Goal: Transaction & Acquisition: Book appointment/travel/reservation

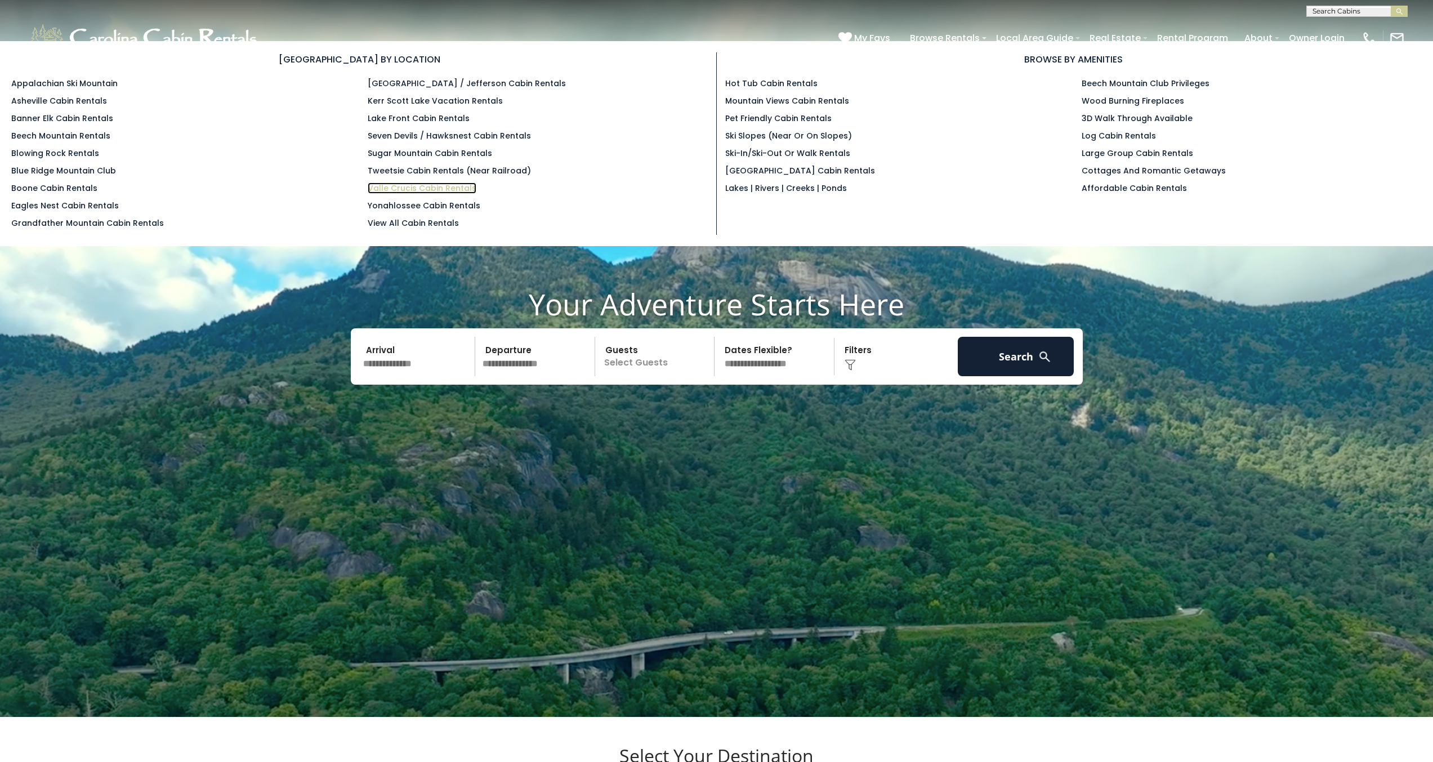
click at [396, 184] on link "Valle Crucis Cabin Rentals" at bounding box center [422, 187] width 109 height 11
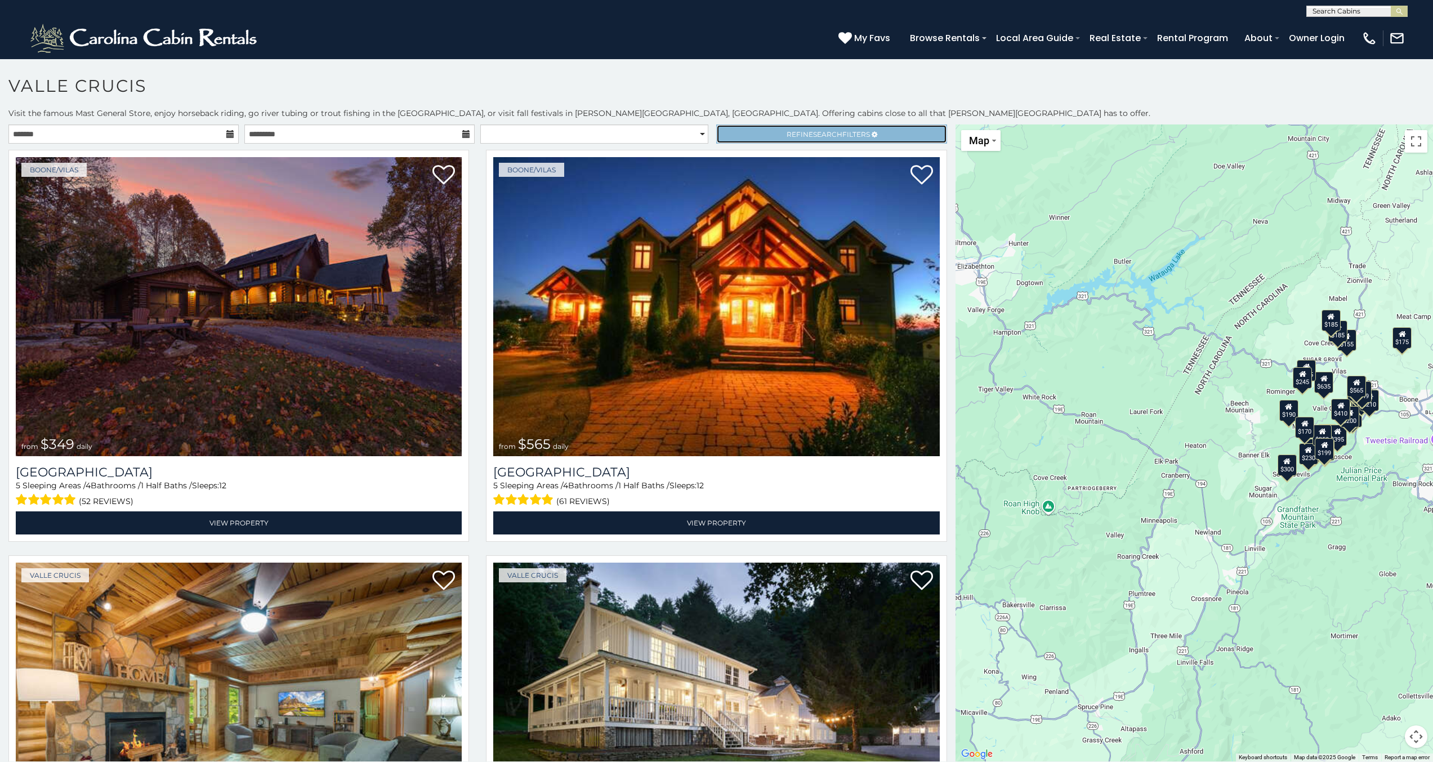
click at [881, 128] on link "Refine Search Filters" at bounding box center [831, 133] width 230 height 19
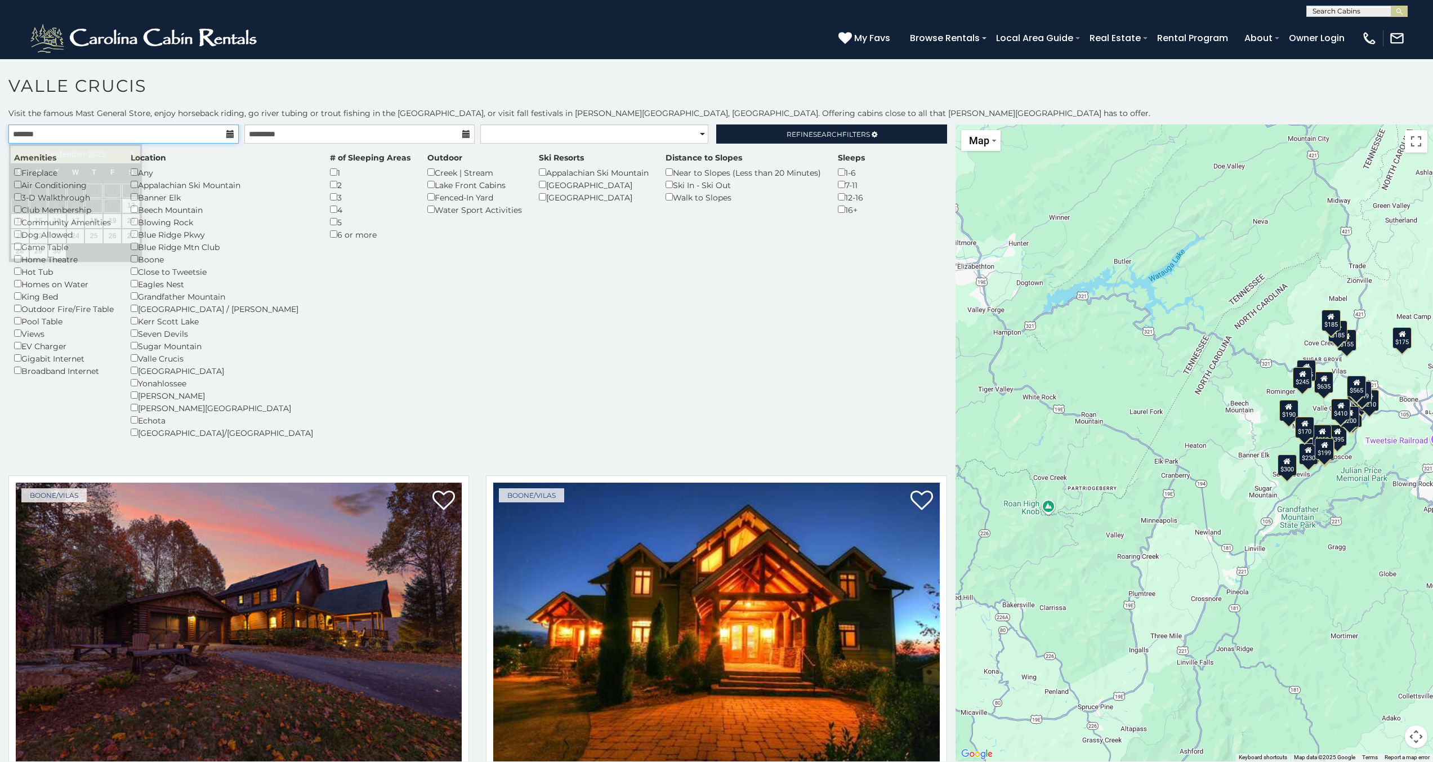
click at [163, 136] on input "text" at bounding box center [123, 133] width 230 height 19
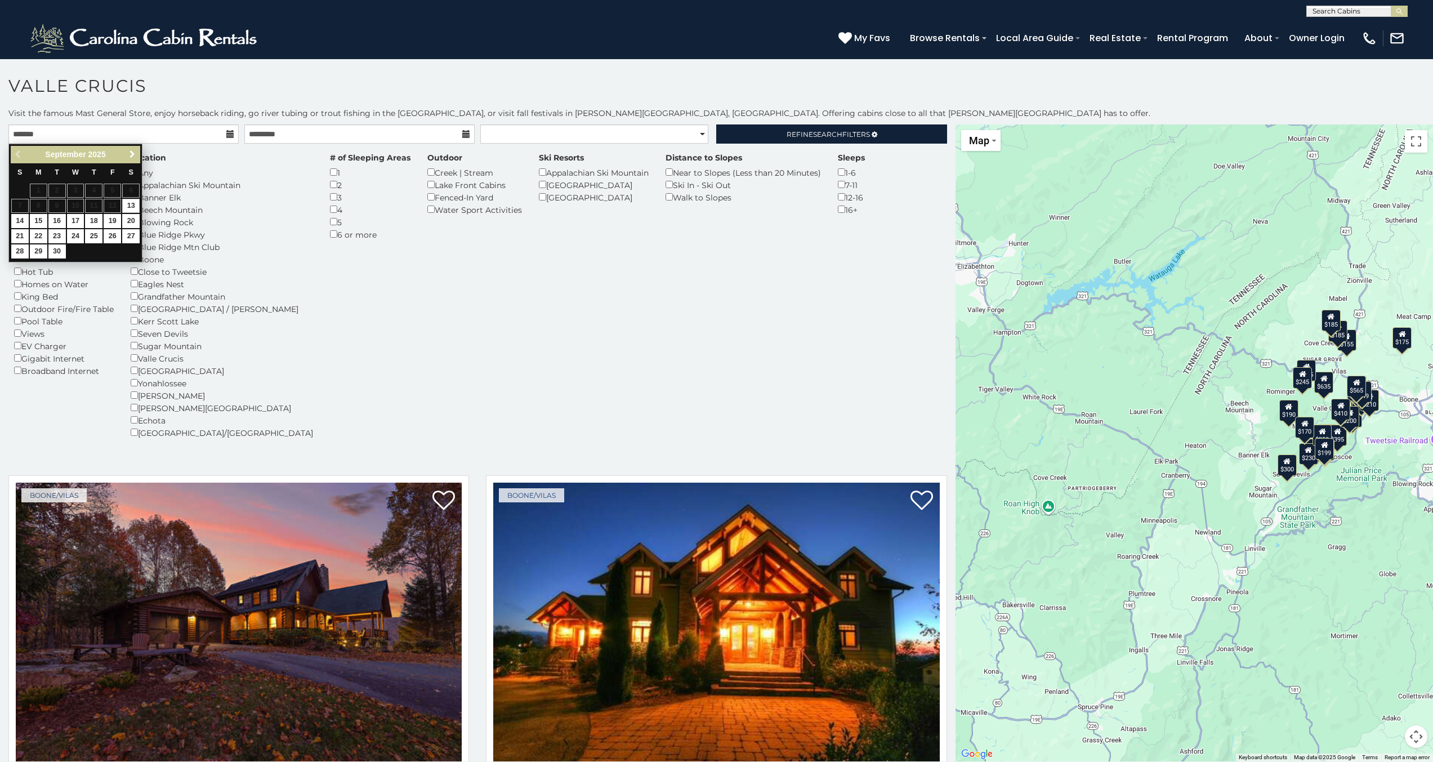
click at [134, 155] on span "Next" at bounding box center [132, 154] width 9 height 9
click at [129, 204] on link "13" at bounding box center [130, 206] width 17 height 14
type input "**********"
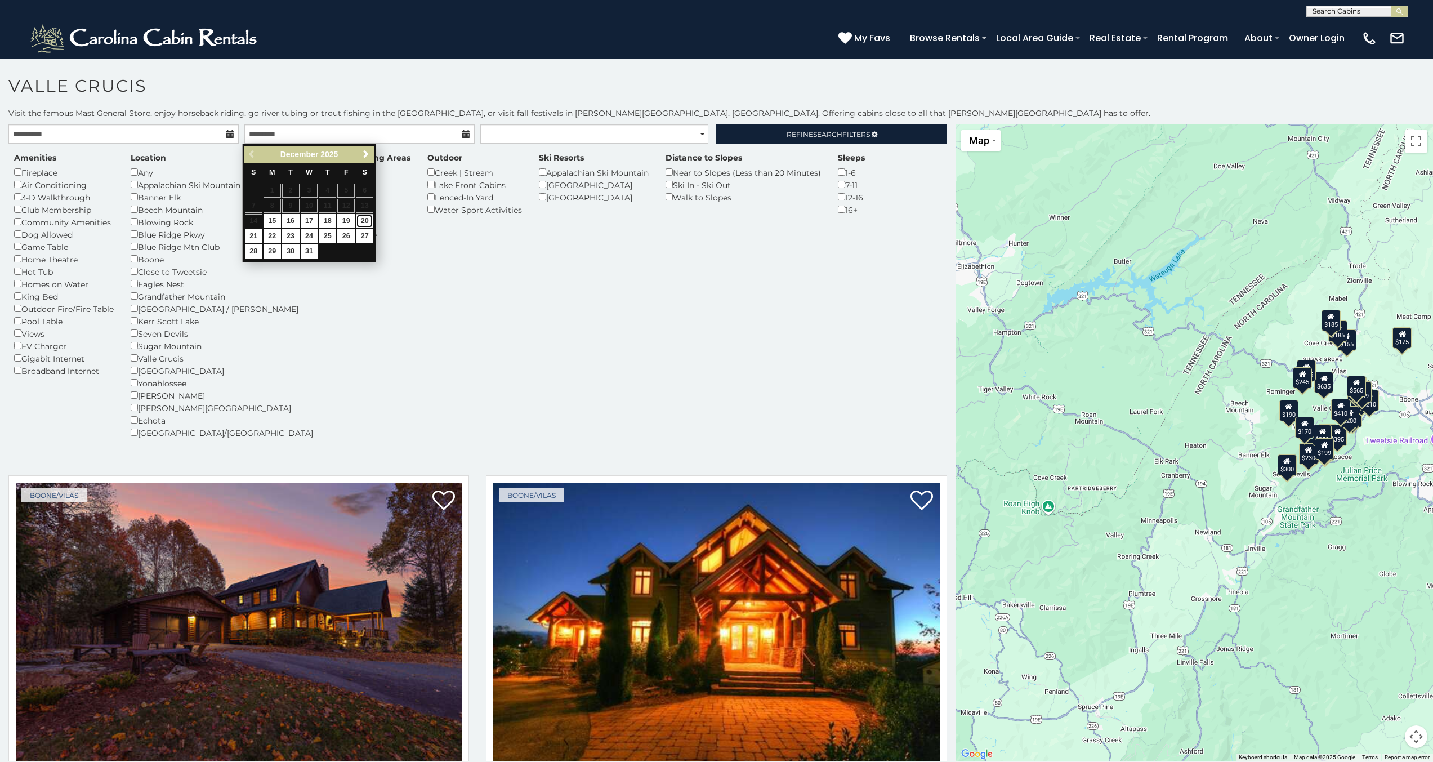
click at [364, 220] on link "20" at bounding box center [364, 221] width 17 height 14
type input "**********"
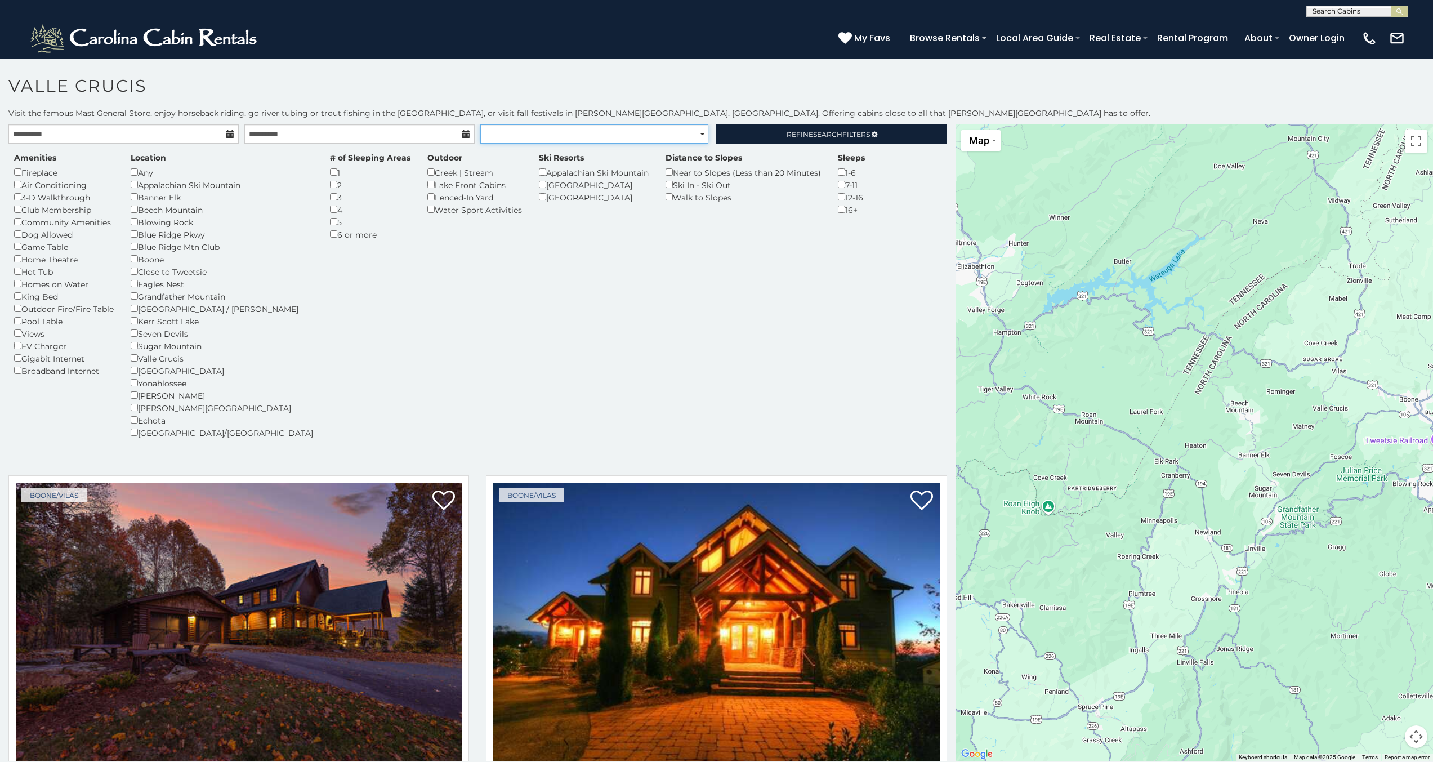
click at [675, 133] on select "**********" at bounding box center [594, 133] width 228 height 19
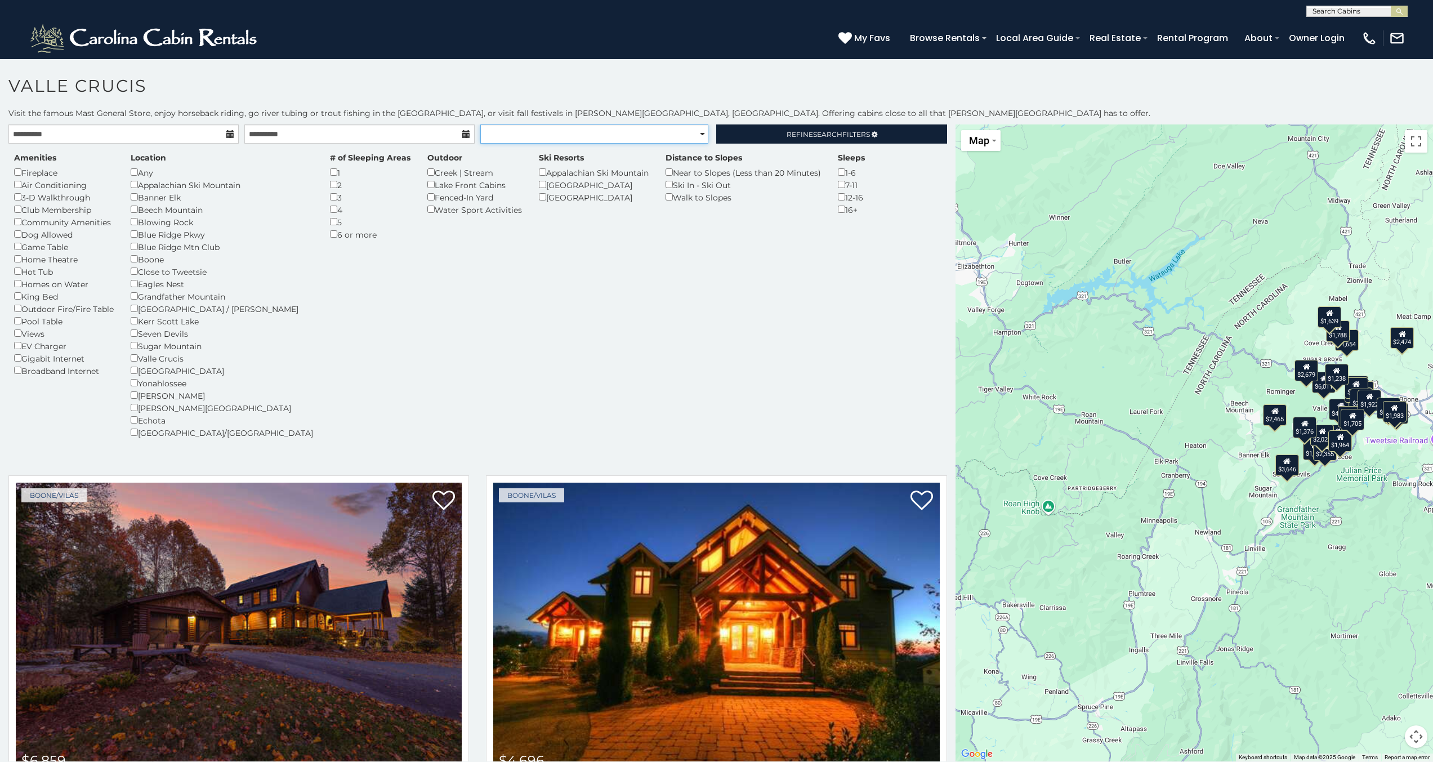
click at [675, 133] on select "**********" at bounding box center [594, 133] width 228 height 19
click at [787, 136] on span "Refine Search Filters" at bounding box center [828, 134] width 83 height 8
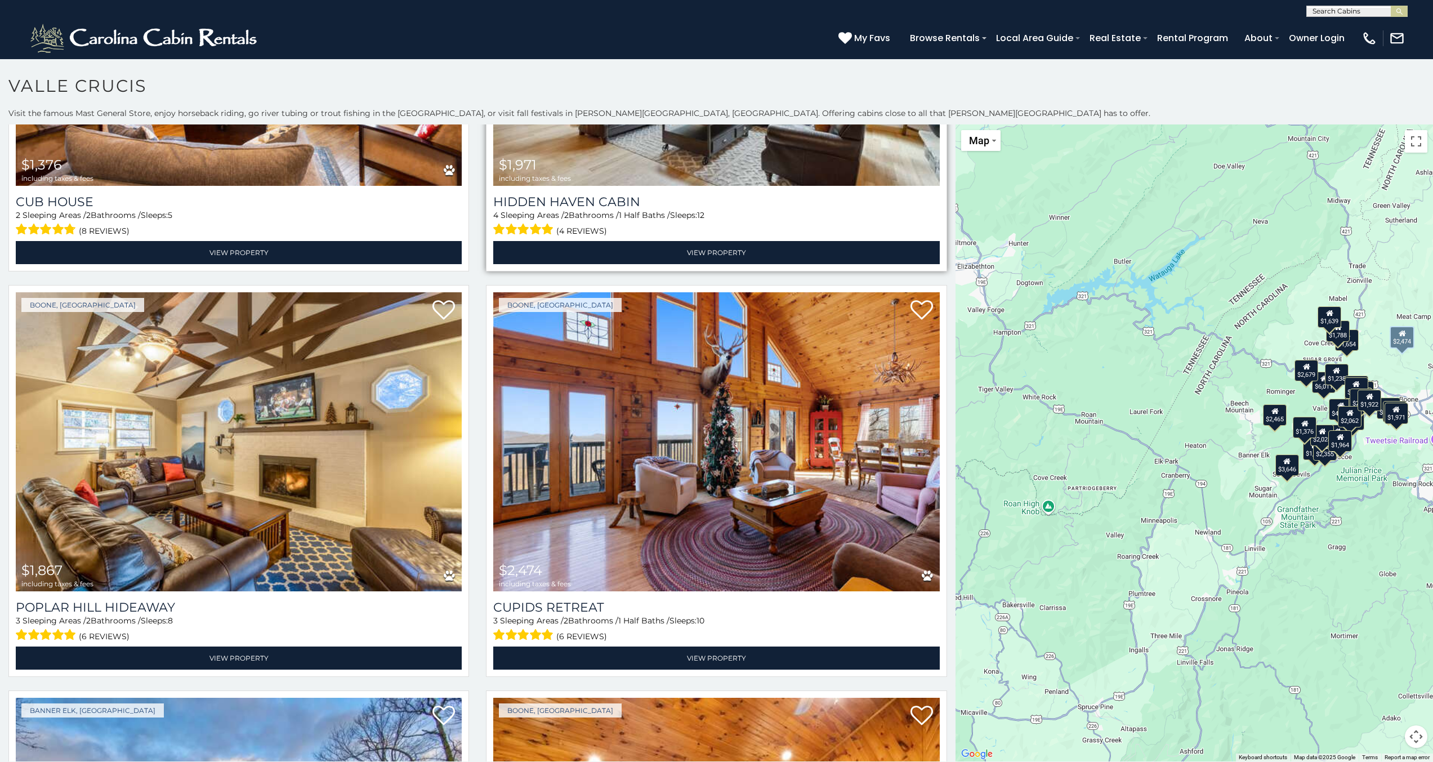
scroll to position [5124, 0]
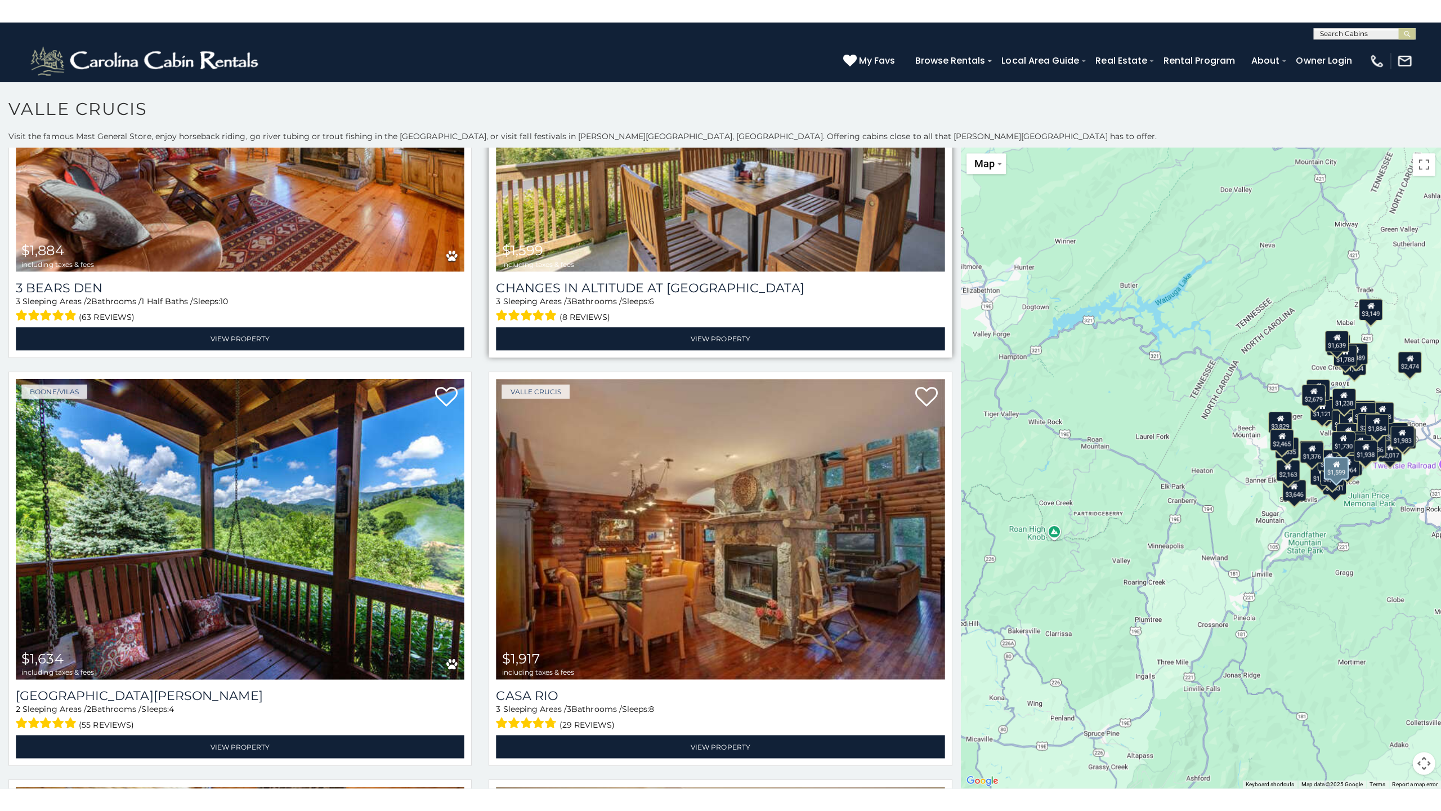
scroll to position [6700, 0]
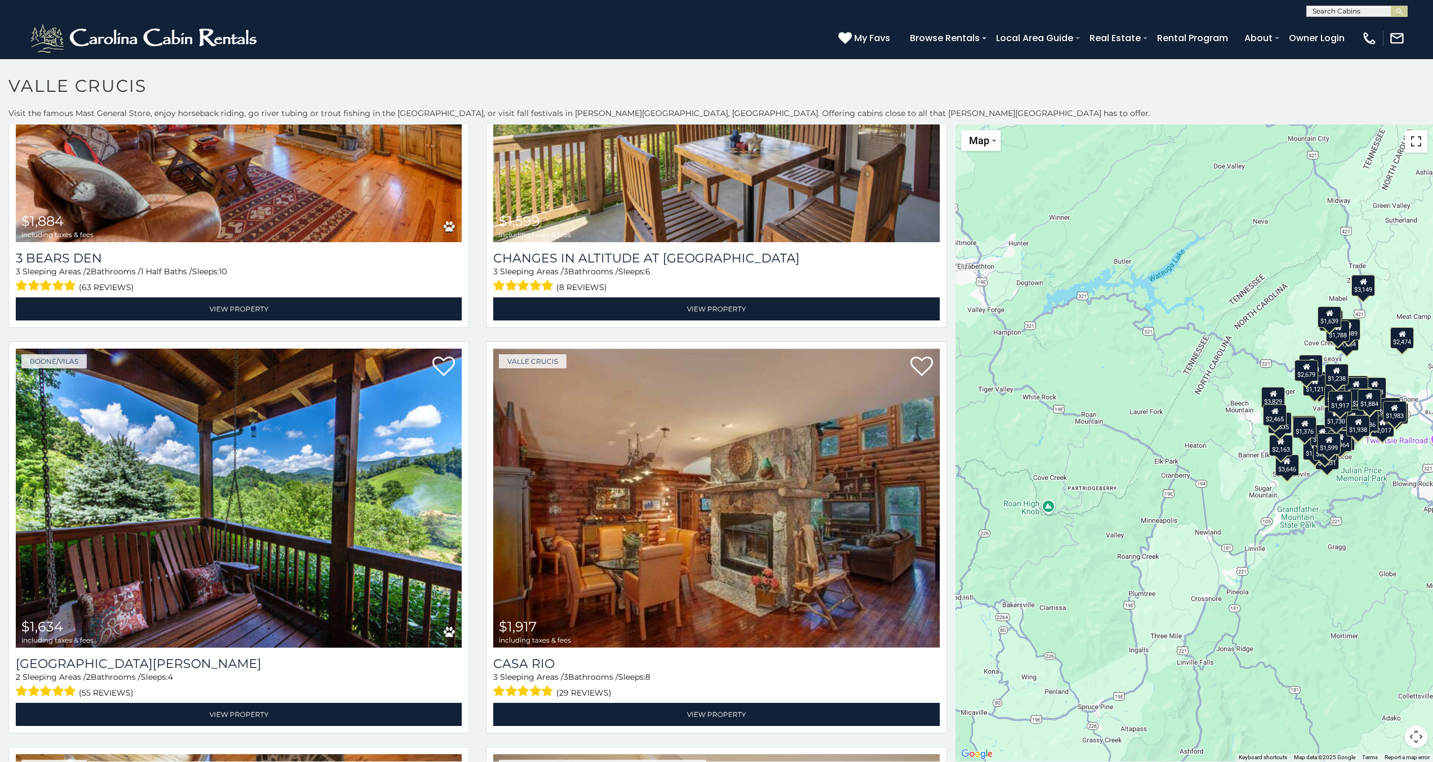
drag, startPoint x: 1406, startPoint y: 151, endPoint x: 1406, endPoint y: 200, distance: 49.0
click at [1406, 151] on button "Toggle fullscreen view" at bounding box center [1416, 141] width 23 height 23
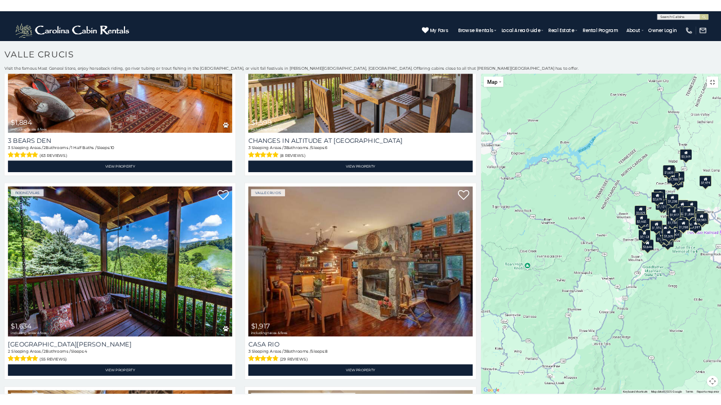
scroll to position [6750, 0]
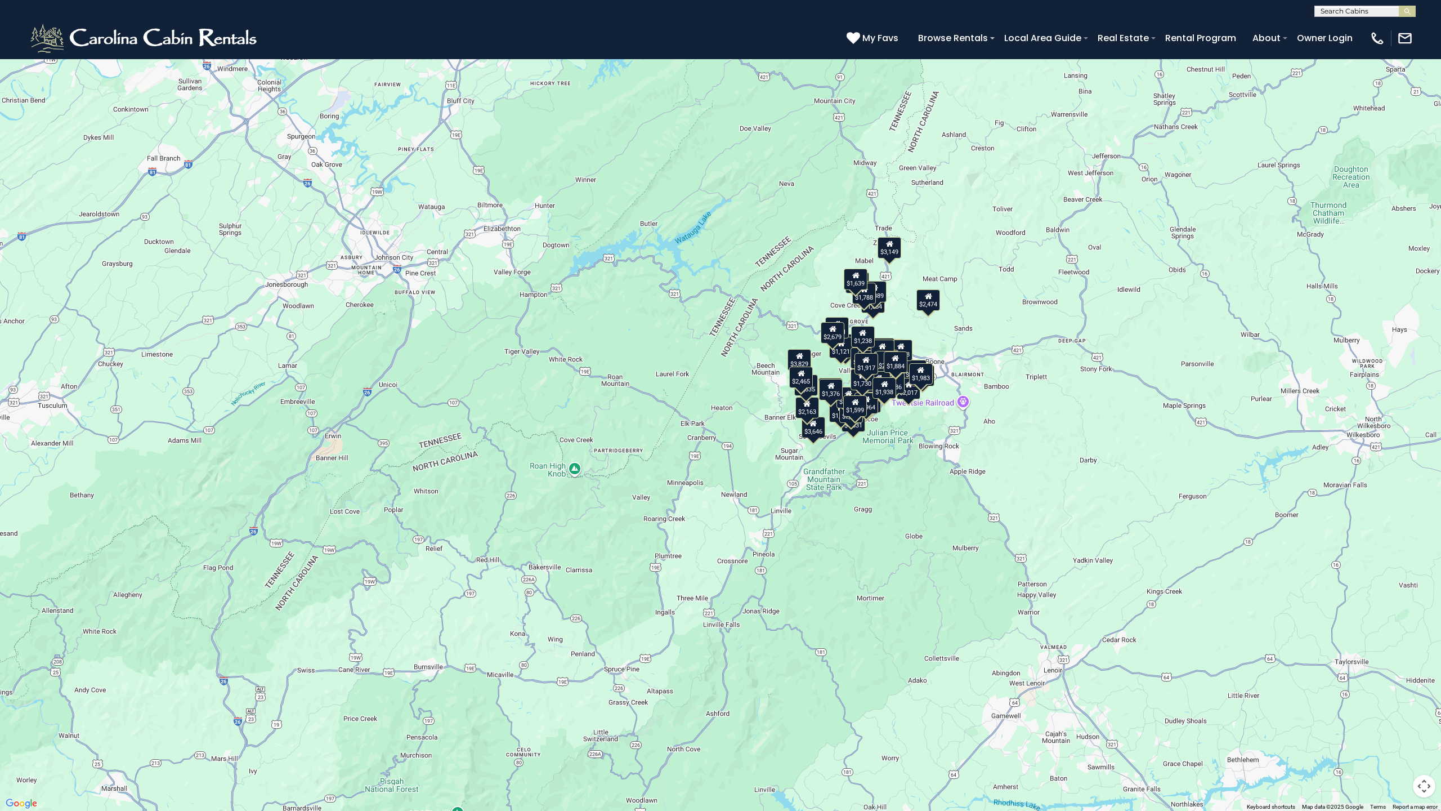
click at [984, 417] on div "$6,859 $4,696 $6,011 $4,295 $4,041 $2,857 $3,230 $3,799 $2,113 $5,670 $2,679 $4…" at bounding box center [720, 405] width 1441 height 811
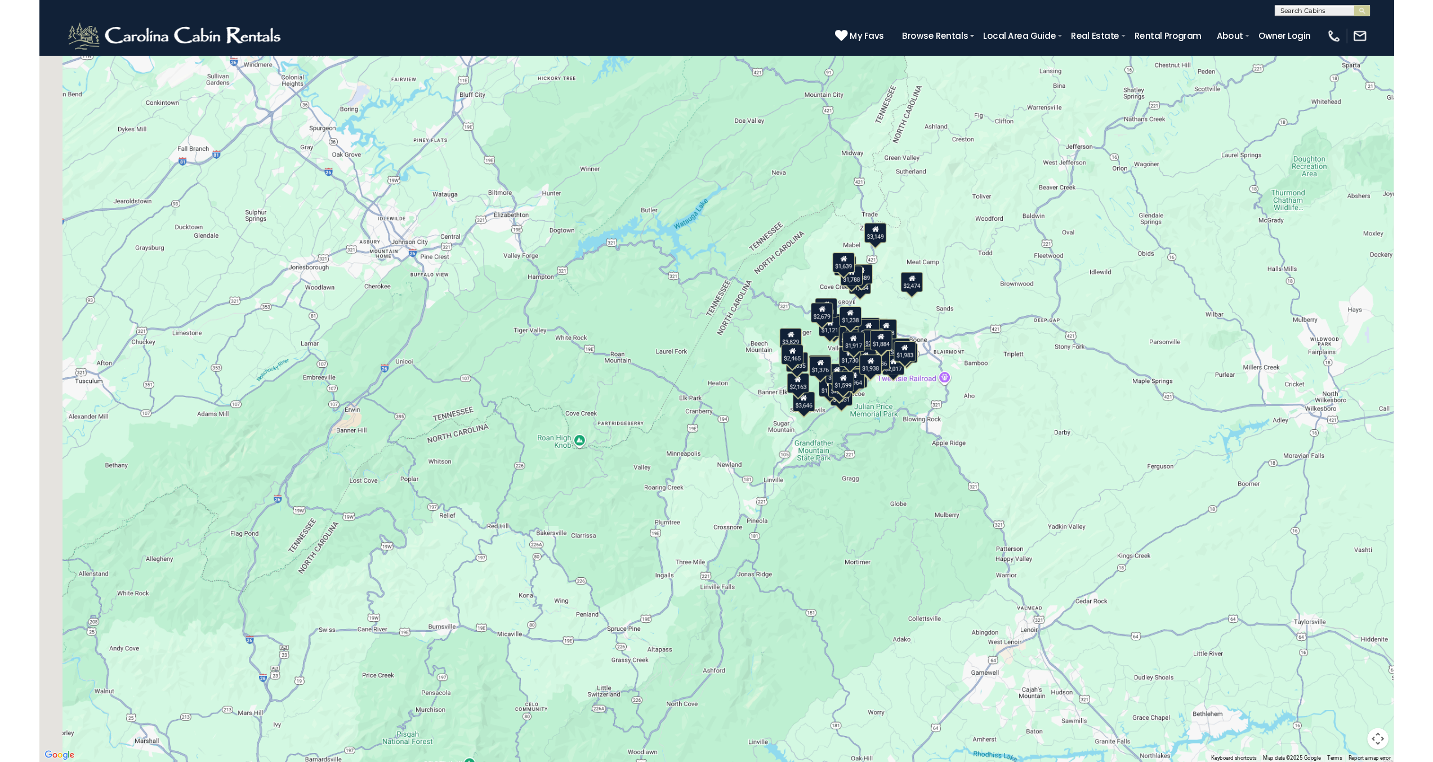
scroll to position [6731, 0]
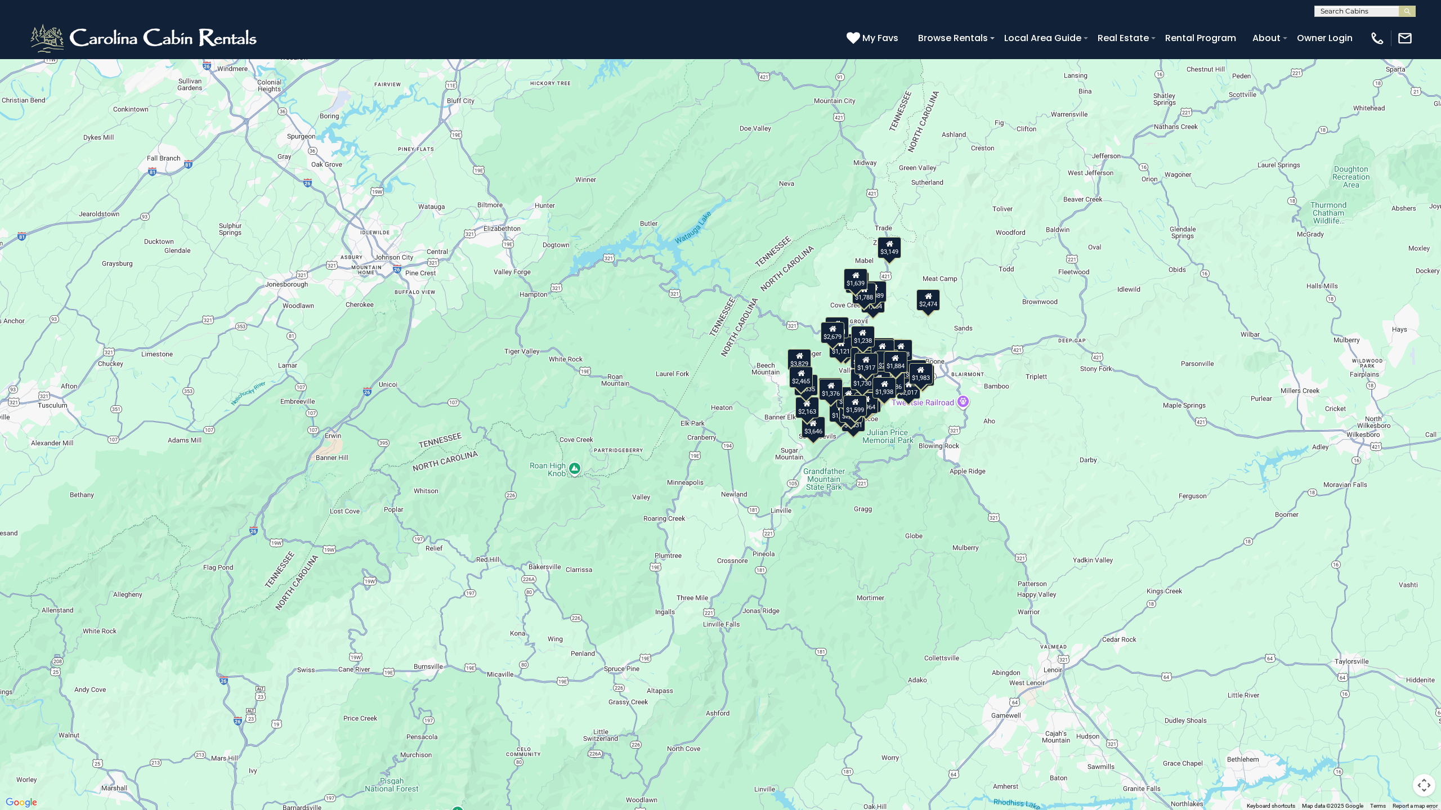
click at [1422, 23] on button "Toggle fullscreen view" at bounding box center [1424, 17] width 23 height 23
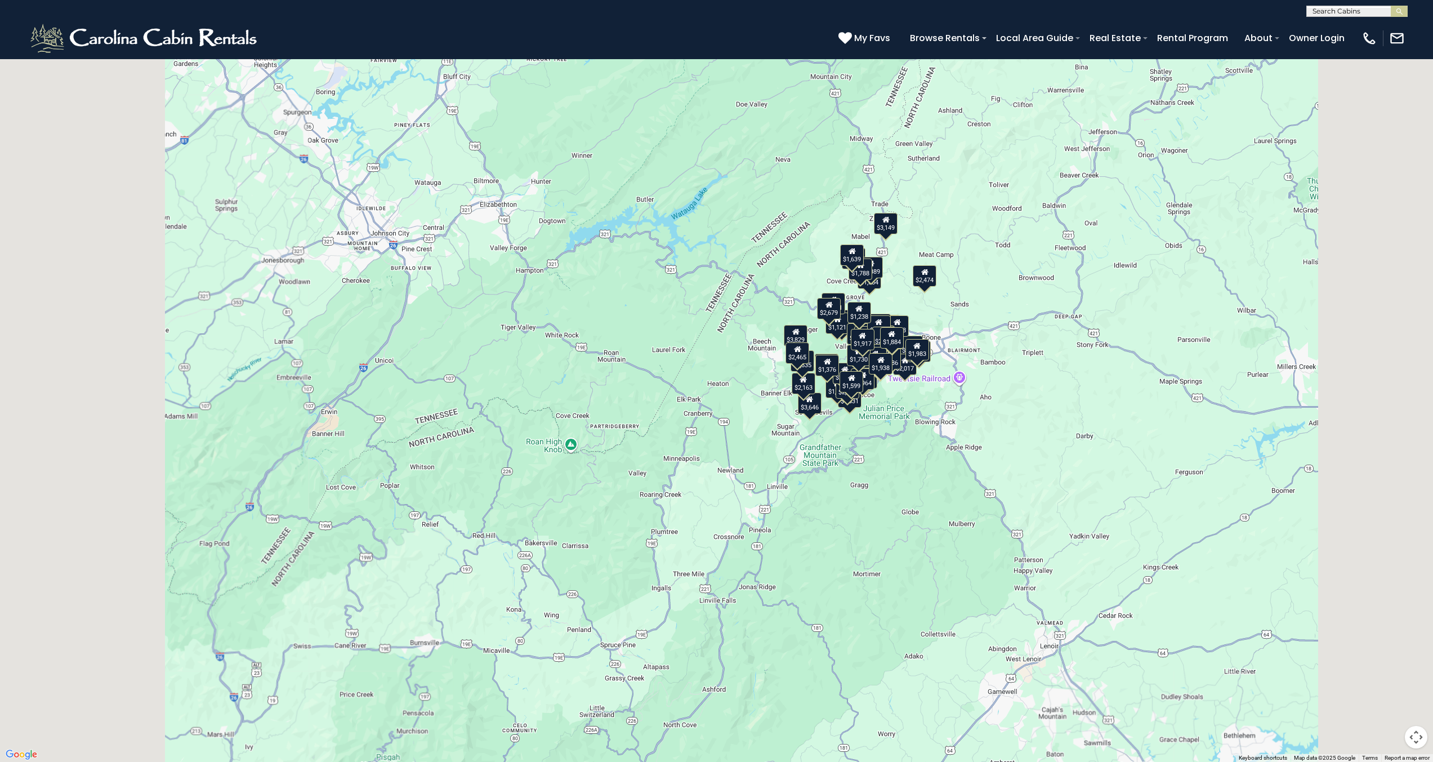
scroll to position [6681, 0]
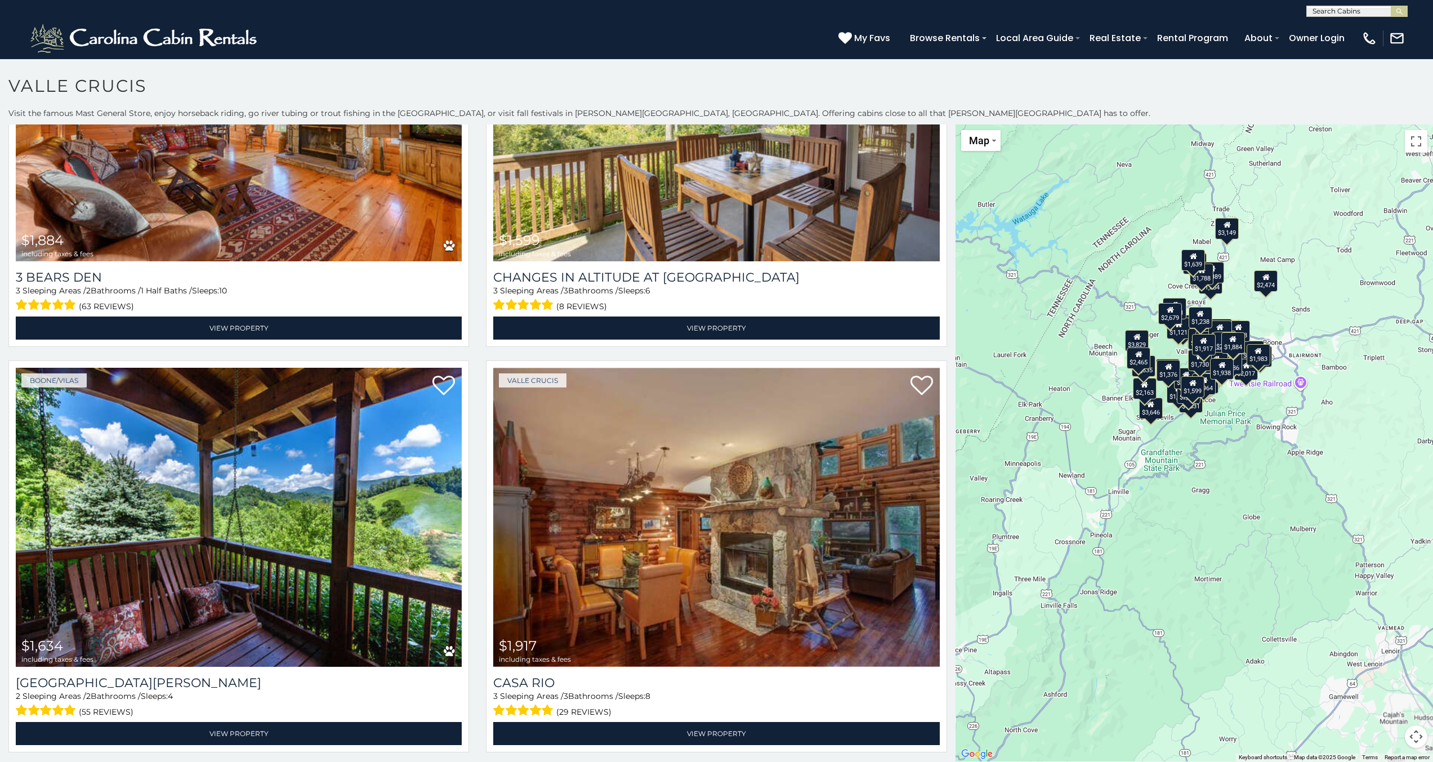
drag, startPoint x: 1251, startPoint y: 379, endPoint x: 1111, endPoint y: 319, distance: 152.6
click at [1111, 319] on div "$6,859 $4,696 $6,011 $4,295 $4,041 $2,857 $3,230 $3,799 $2,113 $5,670 $2,679 $4…" at bounding box center [1193, 442] width 477 height 637
click at [1228, 422] on div "$6,859 $4,696 $6,011 $4,295 $4,041 $2,857 $3,230 $3,799 $2,113 $5,670 $2,679 $4…" at bounding box center [1193, 442] width 477 height 637
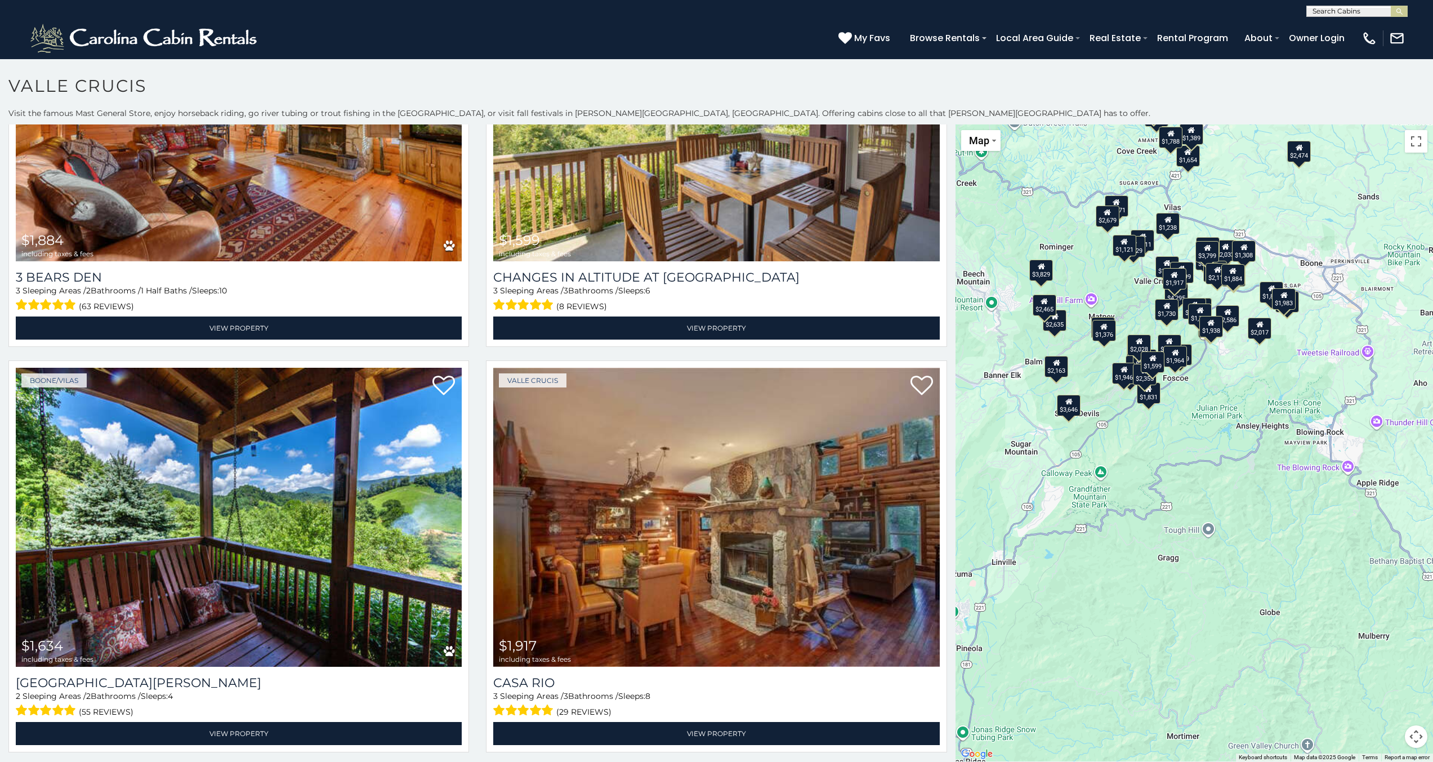
click at [1114, 289] on div "$6,859 $4,696 $6,011 $4,295 $4,041 $2,857 $3,230 $3,799 $2,113 $5,670 $2,679 $4…" at bounding box center [1193, 442] width 477 height 637
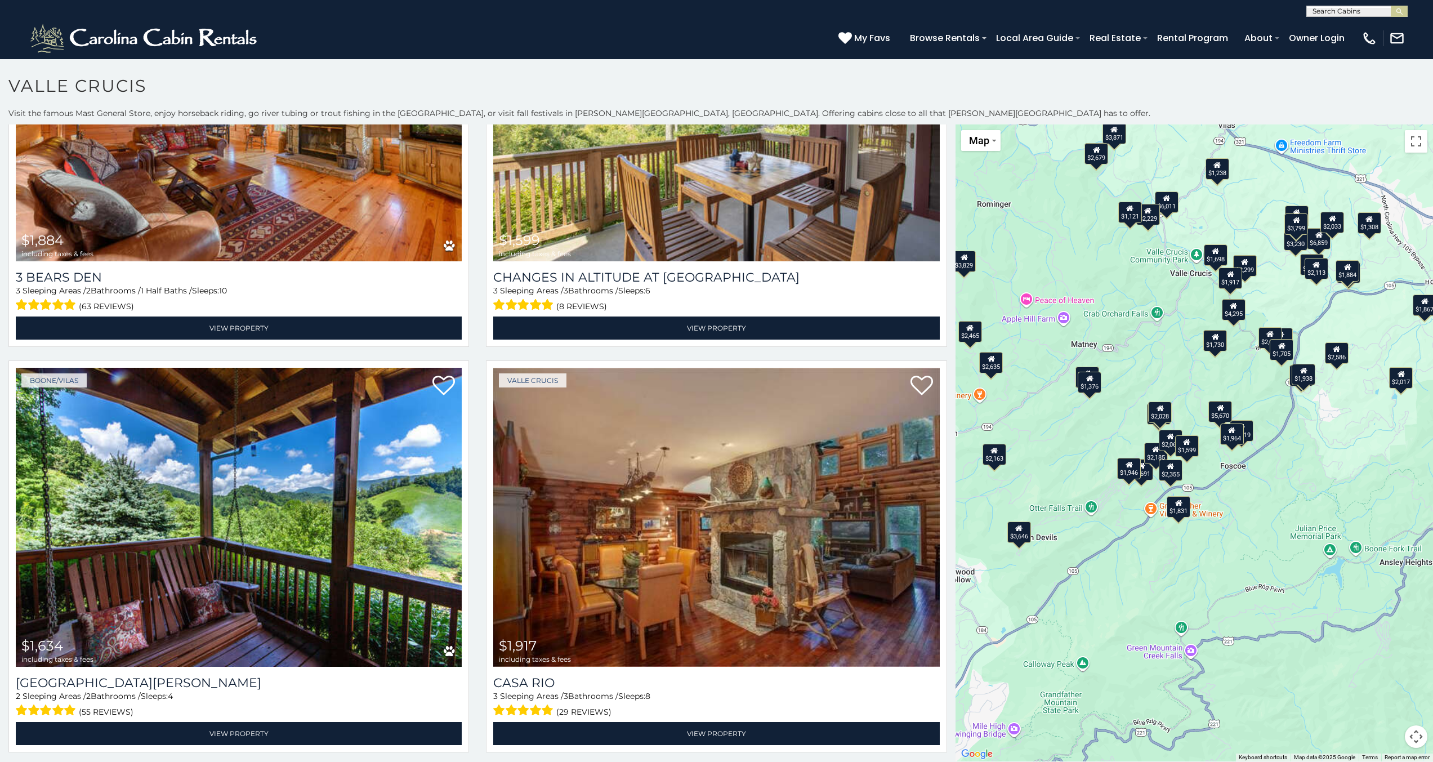
click at [1195, 291] on div "$6,859 $4,696 $6,011 $4,295 $4,041 $2,857 $3,230 $3,799 $2,113 $5,670 $2,679 $4…" at bounding box center [1193, 442] width 477 height 637
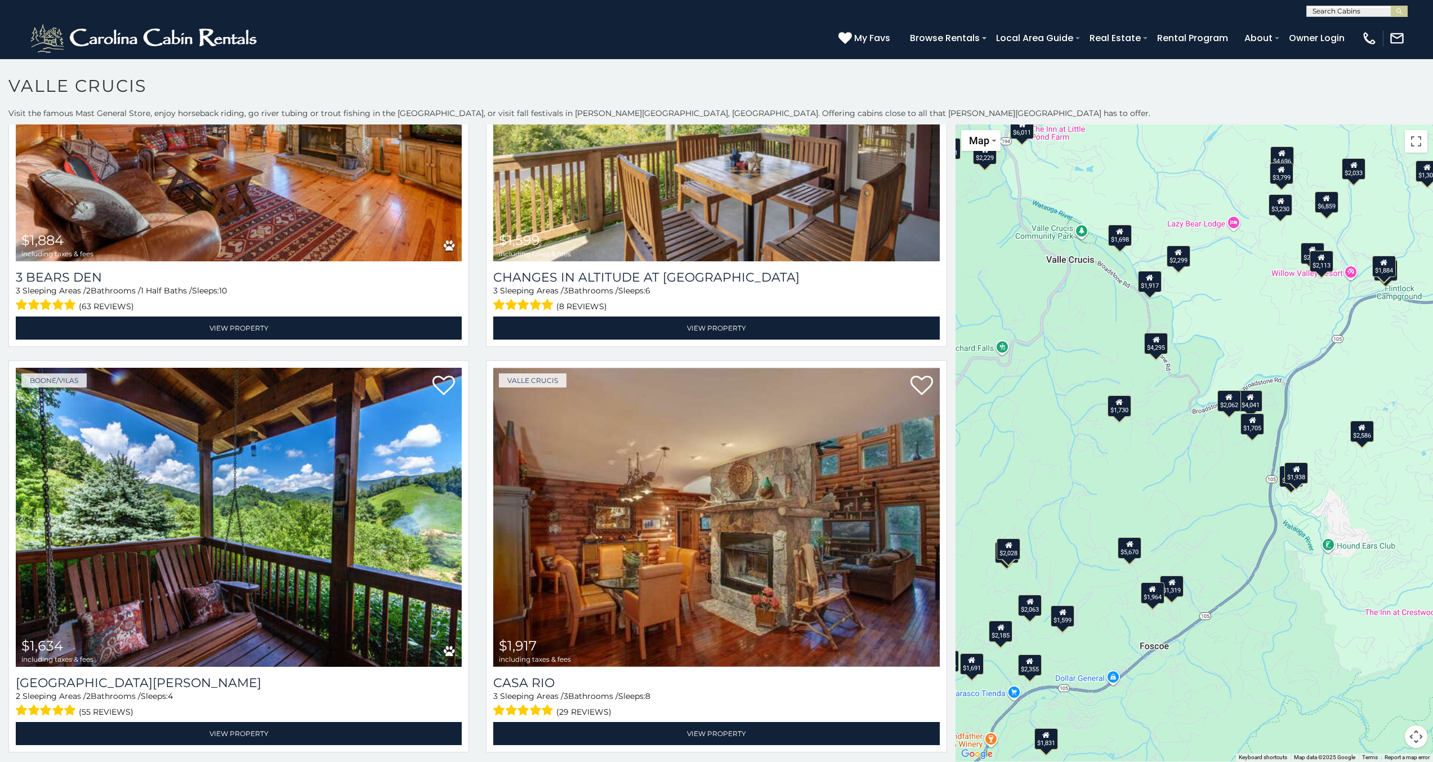
drag, startPoint x: 1301, startPoint y: 418, endPoint x: 1187, endPoint y: 423, distance: 113.8
click at [1187, 423] on div "$6,859 $4,696 $6,011 $4,295 $4,041 $2,857 $3,230 $3,799 $2,113 $5,670 $2,679 $4…" at bounding box center [1193, 442] width 477 height 637
click at [1147, 286] on div "$1,917" at bounding box center [1150, 280] width 24 height 21
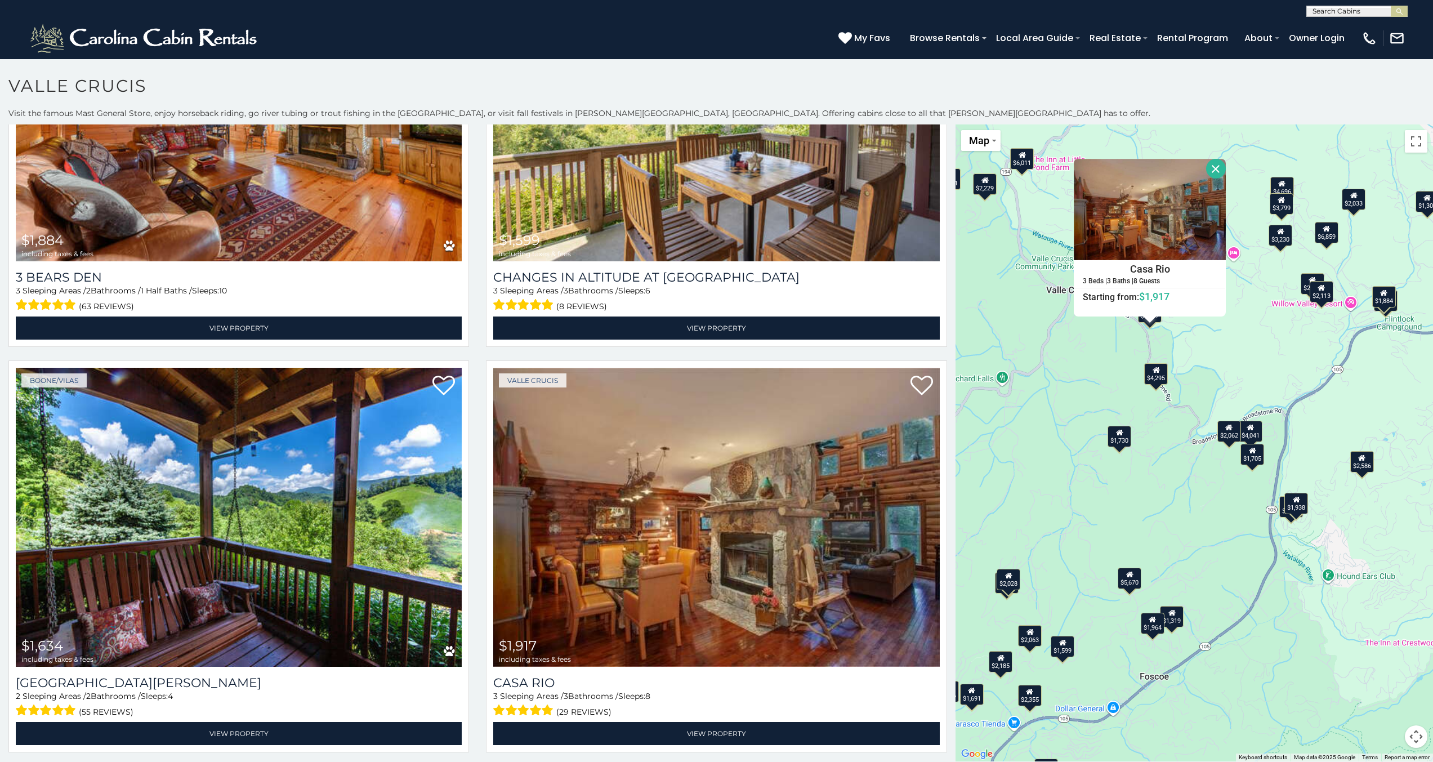
click at [1209, 164] on button "Close" at bounding box center [1216, 169] width 20 height 20
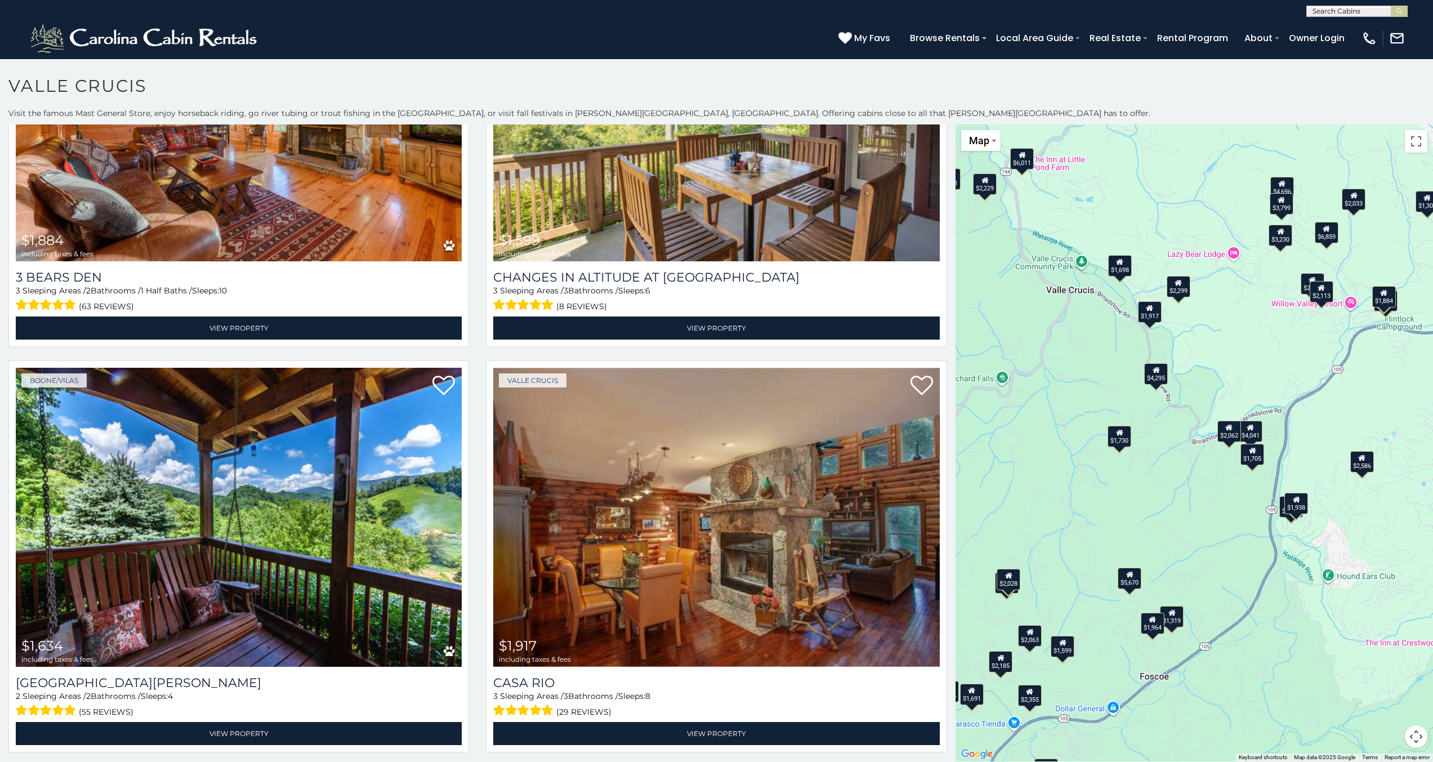
click at [1115, 266] on div "$1,698" at bounding box center [1120, 264] width 24 height 21
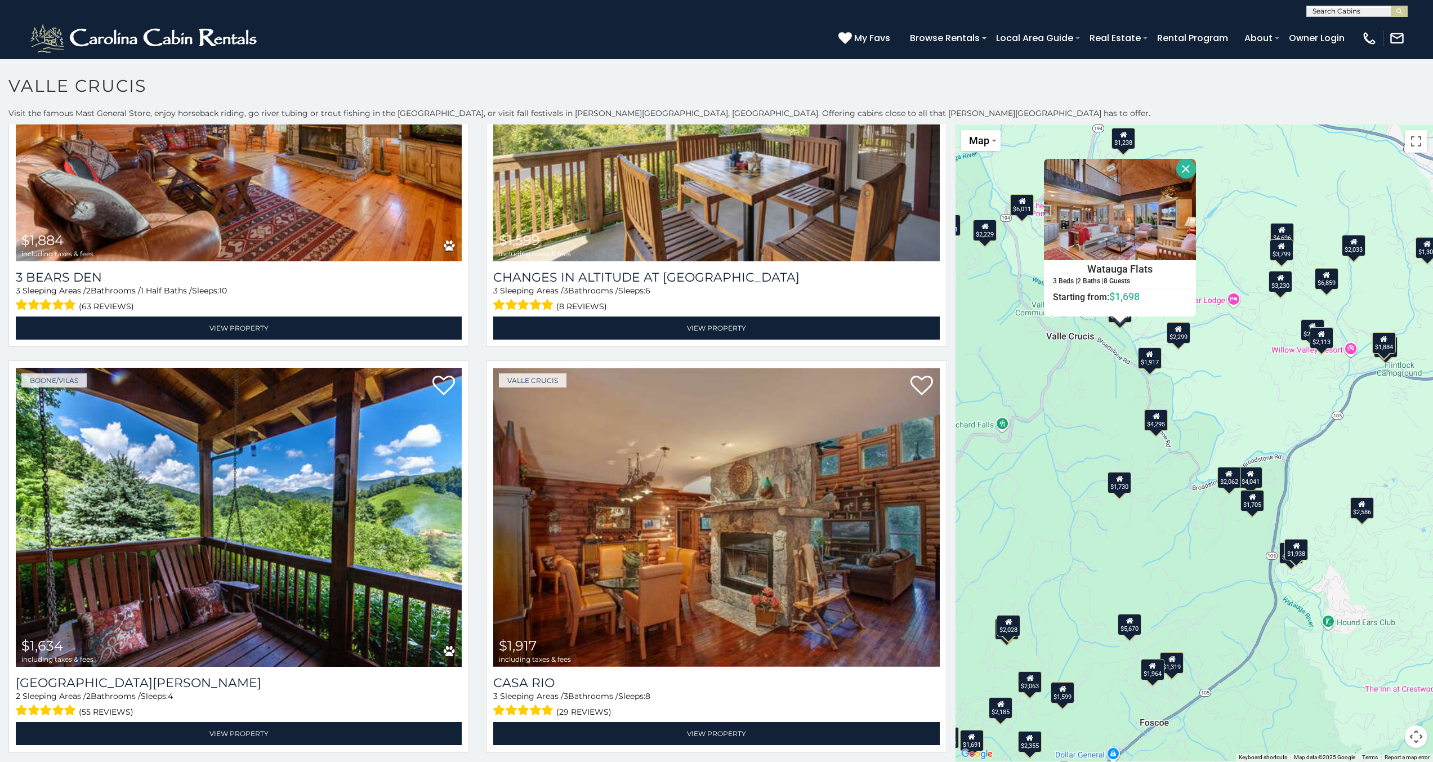
click at [1211, 456] on div "$6,859 $4,696 $6,011 $4,295 $4,041 $2,857 $3,230 $3,799 $2,113 $5,670 $2,679 $4…" at bounding box center [1193, 442] width 477 height 637
click at [1209, 481] on div "$6,859 $4,696 $6,011 $4,295 $4,041 $2,857 $3,230 $3,799 $2,113 $5,670 $2,679 $4…" at bounding box center [1193, 442] width 477 height 637
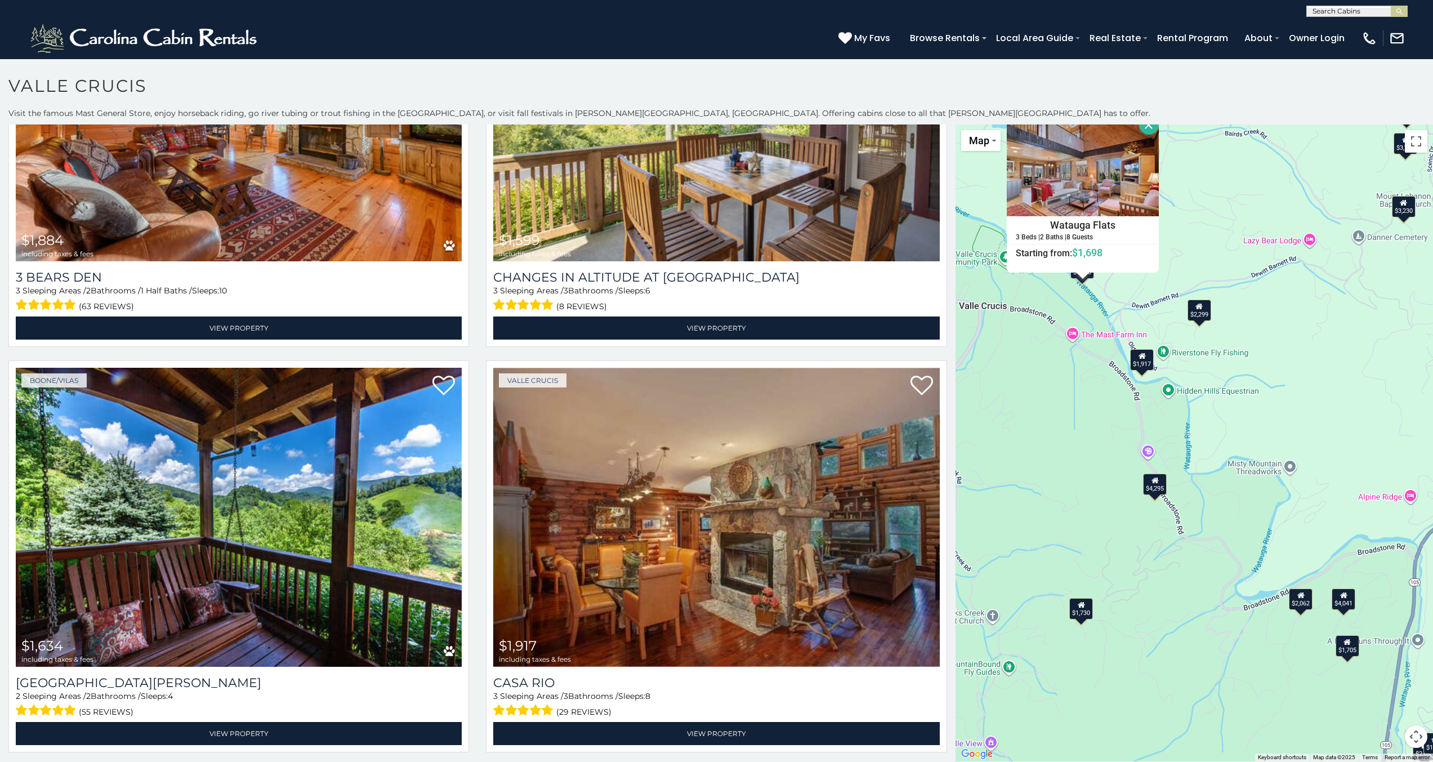
drag, startPoint x: 1126, startPoint y: 421, endPoint x: 1397, endPoint y: 623, distance: 338.7
click at [1397, 623] on div "$6,859 $4,696 $6,011 $4,295 $4,041 $2,857 $3,230 $3,799 $2,113 $5,670 $2,679 $4…" at bounding box center [1193, 442] width 477 height 637
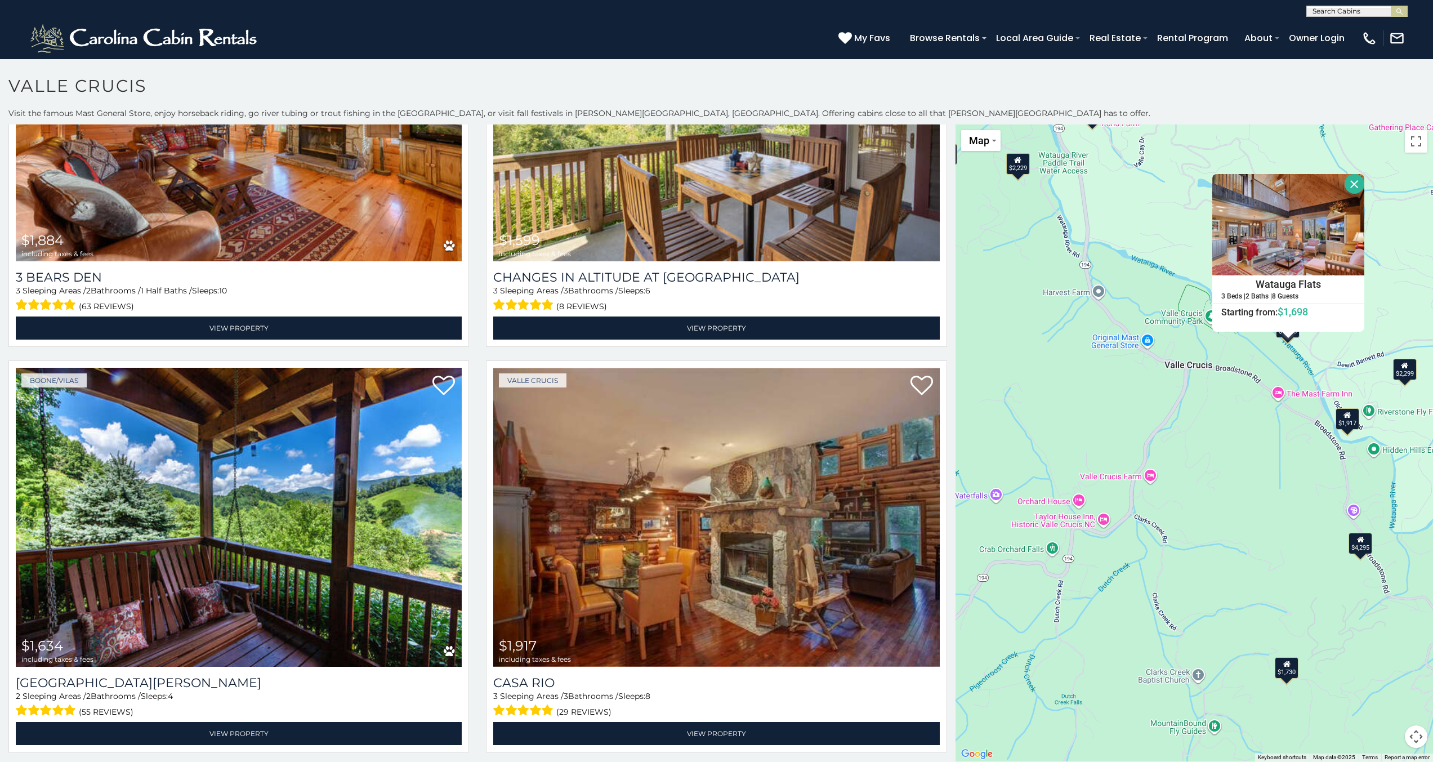
drag, startPoint x: 1266, startPoint y: 510, endPoint x: 1390, endPoint y: 644, distance: 182.5
click at [1390, 644] on div "$6,859 $4,696 $6,011 $4,295 $4,041 $2,857 $3,230 $3,799 $2,113 $5,670 $2,679 $4…" at bounding box center [1193, 442] width 477 height 637
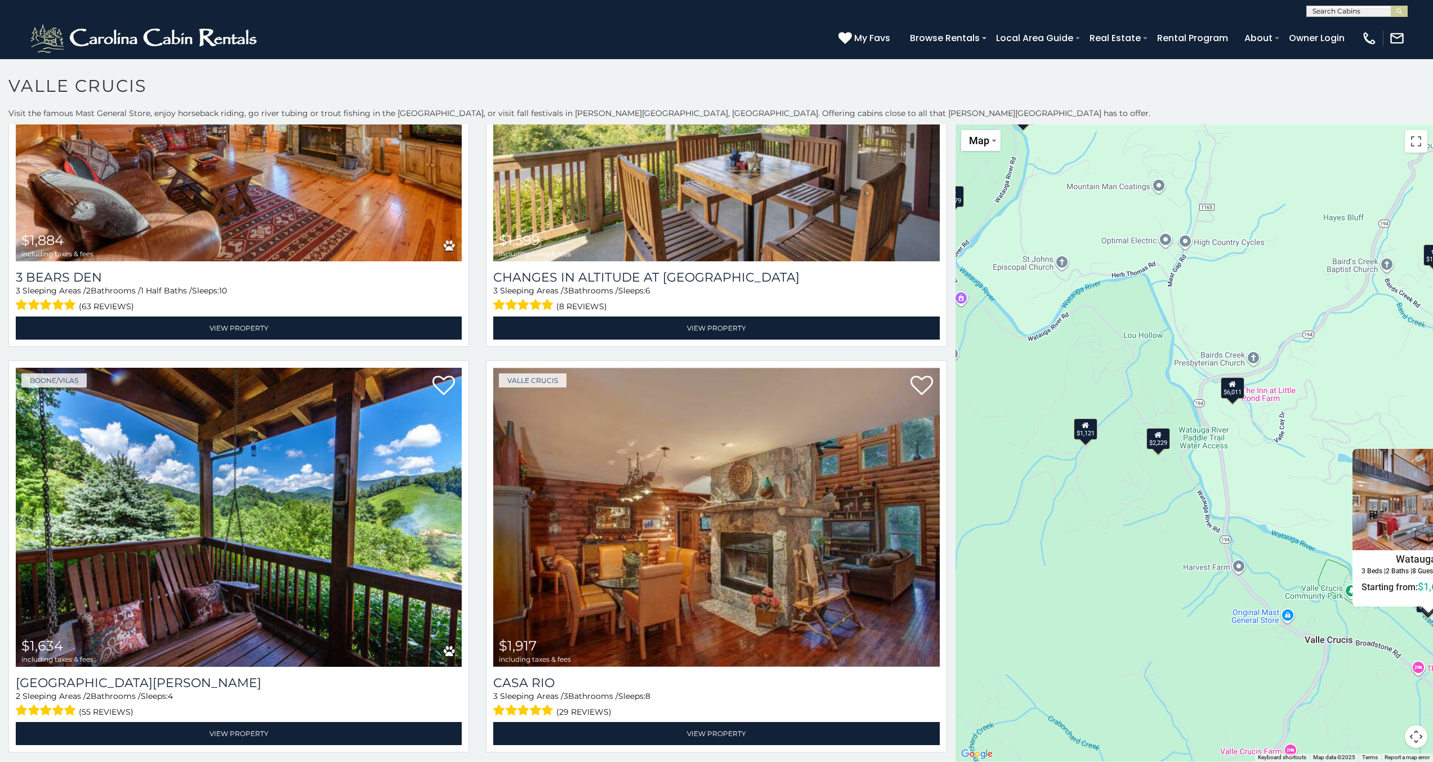
drag, startPoint x: 1236, startPoint y: 332, endPoint x: 1244, endPoint y: 407, distance: 74.7
click at [1244, 407] on div "$6,859 $4,696 $6,011 $4,295 $4,041 $2,857 $3,230 $3,799 $2,113 $5,670 $2,679 $4…" at bounding box center [1193, 442] width 477 height 637
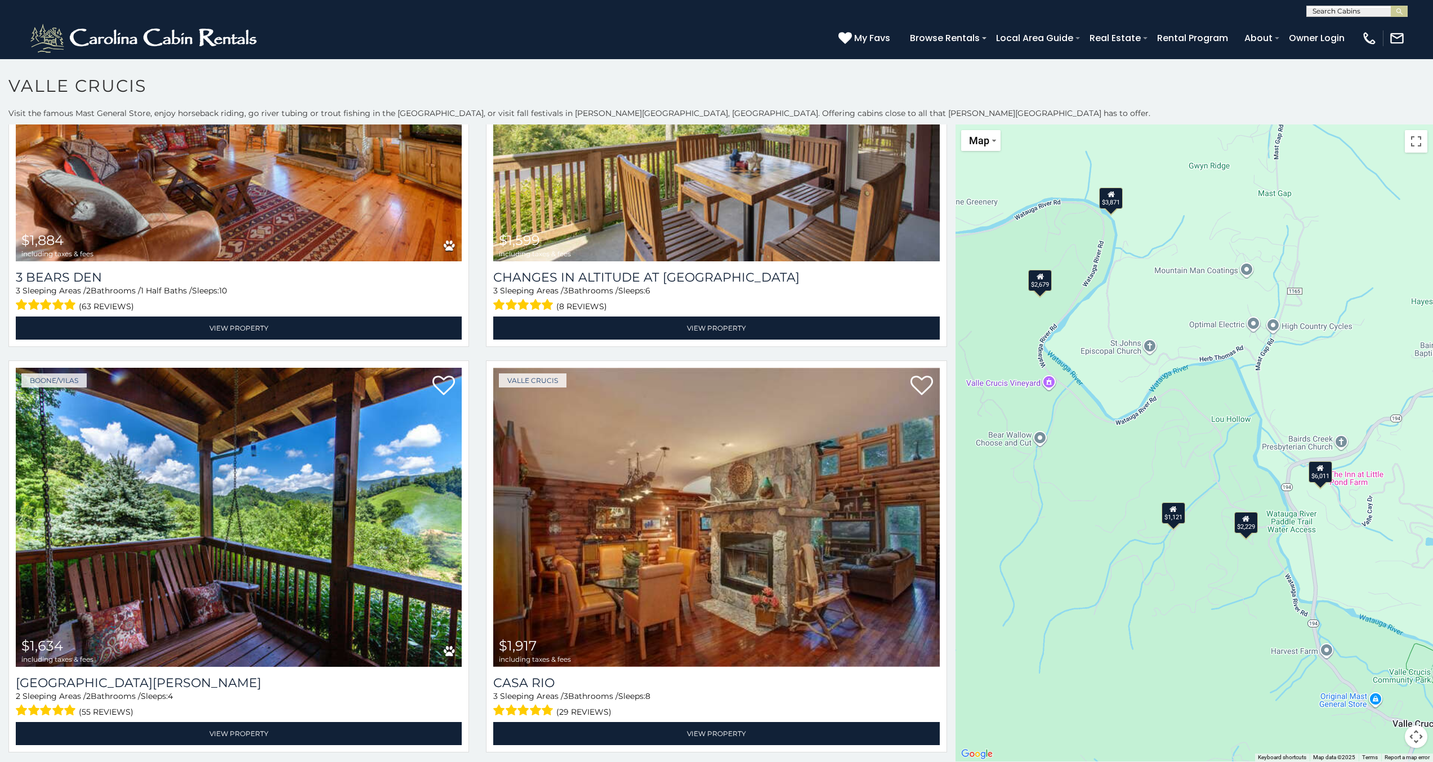
drag, startPoint x: 1221, startPoint y: 372, endPoint x: 1323, endPoint y: 460, distance: 134.9
click at [1323, 460] on div "$6,859 $4,696 $6,011 $4,295 $4,041 $2,857 $3,230 $3,799 $2,113 $5,670 $2,679 $4…" at bounding box center [1193, 442] width 477 height 637
click at [1316, 471] on icon at bounding box center [1319, 468] width 7 height 8
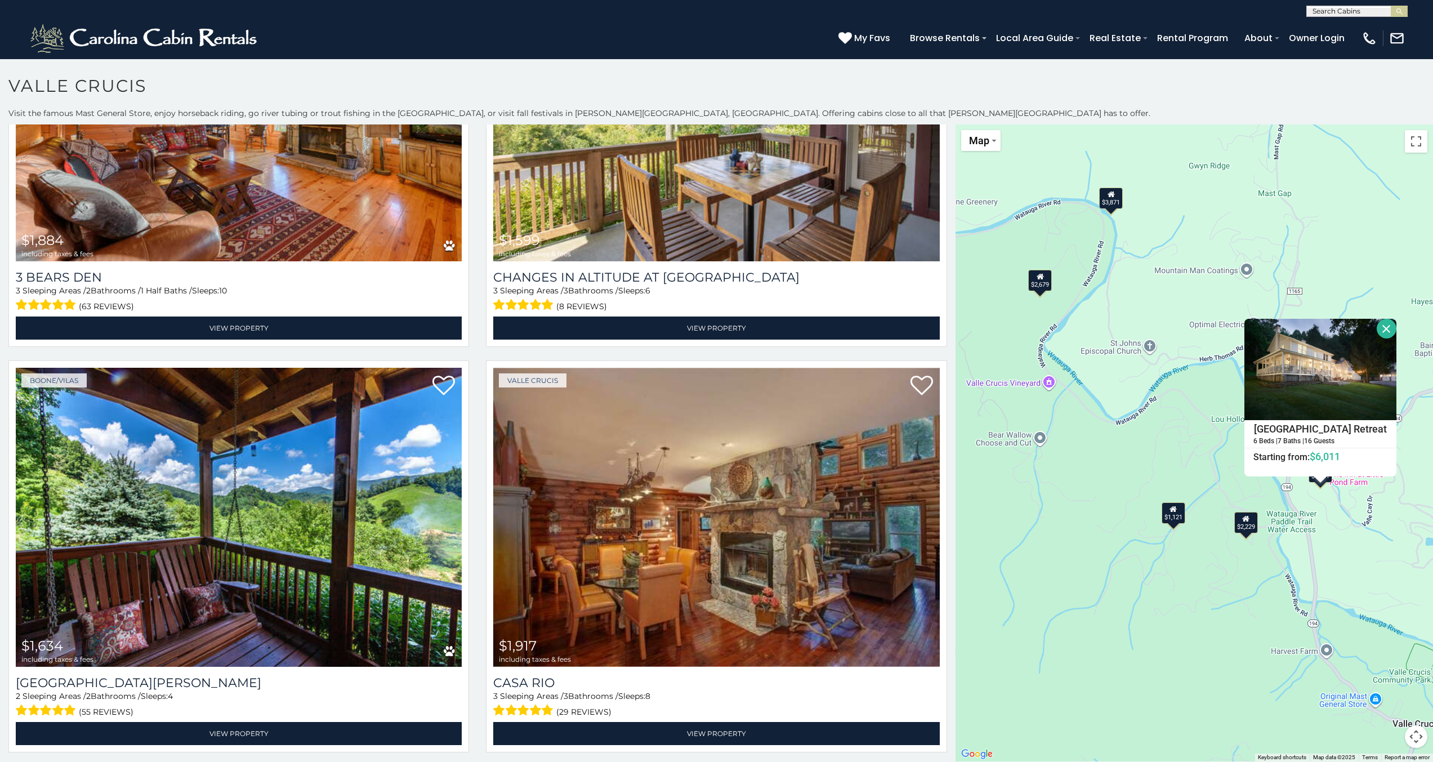
click at [1102, 201] on div "$3,871" at bounding box center [1111, 197] width 24 height 21
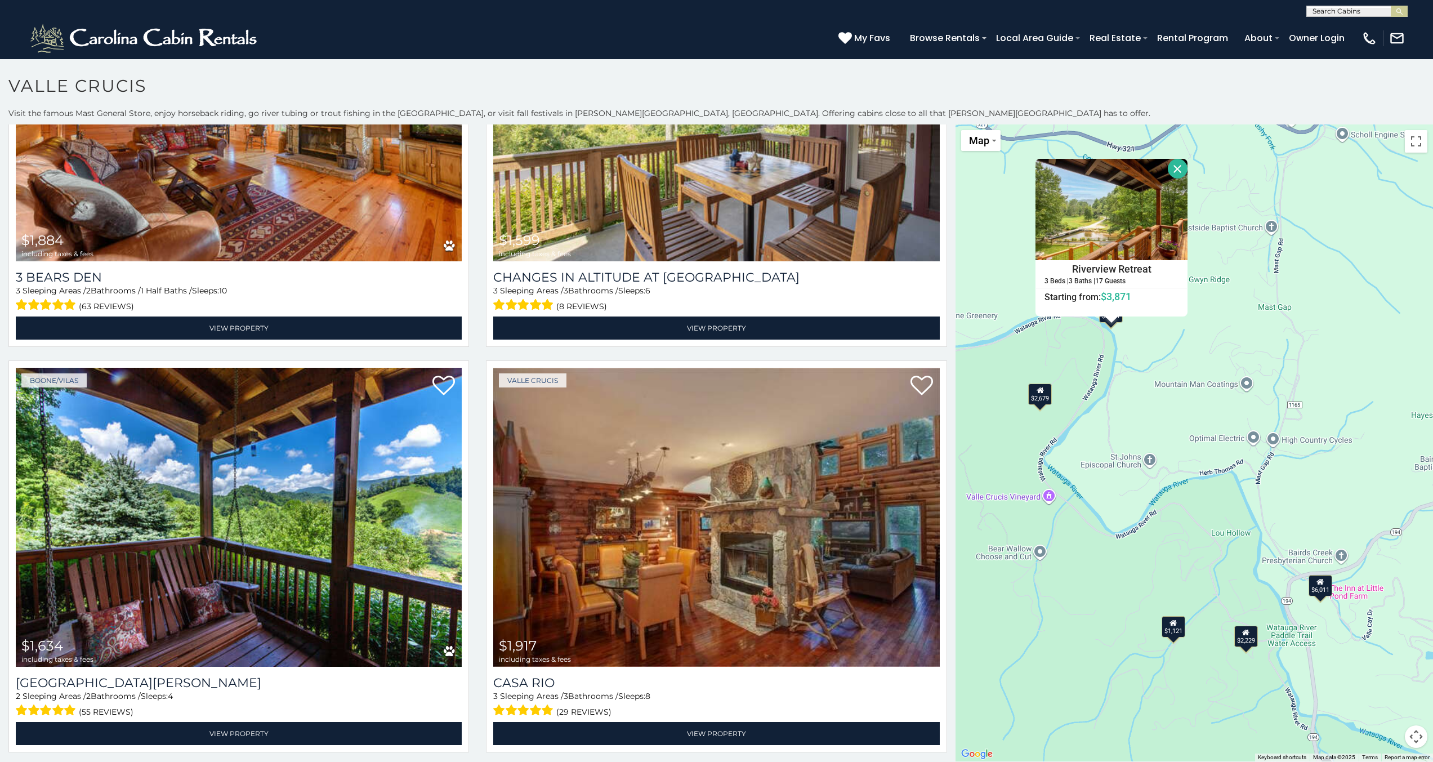
click at [1244, 345] on div "$6,859 $4,696 $6,011 $4,295 $4,041 $2,857 $3,230 $3,799 $2,113 $5,670 $2,679 $4…" at bounding box center [1193, 442] width 477 height 637
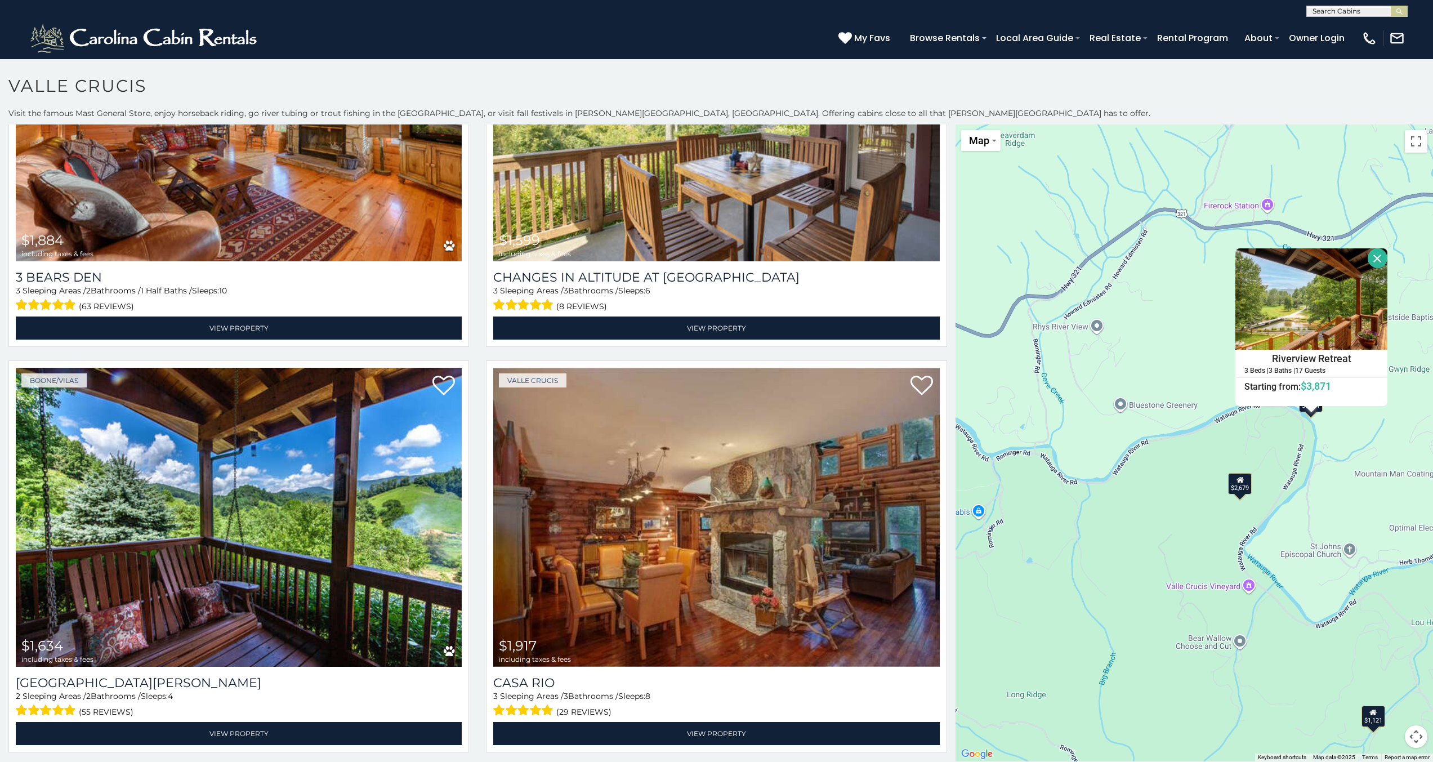
drag, startPoint x: 1122, startPoint y: 400, endPoint x: 1363, endPoint y: 513, distance: 266.2
click at [1363, 513] on div "$6,859 $4,696 $6,011 $4,295 $4,041 $2,857 $3,230 $3,799 $2,113 $5,670 $2,679 $4…" at bounding box center [1193, 442] width 477 height 637
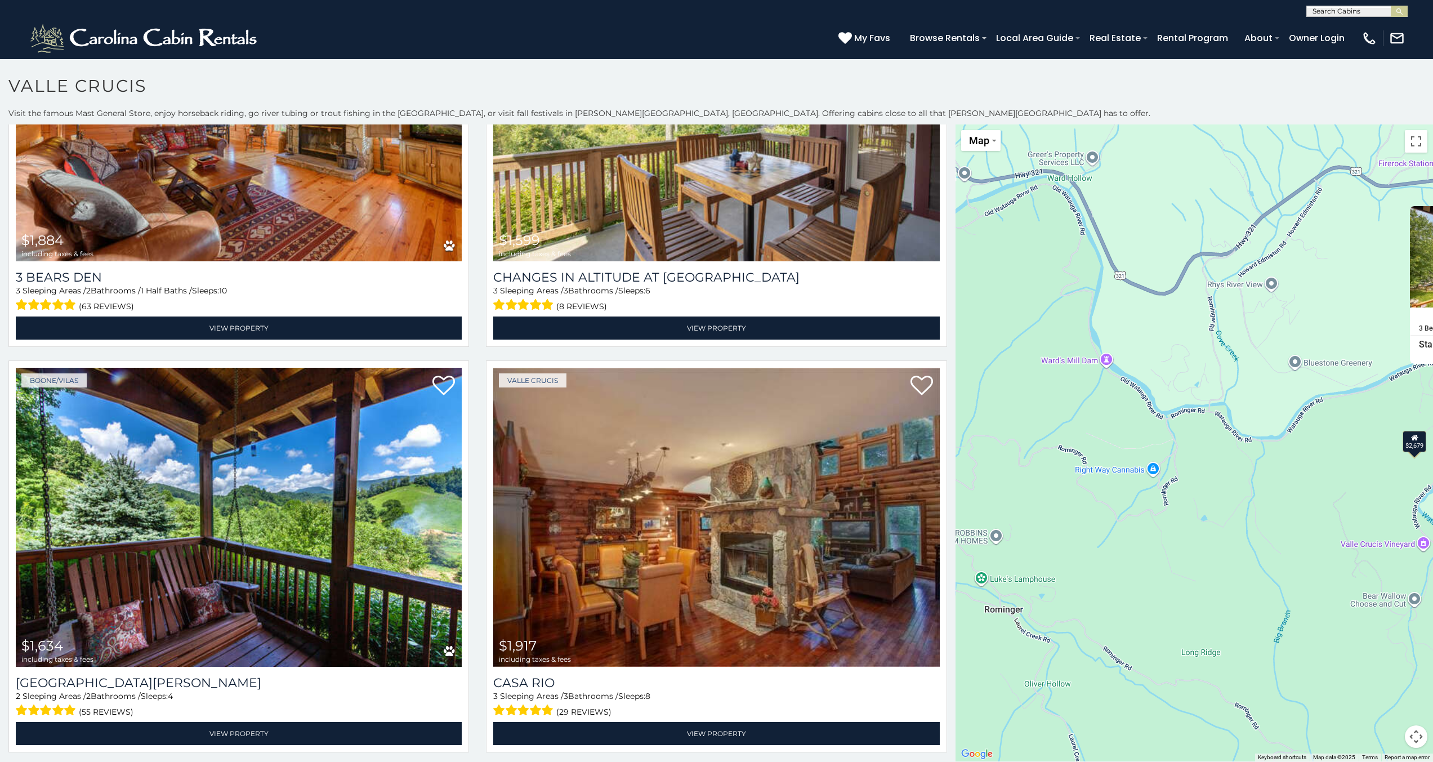
drag, startPoint x: 1198, startPoint y: 452, endPoint x: 1383, endPoint y: 409, distance: 190.0
click at [1383, 409] on div "$6,859 $4,696 $6,011 $4,295 $4,041 $2,857 $3,230 $3,799 $2,113 $5,670 $2,679 $4…" at bounding box center [1193, 442] width 477 height 637
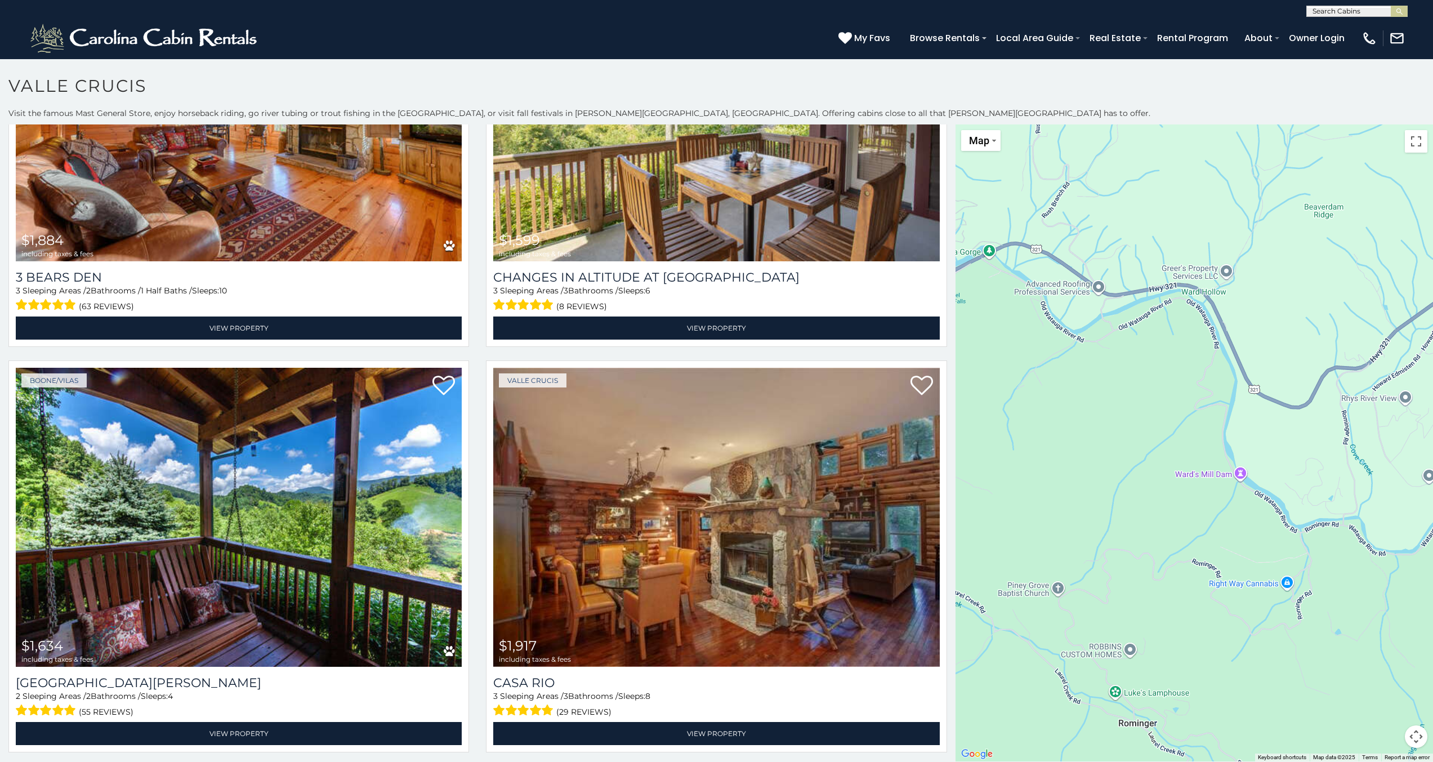
drag, startPoint x: 1180, startPoint y: 350, endPoint x: 1315, endPoint y: 465, distance: 177.4
click at [1315, 465] on div "$6,859 $4,696 $6,011 $4,295 $4,041 $2,857 $3,230 $3,799 $2,113 $5,670 $2,679 $4…" at bounding box center [1193, 442] width 477 height 637
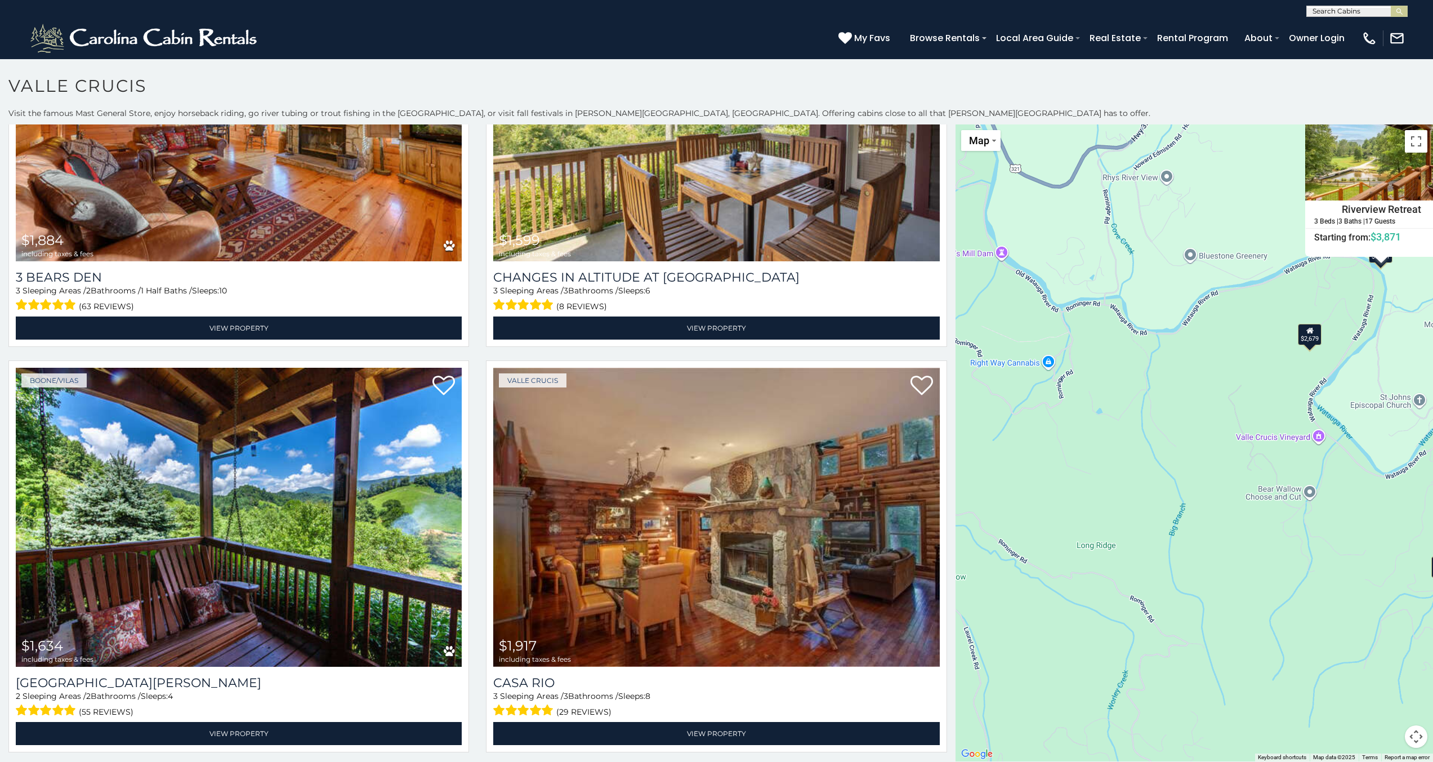
drag, startPoint x: 1052, startPoint y: 235, endPoint x: 1017, endPoint y: 256, distance: 40.7
click at [958, 168] on div "$6,859 $4,696 $6,011 $4,295 $4,041 $2,857 $3,230 $3,799 $2,113 $5,670 $2,679 $4…" at bounding box center [1193, 442] width 477 height 637
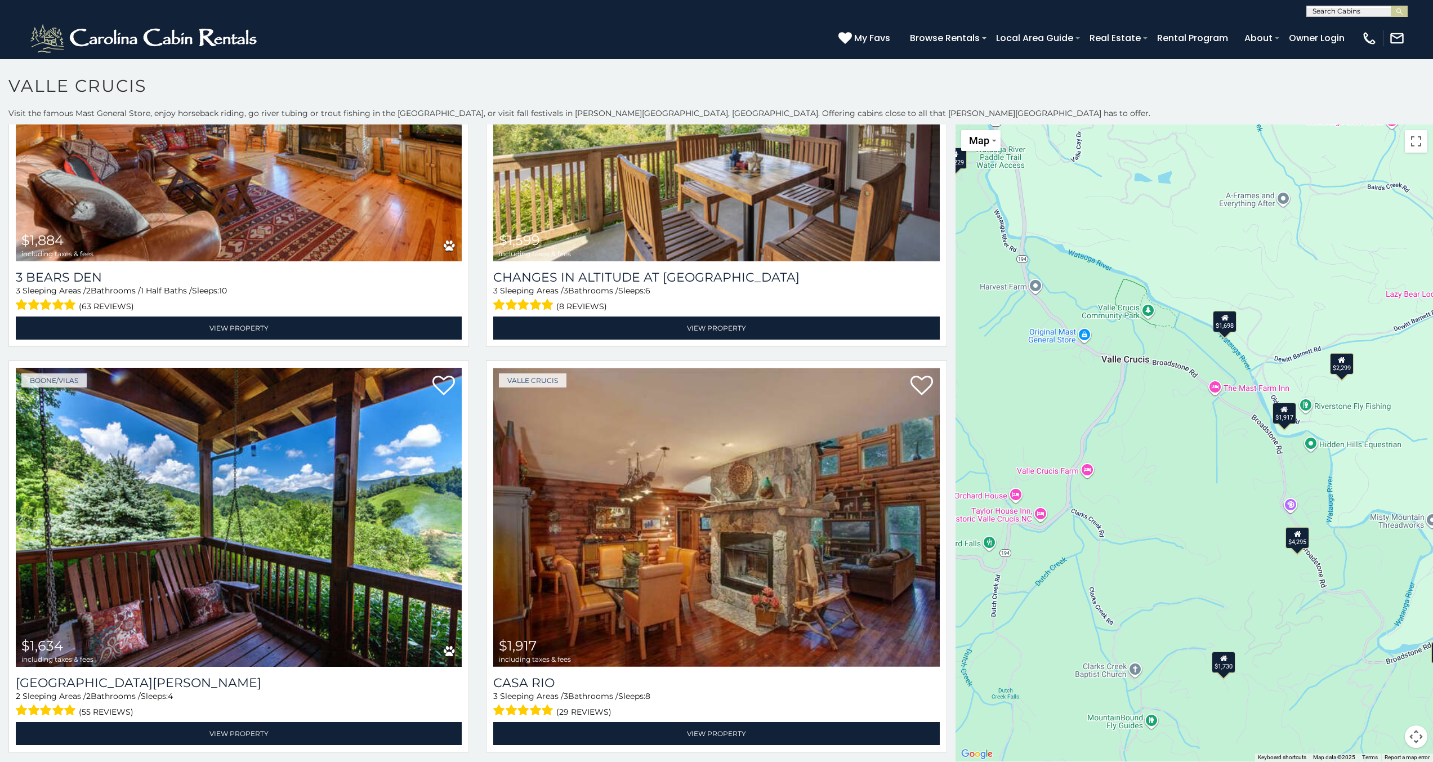
click at [1175, 410] on div "$6,859 $4,696 $6,011 $4,295 $4,041 $2,857 $3,230 $3,799 $2,113 $5,670 $2,679 $4…" at bounding box center [1193, 442] width 477 height 637
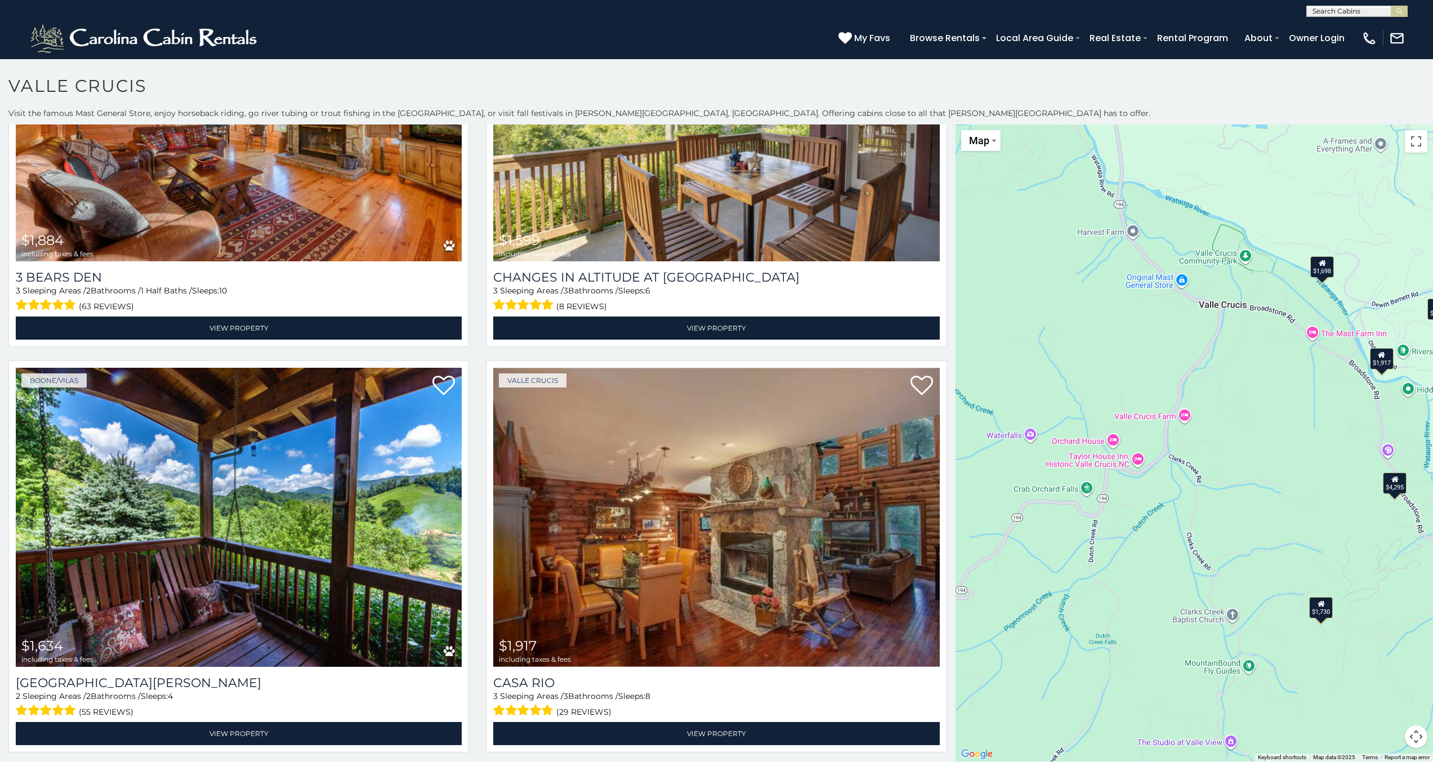
drag, startPoint x: 1064, startPoint y: 491, endPoint x: 1165, endPoint y: 435, distance: 116.2
click at [1165, 435] on div "$6,859 $4,696 $6,011 $4,295 $4,041 $2,857 $3,230 $3,799 $2,113 $5,670 $2,679 $4…" at bounding box center [1193, 442] width 477 height 637
click at [1323, 271] on div "$1,698" at bounding box center [1322, 266] width 24 height 21
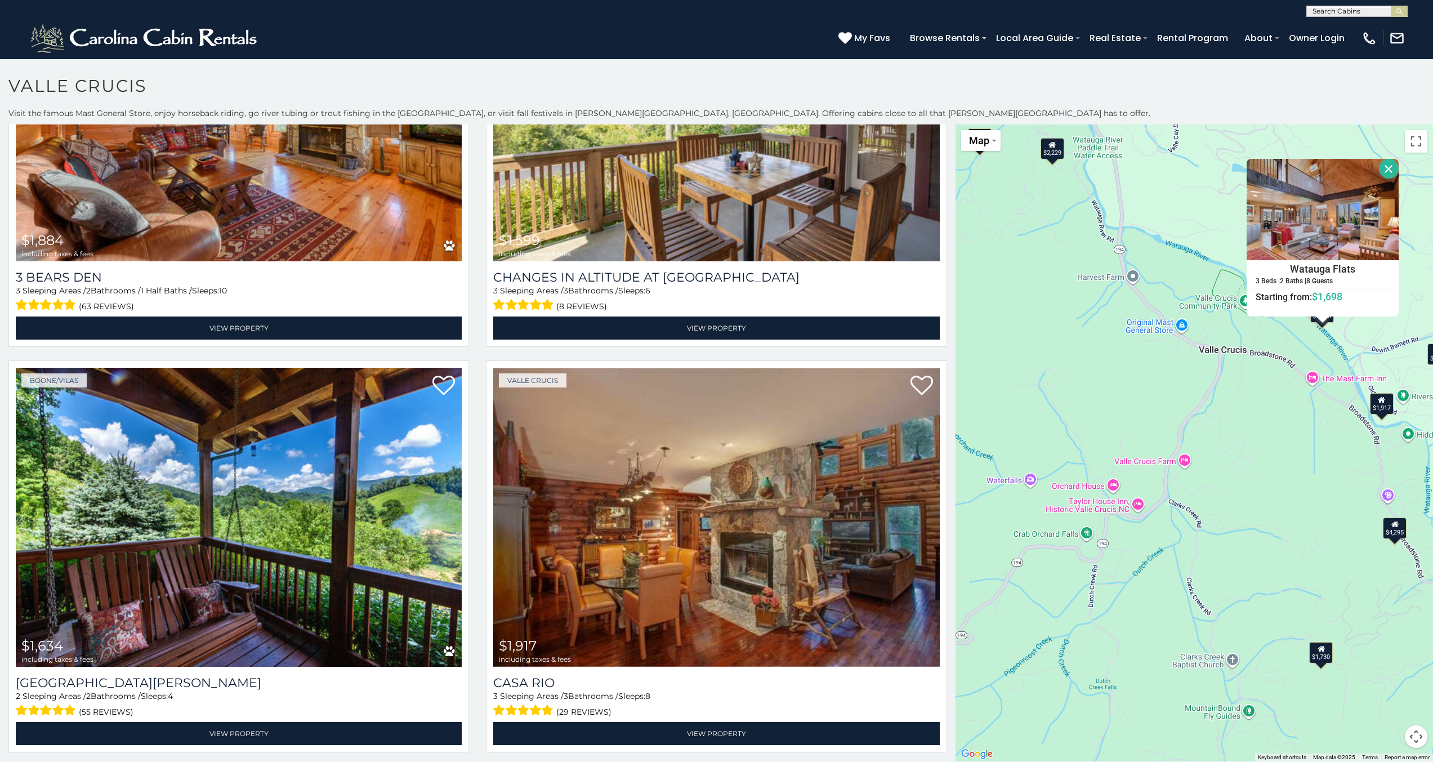
click at [1106, 309] on div "$6,859 $4,696 $6,011 $4,295 $4,041 $2,857 $3,230 $3,799 $2,113 $5,670 $2,679 $4…" at bounding box center [1193, 442] width 477 height 637
click at [1385, 166] on button "Close" at bounding box center [1389, 169] width 20 height 20
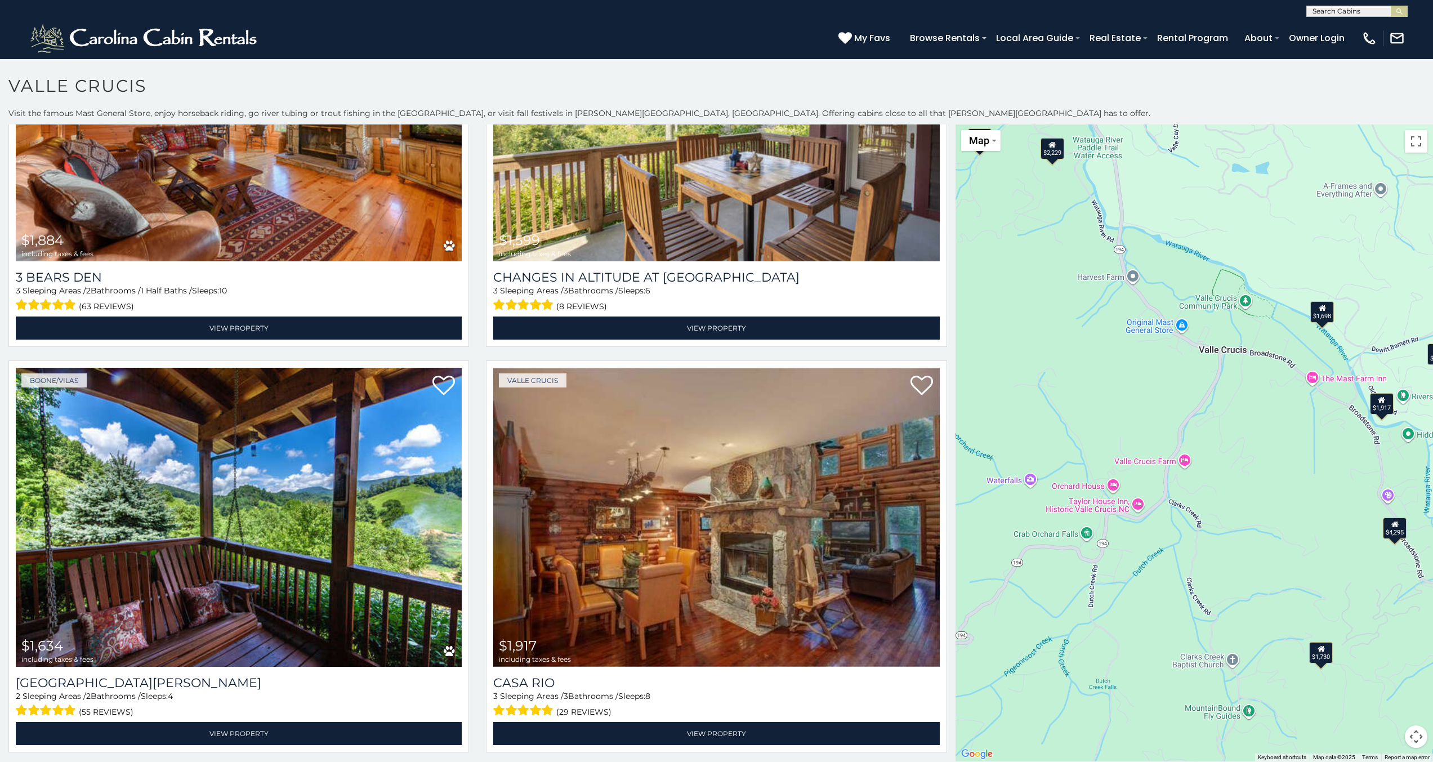
click at [1319, 314] on div "$1,698" at bounding box center [1322, 311] width 24 height 21
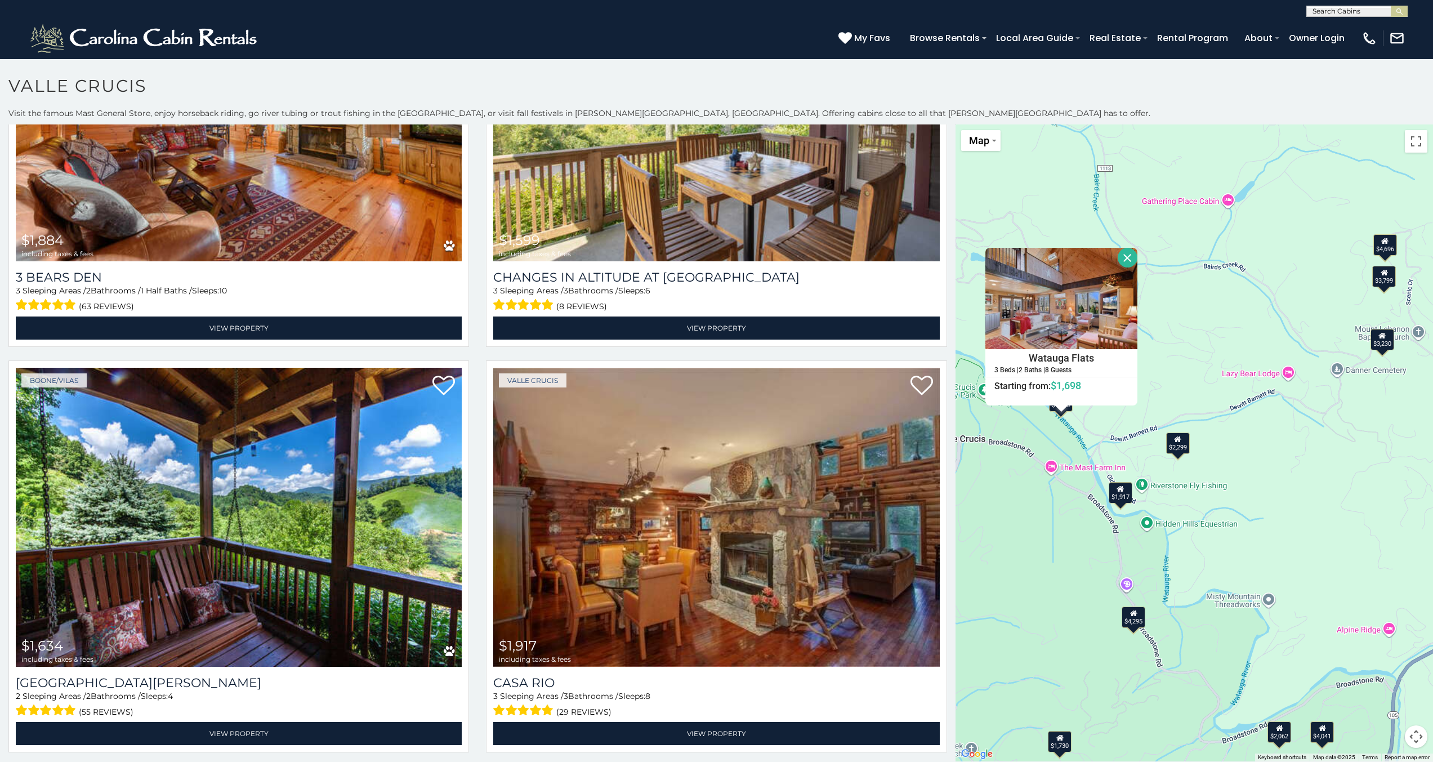
drag, startPoint x: 1269, startPoint y: 412, endPoint x: 1149, endPoint y: 516, distance: 158.8
click at [1150, 518] on div "$6,859 $4,696 $6,011 $4,295 $4,041 $2,857 $3,230 $3,799 $2,113 $5,670 $2,679 $4…" at bounding box center [1193, 442] width 477 height 637
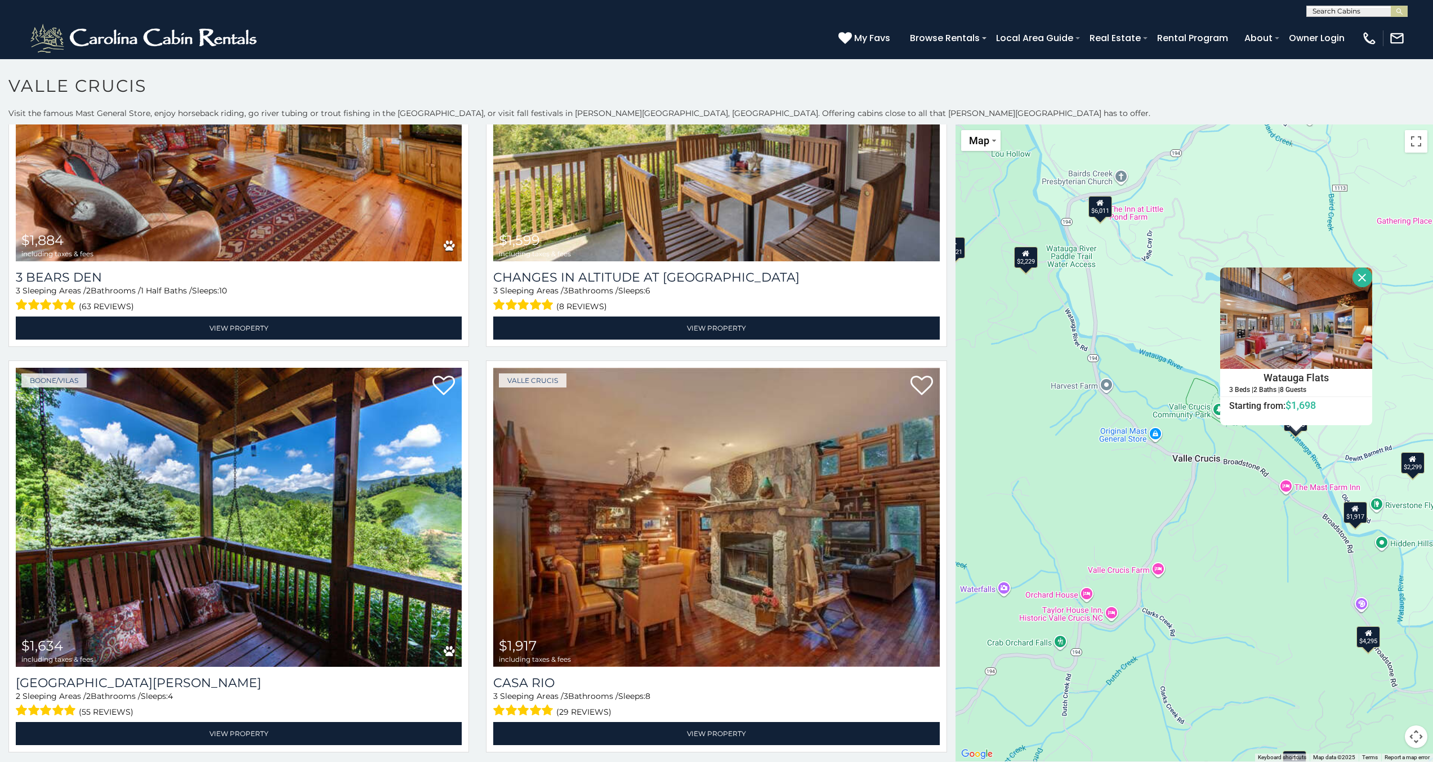
drag, startPoint x: 1151, startPoint y: 336, endPoint x: 1093, endPoint y: 331, distance: 58.7
click at [1093, 331] on div "$6,859 $4,696 $6,011 $4,295 $4,041 $2,857 $3,230 $3,799 $2,113 $5,670 $2,679 $4…" at bounding box center [1193, 442] width 477 height 637
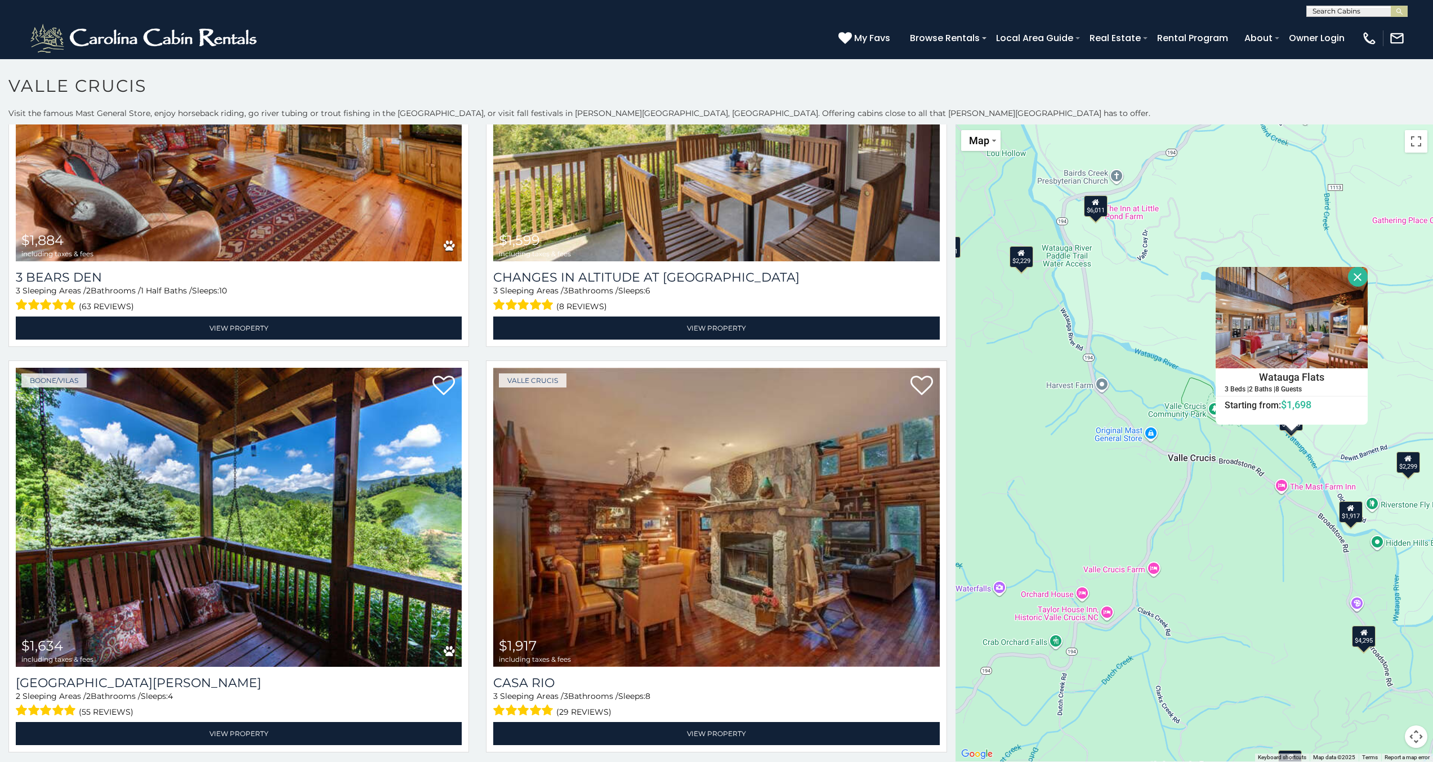
click at [1360, 276] on button "Close" at bounding box center [1358, 277] width 20 height 20
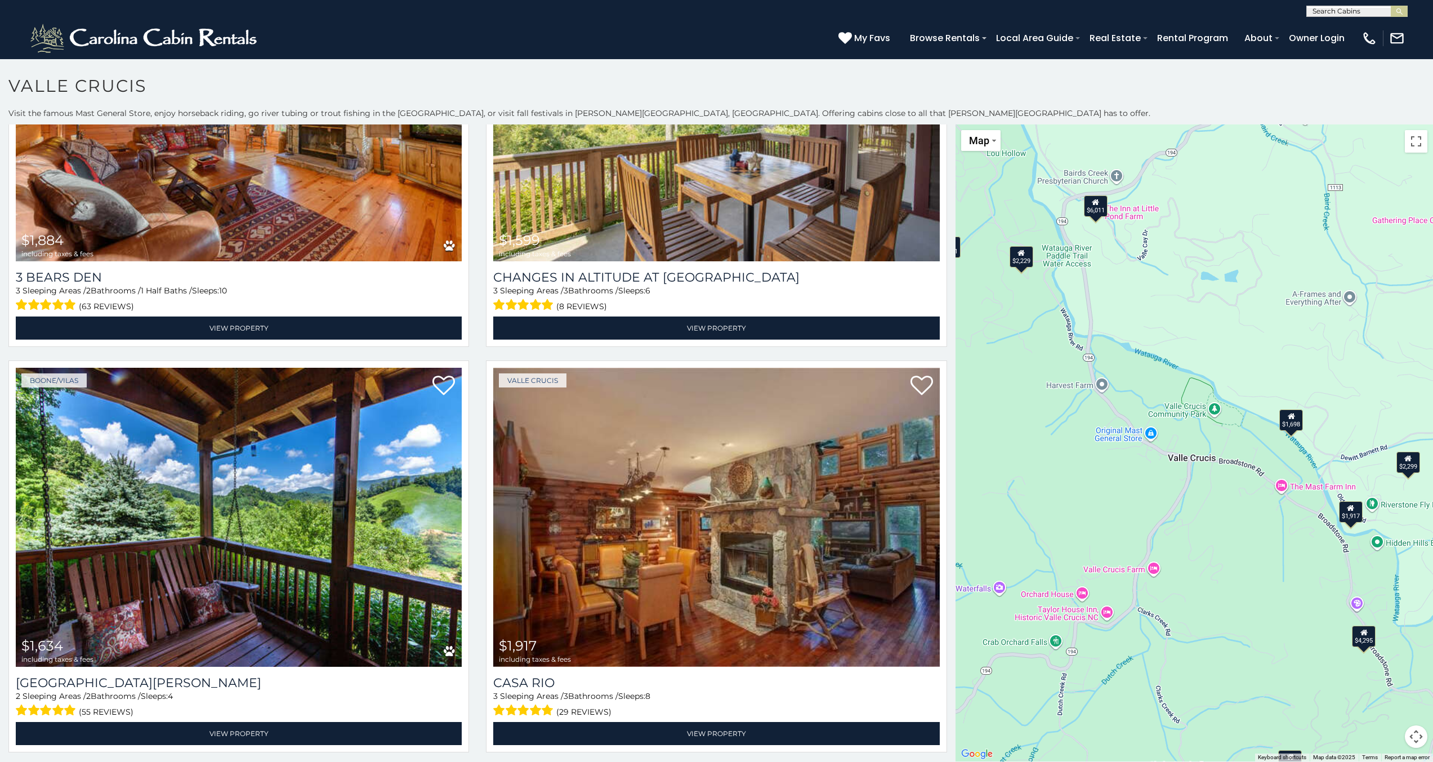
click at [1348, 515] on div "$1,917" at bounding box center [1351, 511] width 24 height 21
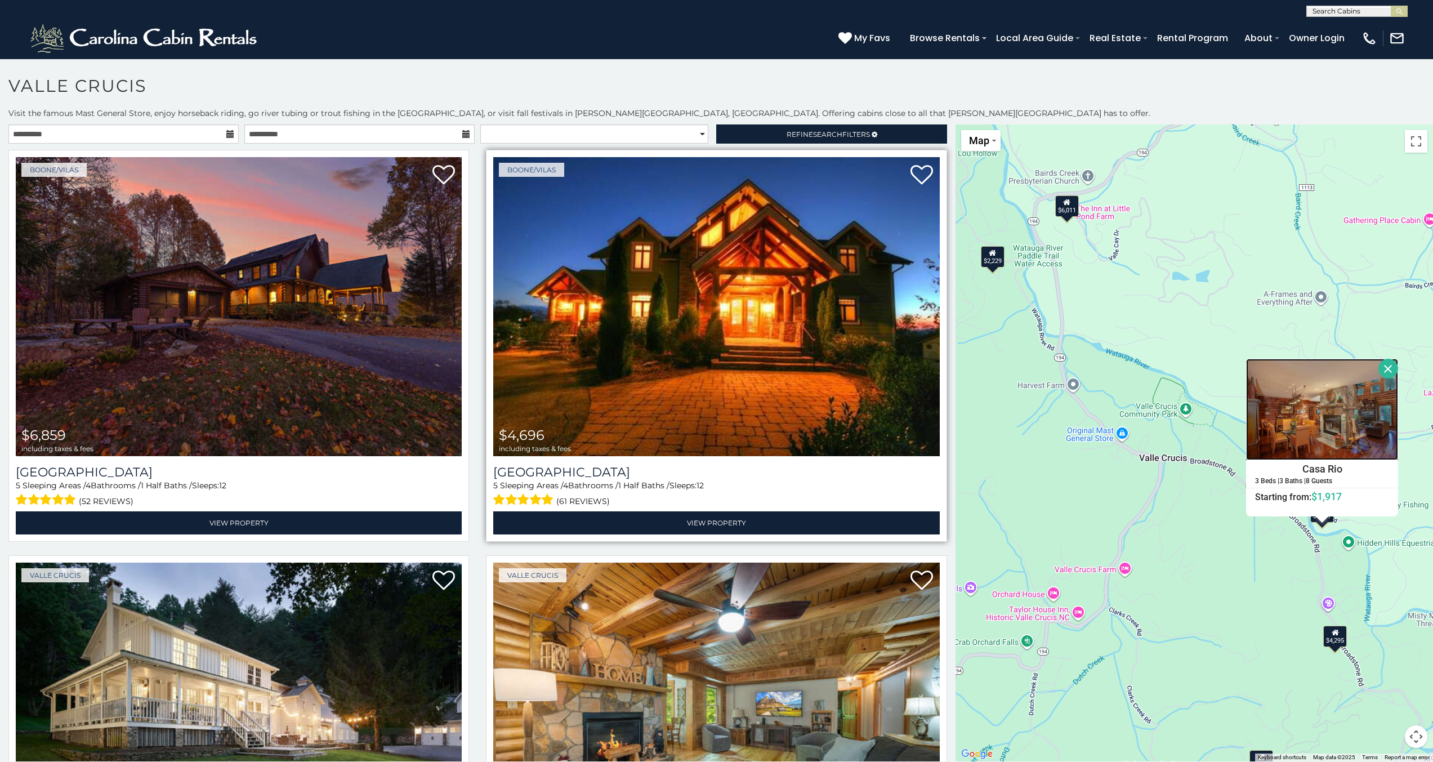
scroll to position [0, 0]
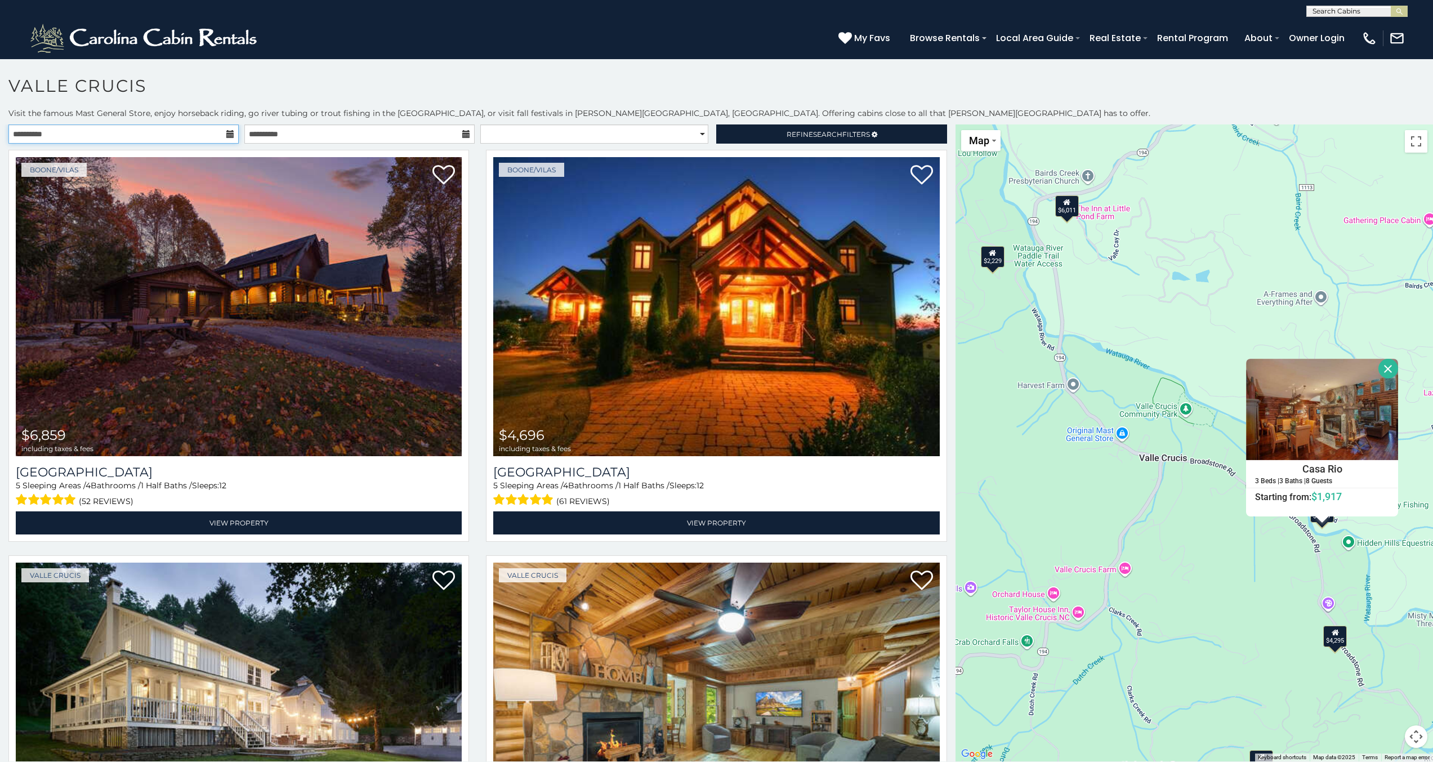
click at [189, 139] on input "**********" at bounding box center [123, 133] width 230 height 19
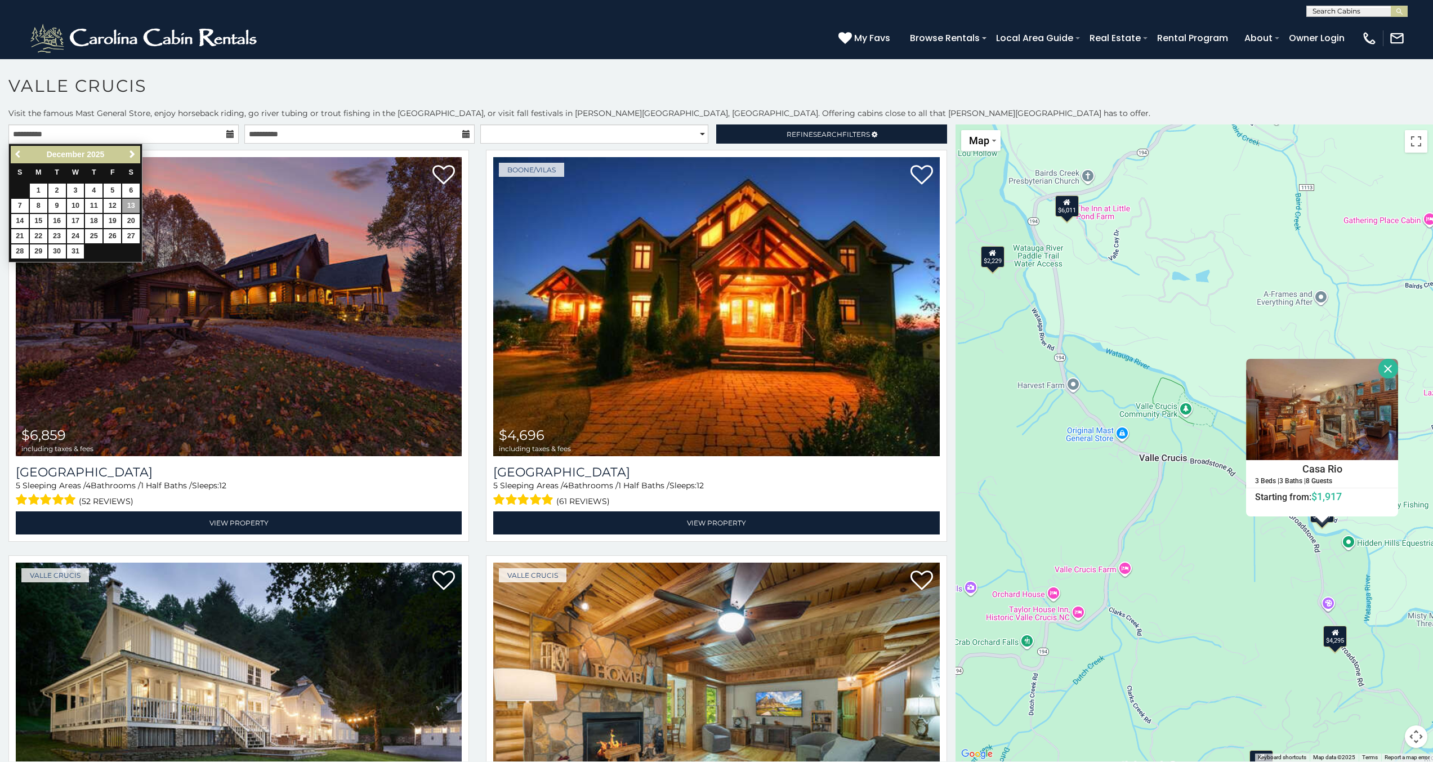
click at [18, 152] on span "Previous" at bounding box center [18, 154] width 9 height 9
click at [132, 154] on span "Next" at bounding box center [132, 154] width 9 height 9
click at [133, 208] on link "11" at bounding box center [130, 206] width 17 height 14
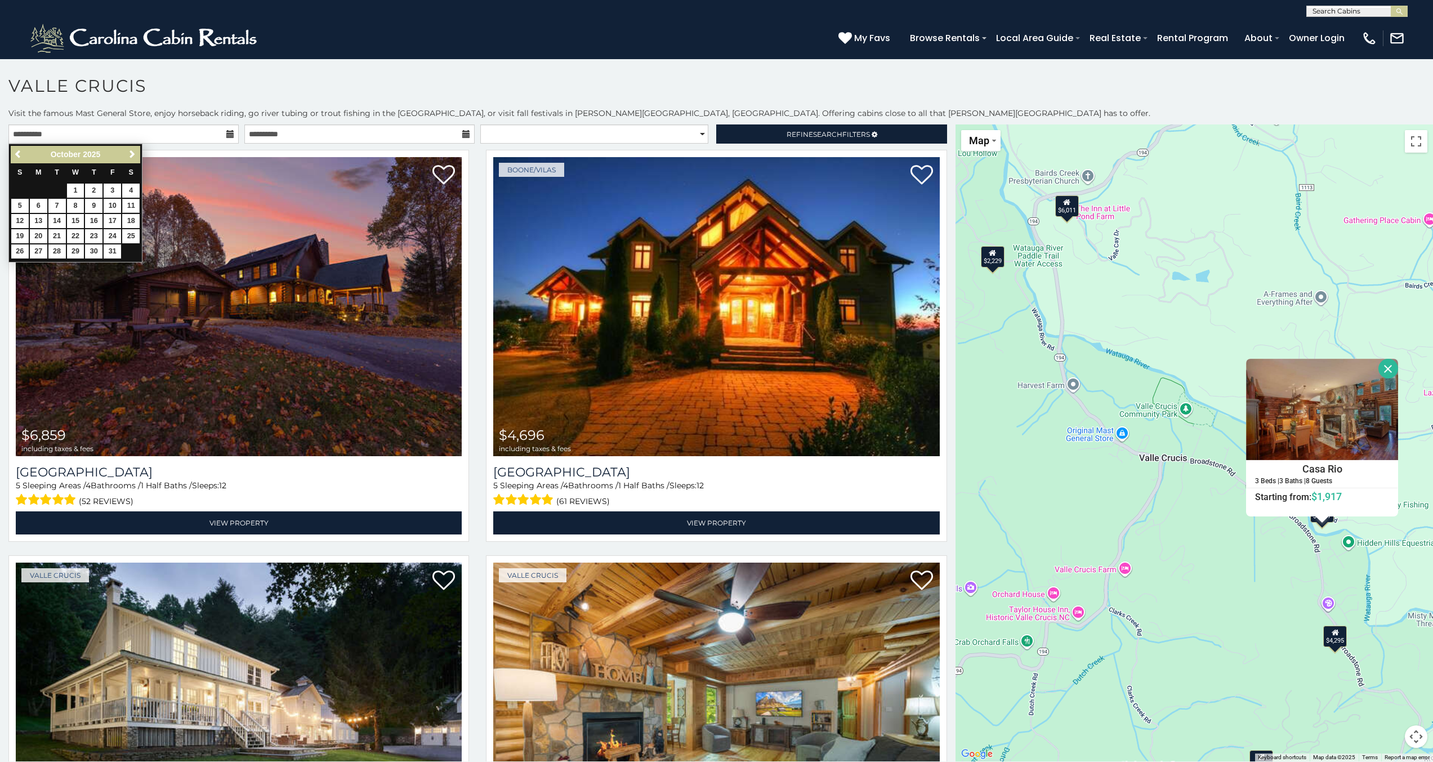
type input "**********"
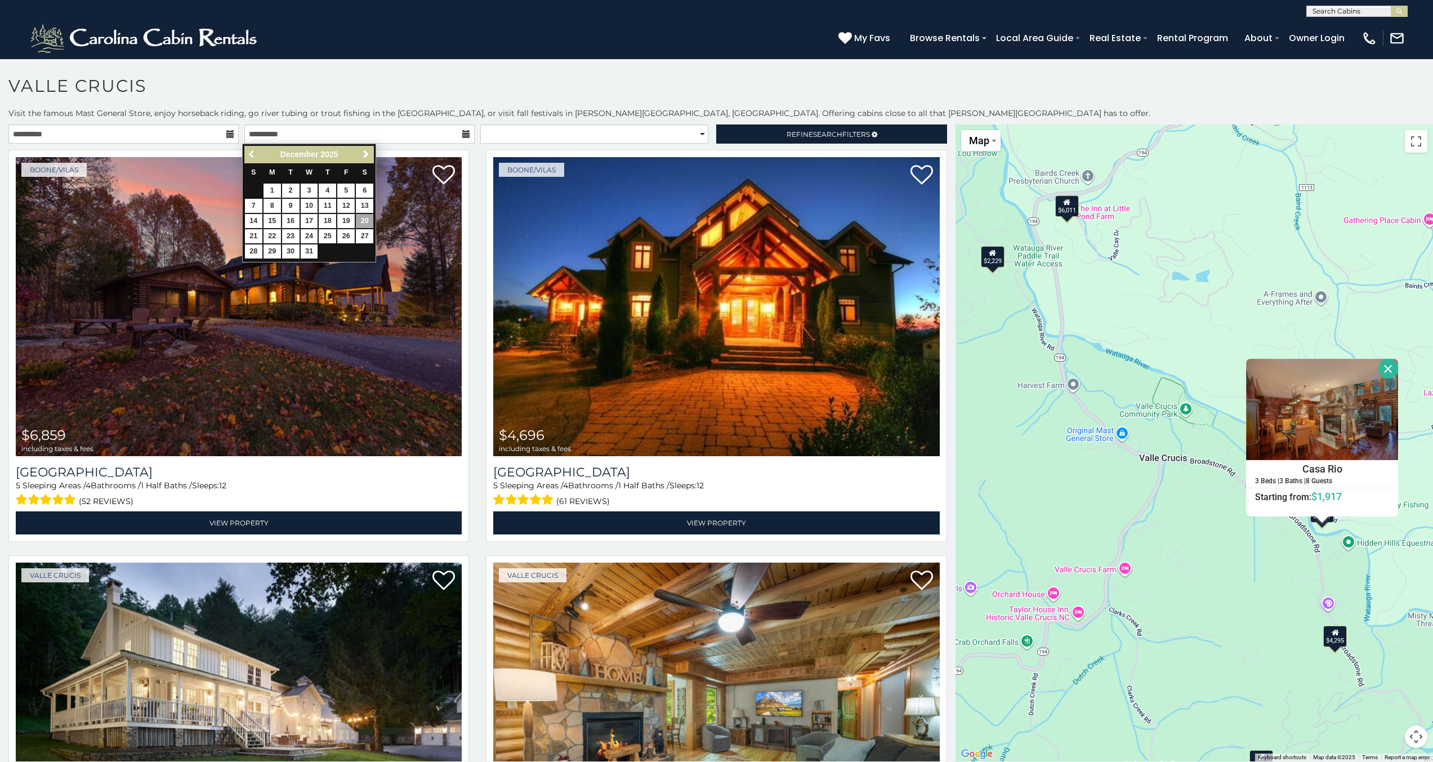
click at [249, 157] on span "Previous" at bounding box center [252, 154] width 9 height 9
click at [249, 157] on div "Previous Next October 2025" at bounding box center [308, 154] width 129 height 17
click at [370, 214] on link "18" at bounding box center [364, 221] width 17 height 14
type input "**********"
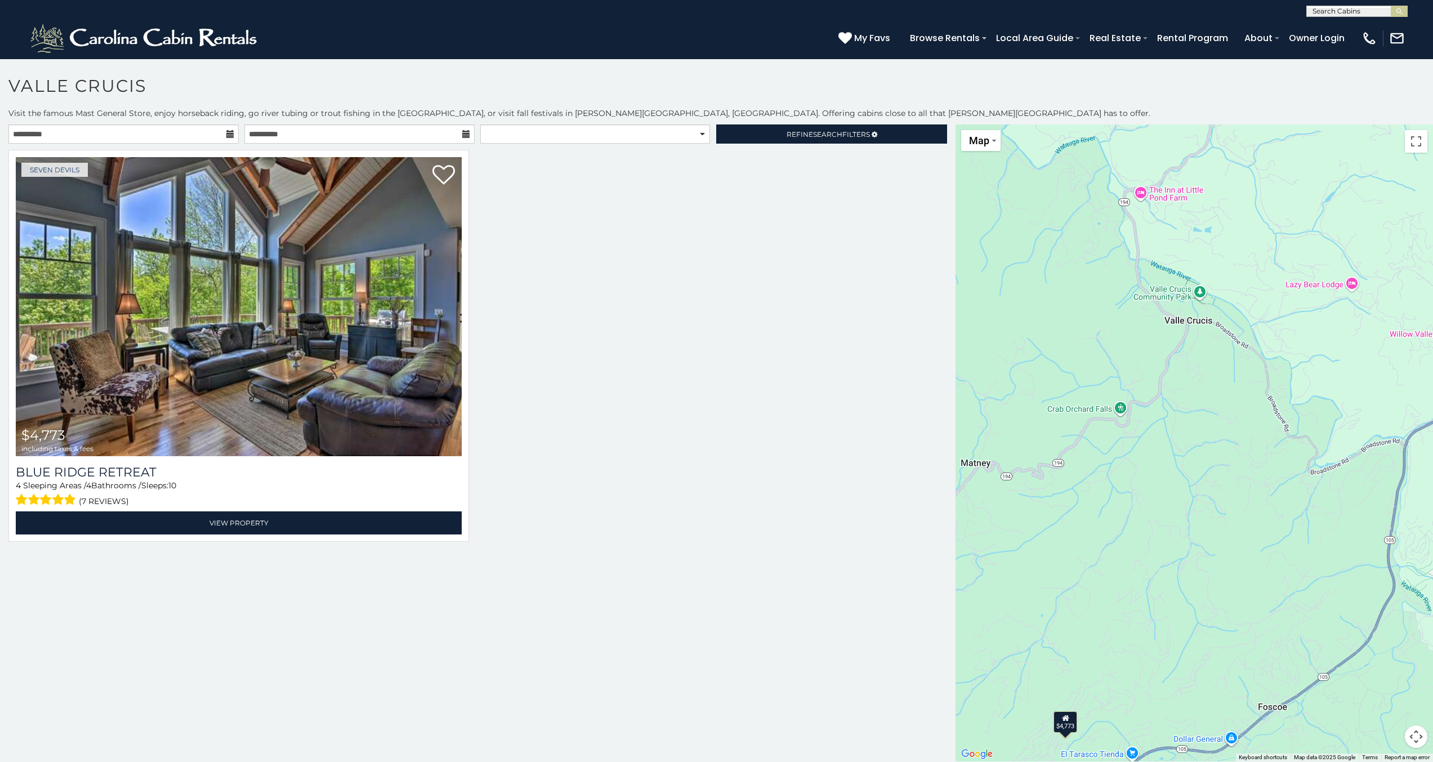
scroll to position [10, 0]
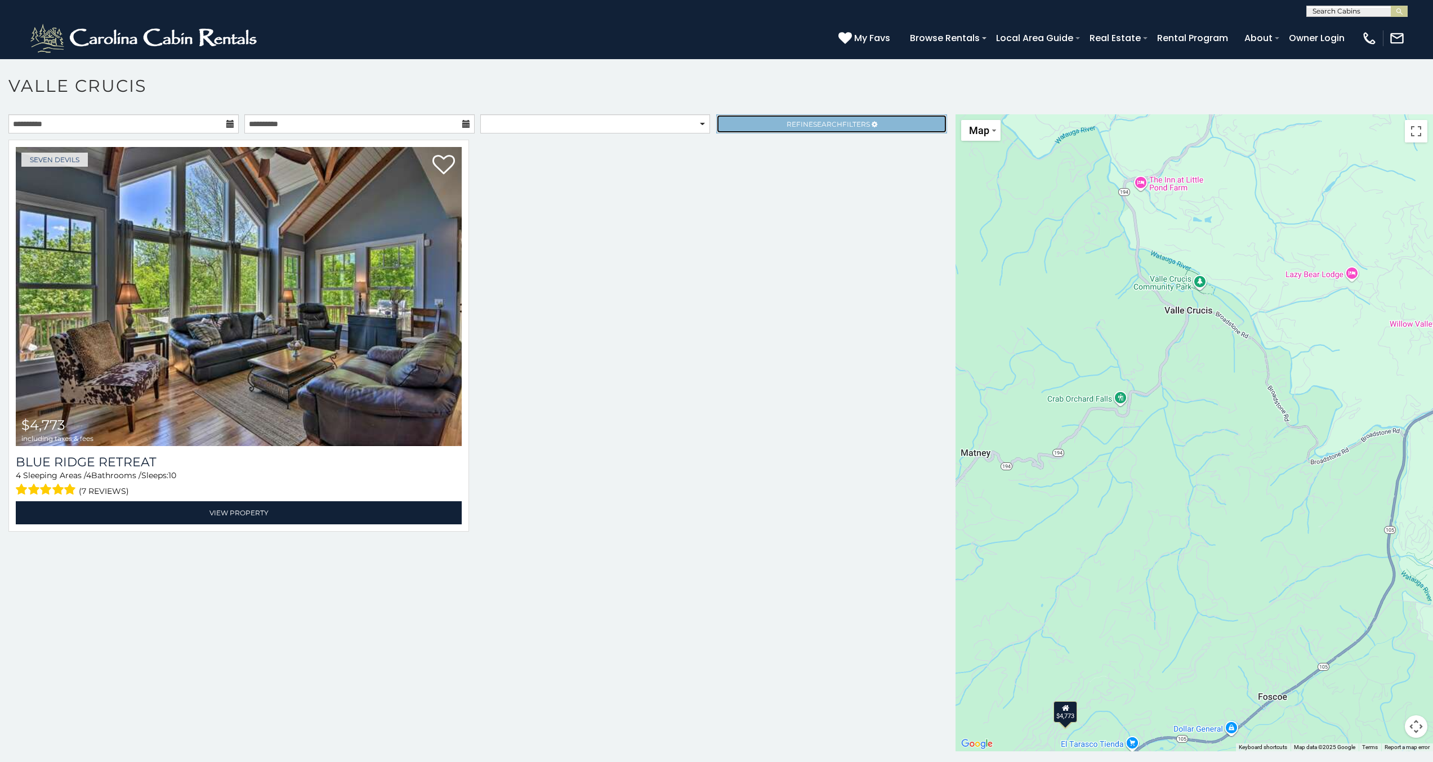
click at [905, 122] on link "Refine Search Filters" at bounding box center [831, 123] width 230 height 19
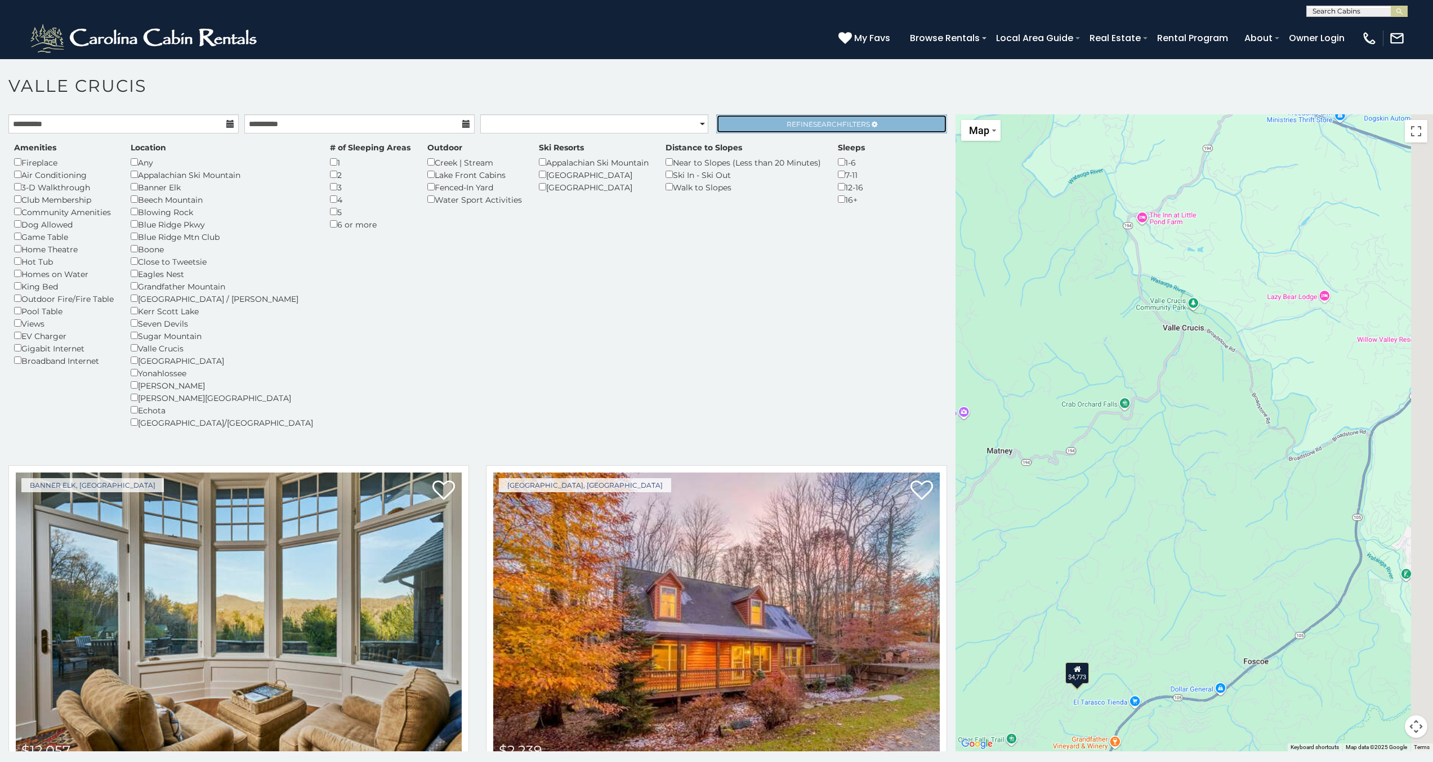
click at [787, 122] on span "Refine Search Filters" at bounding box center [828, 124] width 83 height 8
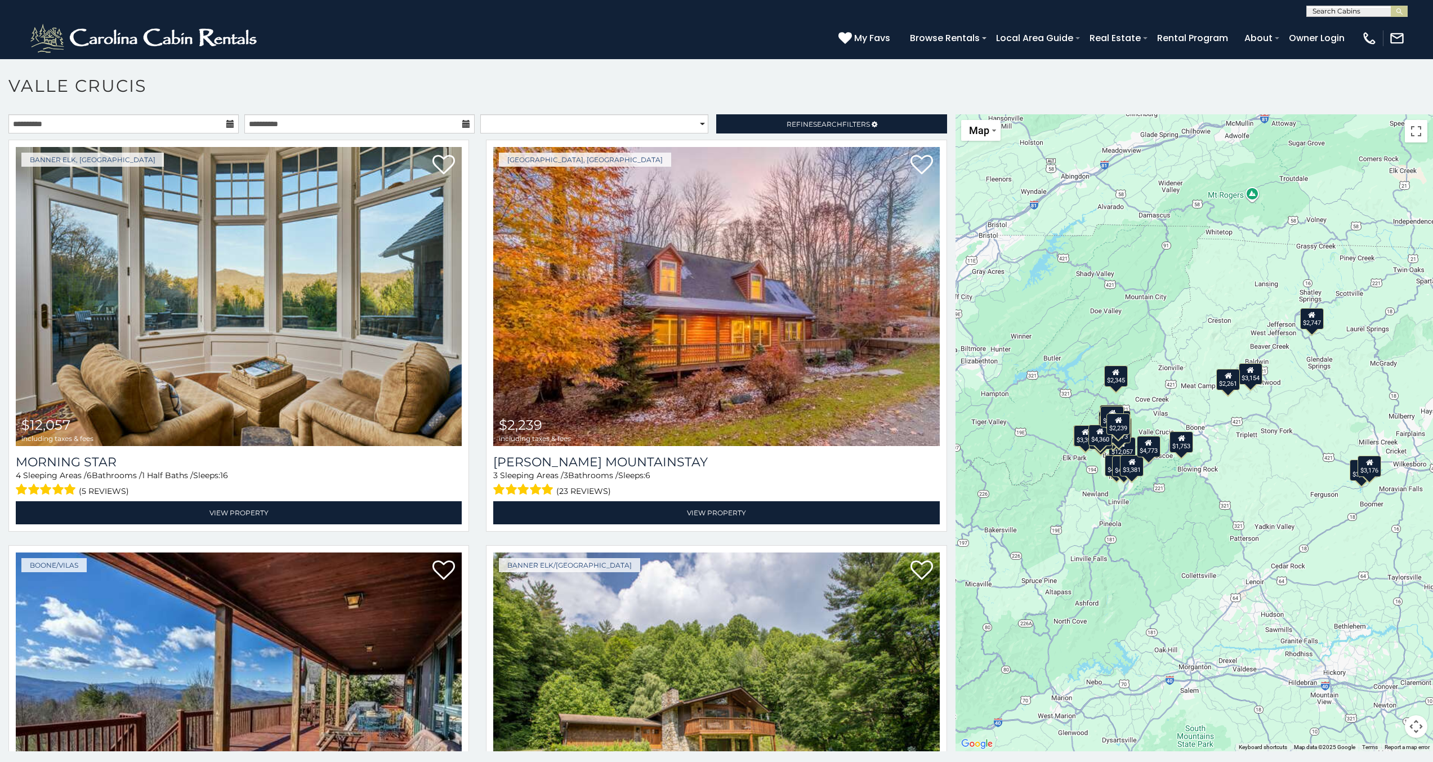
click at [1160, 485] on div "$12,057 $2,239 $2,345 $4,184 $3,154 $2,706 $2,283 $4,133 $2,334 $7,003 $4,696 $…" at bounding box center [1193, 432] width 477 height 637
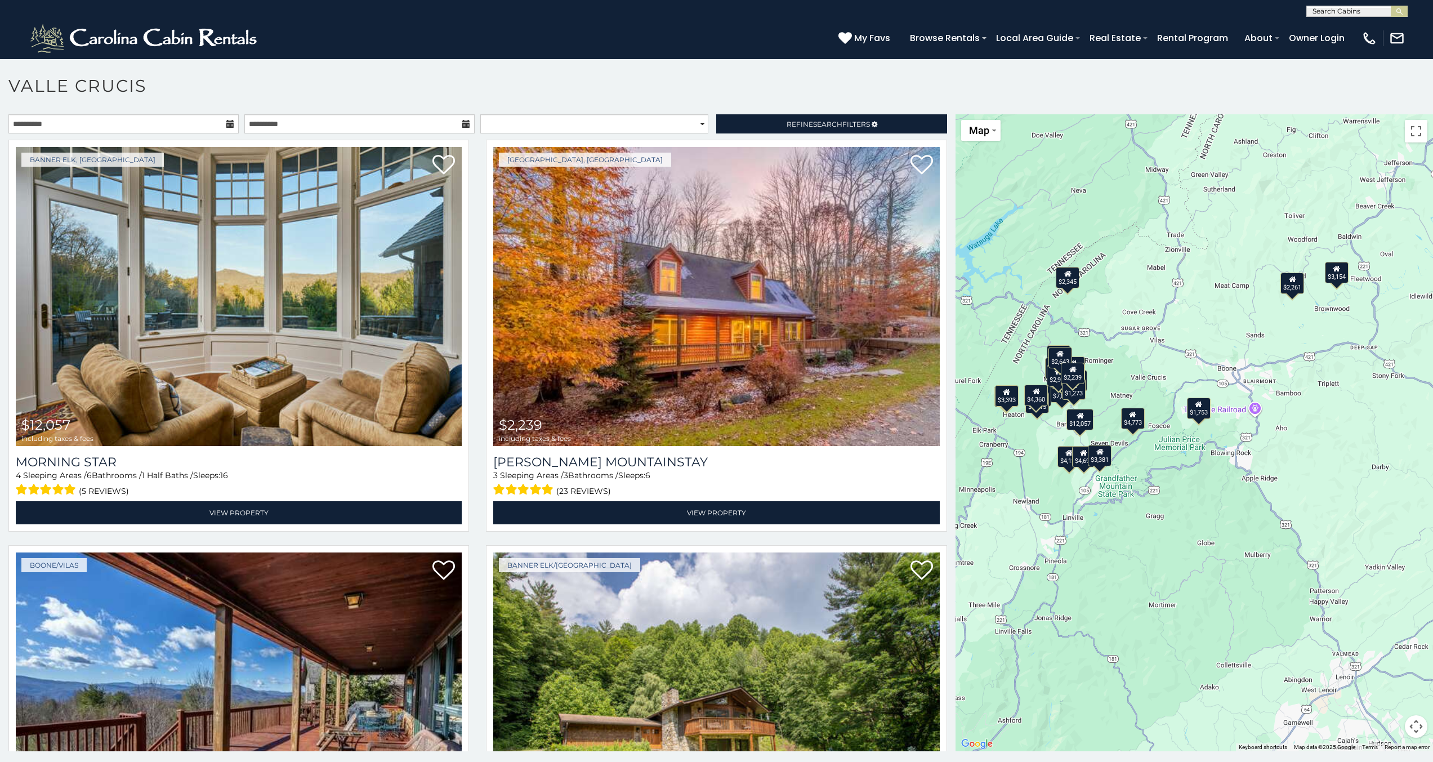
click at [1142, 449] on div "$12,057 $2,239 $2,345 $4,184 $3,154 $2,706 $2,283 $4,133 $2,334 $7,003 $4,696 $…" at bounding box center [1193, 432] width 477 height 637
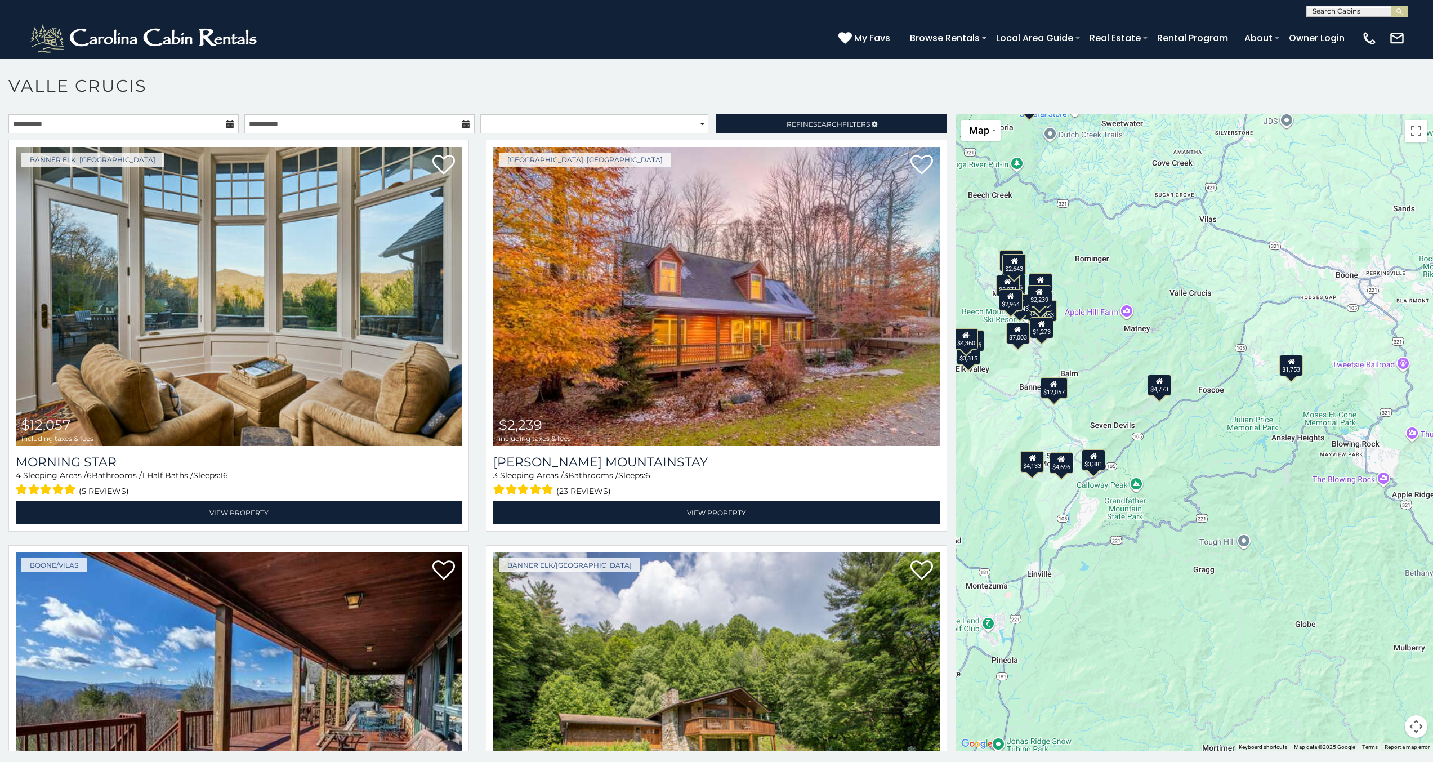
drag, startPoint x: 1136, startPoint y: 423, endPoint x: 1186, endPoint y: 413, distance: 51.2
click at [1186, 413] on div "$12,057 $2,239 $2,345 $4,184 $3,154 $2,706 $2,283 $4,133 $2,334 $7,003 $4,696 $…" at bounding box center [1193, 432] width 477 height 637
click at [1057, 392] on div "$12,057" at bounding box center [1053, 387] width 27 height 21
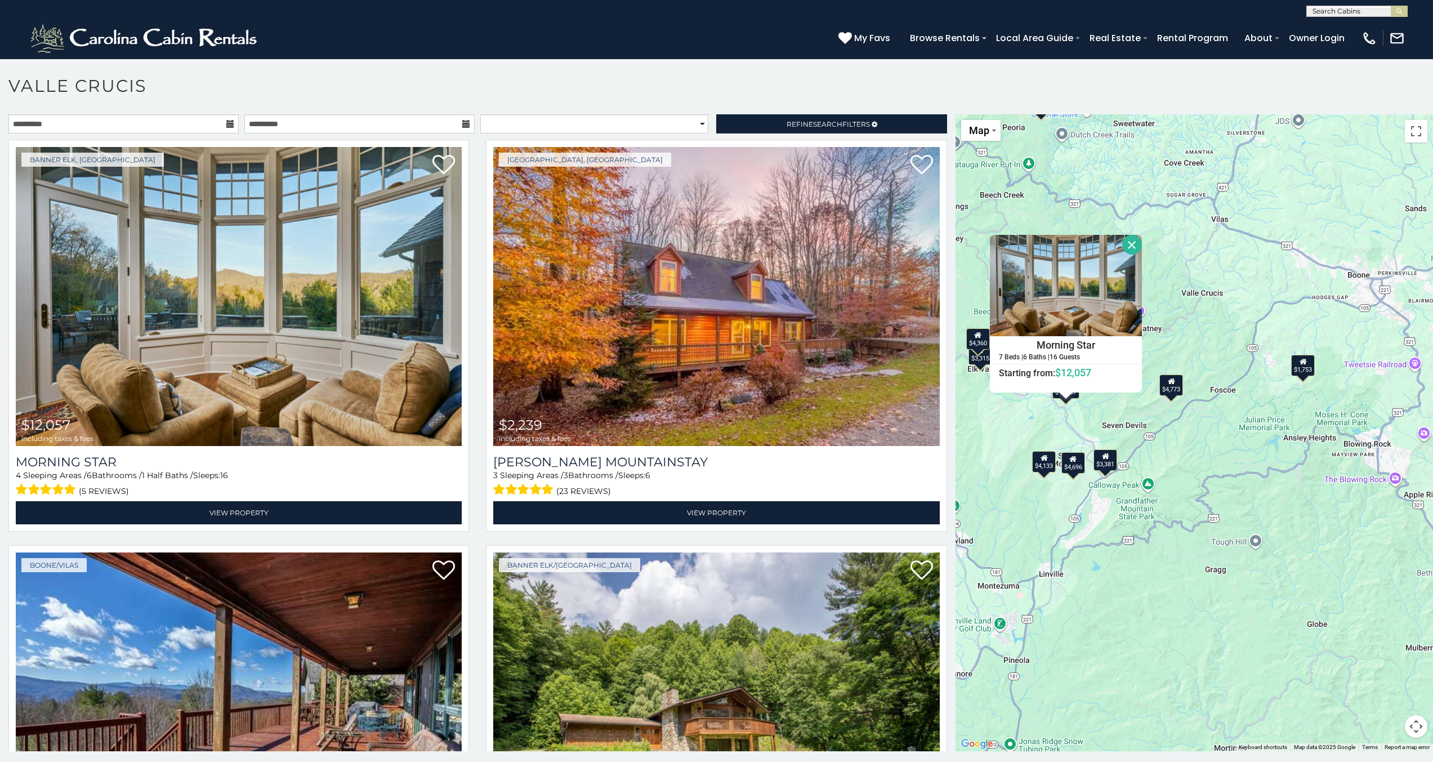
click at [1296, 370] on div "$1,753" at bounding box center [1303, 365] width 24 height 21
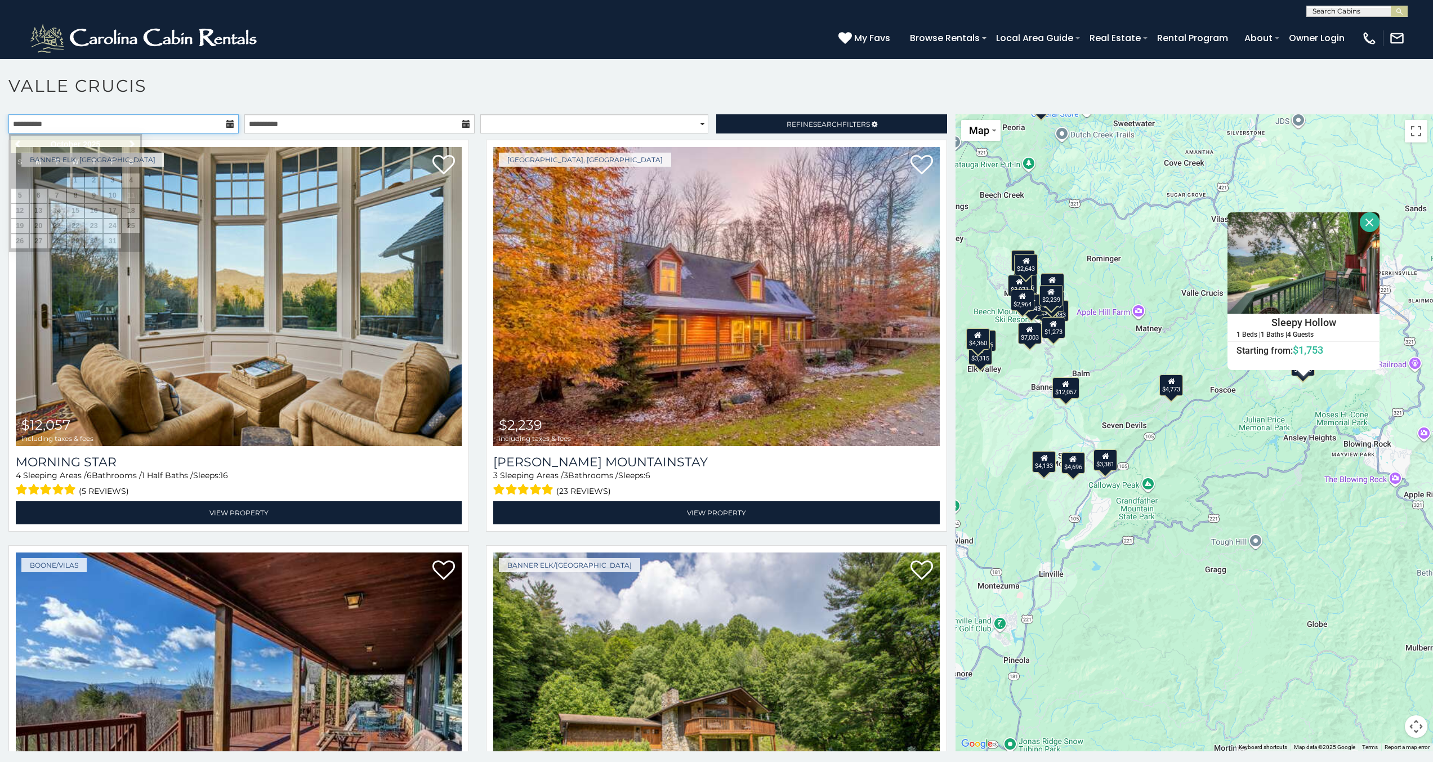
click at [162, 119] on input "**********" at bounding box center [123, 123] width 230 height 19
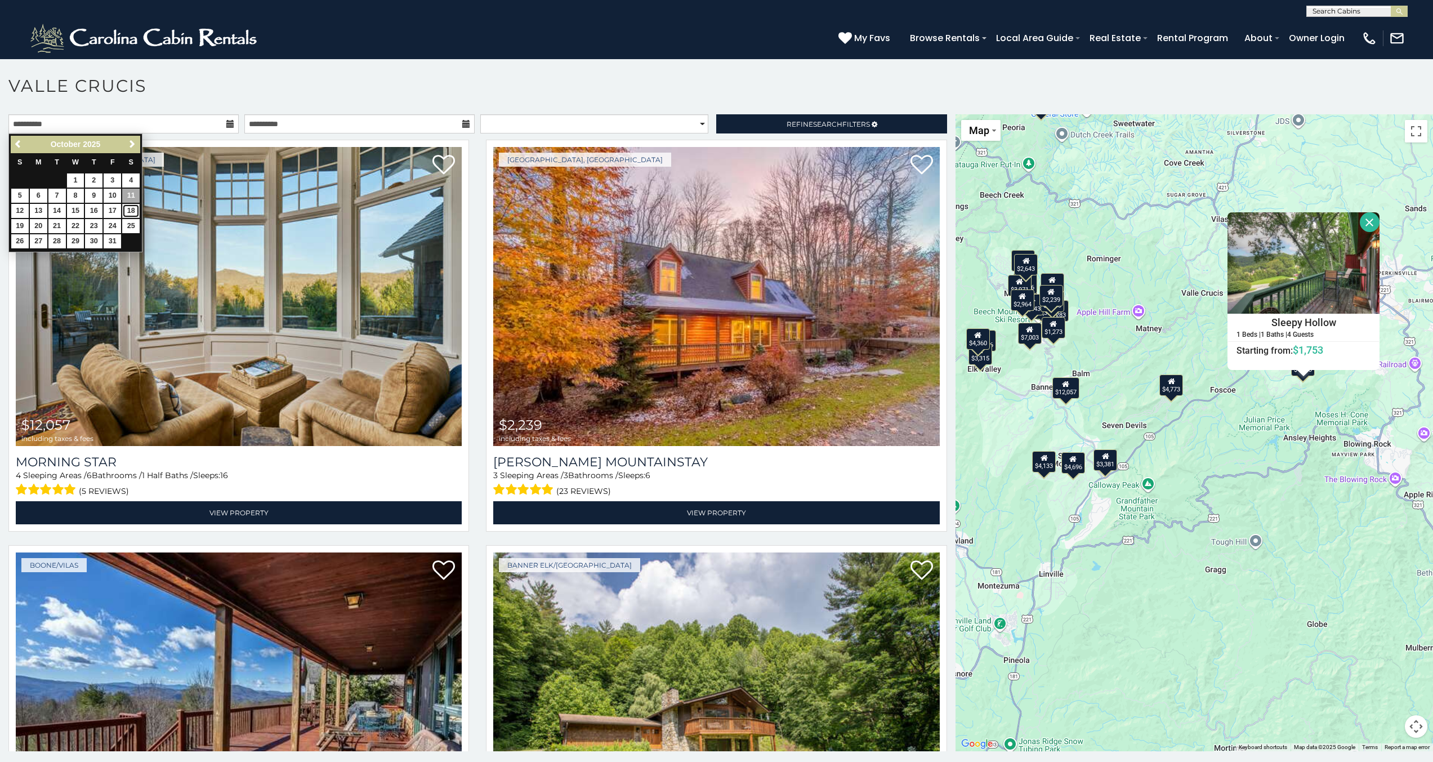
click at [130, 213] on link "18" at bounding box center [130, 211] width 17 height 14
type input "**********"
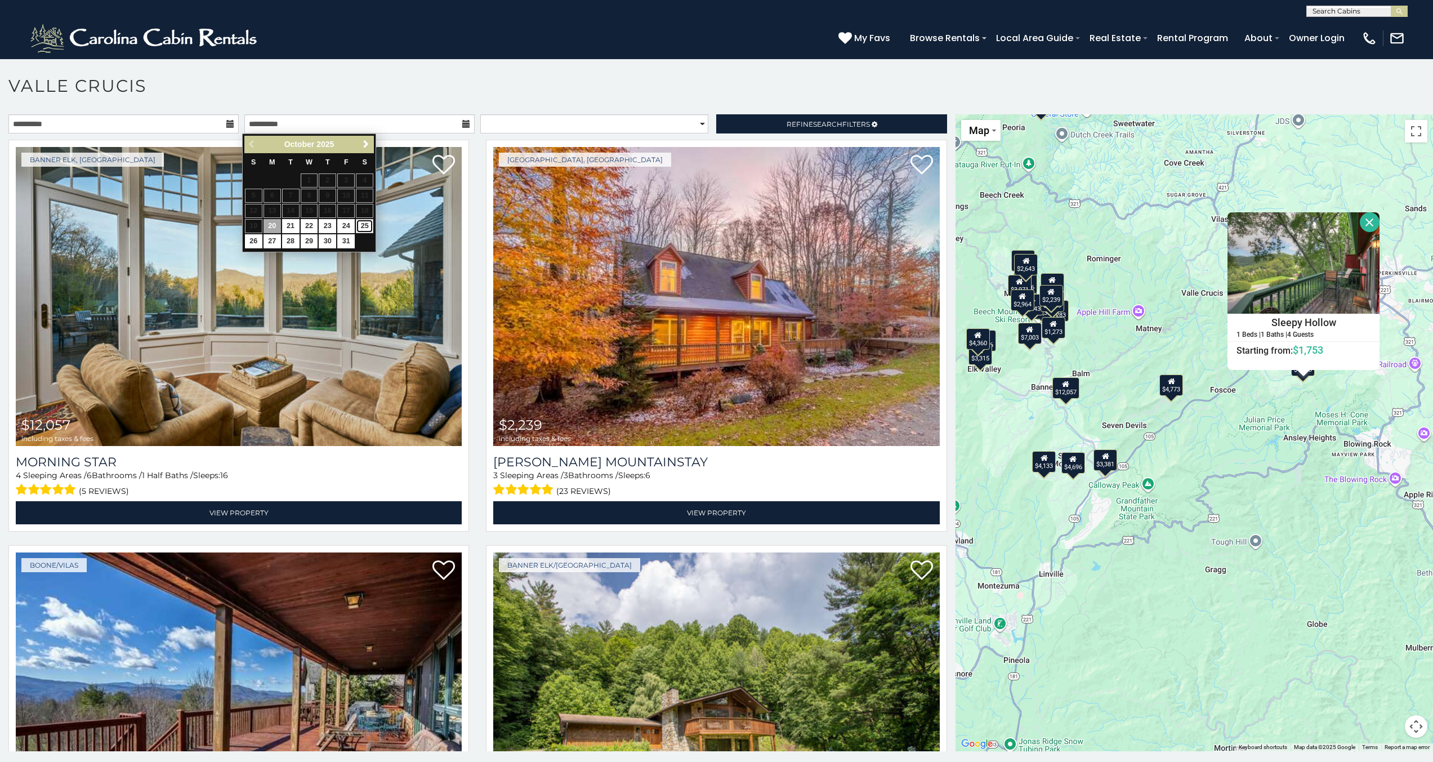
click at [361, 230] on link "25" at bounding box center [364, 226] width 17 height 14
type input "**********"
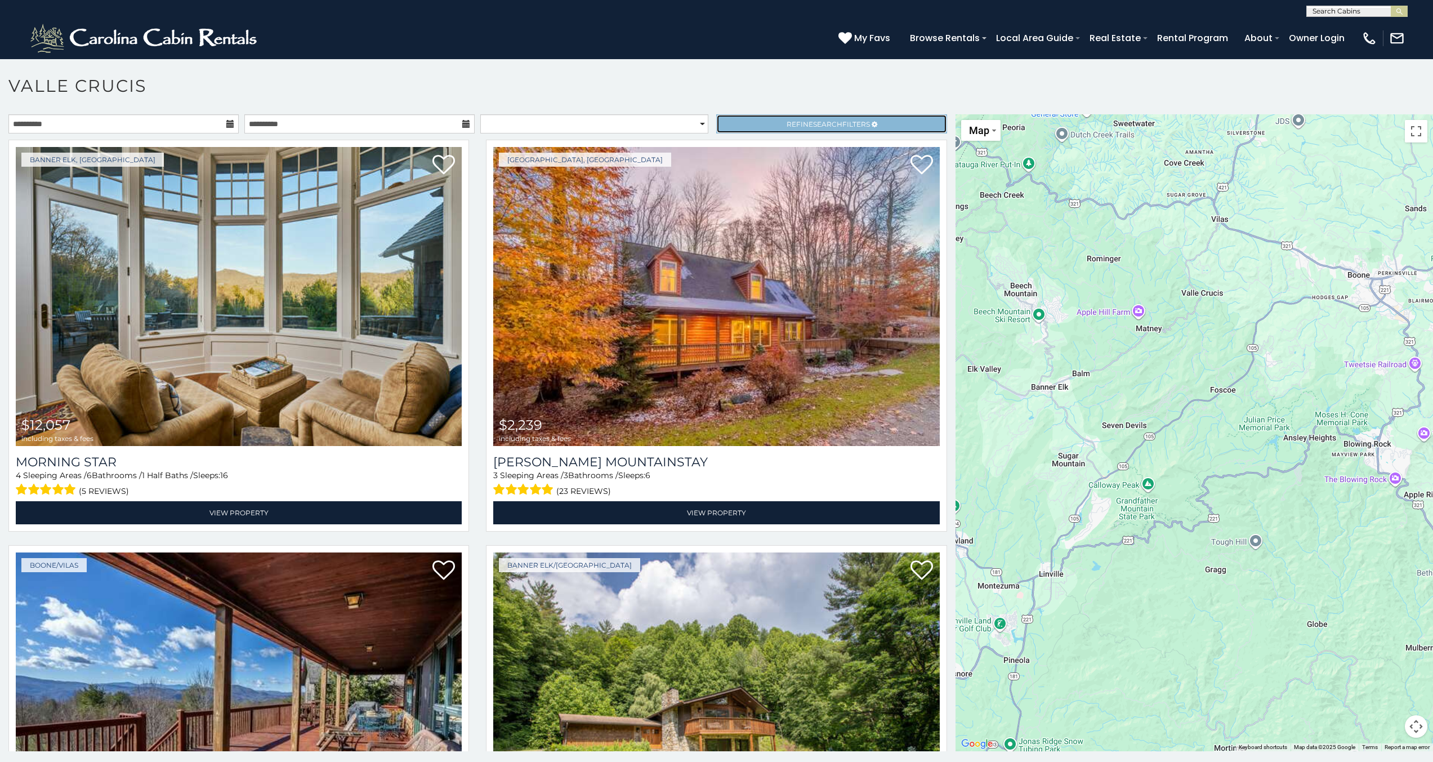
click at [841, 126] on span "Refine Search Filters" at bounding box center [828, 124] width 83 height 8
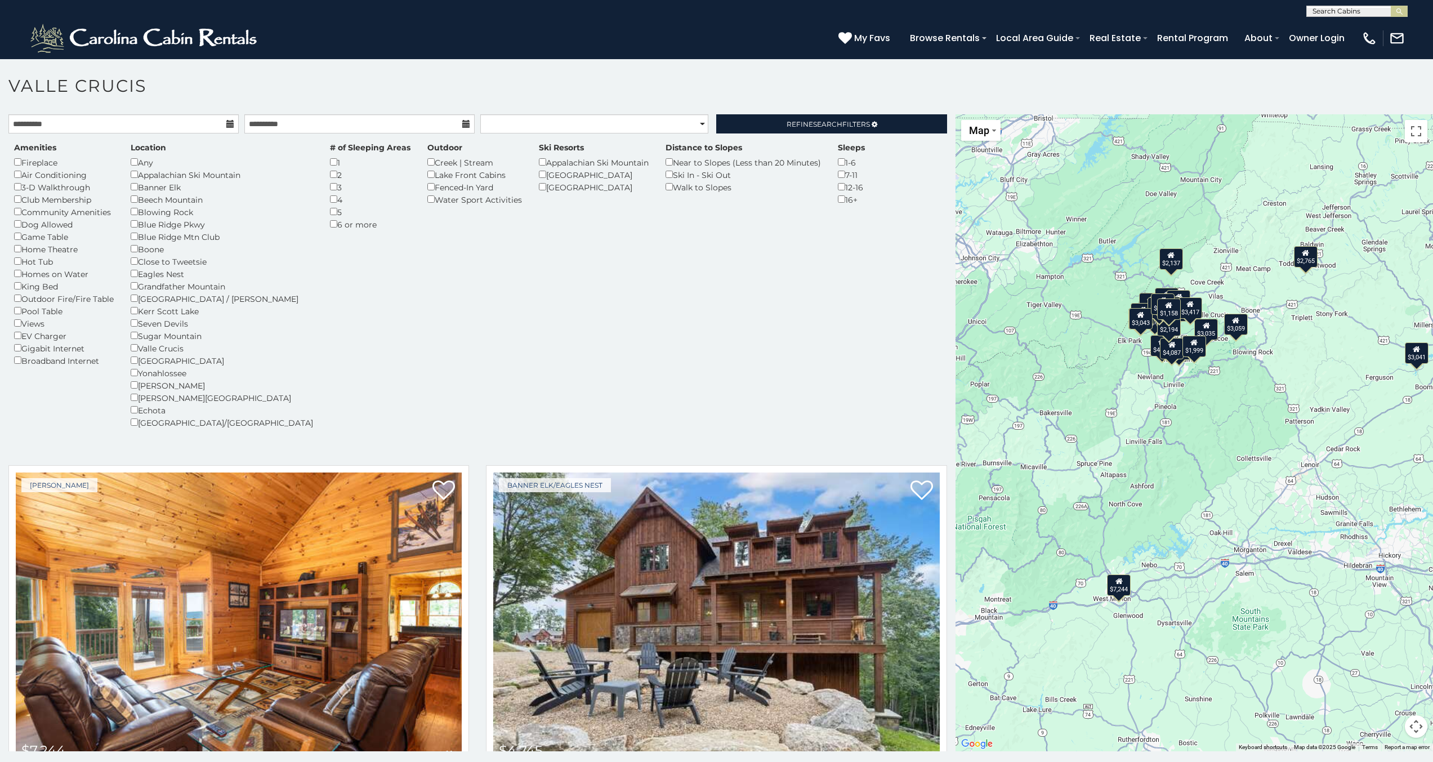
click at [1268, 399] on div "$7,244 $4,745 $5,684 $4,139 $2,067 $2,137 $3,525 $4,241 $2,765 $2,671 $2,238 $4…" at bounding box center [1193, 432] width 477 height 637
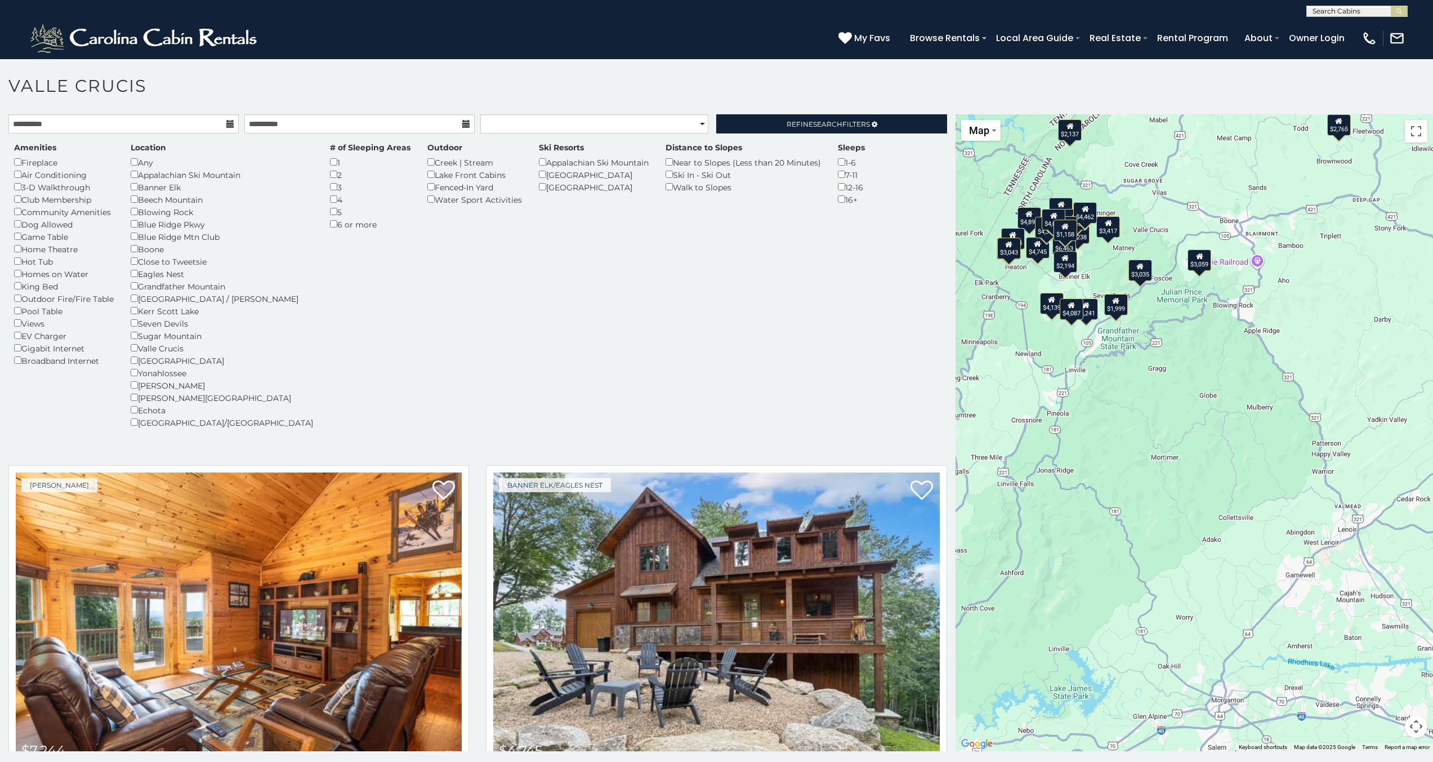
click at [1172, 302] on div "$7,244 $4,745 $5,684 $4,139 $2,067 $2,137 $3,525 $4,241 $2,765 $2,671 $2,238 $4…" at bounding box center [1193, 432] width 477 height 637
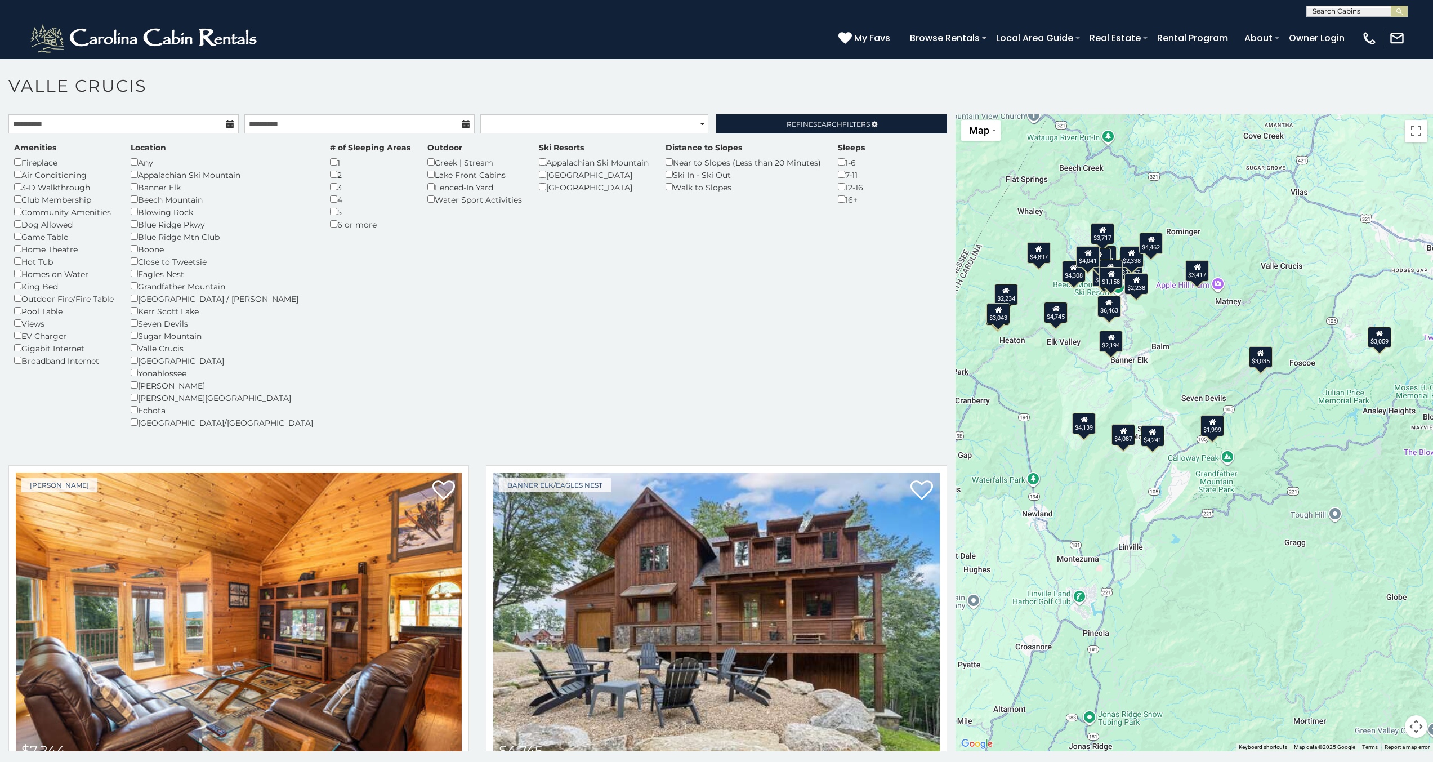
drag, startPoint x: 1128, startPoint y: 248, endPoint x: 1293, endPoint y: 357, distance: 197.4
click at [1293, 357] on div "$7,244 $4,745 $5,684 $4,139 $2,067 $2,137 $3,525 $4,241 $2,765 $2,671 $2,238 $4…" at bounding box center [1193, 432] width 477 height 637
click at [1278, 444] on div "$7,244 $4,745 $5,684 $4,139 $2,067 $2,137 $3,525 $4,241 $2,765 $2,671 $2,238 $4…" at bounding box center [1193, 432] width 477 height 637
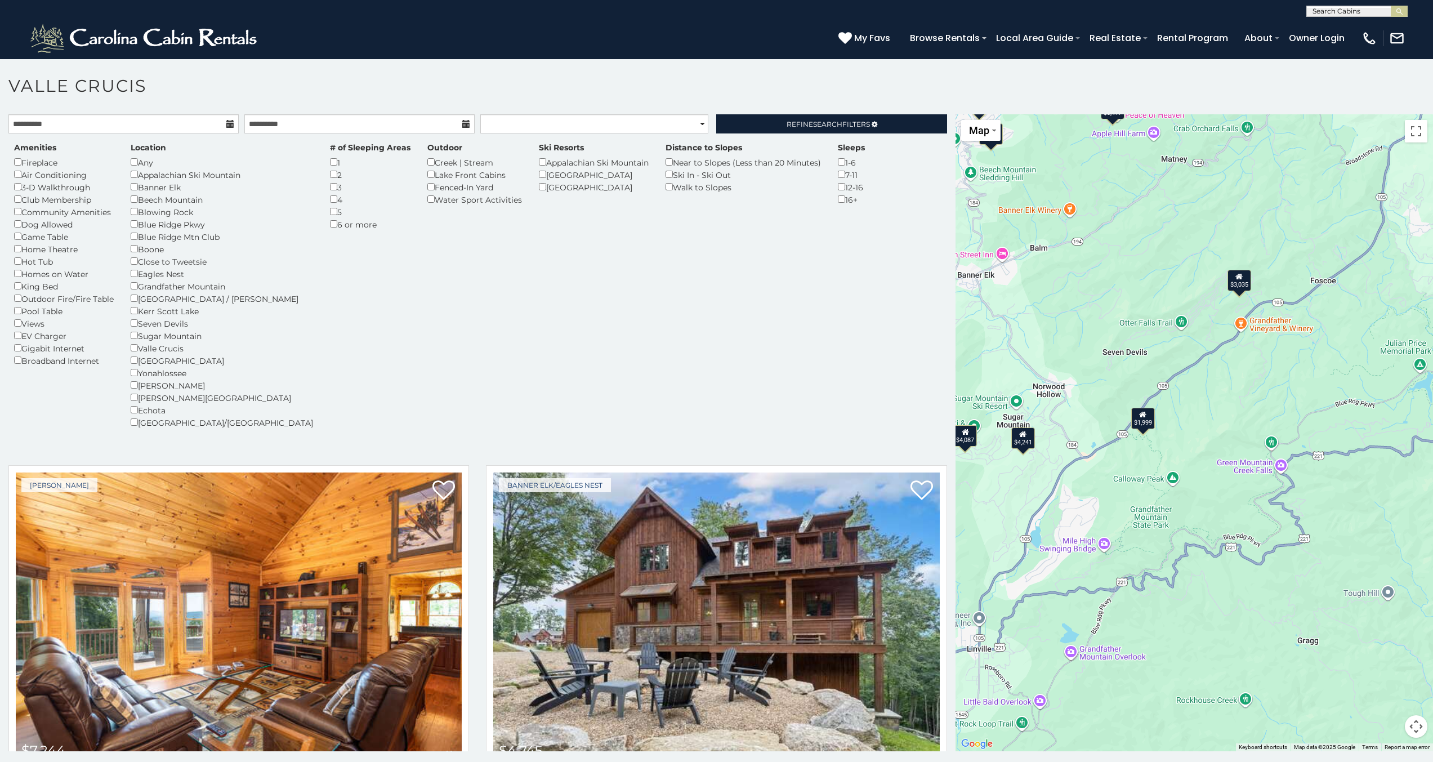
click at [1141, 422] on div "$1,999" at bounding box center [1143, 417] width 24 height 21
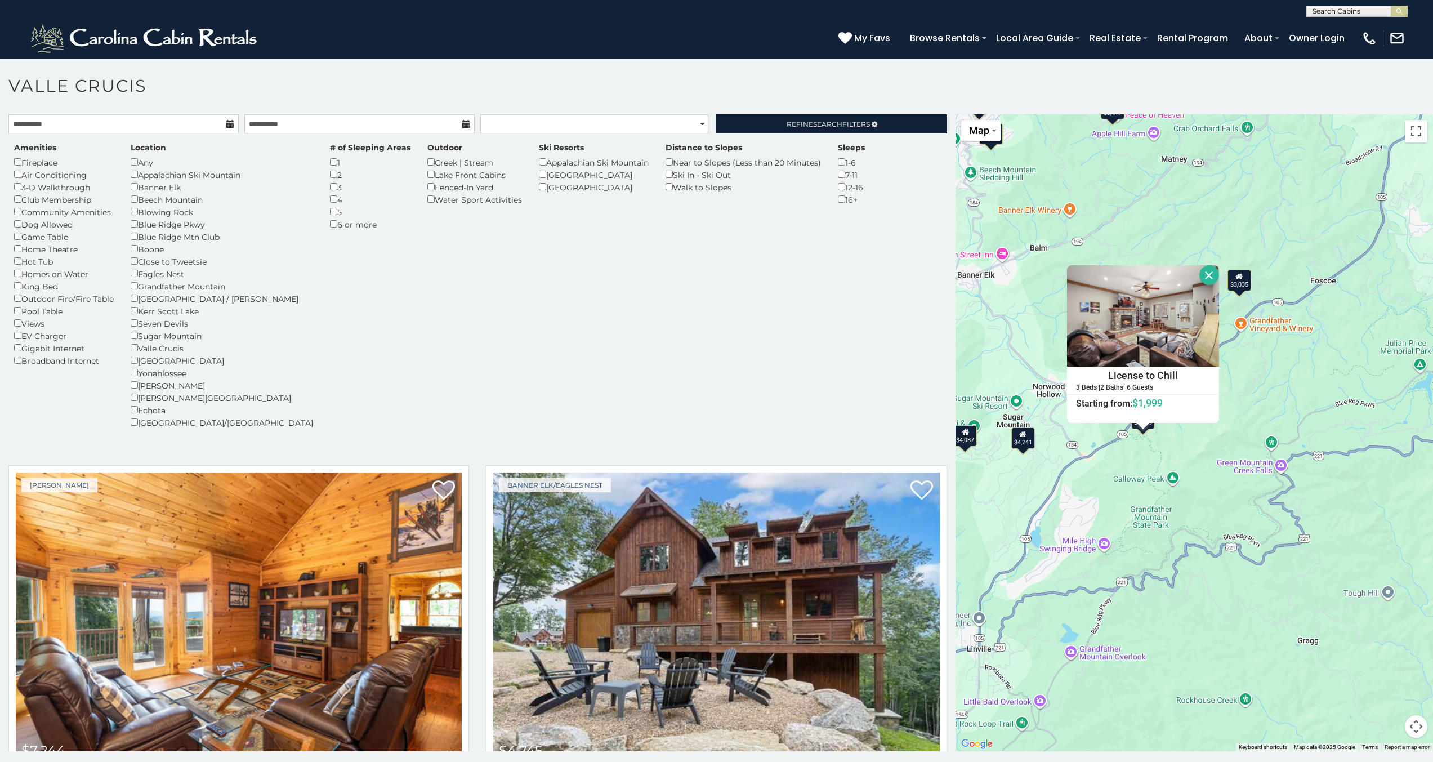
click at [1231, 448] on div "$7,244 $4,745 $5,684 $4,139 $2,067 $2,137 $3,525 $4,241 $2,765 $2,671 $2,238 $4…" at bounding box center [1193, 432] width 477 height 637
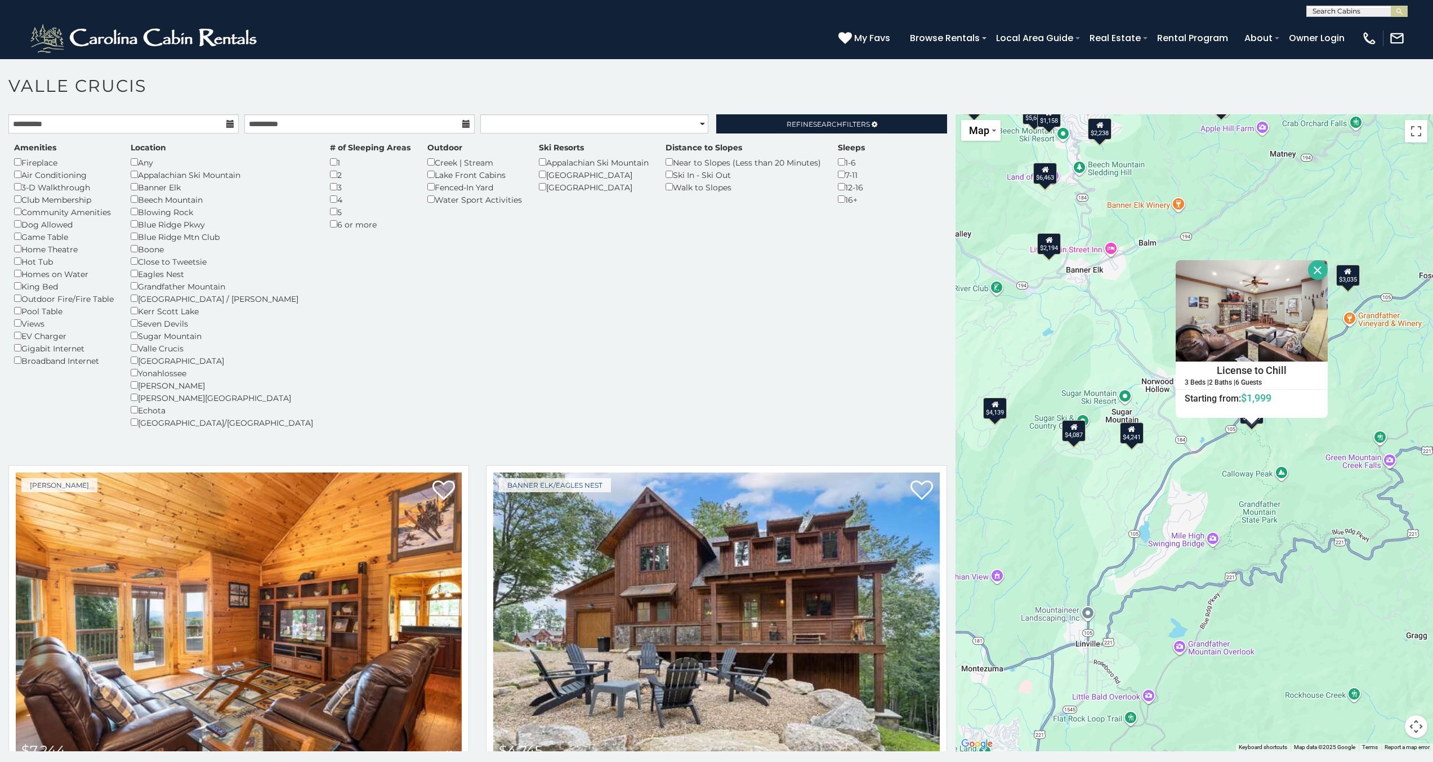
drag, startPoint x: 1158, startPoint y: 455, endPoint x: 1275, endPoint y: 450, distance: 117.2
click at [1275, 450] on div "$7,244 $4,745 $5,684 $4,139 $2,067 $2,137 $3,525 $4,241 $2,765 $2,671 $2,238 $4…" at bounding box center [1193, 432] width 477 height 637
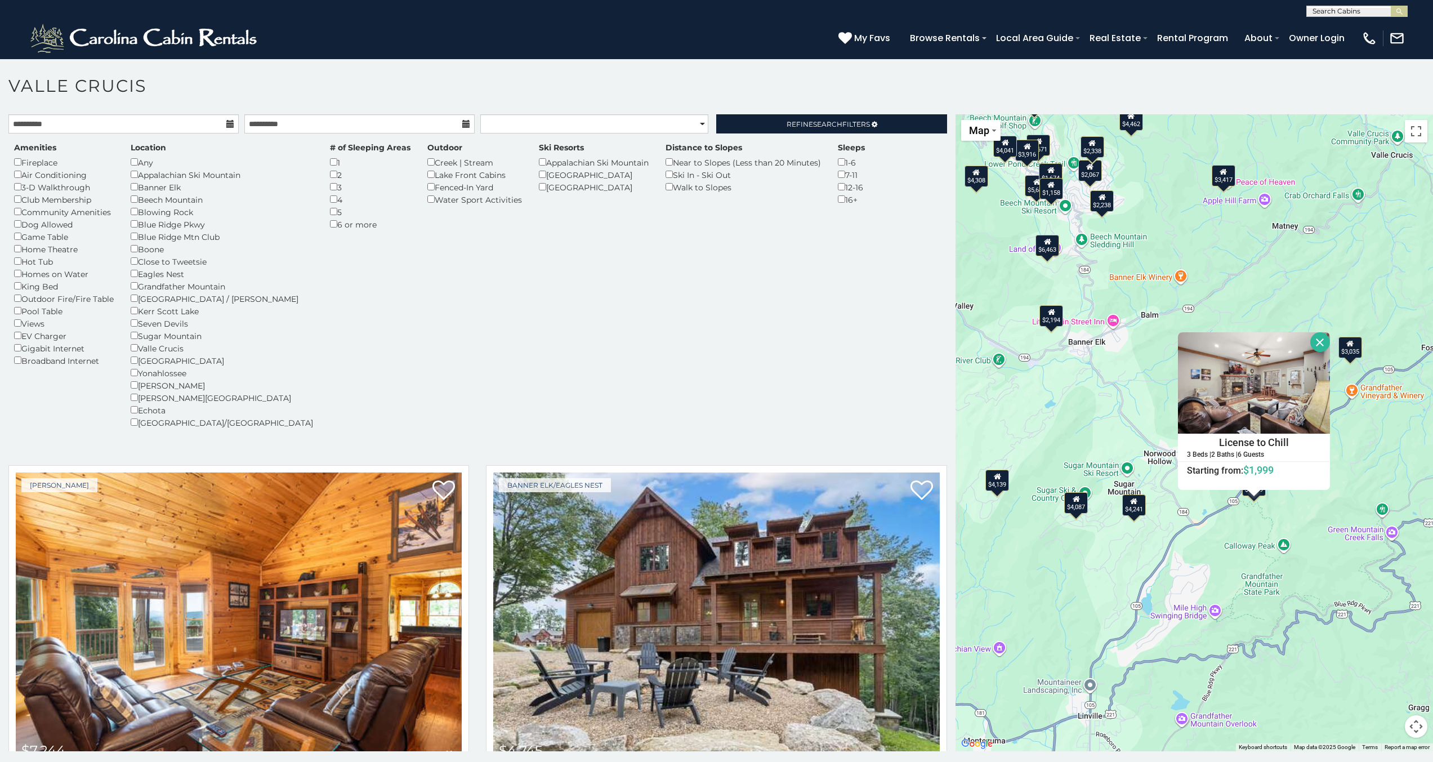
drag, startPoint x: 1239, startPoint y: 459, endPoint x: 1241, endPoint y: 538, distance: 78.9
click at [1241, 538] on div "$7,244 $4,745 $5,684 $4,139 $2,067 $2,137 $3,525 $4,241 $2,765 $2,671 $2,238 $4…" at bounding box center [1193, 432] width 477 height 637
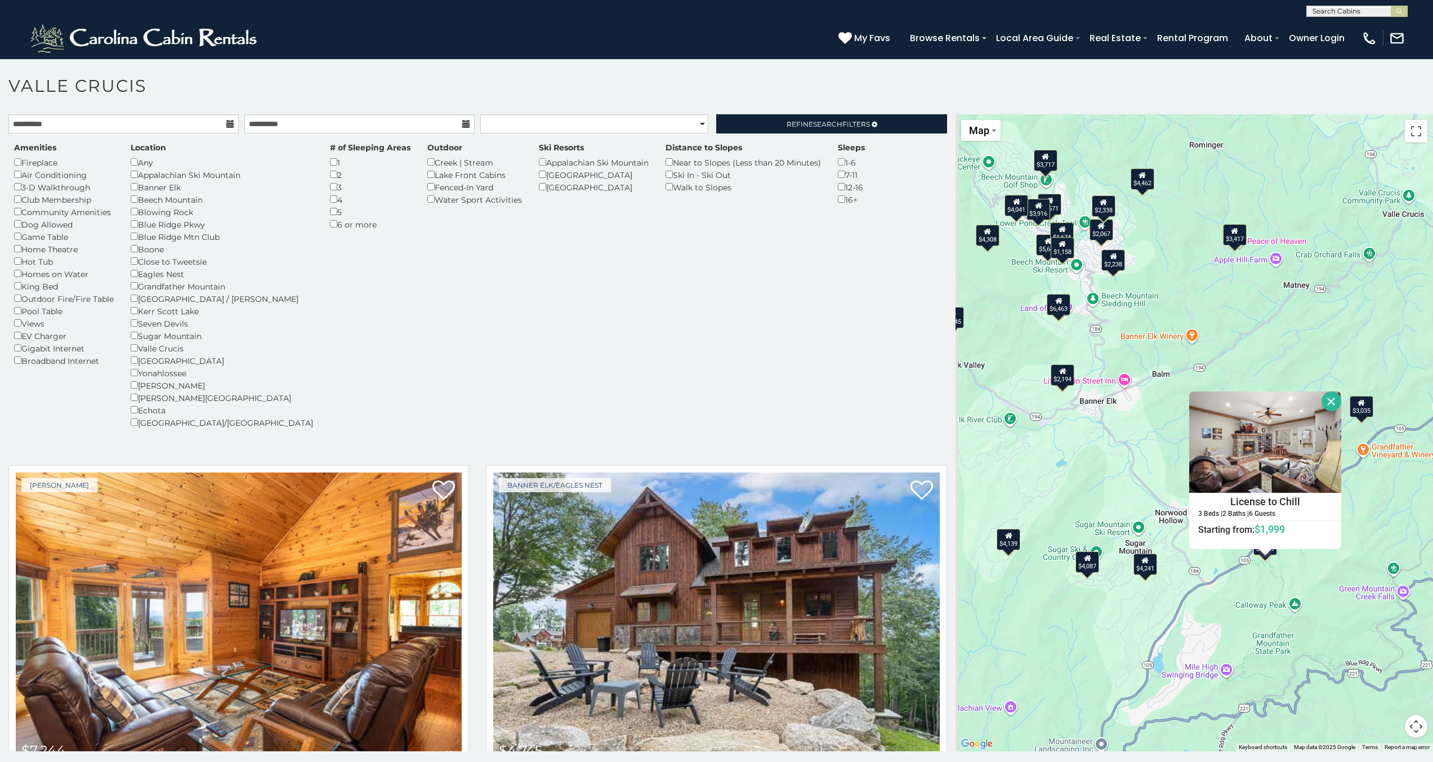
drag, startPoint x: 1117, startPoint y: 356, endPoint x: 1125, endPoint y: 435, distance: 79.8
click at [1125, 435] on div "$7,244 $4,745 $5,684 $4,139 $2,067 $2,137 $3,525 $4,241 $2,765 $2,671 $2,238 $4…" at bounding box center [1193, 432] width 477 height 637
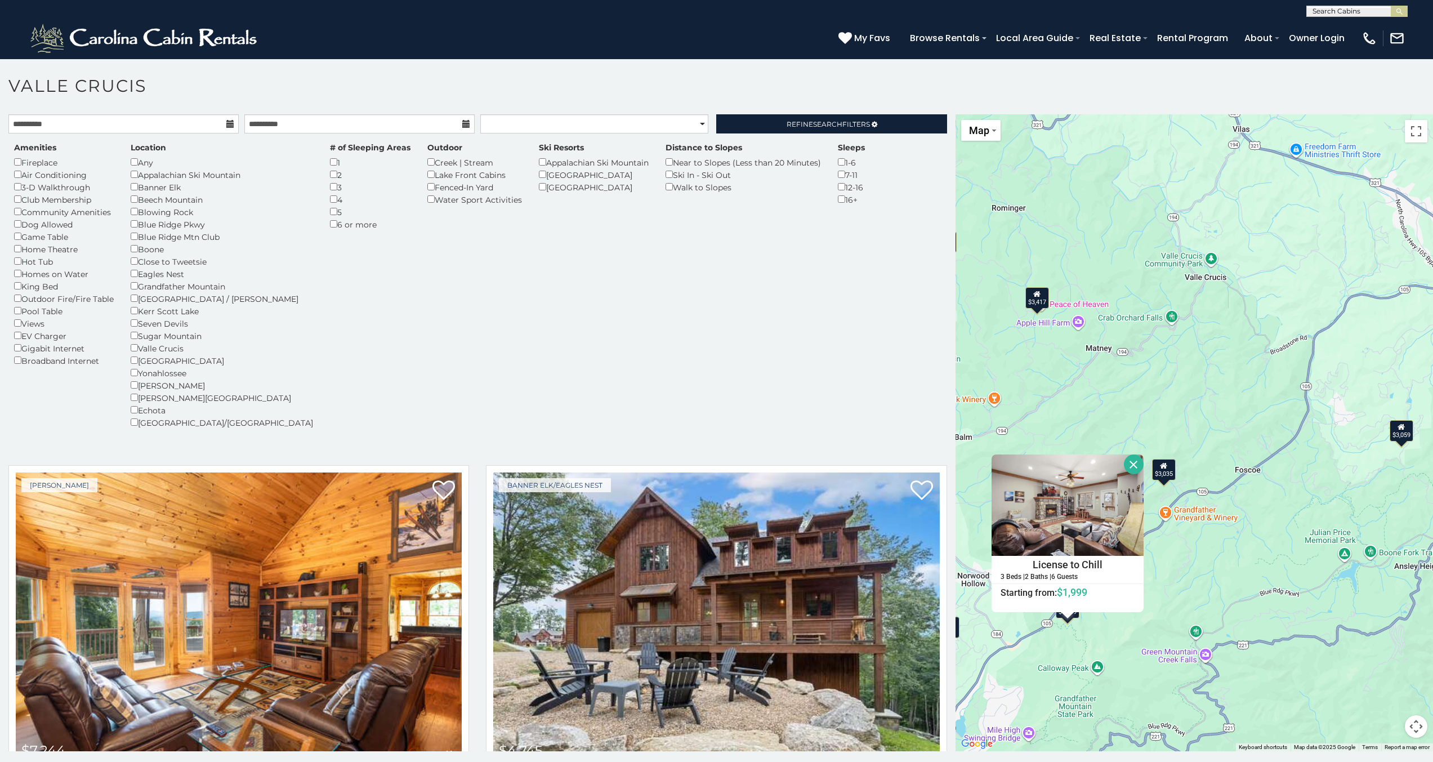
drag, startPoint x: 1141, startPoint y: 391, endPoint x: 947, endPoint y: 423, distance: 197.0
click at [947, 114] on main "**********" at bounding box center [716, 114] width 1433 height 0
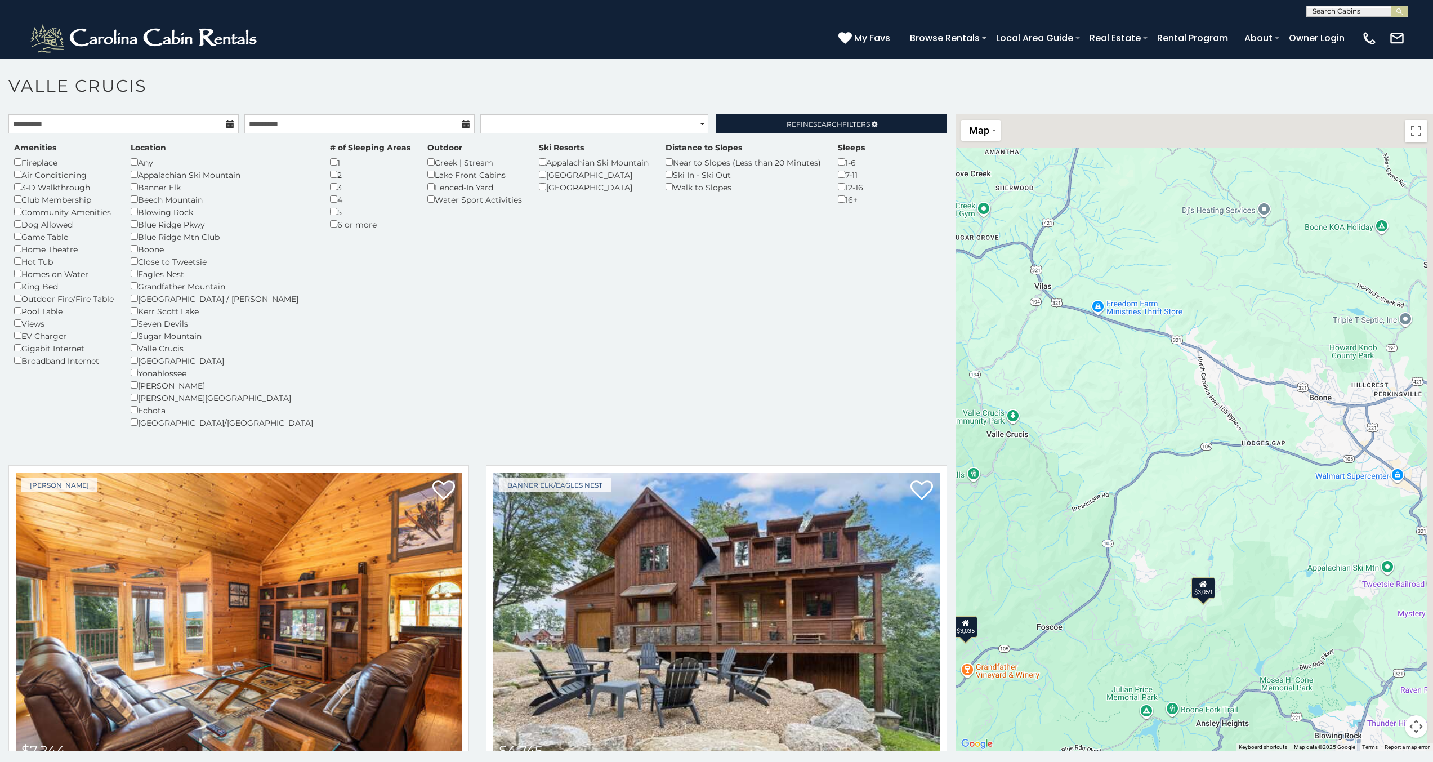
drag, startPoint x: 1196, startPoint y: 336, endPoint x: 1033, endPoint y: 480, distance: 217.4
click at [1033, 480] on div "$7,244 $4,745 $5,684 $4,139 $2,067 $2,137 $3,525 $4,241 $2,765 $2,671 $2,238 $4…" at bounding box center [1193, 432] width 477 height 637
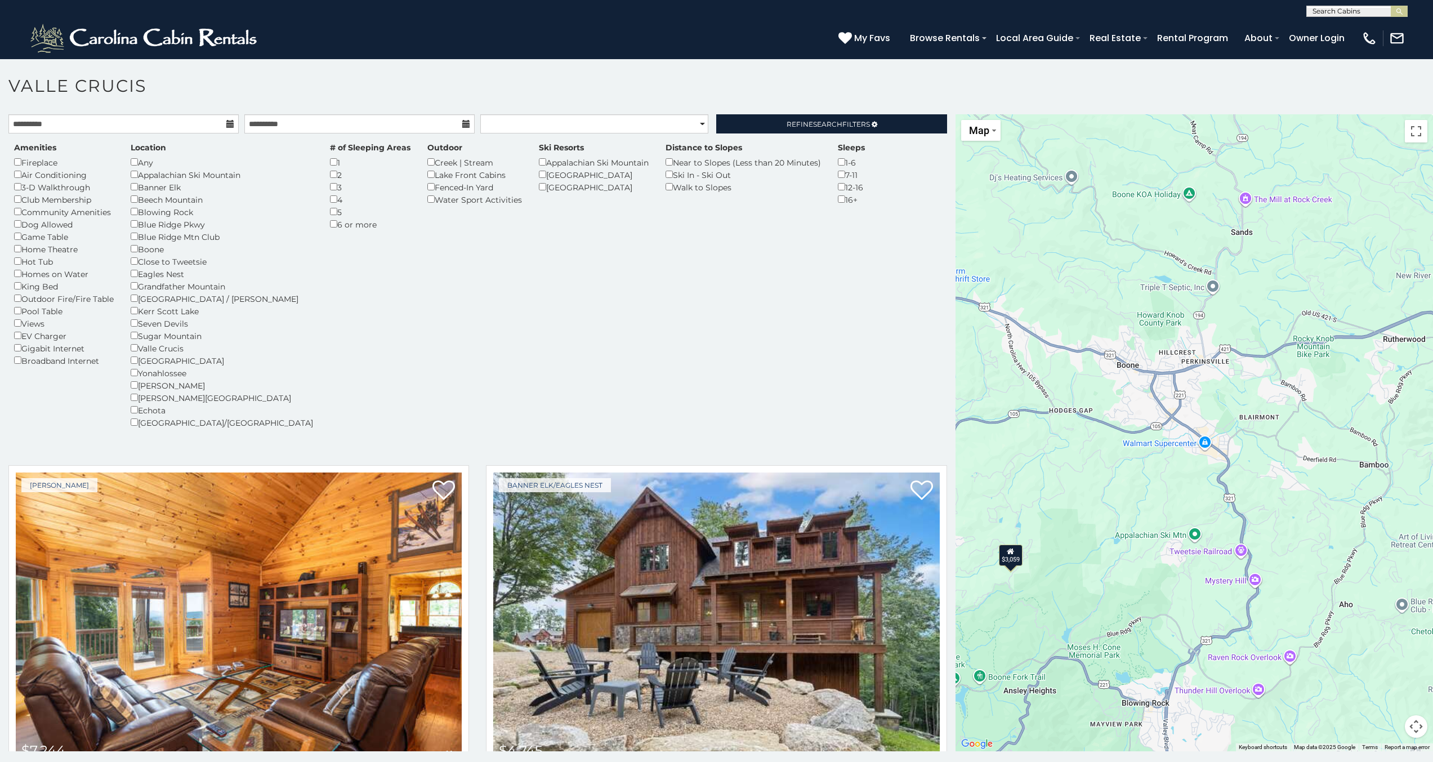
drag, startPoint x: 1236, startPoint y: 388, endPoint x: 1041, endPoint y: 356, distance: 197.5
click at [1041, 356] on div "$7,244 $4,745 $5,684 $4,139 $2,067 $2,137 $3,525 $4,241 $2,765 $2,671 $2,238 $4…" at bounding box center [1193, 432] width 477 height 637
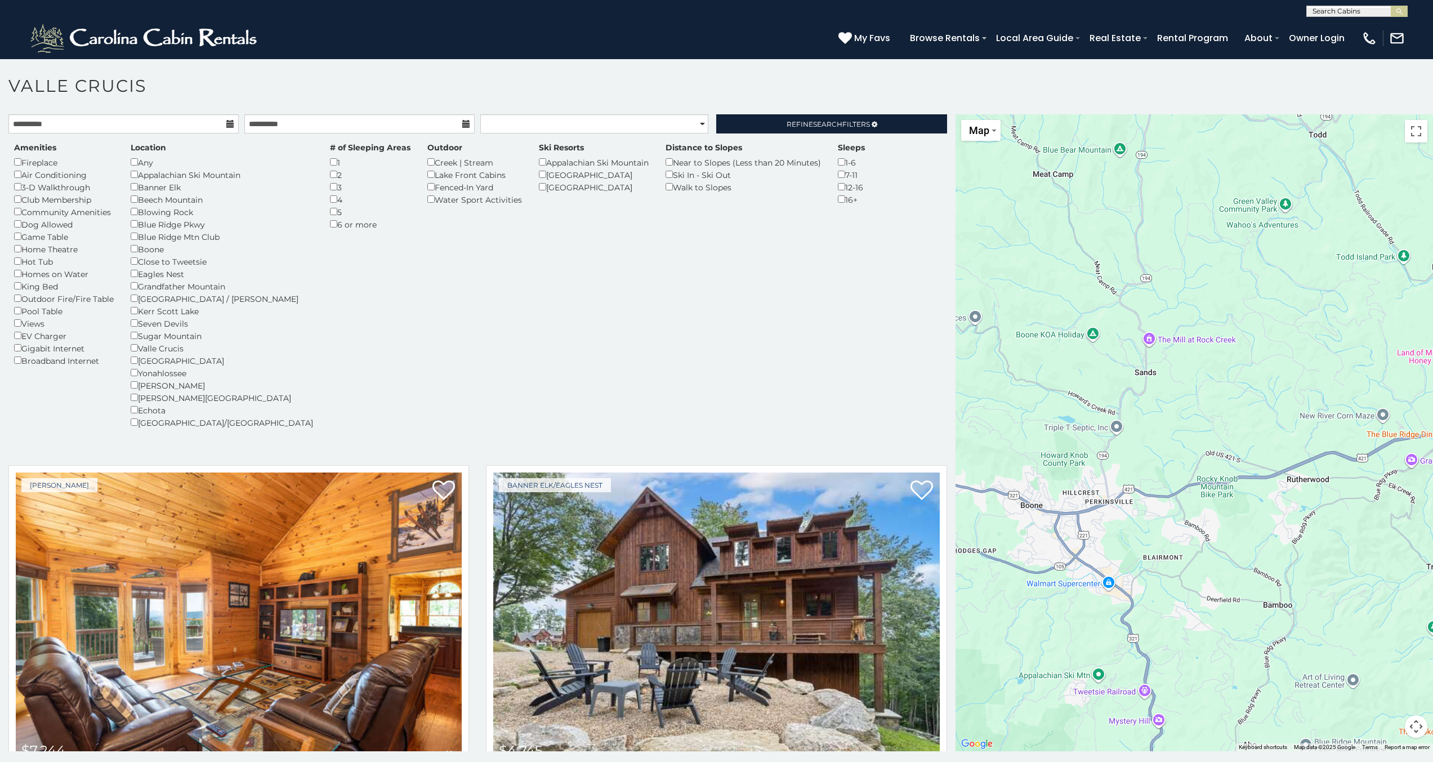
drag, startPoint x: 1187, startPoint y: 376, endPoint x: 1141, endPoint y: 367, distance: 47.0
click at [1089, 511] on div "$7,244 $4,745 $5,684 $4,139 $2,067 $2,137 $3,525 $4,241 $2,765 $2,671 $2,238 $4…" at bounding box center [1193, 432] width 477 height 637
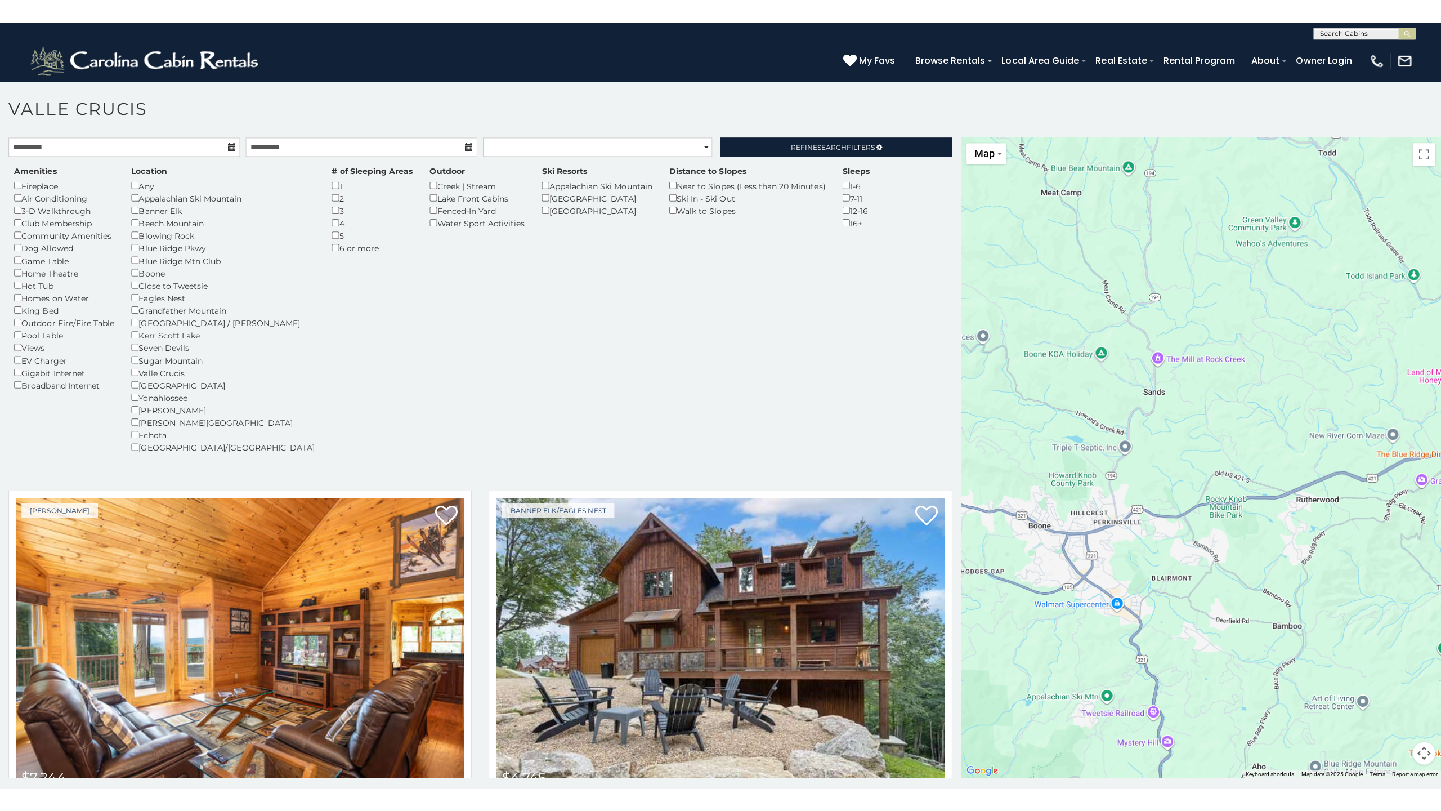
scroll to position [6, 0]
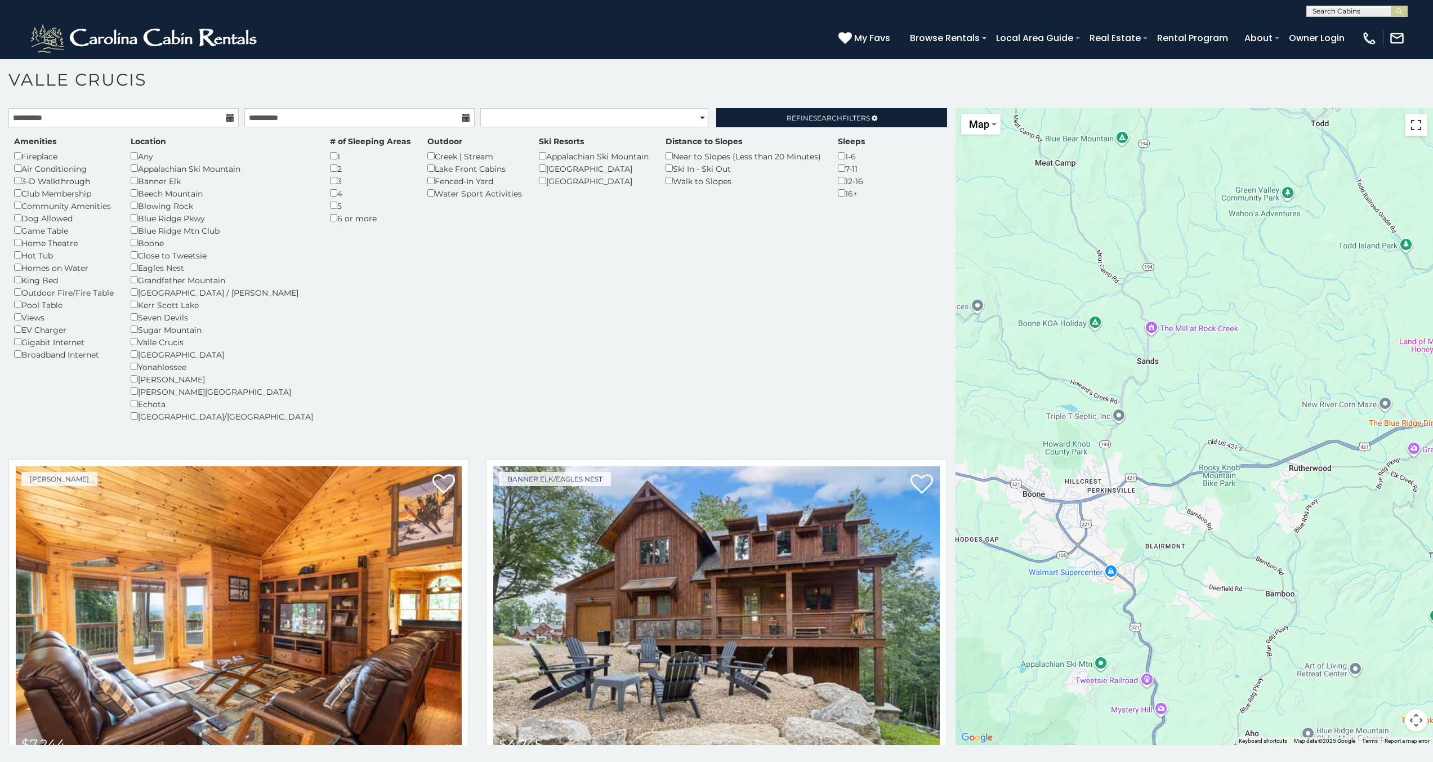
click at [1410, 126] on button "Toggle fullscreen view" at bounding box center [1416, 125] width 23 height 23
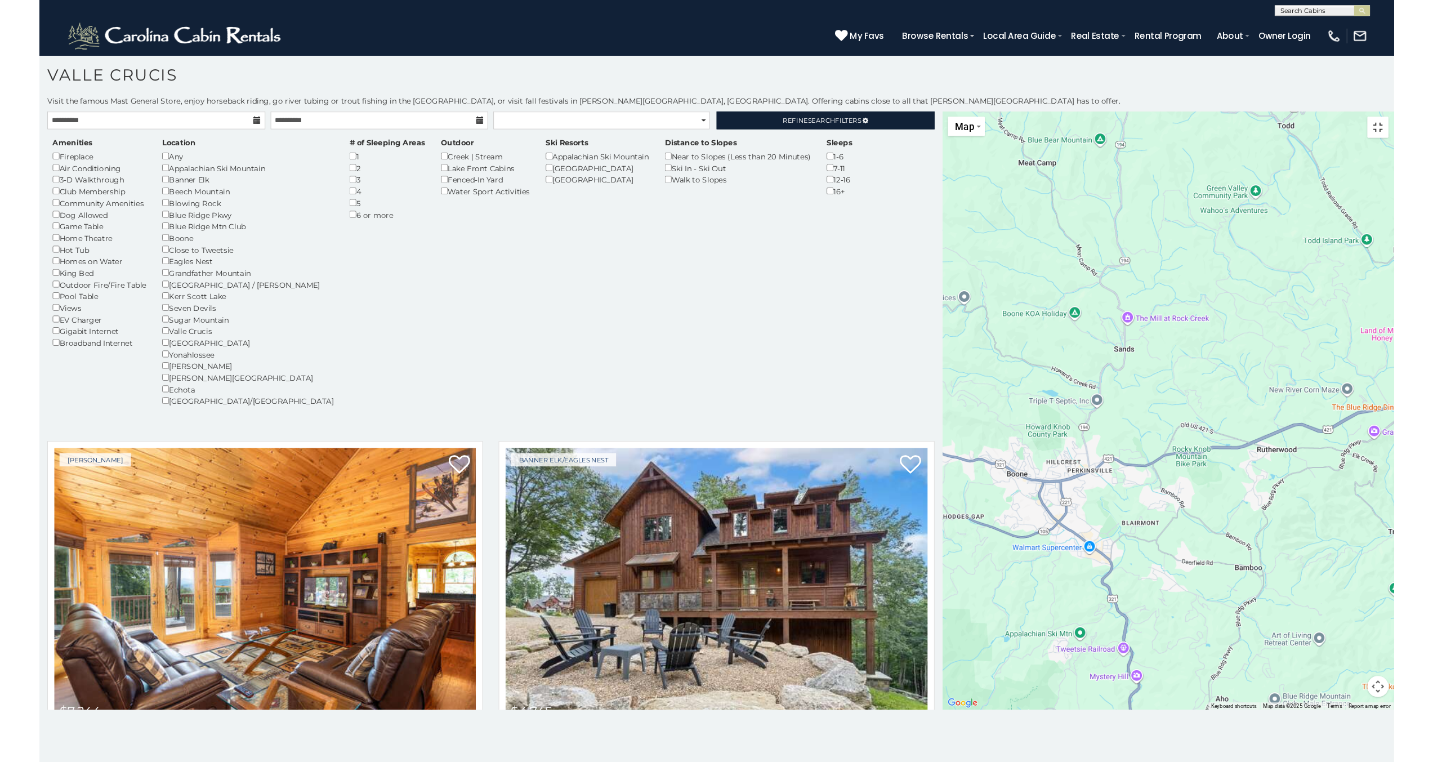
scroll to position [0, 0]
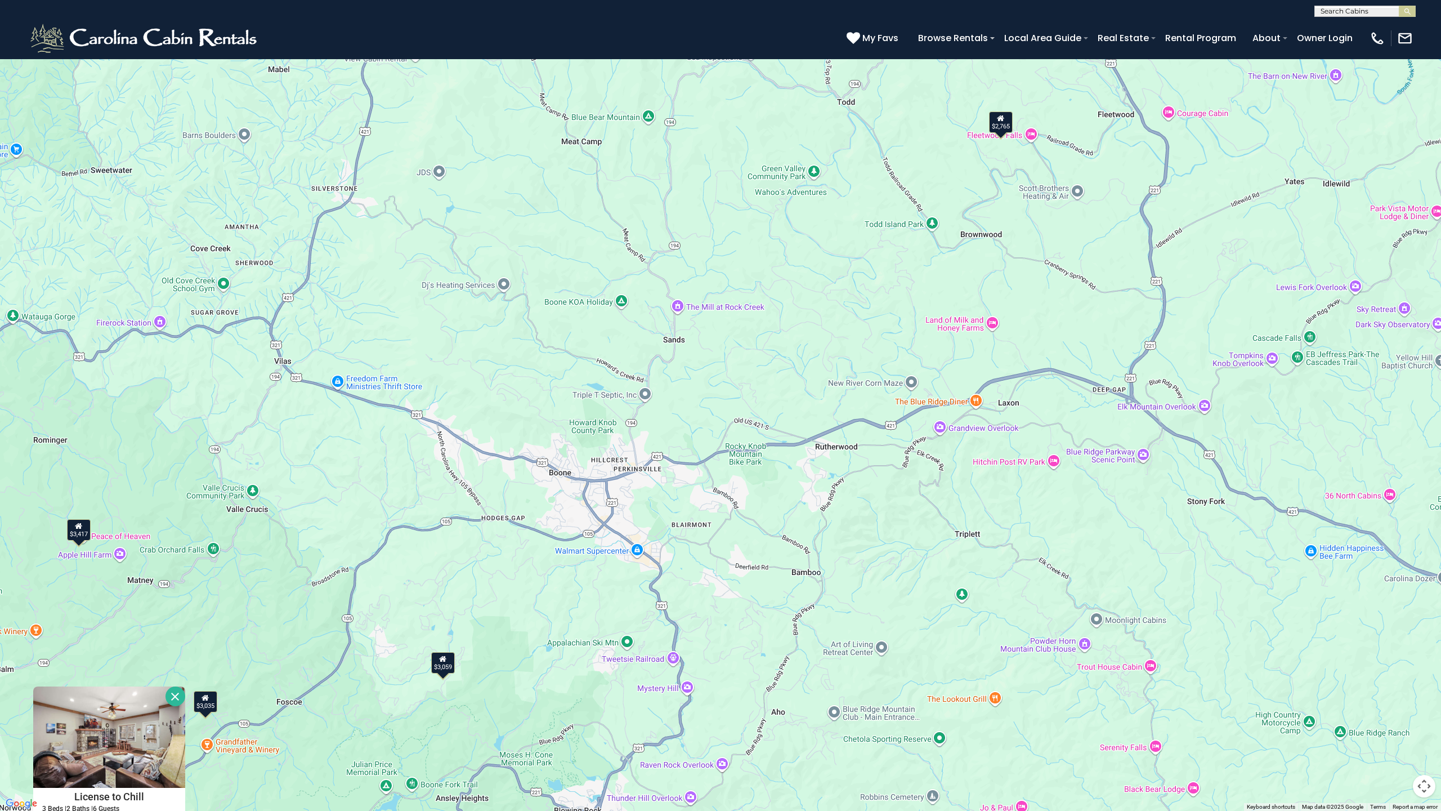
click at [1423, 17] on button "Toggle fullscreen view" at bounding box center [1424, 17] width 23 height 23
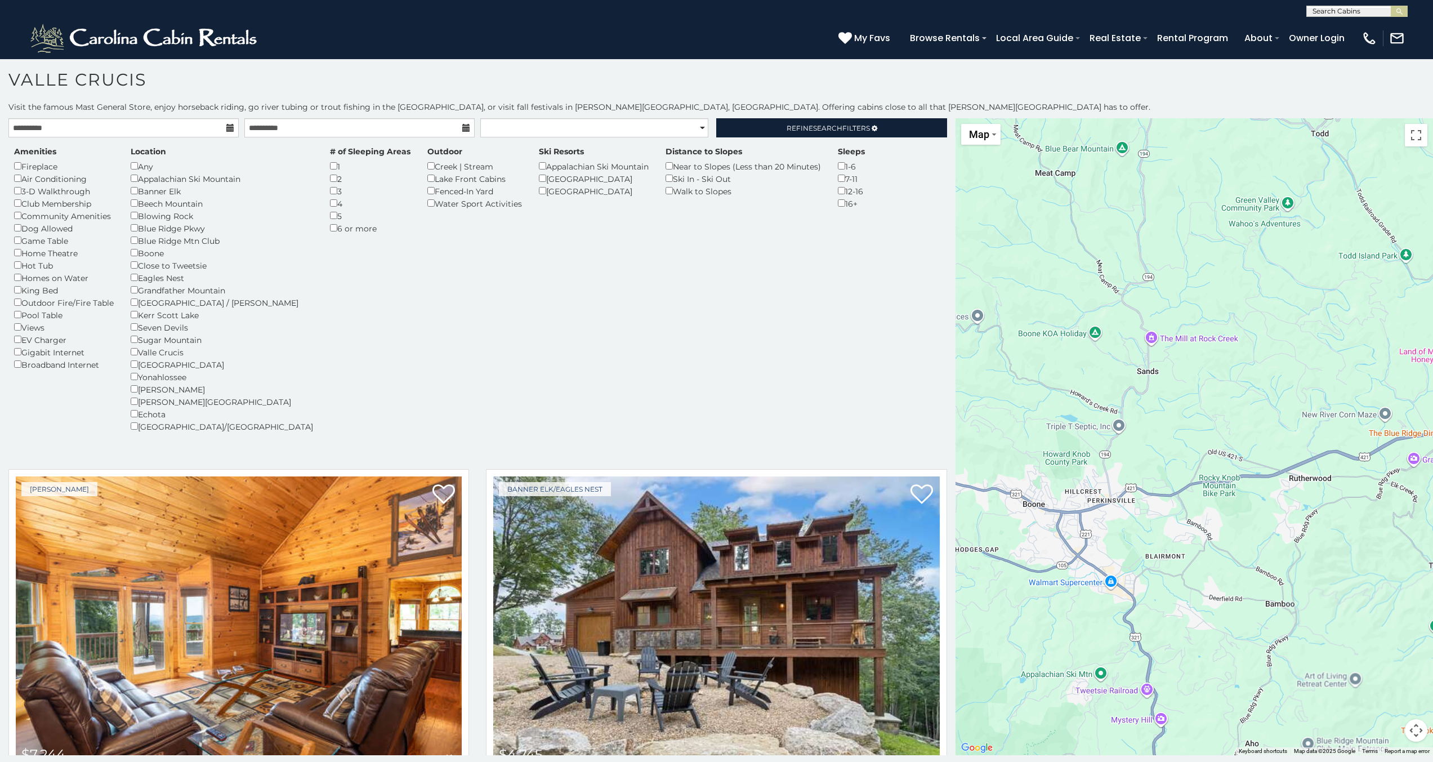
click at [1140, 428] on div "$7,244 $4,745 $5,684 $4,139 $2,067 $2,137 $3,525 $4,241 $2,765 $2,671 $2,238 $4…" at bounding box center [1193, 436] width 477 height 637
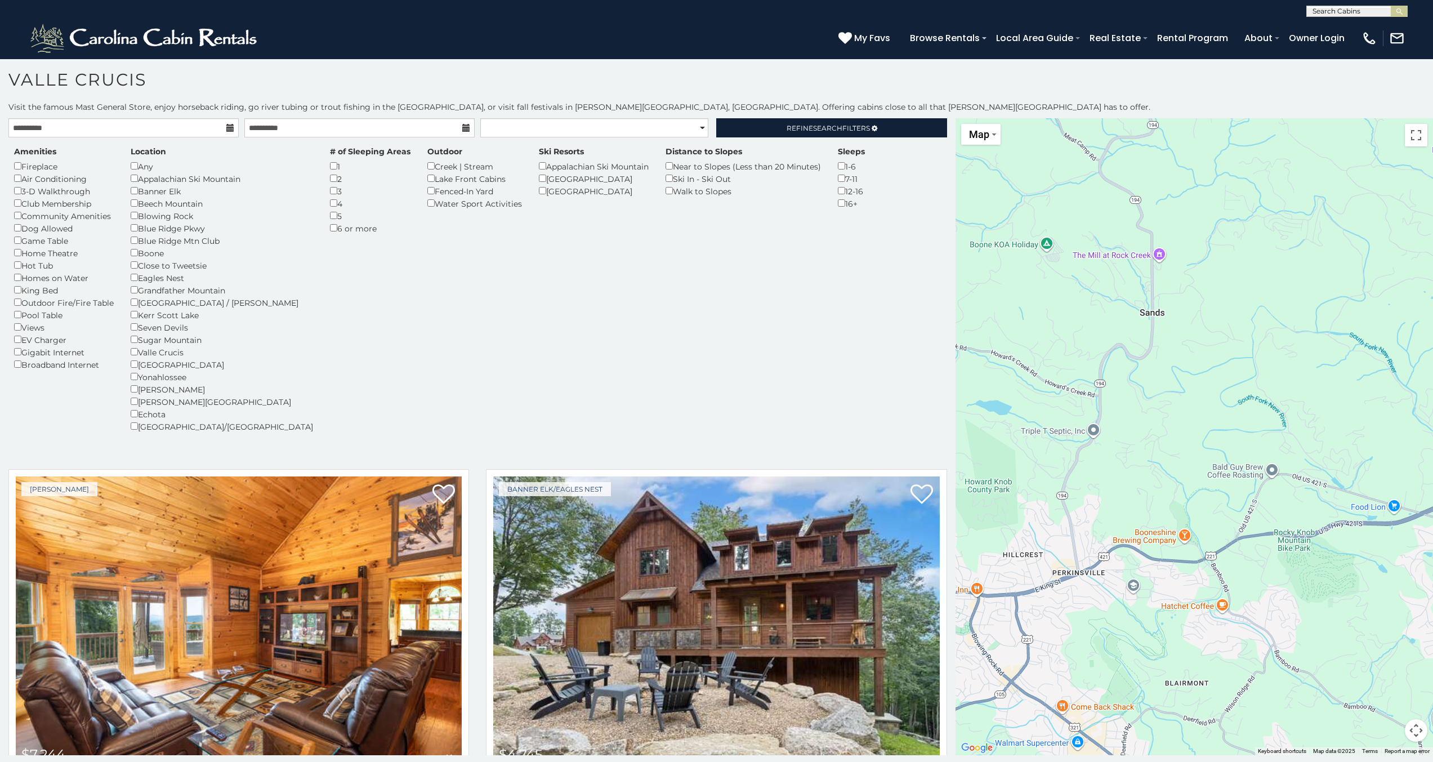
click at [1140, 428] on div "$7,244 $4,745 $5,684 $4,139 $2,067 $2,137 $3,525 $4,241 $2,765 $2,671 $2,238 $4…" at bounding box center [1193, 436] width 477 height 637
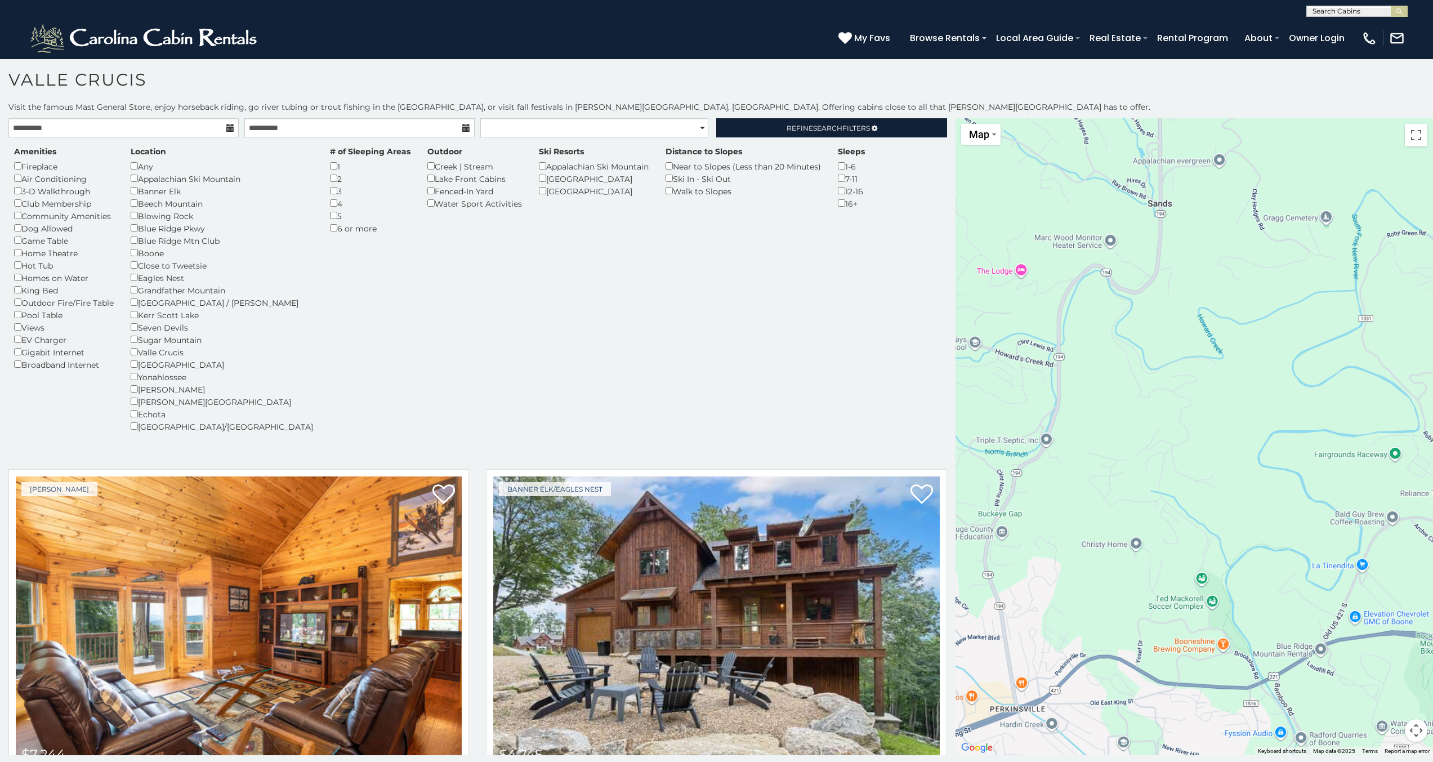
click at [1140, 428] on div "$7,244 $4,745 $5,684 $4,139 $2,067 $2,137 $3,525 $4,241 $2,765 $2,671 $2,238 $4…" at bounding box center [1193, 436] width 477 height 637
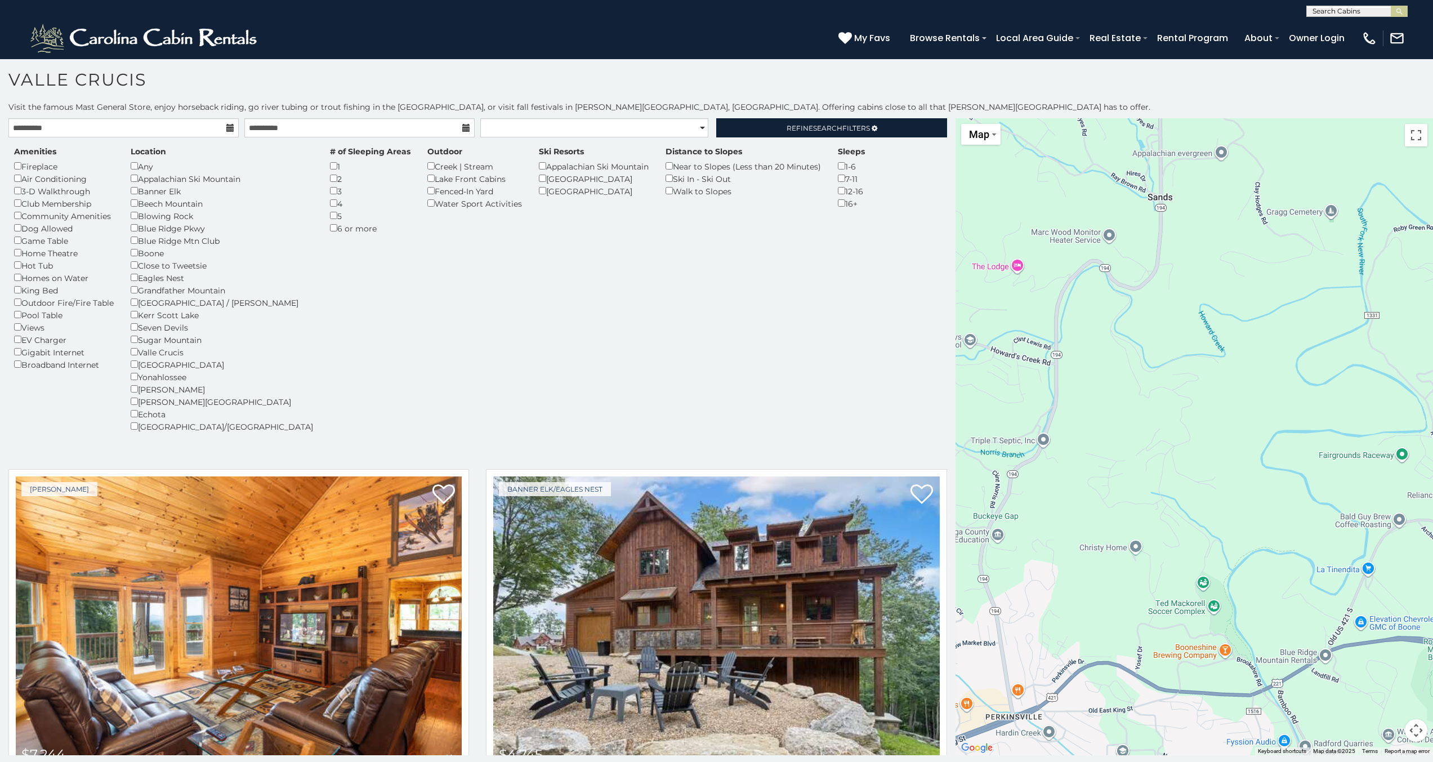
click at [1140, 428] on div "$7,244 $4,745 $5,684 $4,139 $2,067 $2,137 $3,525 $4,241 $2,765 $2,671 $2,238 $4…" at bounding box center [1193, 436] width 477 height 637
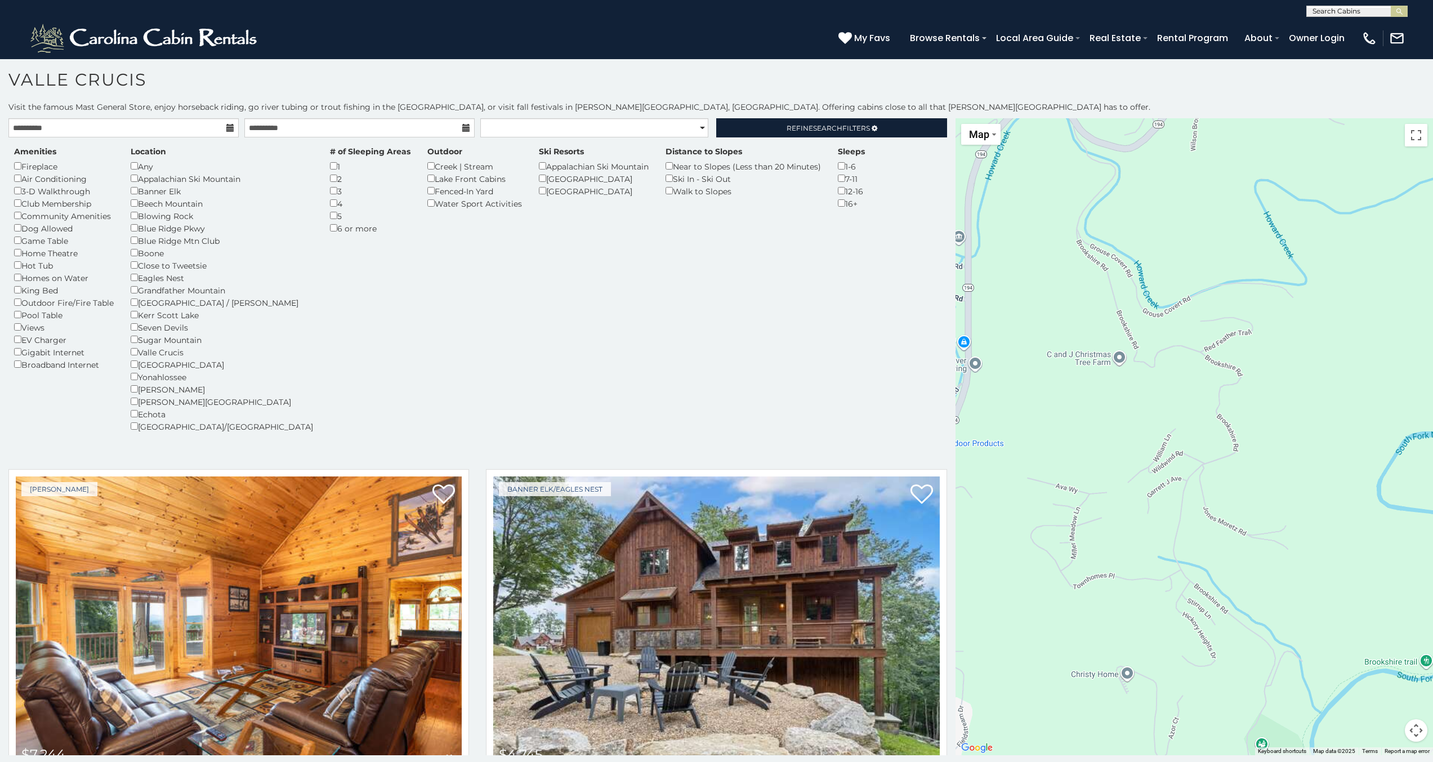
click at [1411, 736] on button "Map camera controls" at bounding box center [1416, 730] width 23 height 23
click at [1382, 733] on button "Zoom out" at bounding box center [1388, 730] width 23 height 23
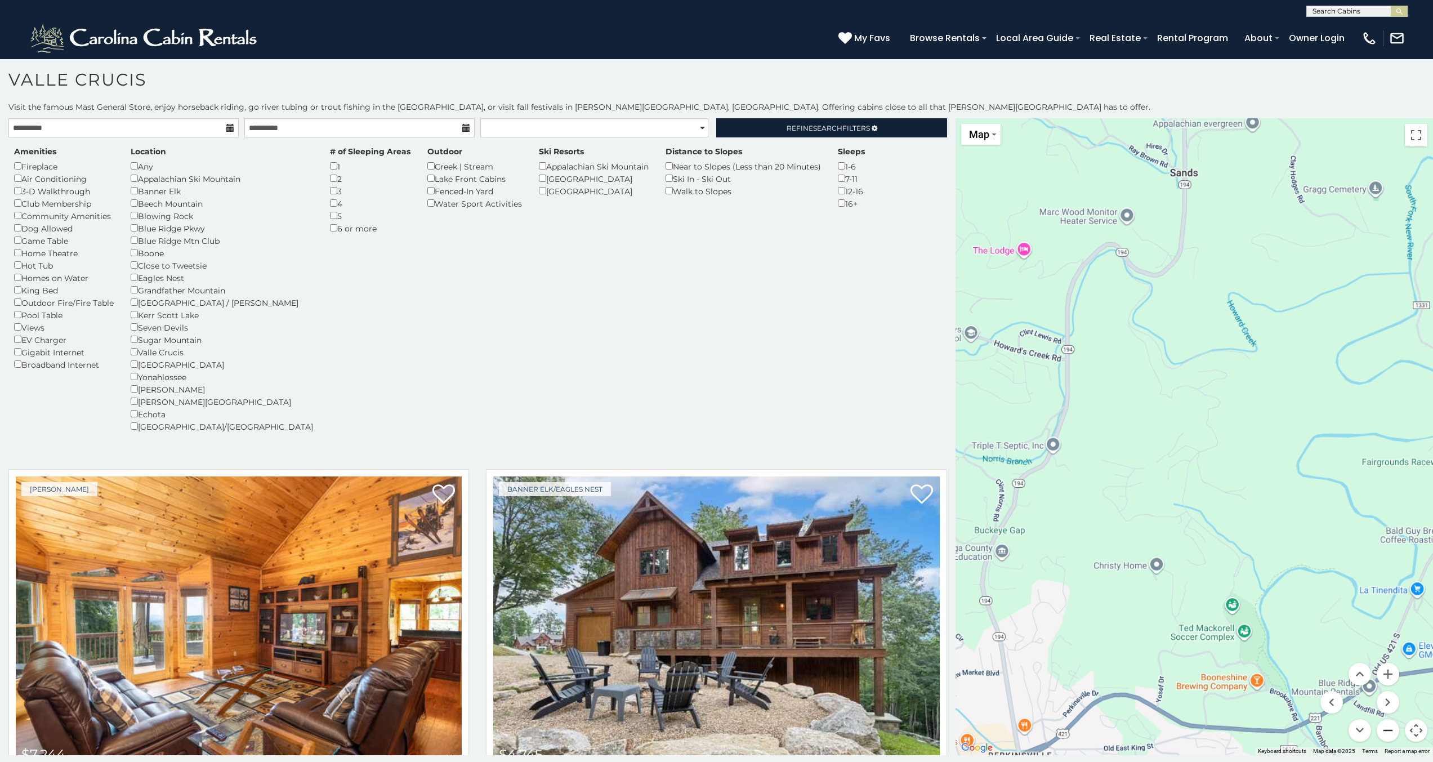
click at [1382, 733] on button "Zoom out" at bounding box center [1388, 730] width 23 height 23
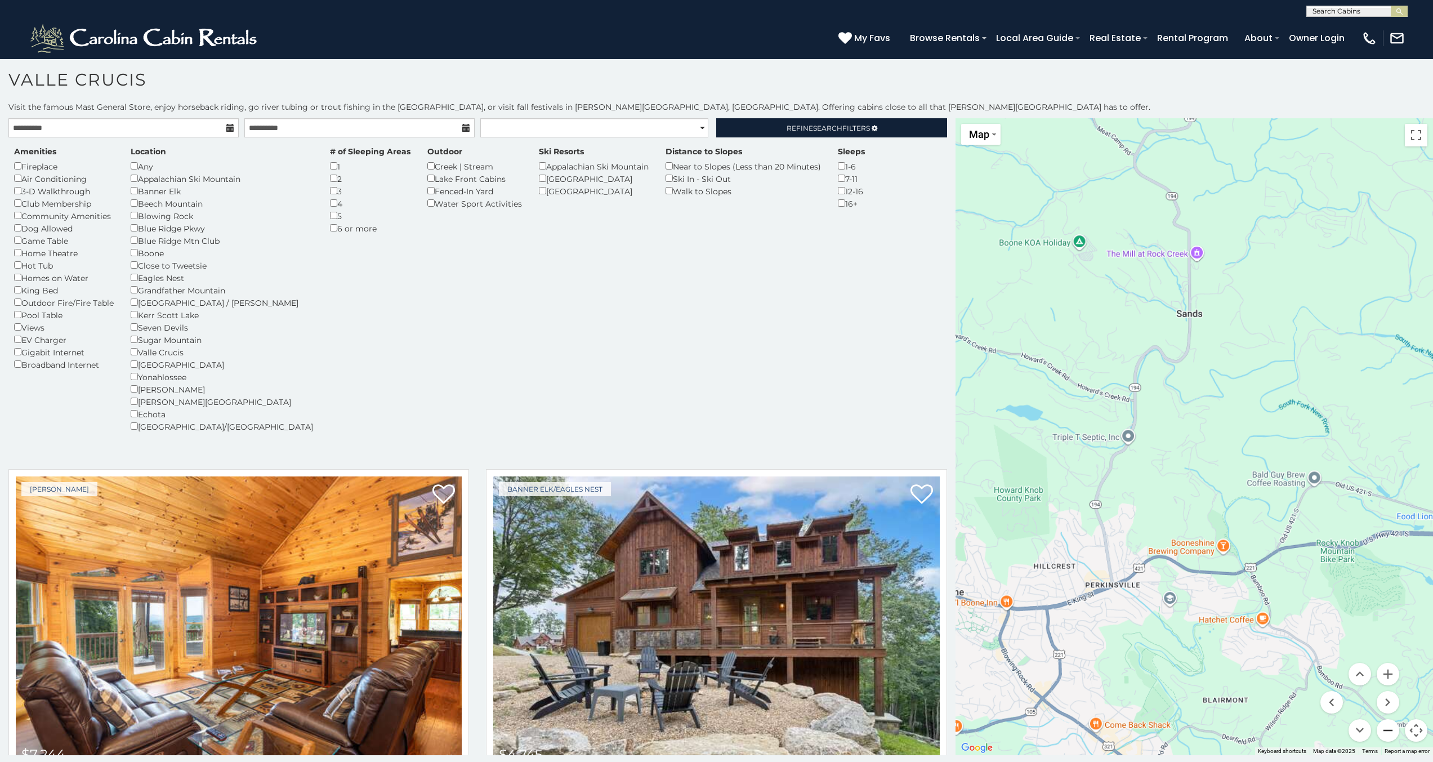
click at [1382, 733] on button "Zoom out" at bounding box center [1388, 730] width 23 height 23
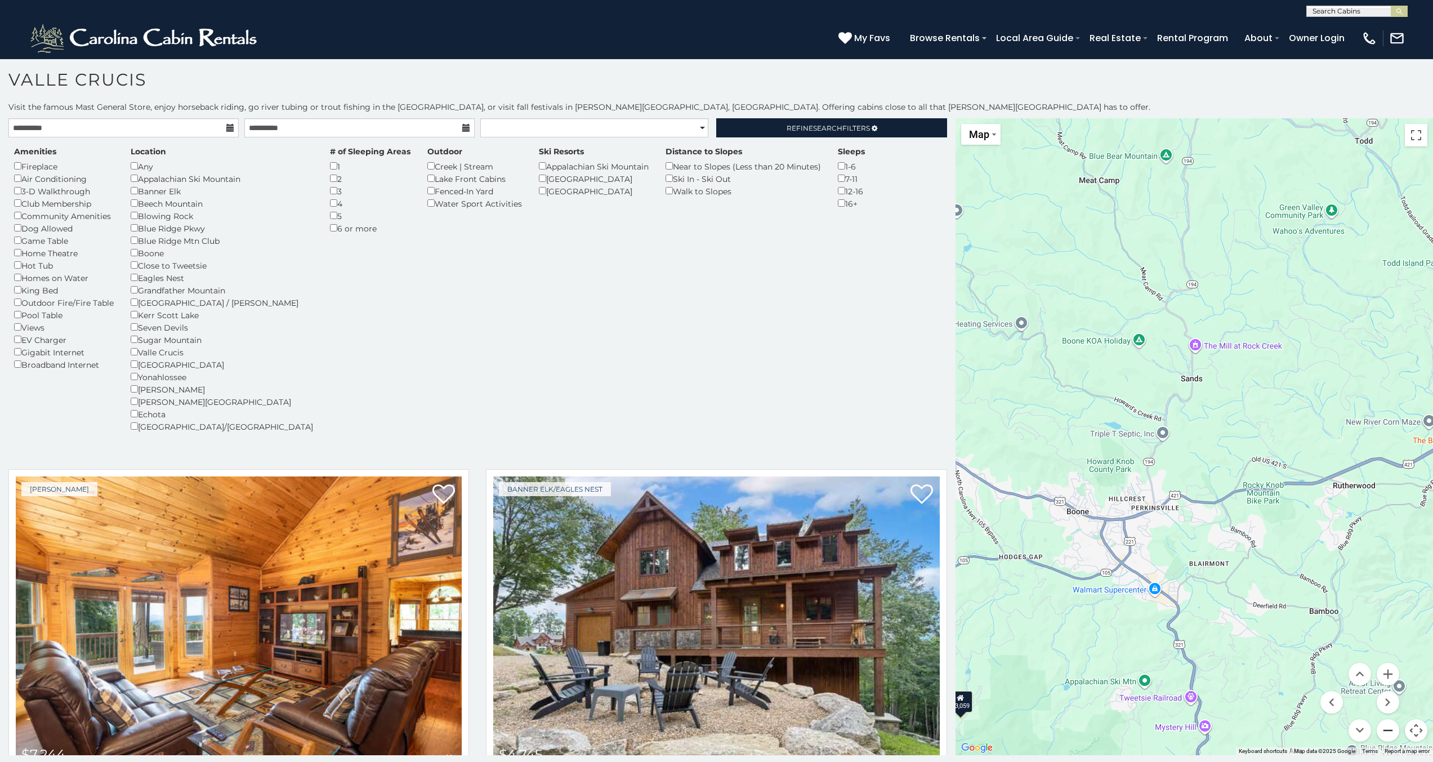
click at [1382, 733] on button "Zoom out" at bounding box center [1388, 730] width 23 height 23
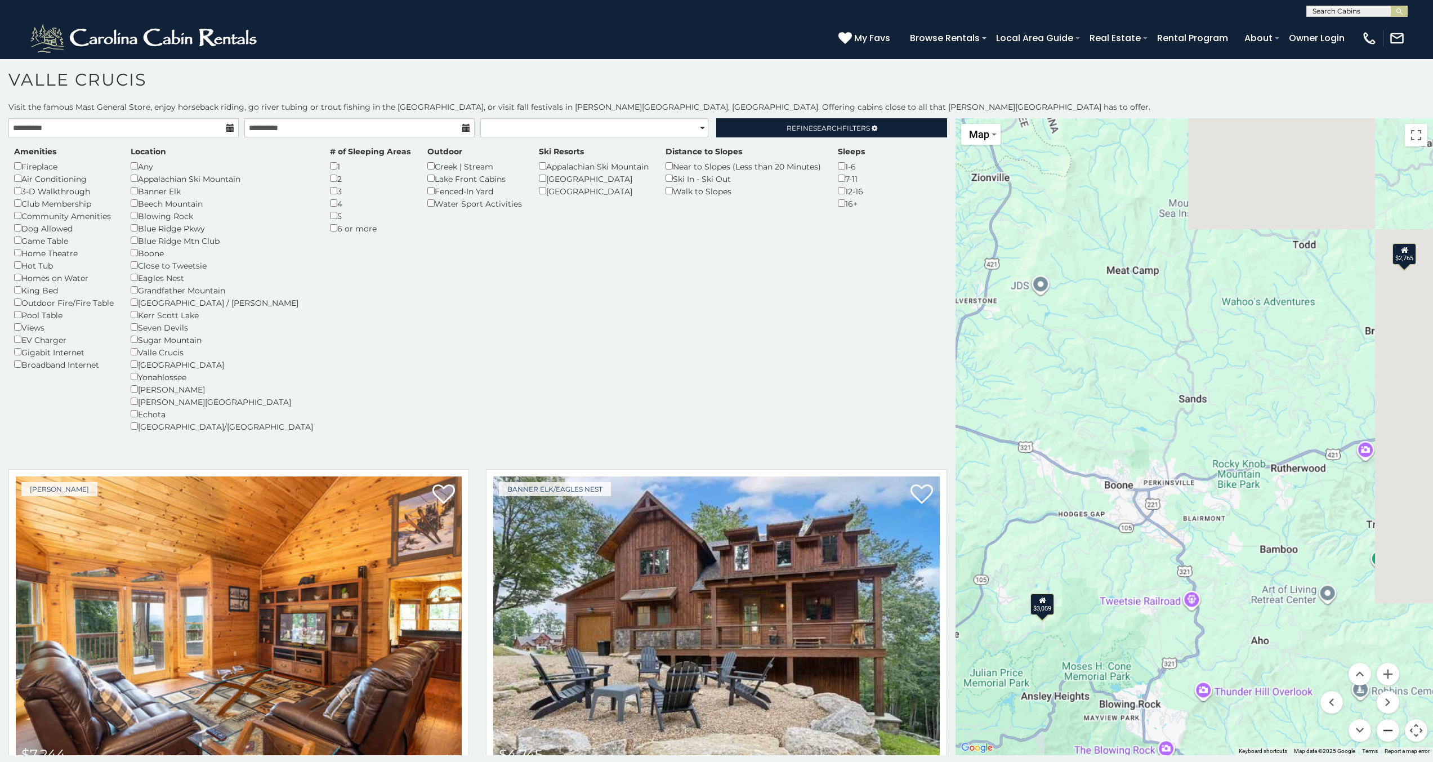
click at [1382, 733] on button "Zoom out" at bounding box center [1388, 730] width 23 height 23
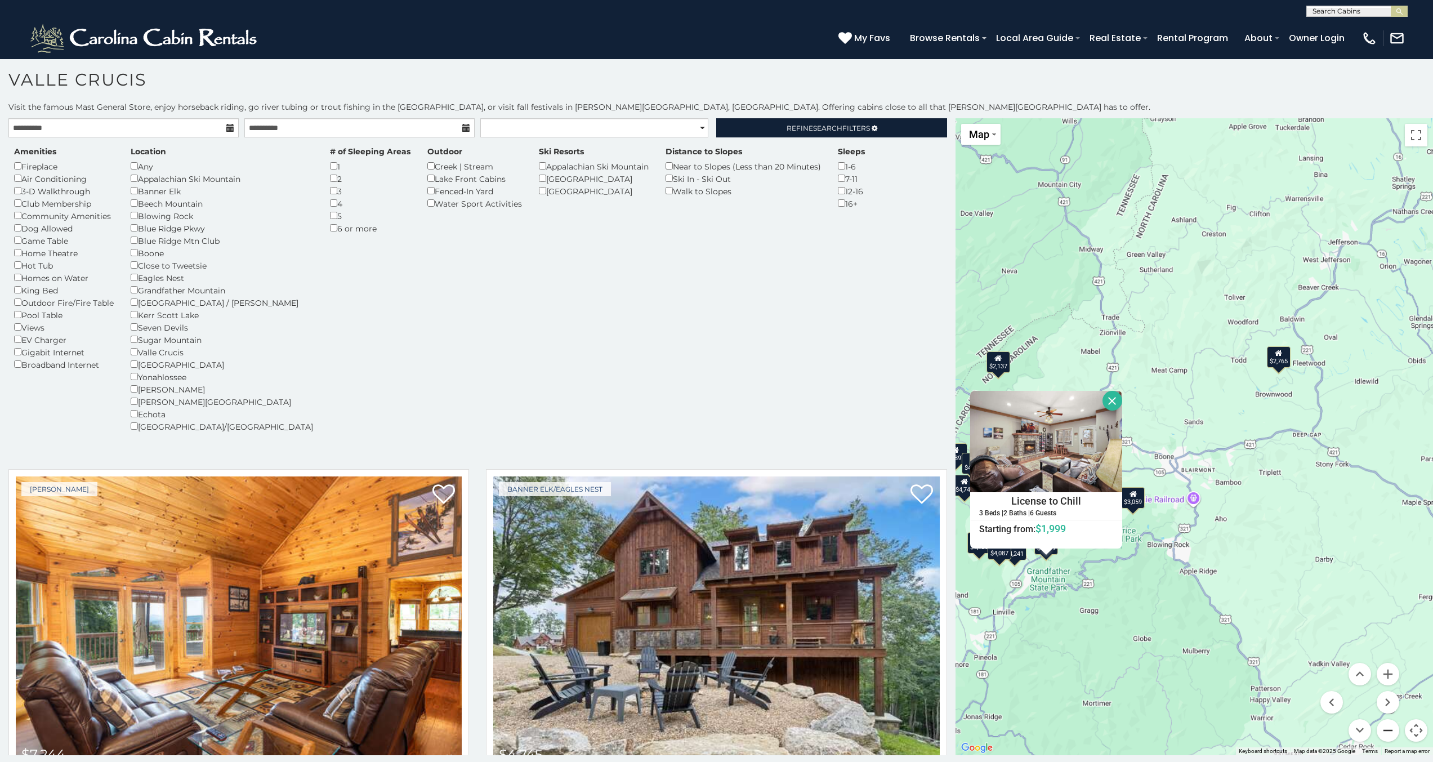
click at [1382, 733] on button "Zoom out" at bounding box center [1388, 730] width 23 height 23
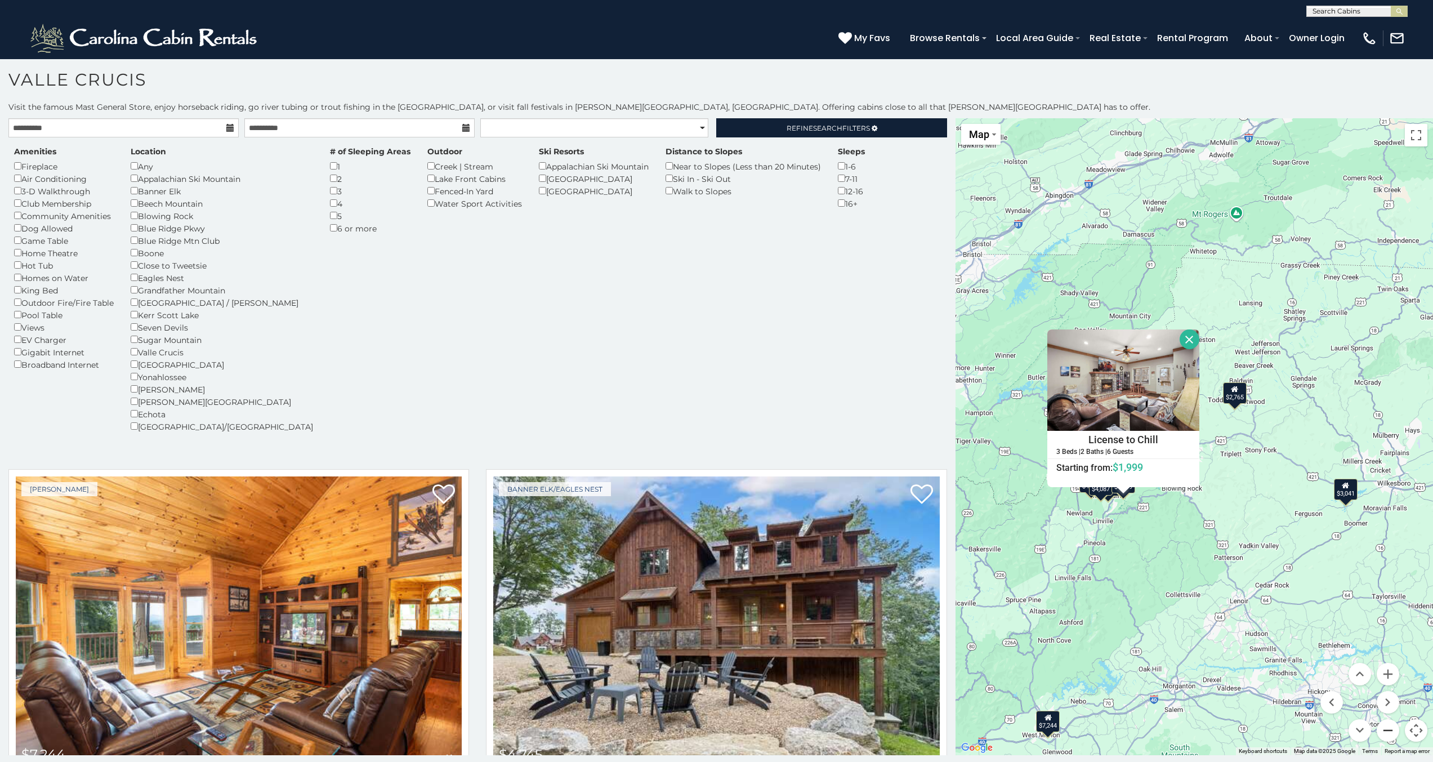
click at [1382, 733] on button "Zoom out" at bounding box center [1388, 730] width 23 height 23
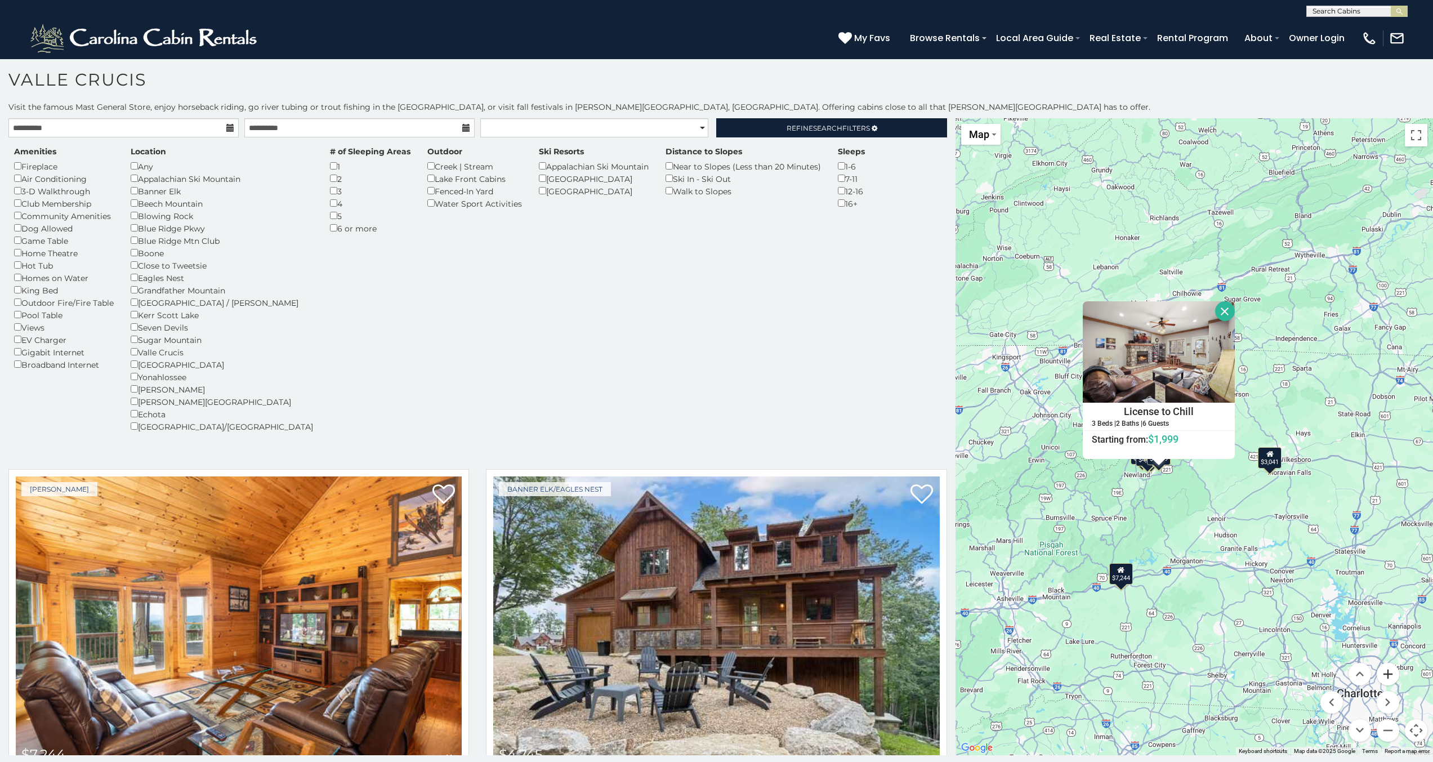
click at [1383, 675] on button "Zoom in" at bounding box center [1388, 674] width 23 height 23
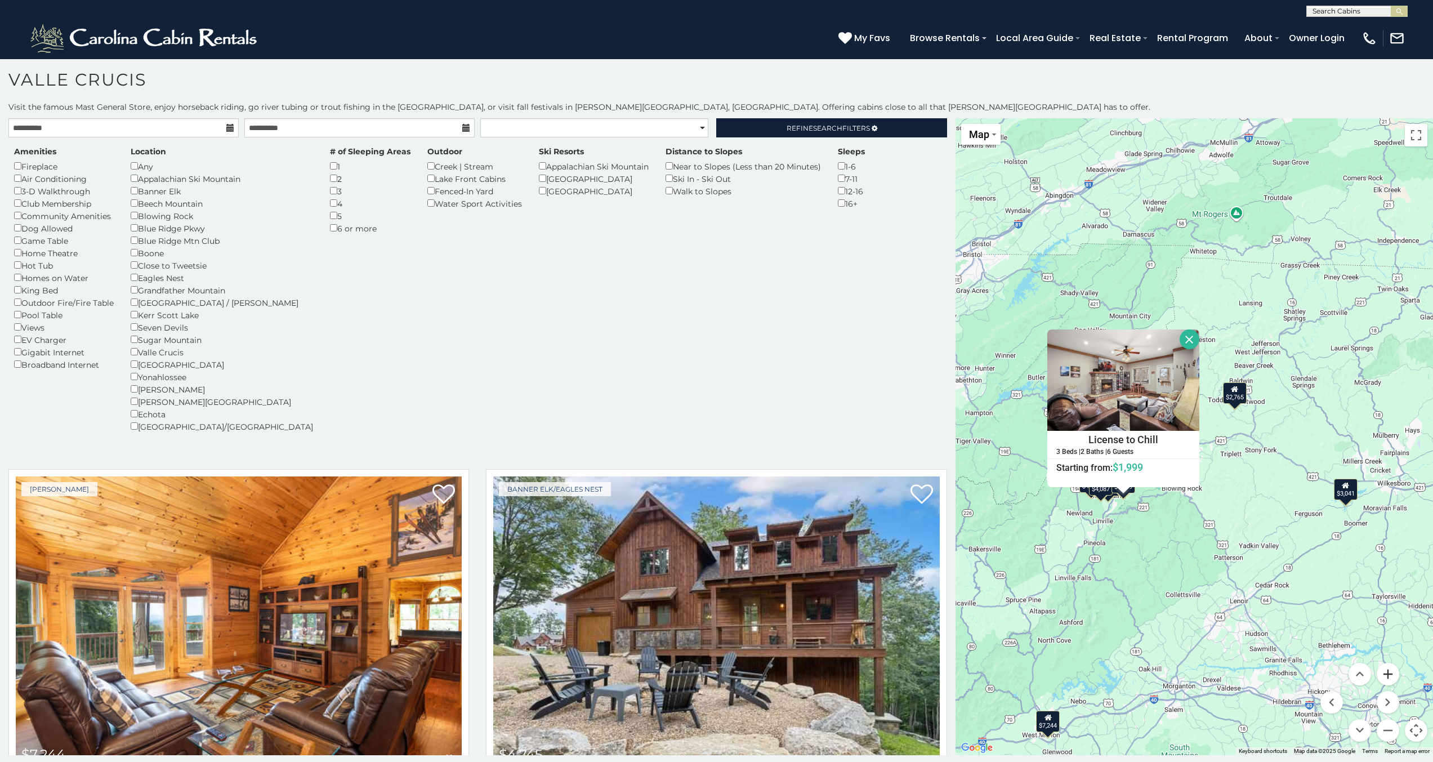
click at [1384, 677] on button "Zoom in" at bounding box center [1388, 674] width 23 height 23
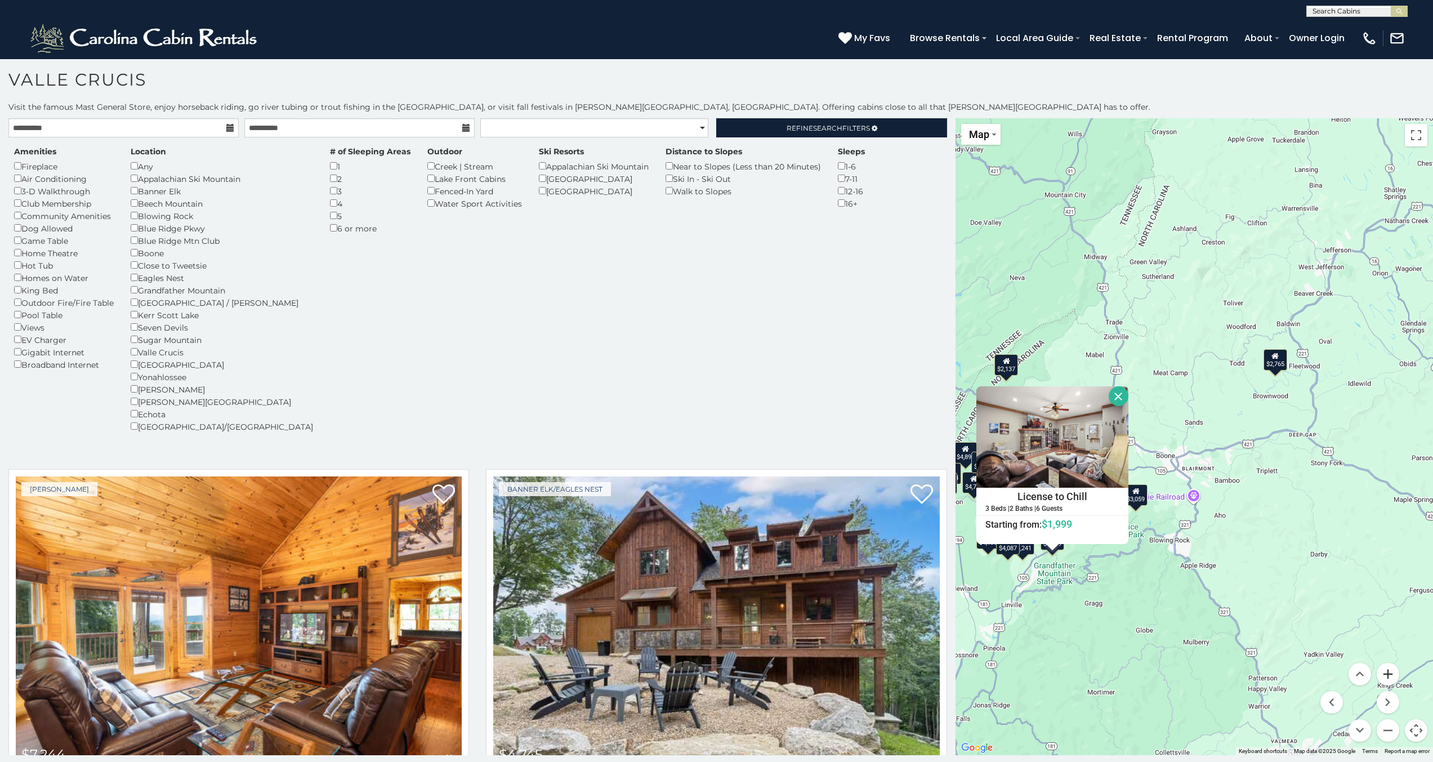
click at [1384, 677] on button "Zoom in" at bounding box center [1388, 674] width 23 height 23
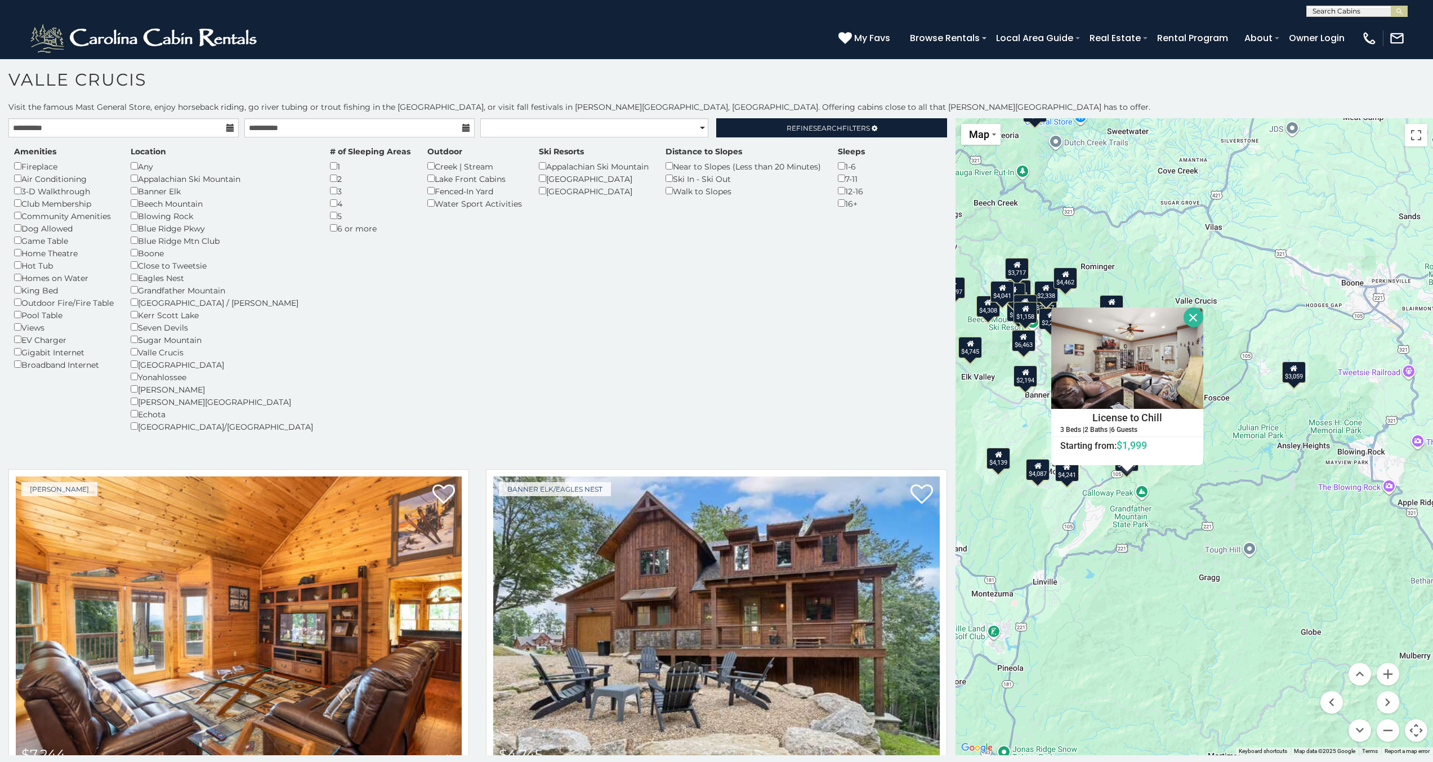
drag, startPoint x: 1125, startPoint y: 609, endPoint x: 1342, endPoint y: 417, distance: 289.2
click at [1342, 417] on div "$7,244 $4,745 $5,684 $4,139 $2,067 $2,137 $3,525 $4,241 $2,765 $2,671 $2,238 $4…" at bounding box center [1193, 436] width 477 height 637
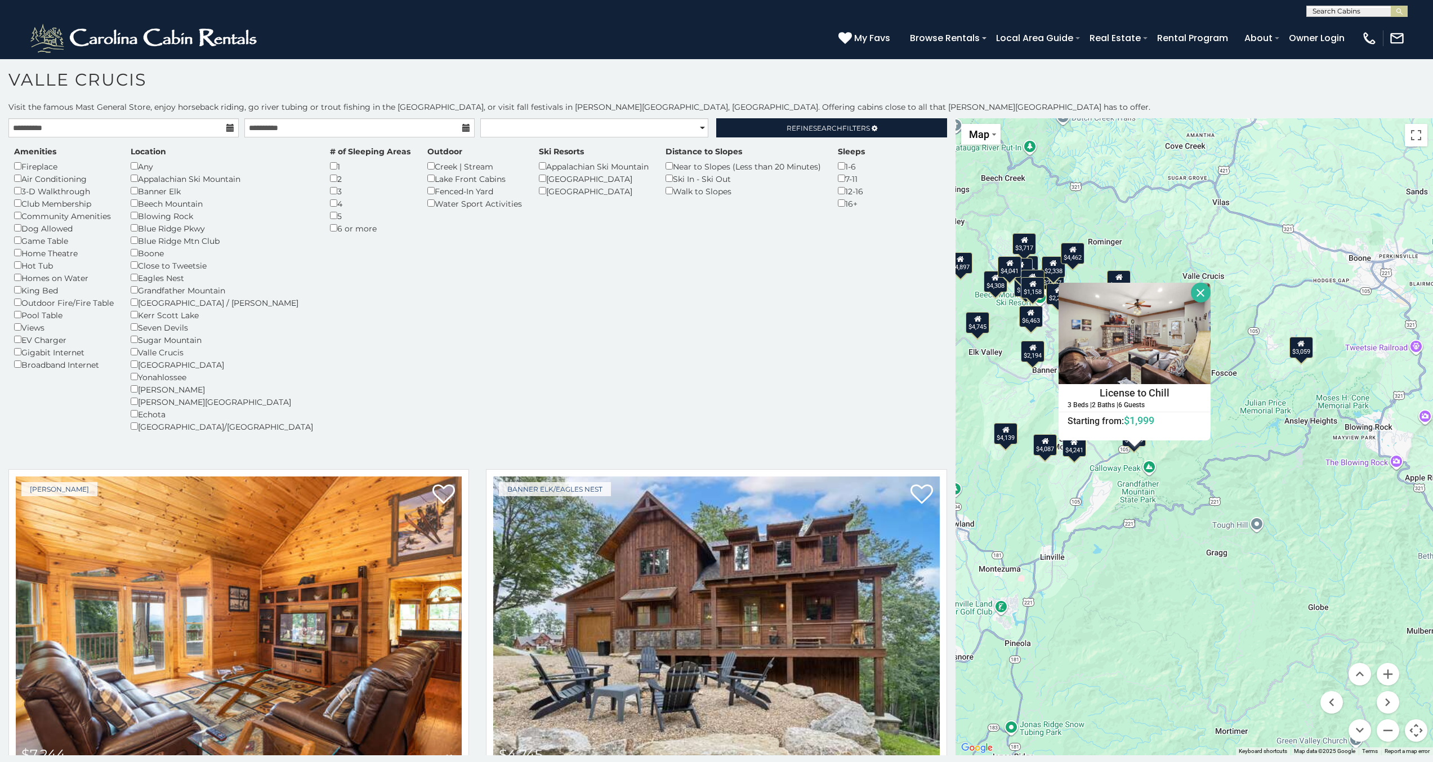
drag, startPoint x: 1189, startPoint y: 298, endPoint x: 1141, endPoint y: 283, distance: 50.0
click at [1191, 298] on button "Close" at bounding box center [1201, 293] width 20 height 20
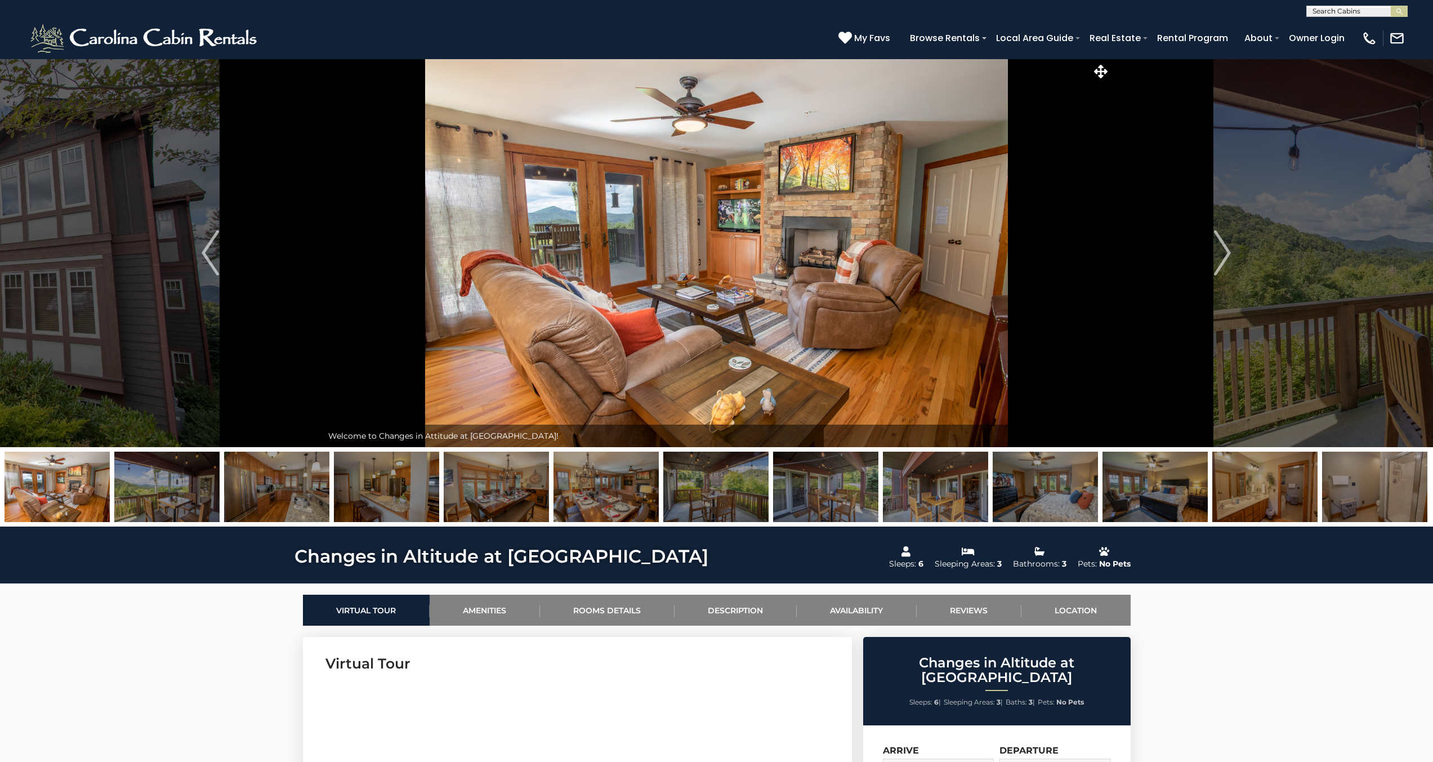
click at [894, 258] on img at bounding box center [717, 253] width 788 height 388
click at [1213, 251] on button "Next" at bounding box center [1222, 253] width 224 height 388
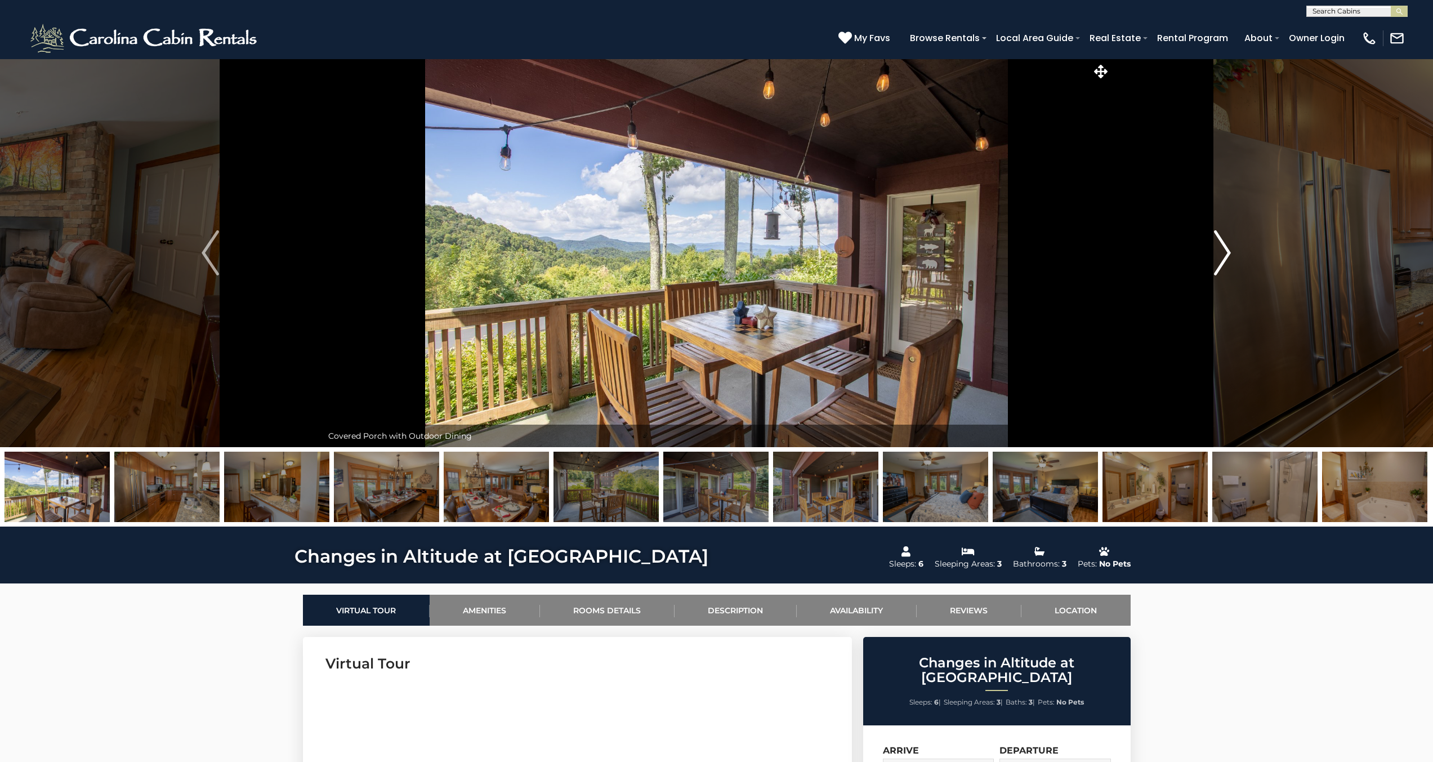
click at [1213, 251] on button "Next" at bounding box center [1222, 253] width 224 height 388
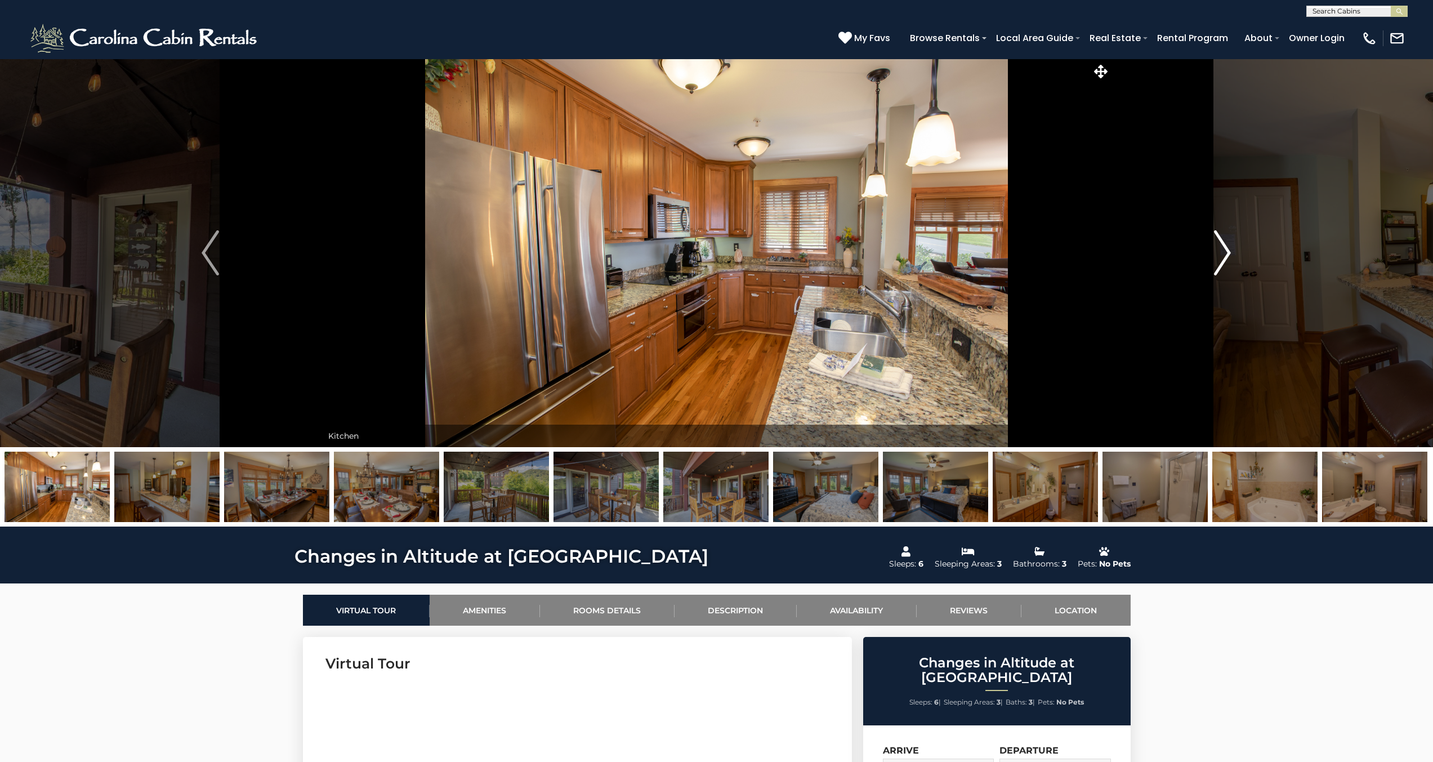
click at [1213, 251] on button "Next" at bounding box center [1222, 253] width 224 height 388
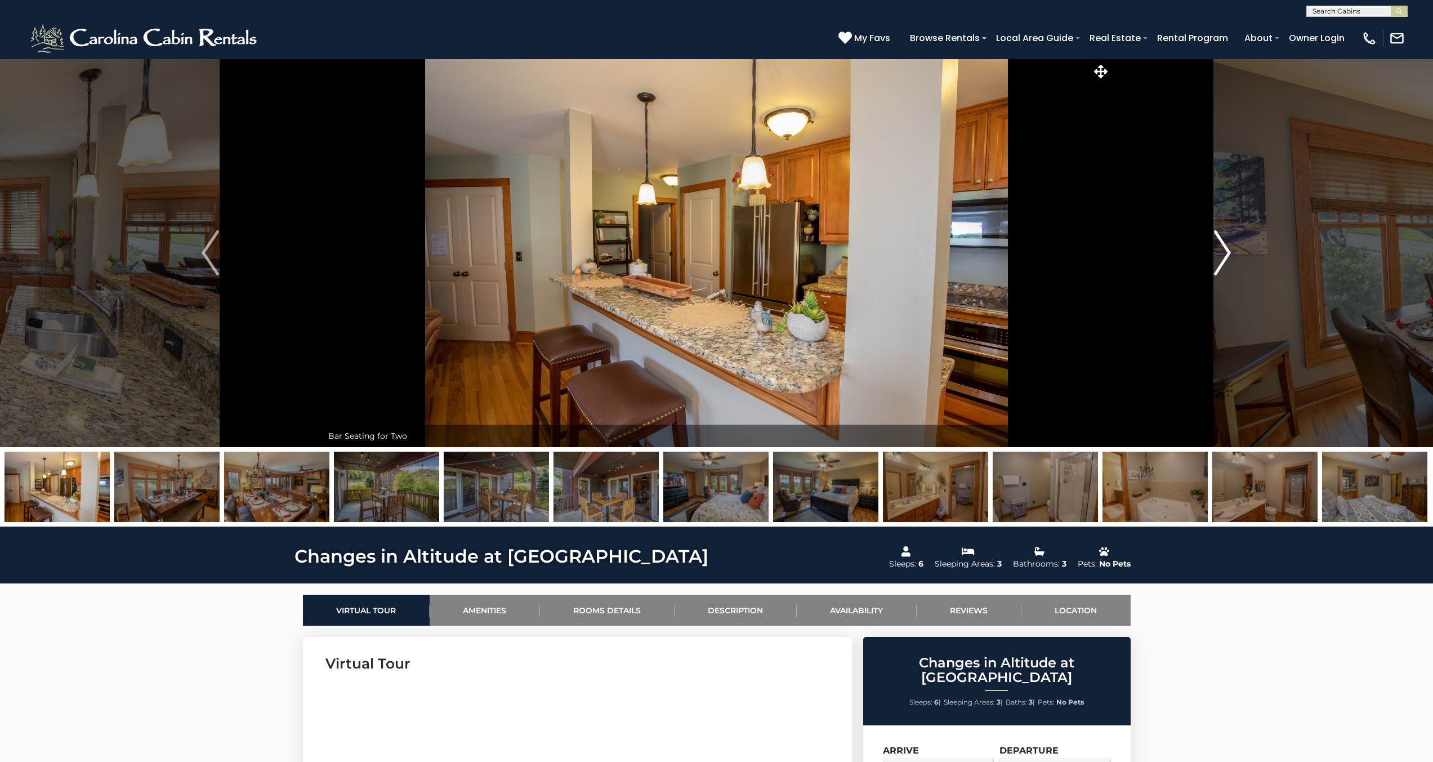
click at [1213, 251] on button "Next" at bounding box center [1222, 253] width 224 height 388
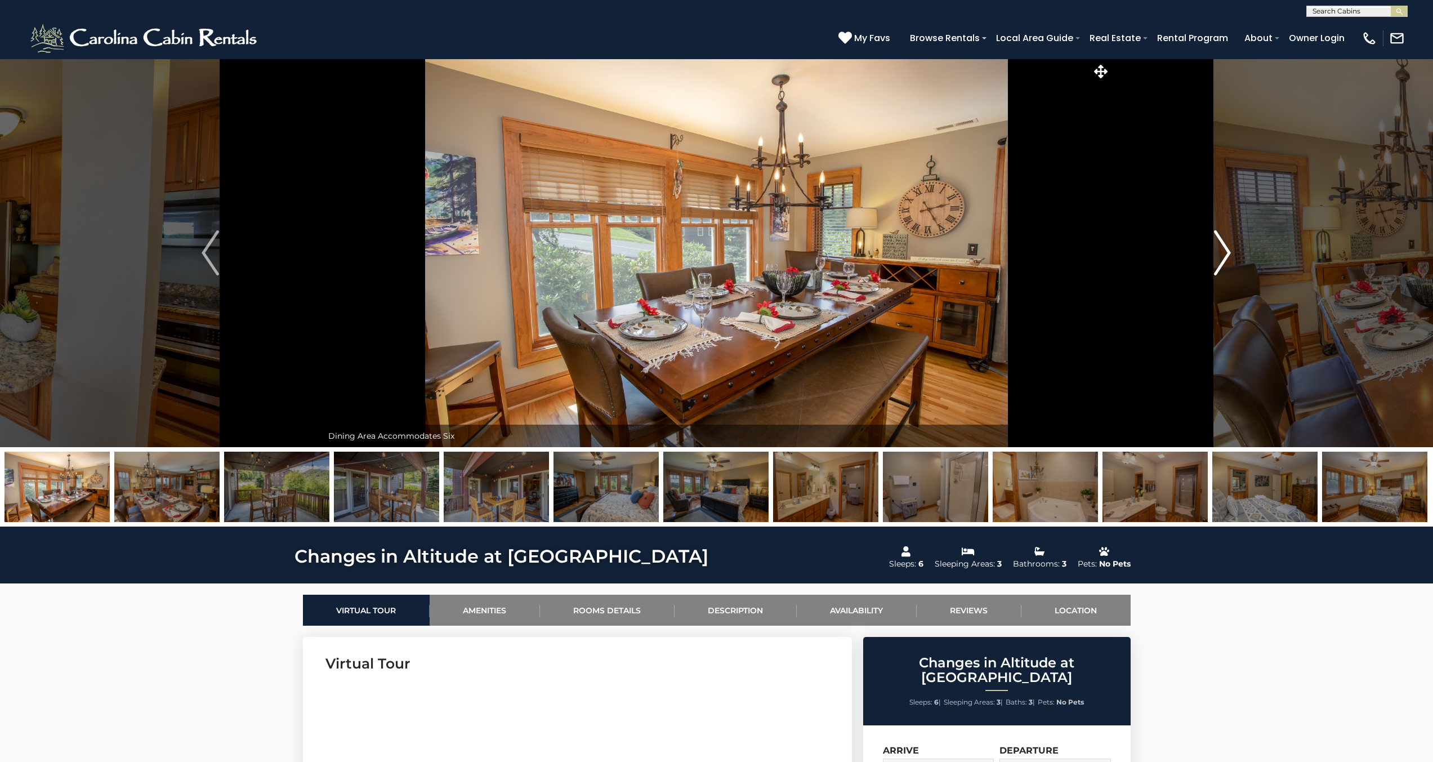
click at [1213, 251] on button "Next" at bounding box center [1222, 253] width 224 height 388
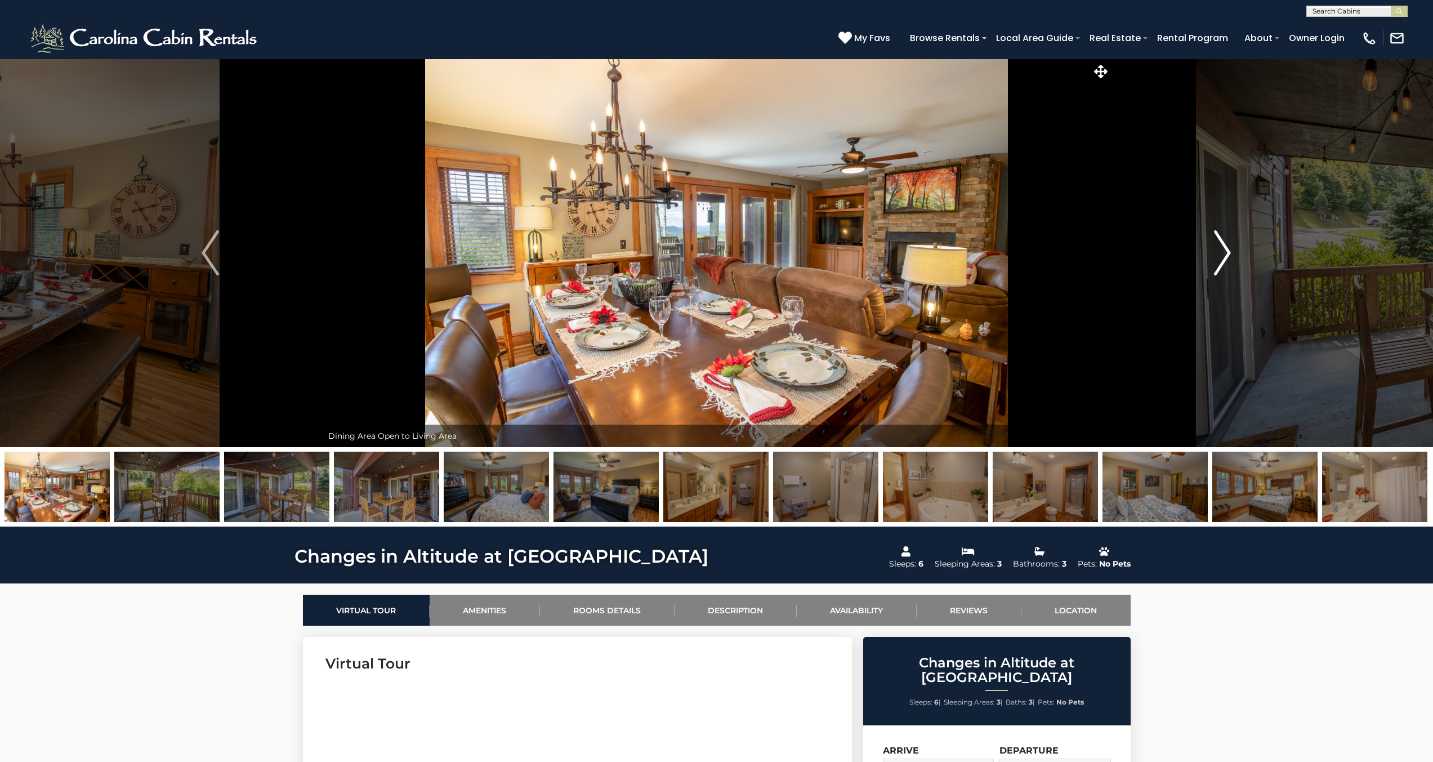
click at [1213, 251] on button "Next" at bounding box center [1222, 253] width 224 height 388
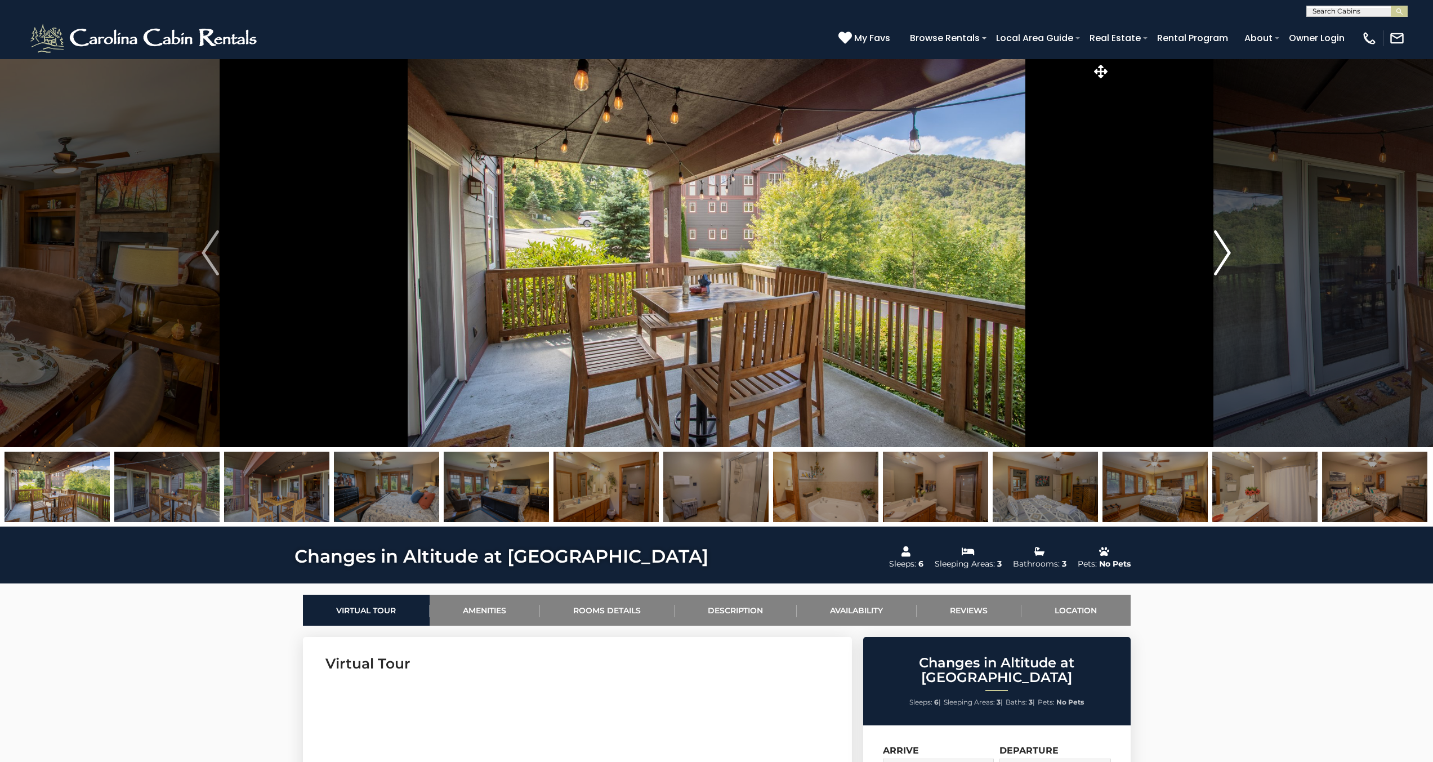
click at [1213, 251] on button "Next" at bounding box center [1222, 253] width 224 height 388
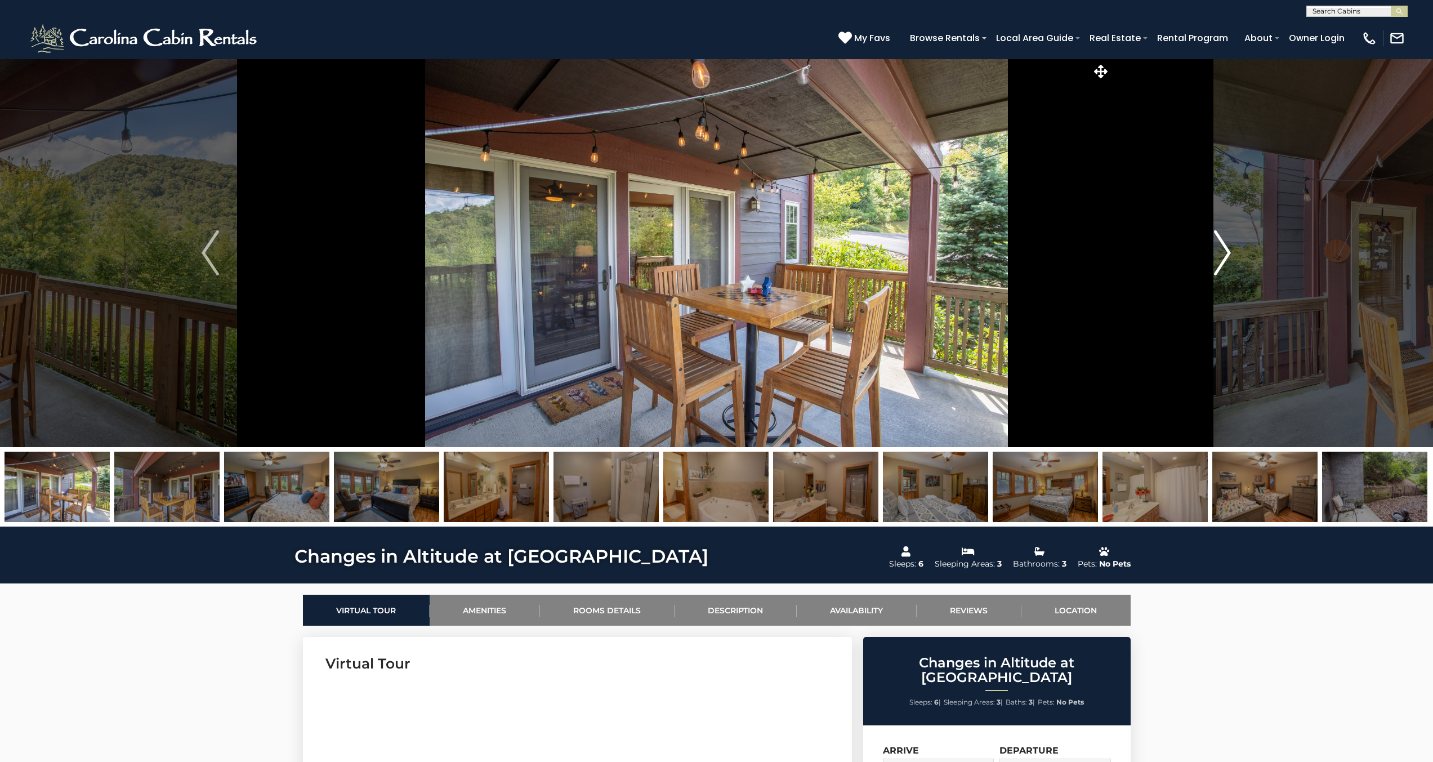
click at [1213, 251] on button "Next" at bounding box center [1222, 253] width 224 height 388
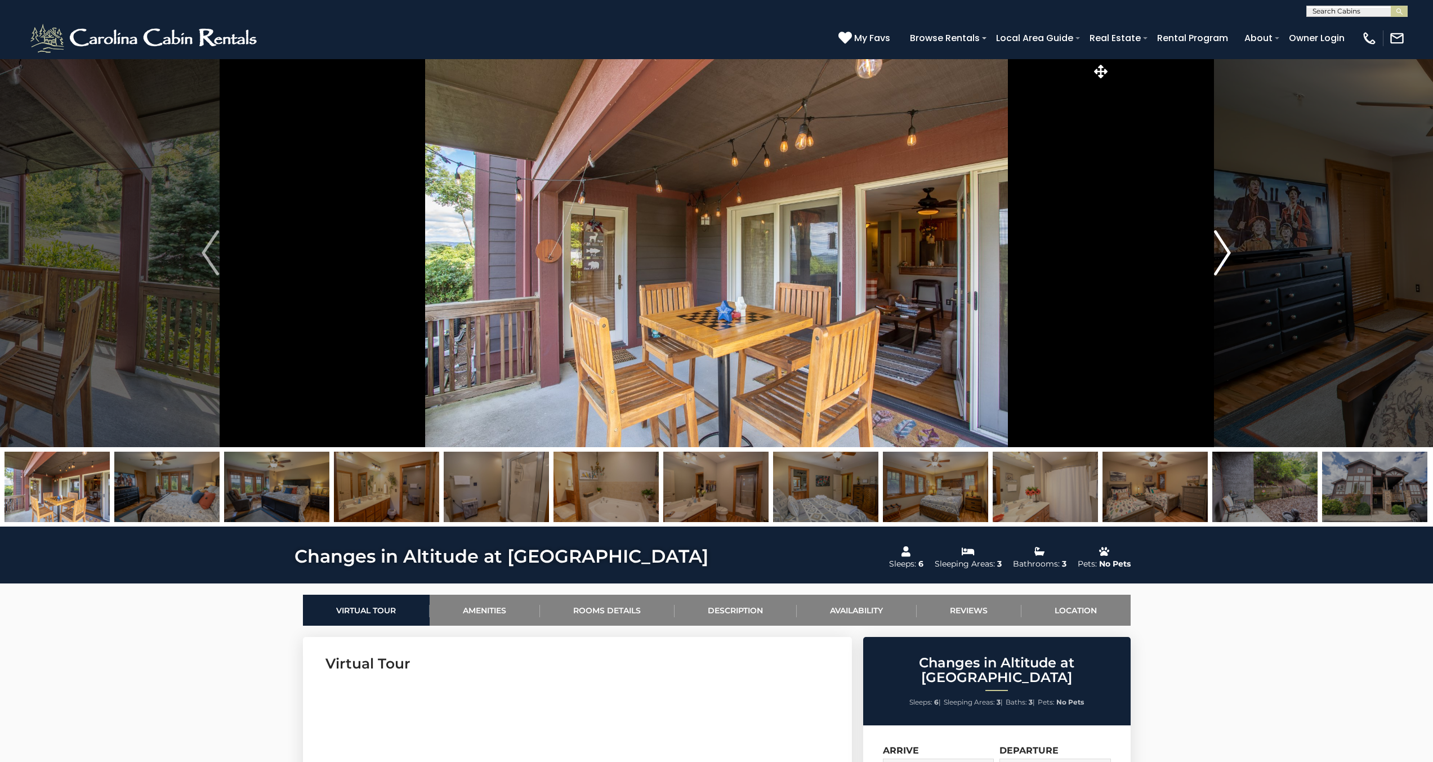
click at [1213, 251] on button "Next" at bounding box center [1222, 253] width 224 height 388
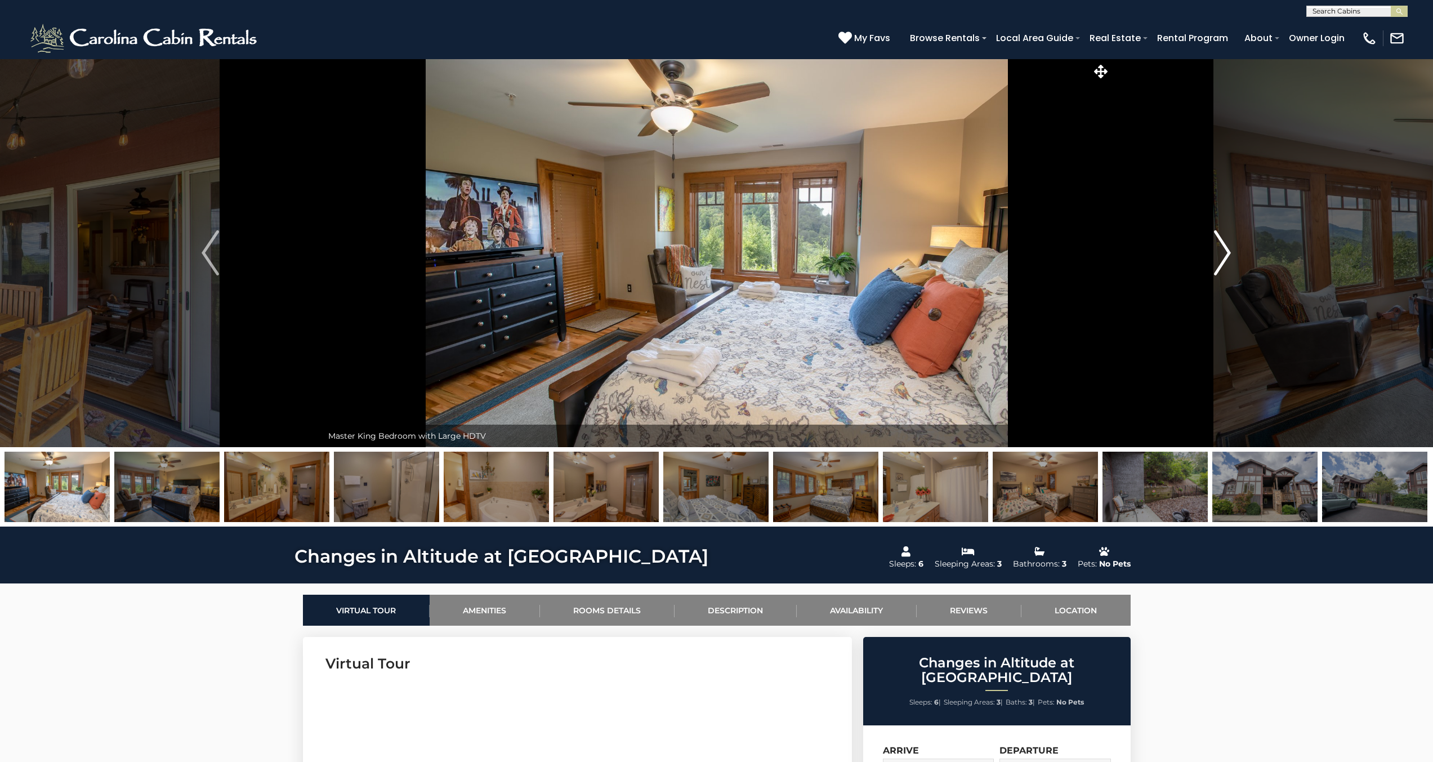
click at [1213, 251] on button "Next" at bounding box center [1222, 253] width 224 height 388
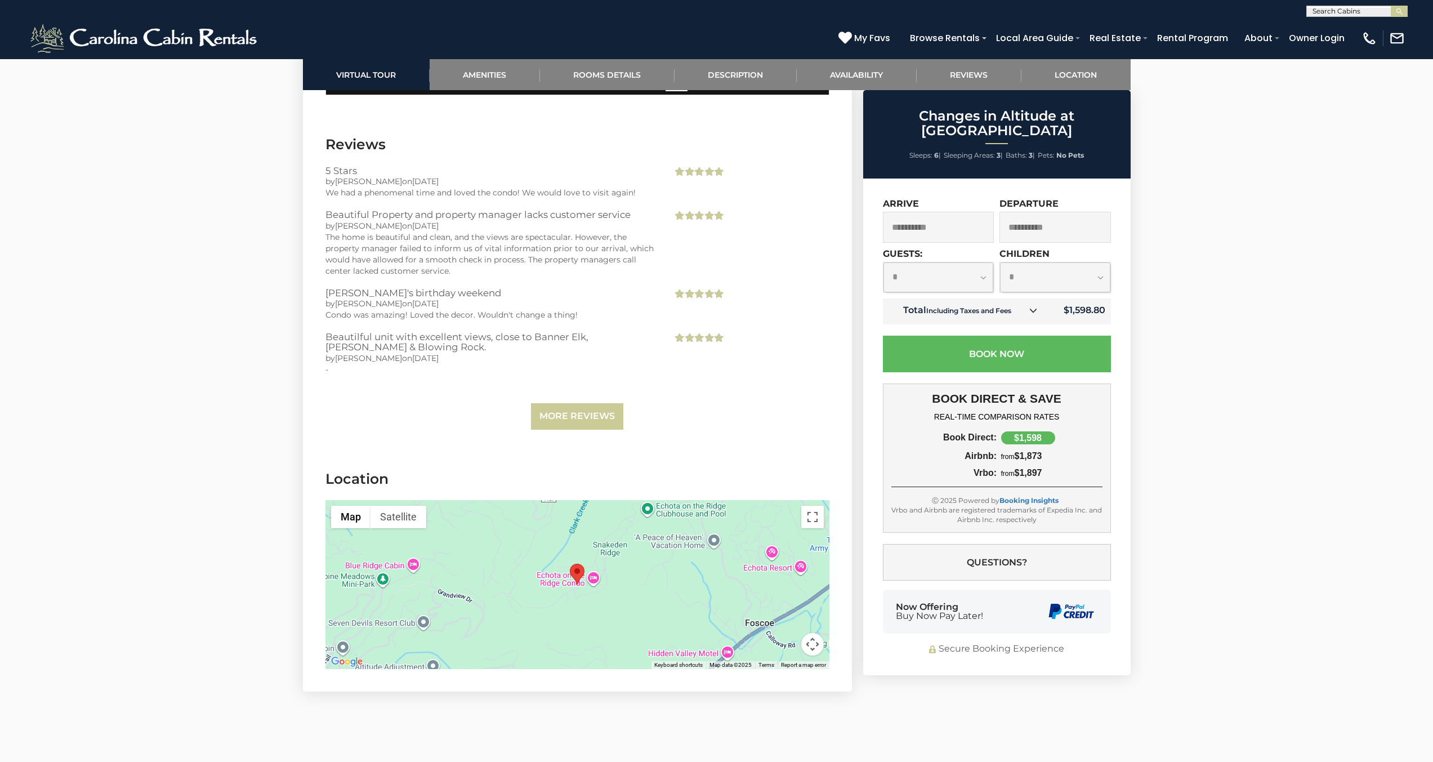
scroll to position [2650, 0]
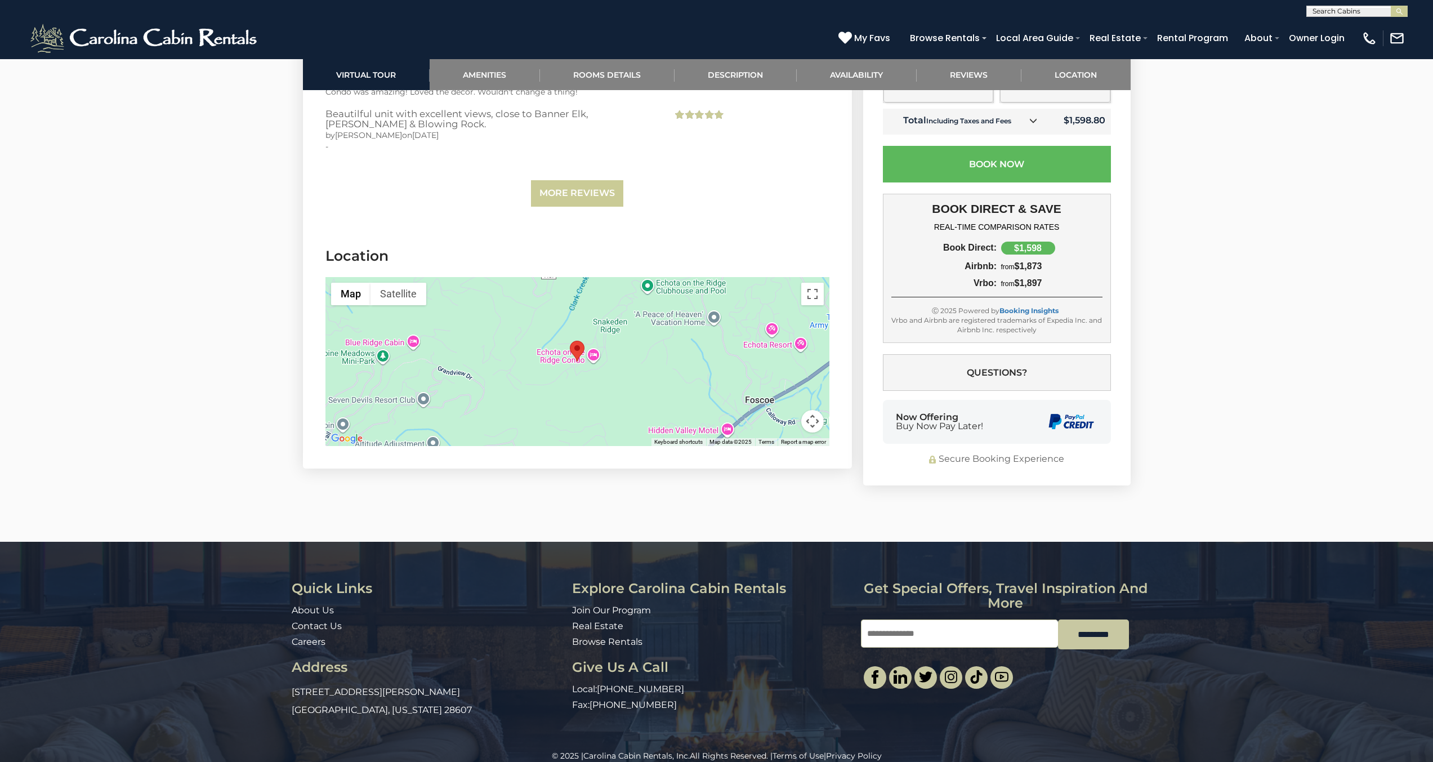
click at [614, 348] on div at bounding box center [577, 361] width 504 height 169
click at [816, 283] on button "Toggle fullscreen view" at bounding box center [812, 294] width 23 height 23
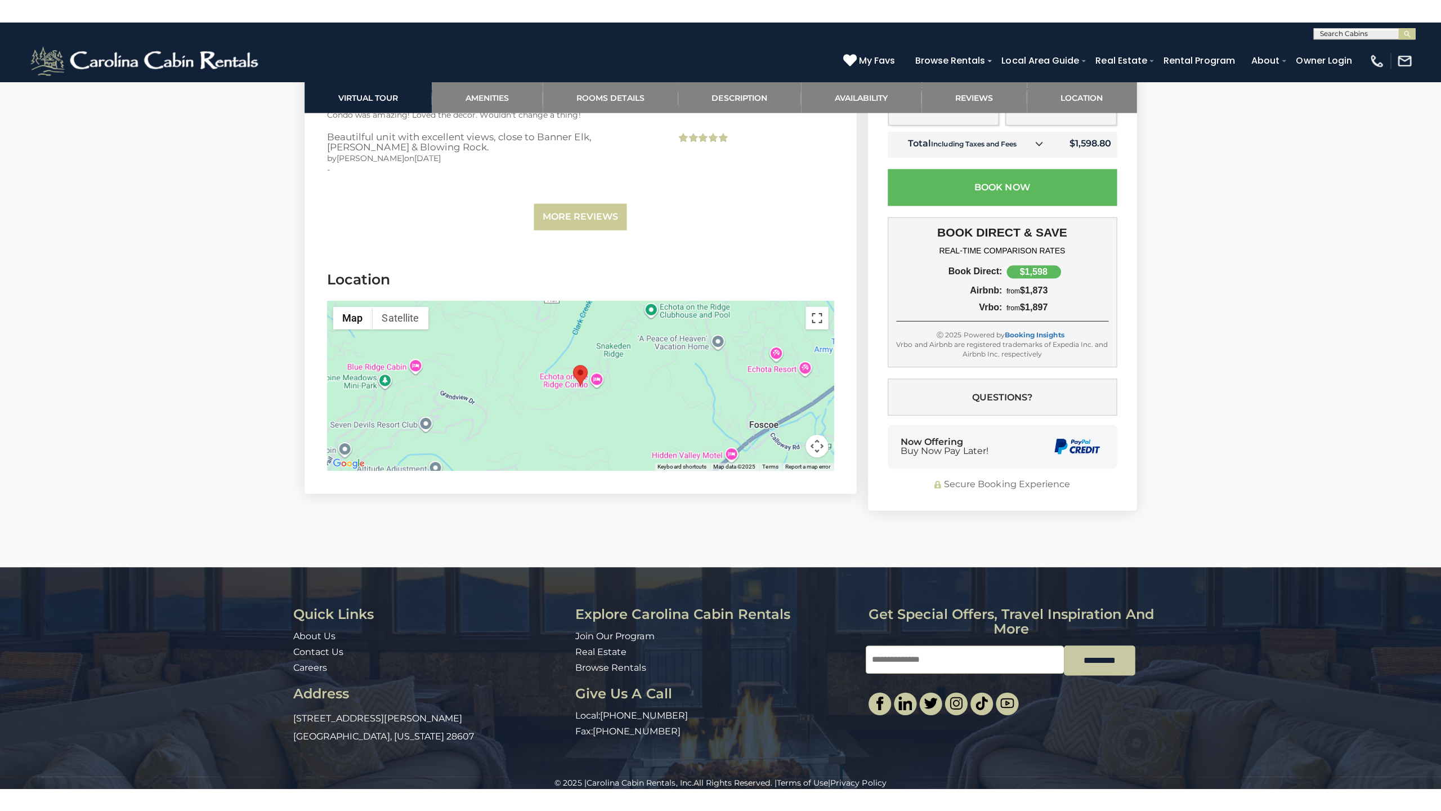
scroll to position [2601, 0]
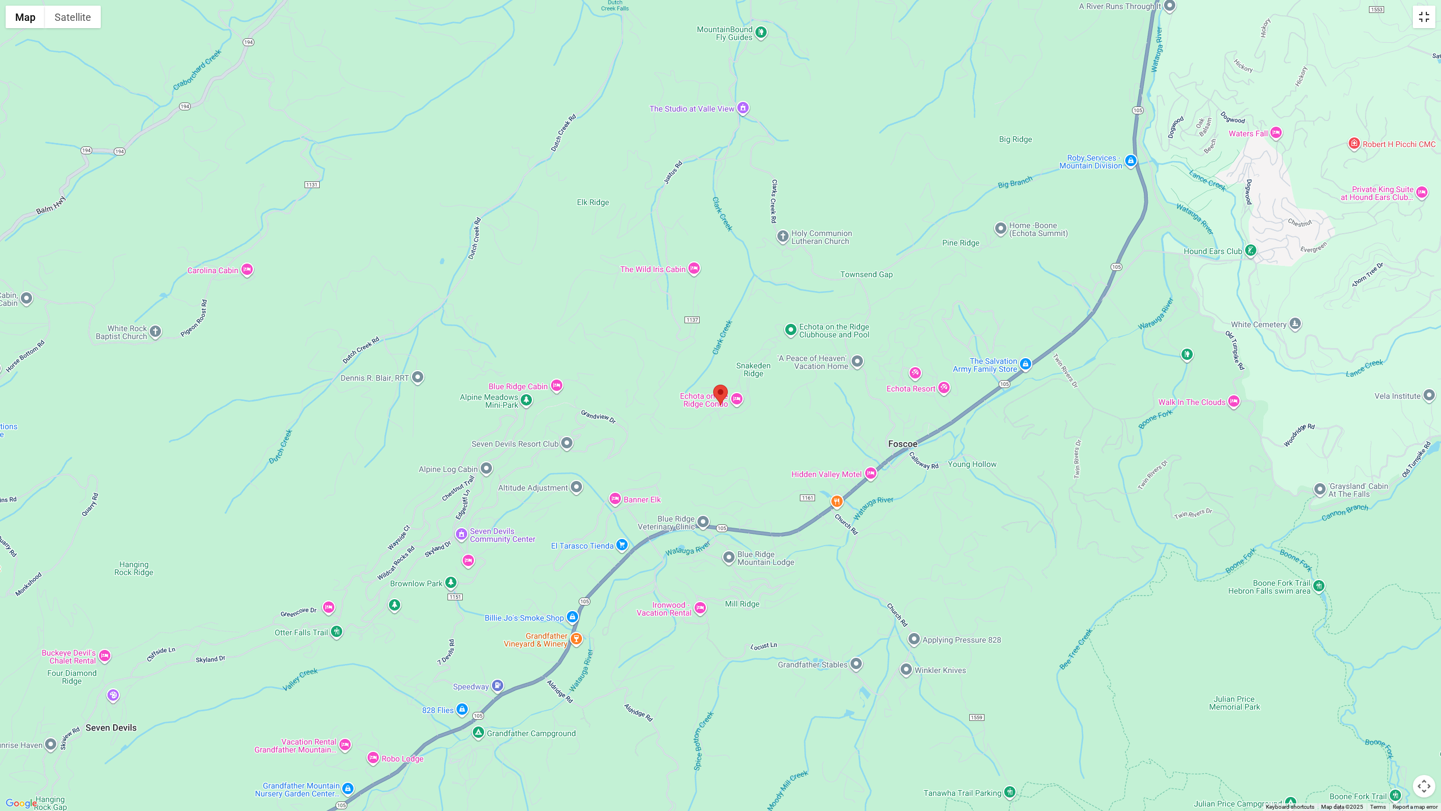
click at [1418, 18] on button "Toggle fullscreen view" at bounding box center [1424, 17] width 23 height 23
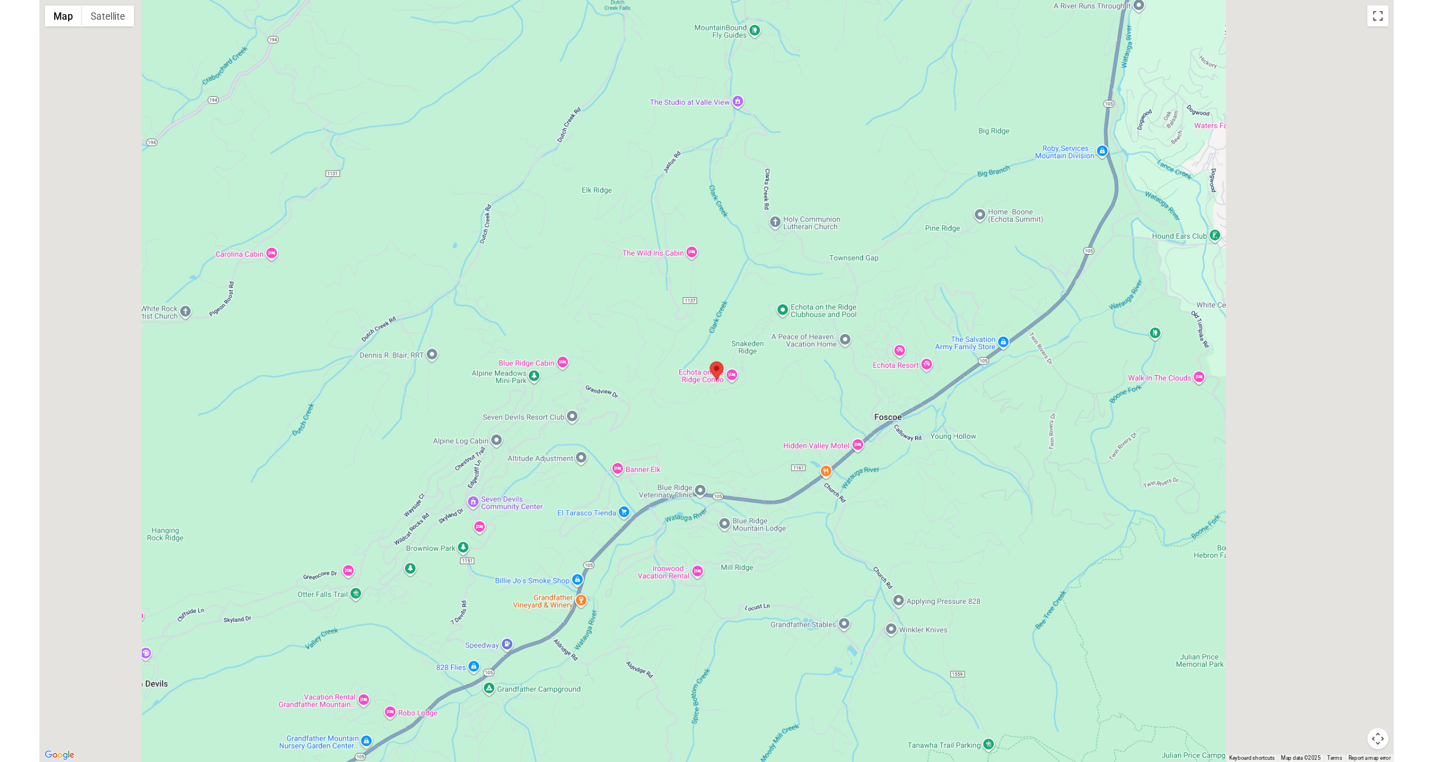
scroll to position [2650, 0]
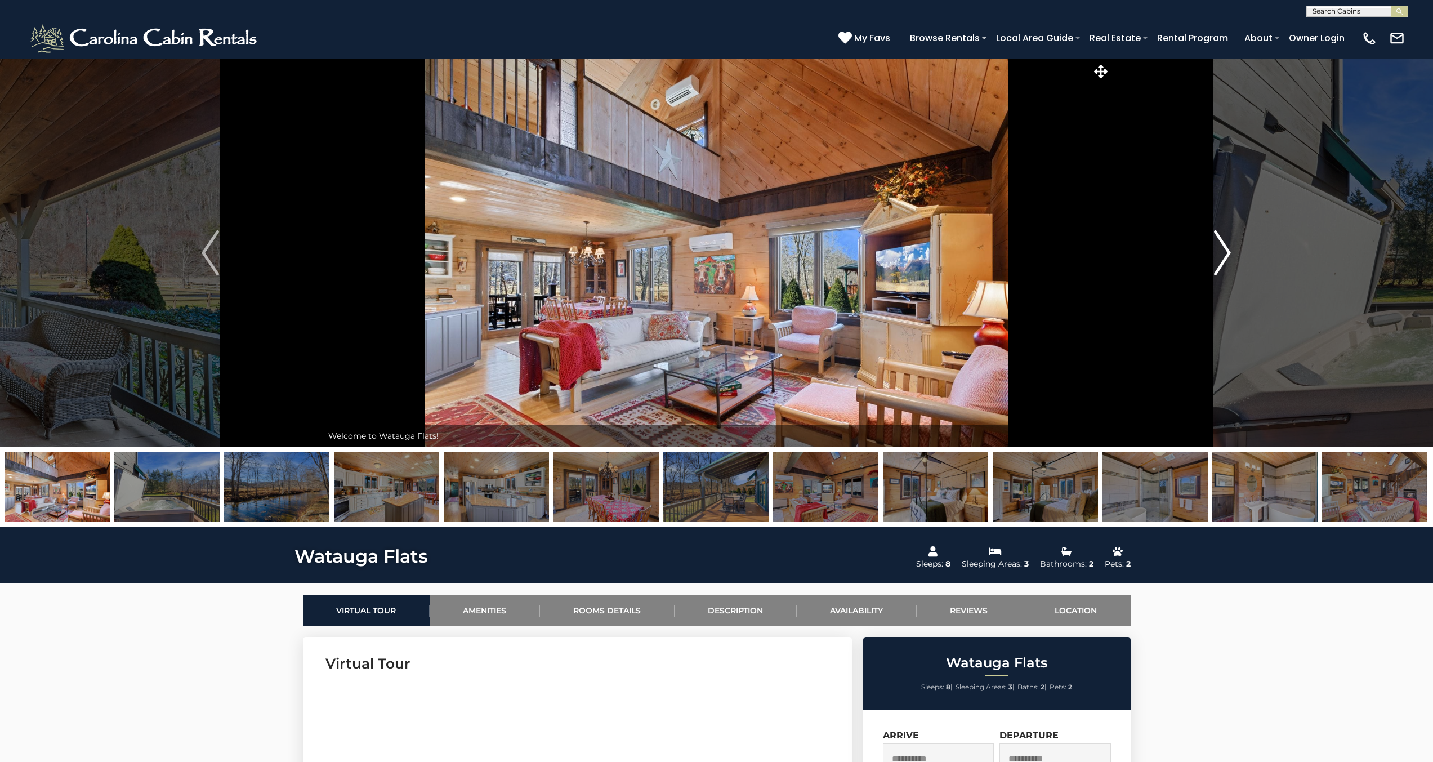
click at [1221, 247] on img "Next" at bounding box center [1222, 252] width 17 height 45
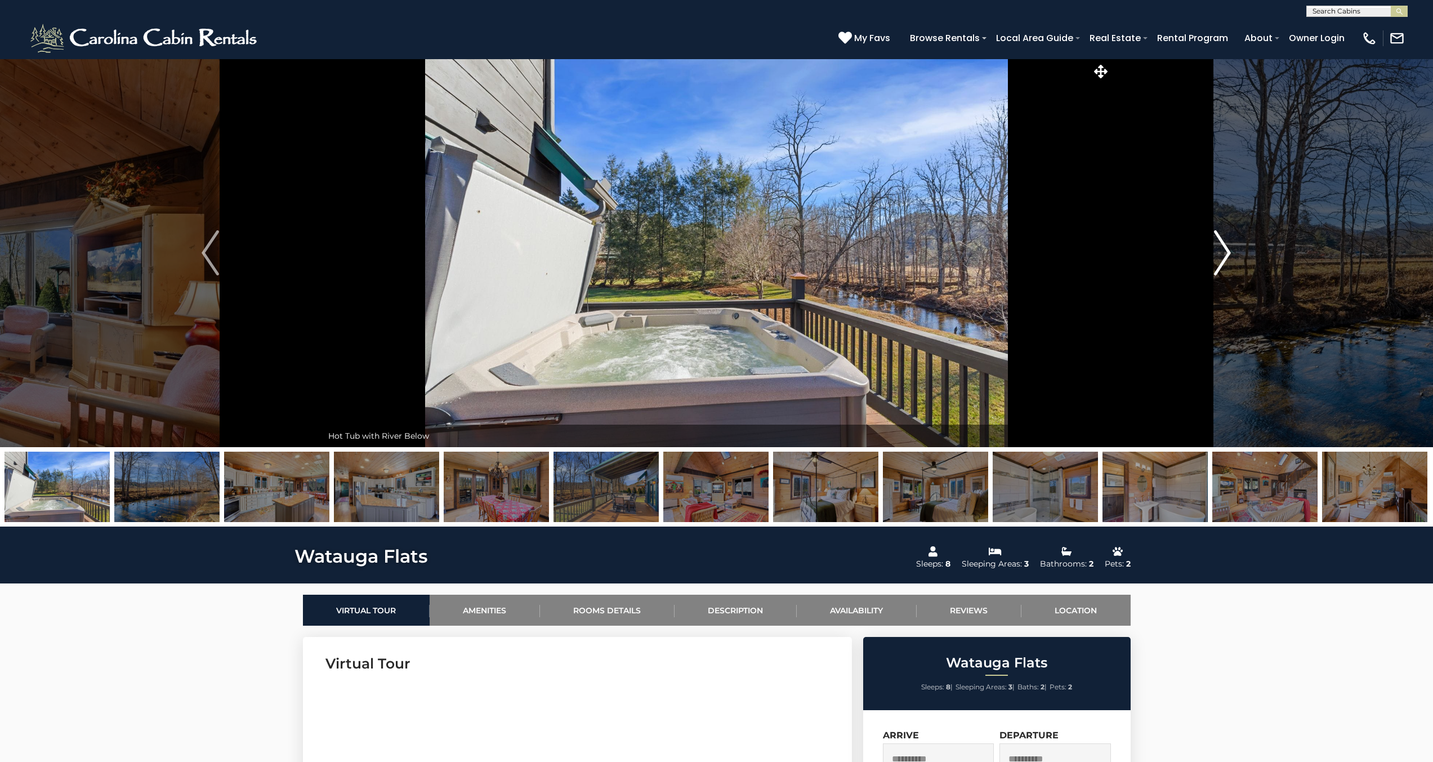
click at [1221, 247] on img "Next" at bounding box center [1222, 252] width 17 height 45
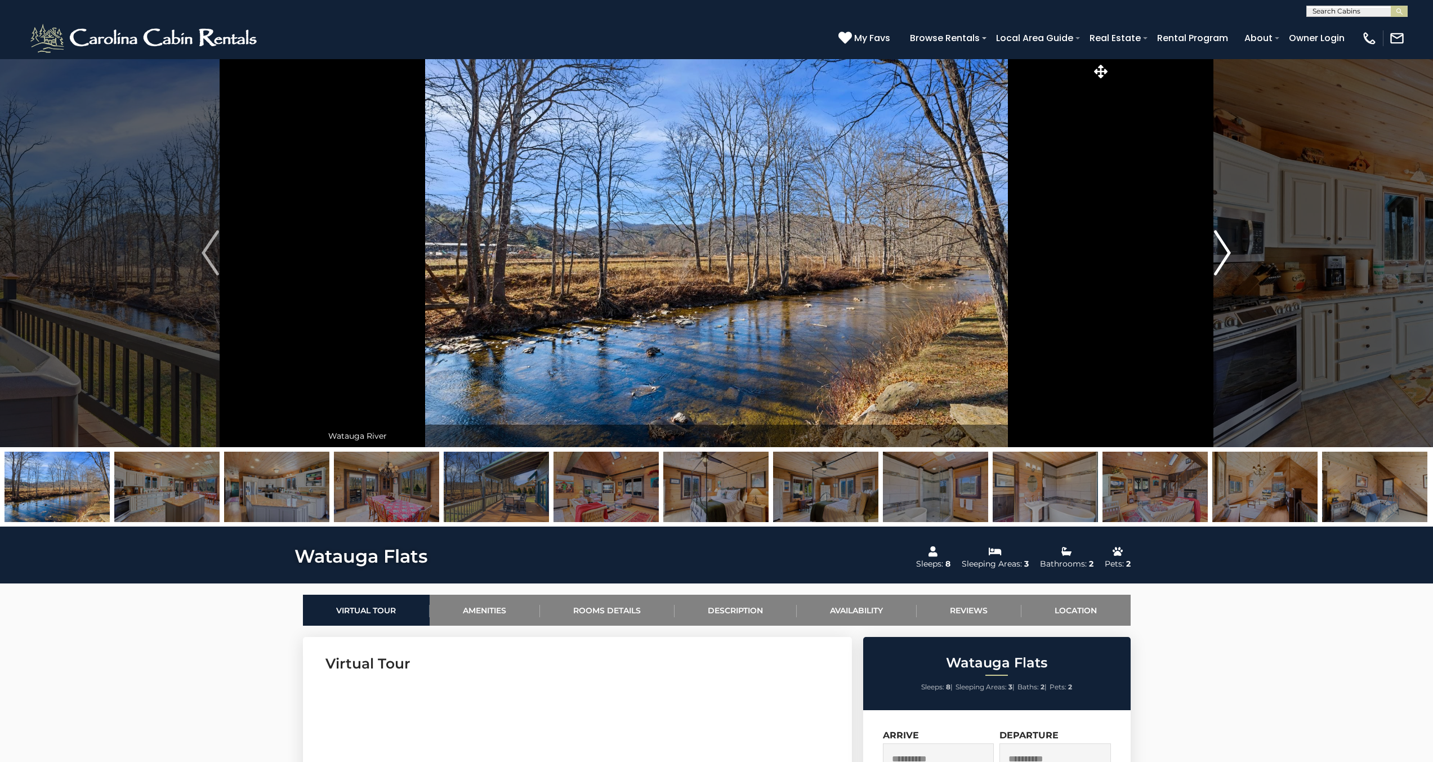
click at [1221, 247] on img "Next" at bounding box center [1222, 252] width 17 height 45
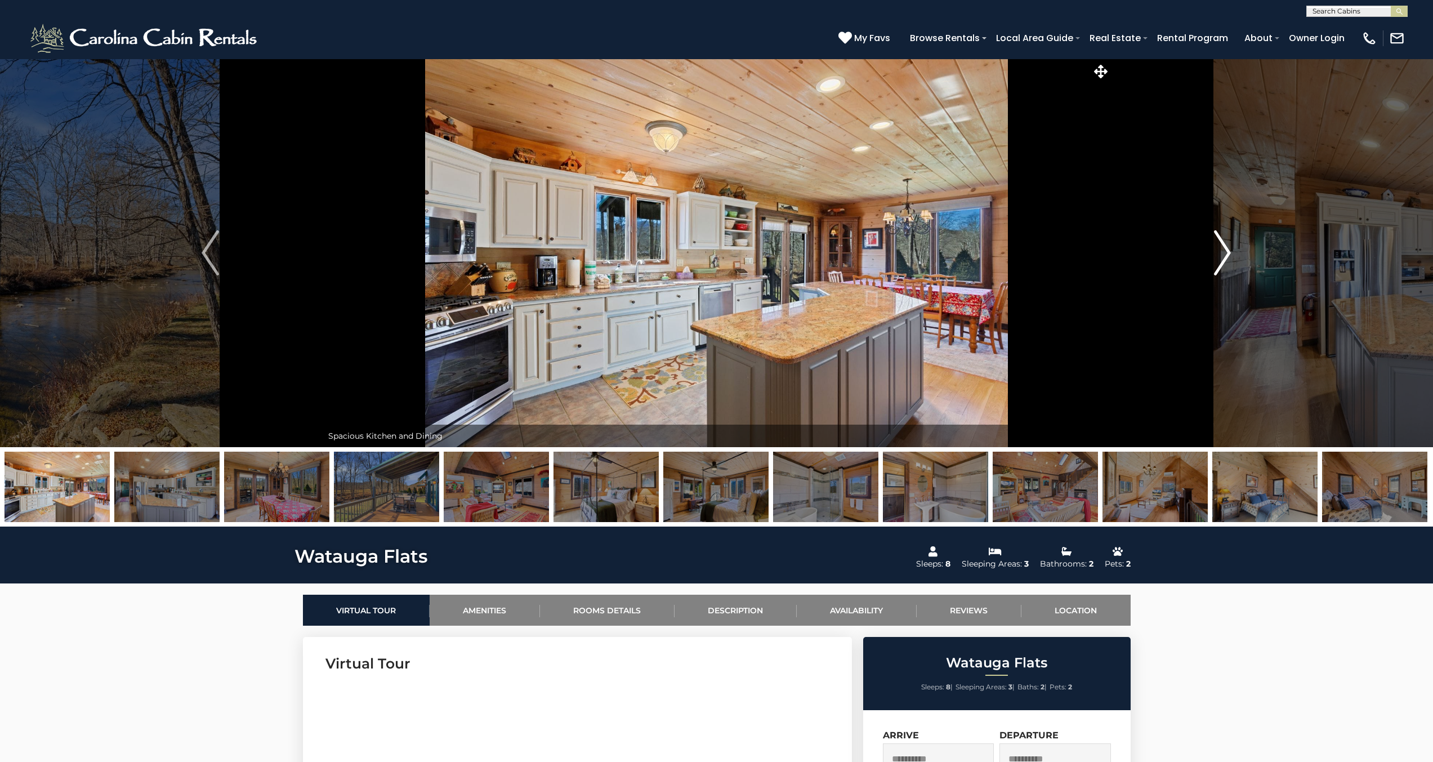
click at [1221, 247] on img "Next" at bounding box center [1222, 252] width 17 height 45
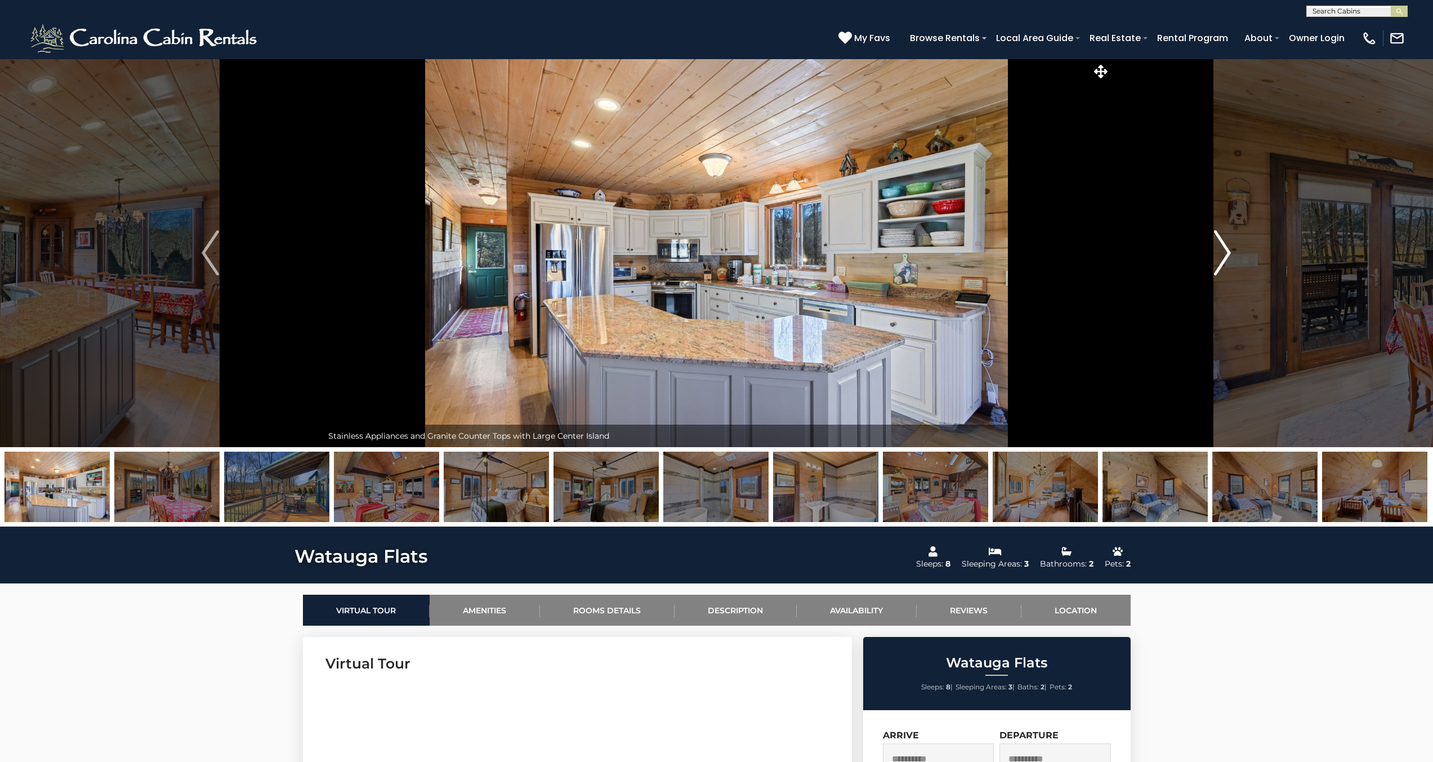
click at [1221, 247] on img "Next" at bounding box center [1222, 252] width 17 height 45
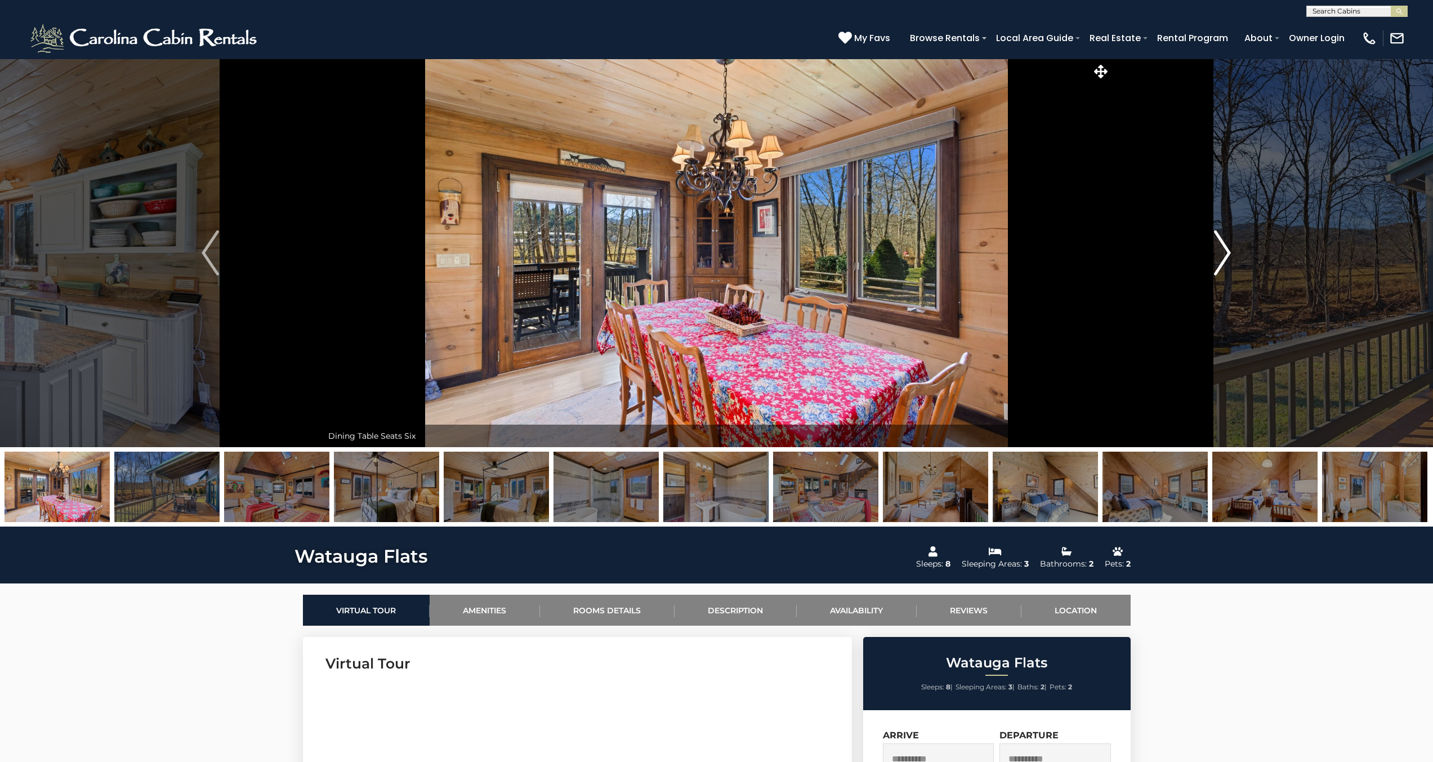
click at [1221, 247] on img "Next" at bounding box center [1222, 252] width 17 height 45
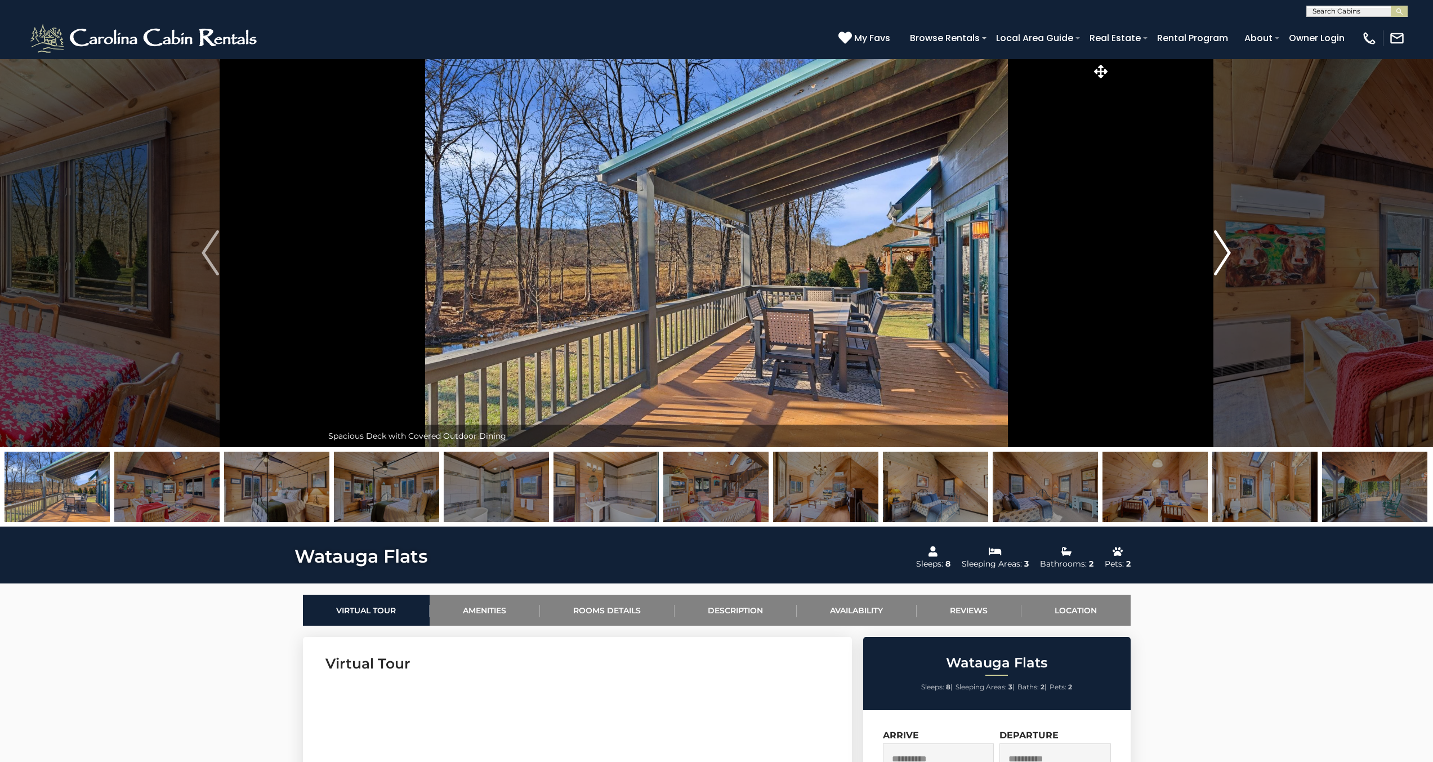
click at [1221, 247] on img "Next" at bounding box center [1222, 252] width 17 height 45
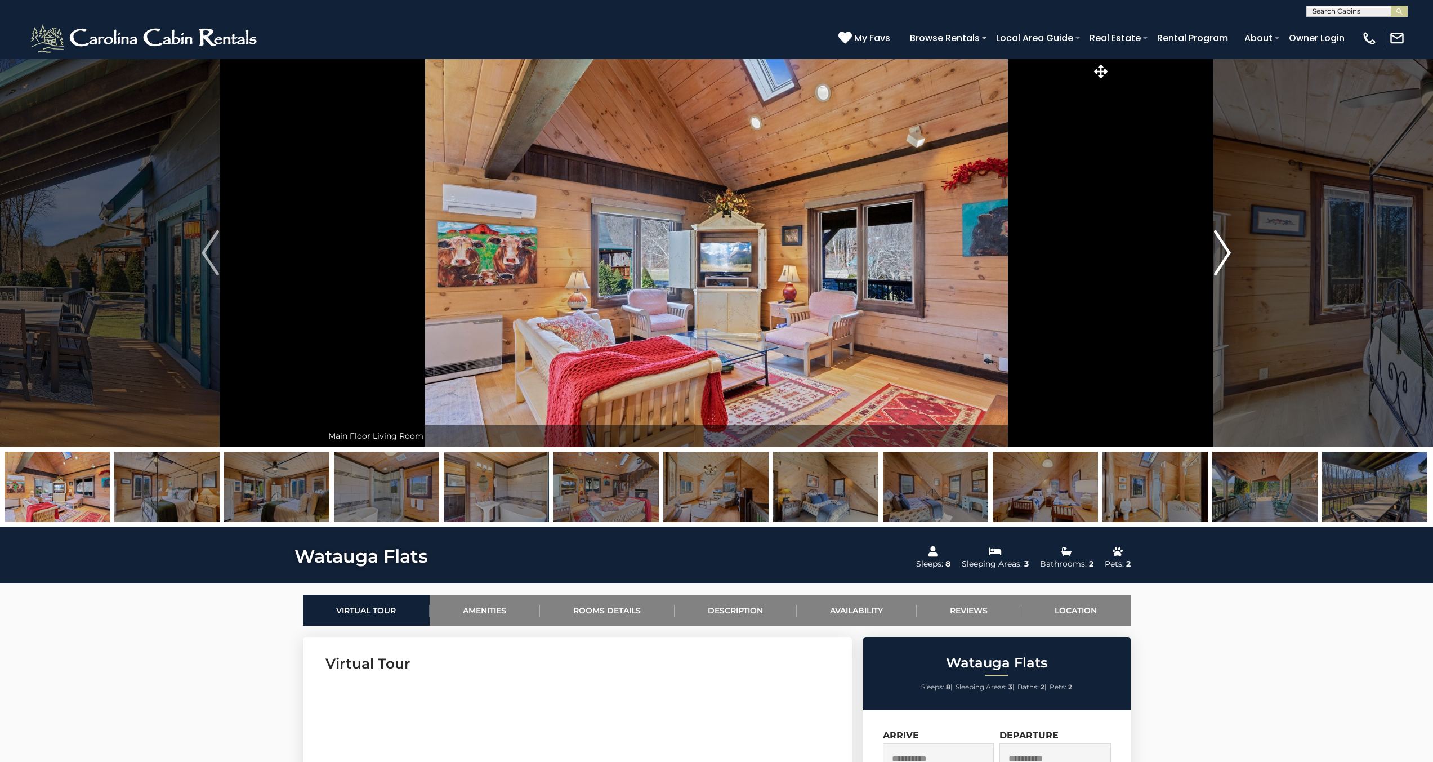
click at [1221, 247] on img "Next" at bounding box center [1222, 252] width 17 height 45
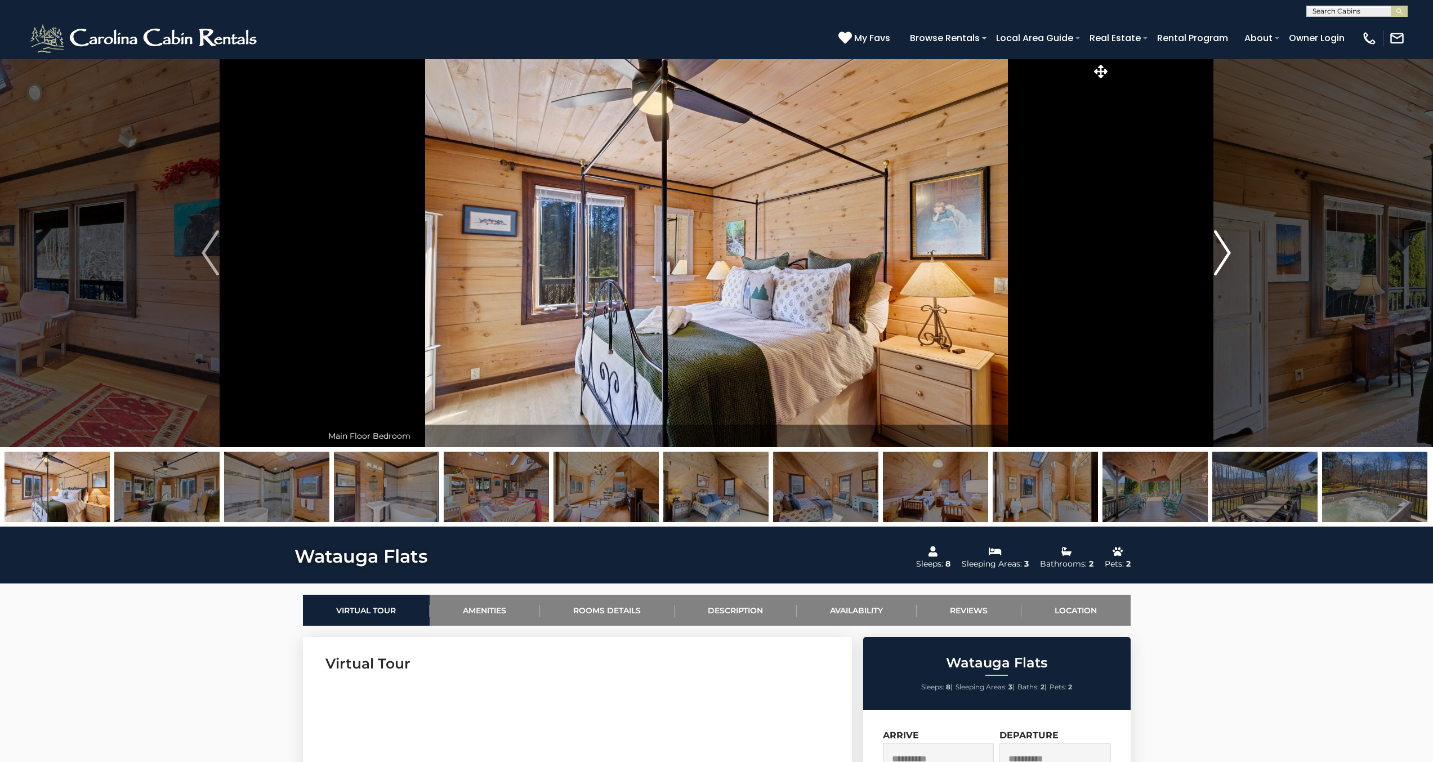
click at [1221, 247] on img "Next" at bounding box center [1222, 252] width 17 height 45
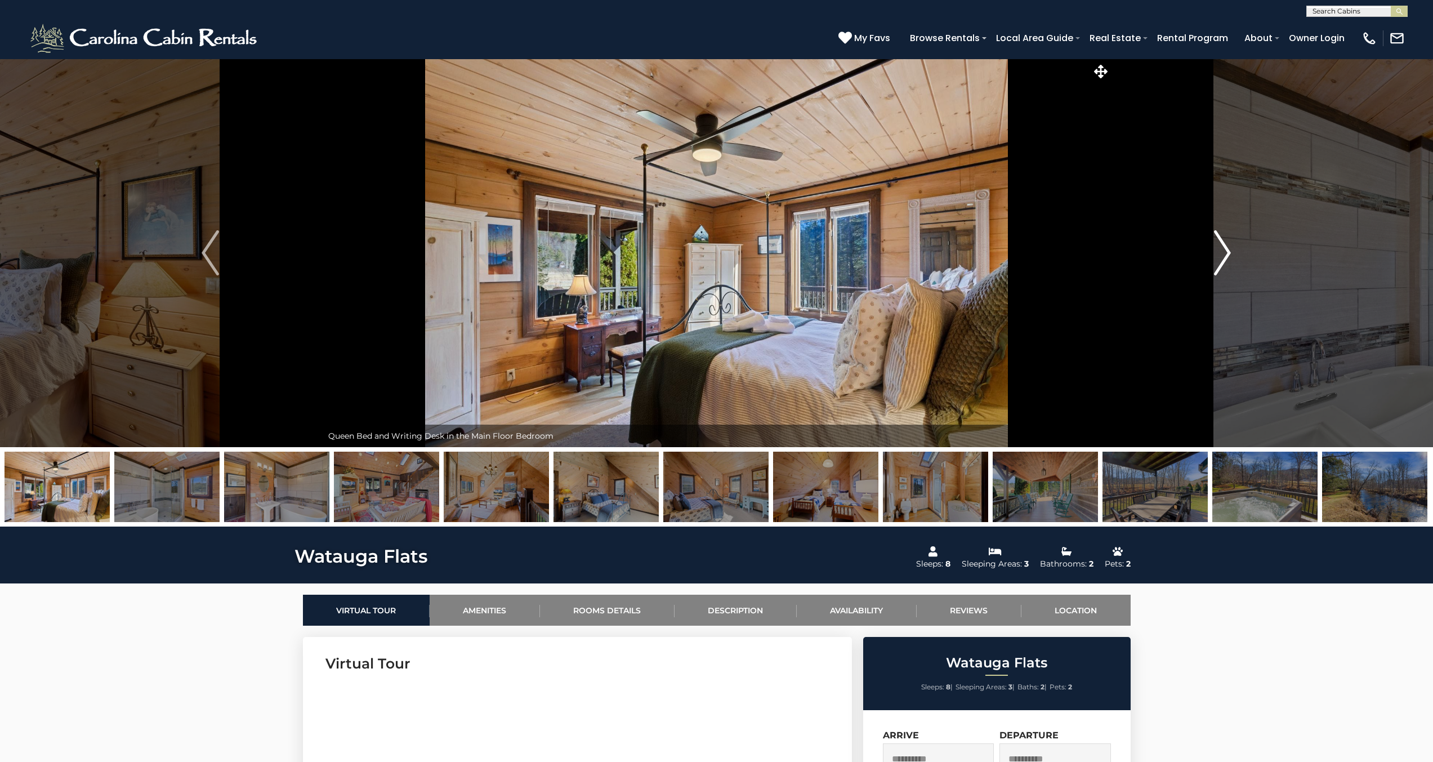
click at [1221, 247] on img "Next" at bounding box center [1222, 252] width 17 height 45
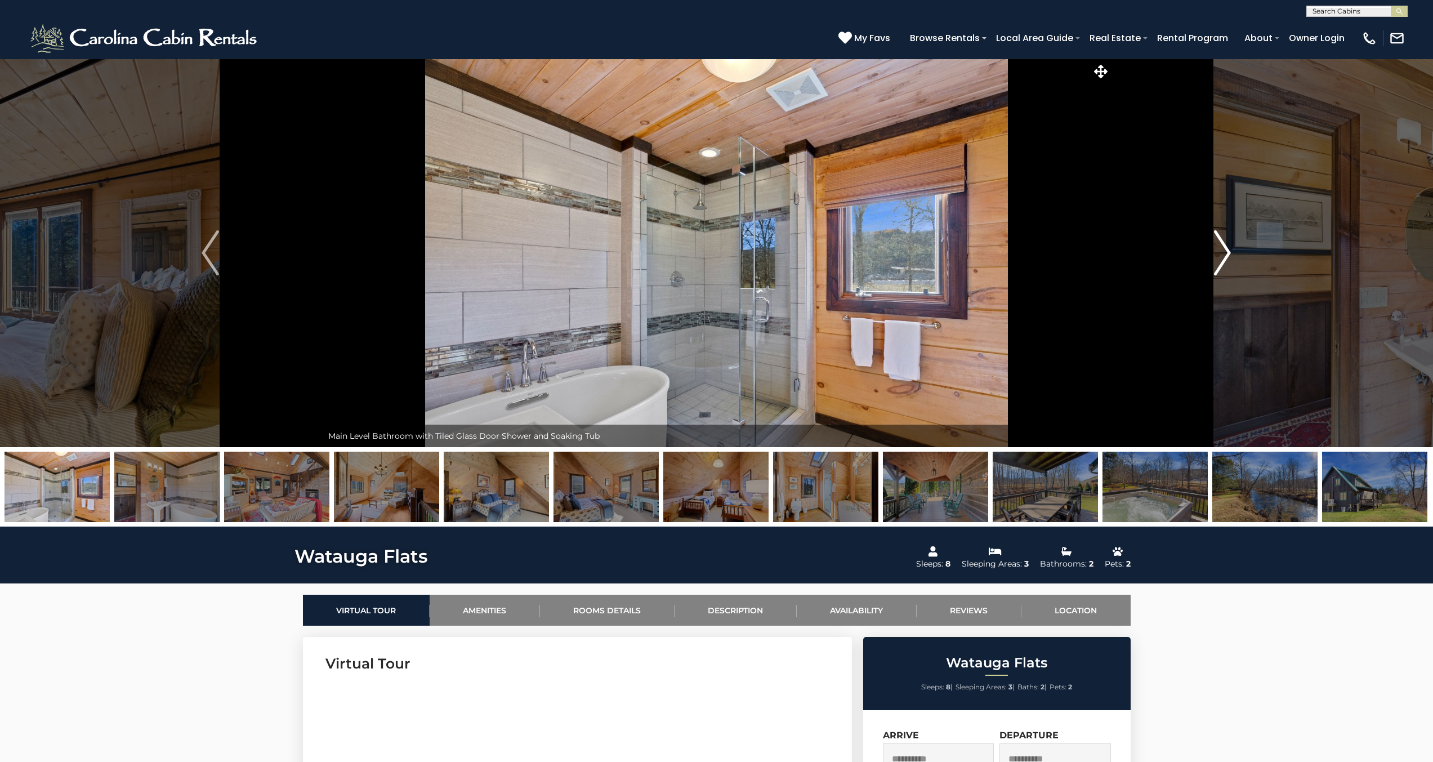
click at [1221, 247] on img "Next" at bounding box center [1222, 252] width 17 height 45
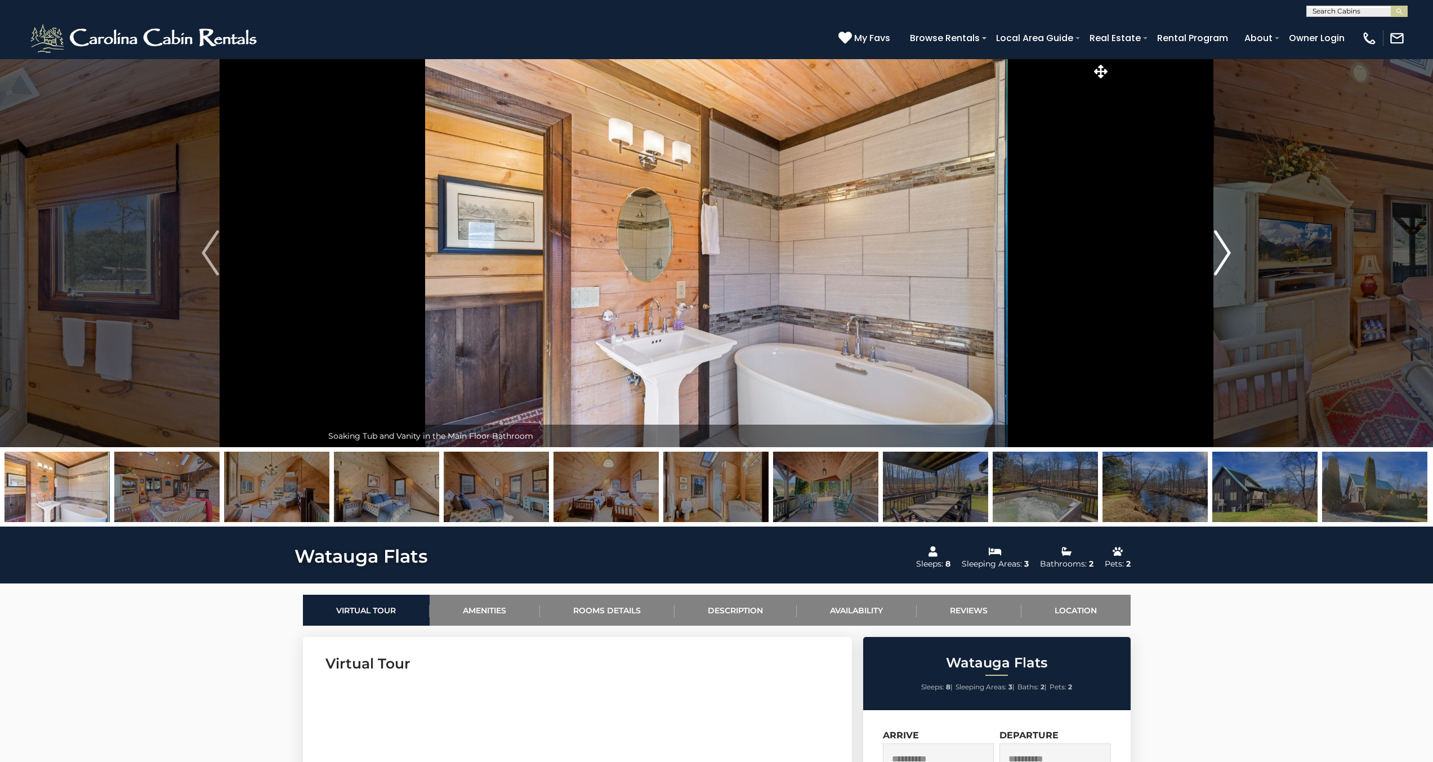
click at [1221, 247] on img "Next" at bounding box center [1222, 252] width 17 height 45
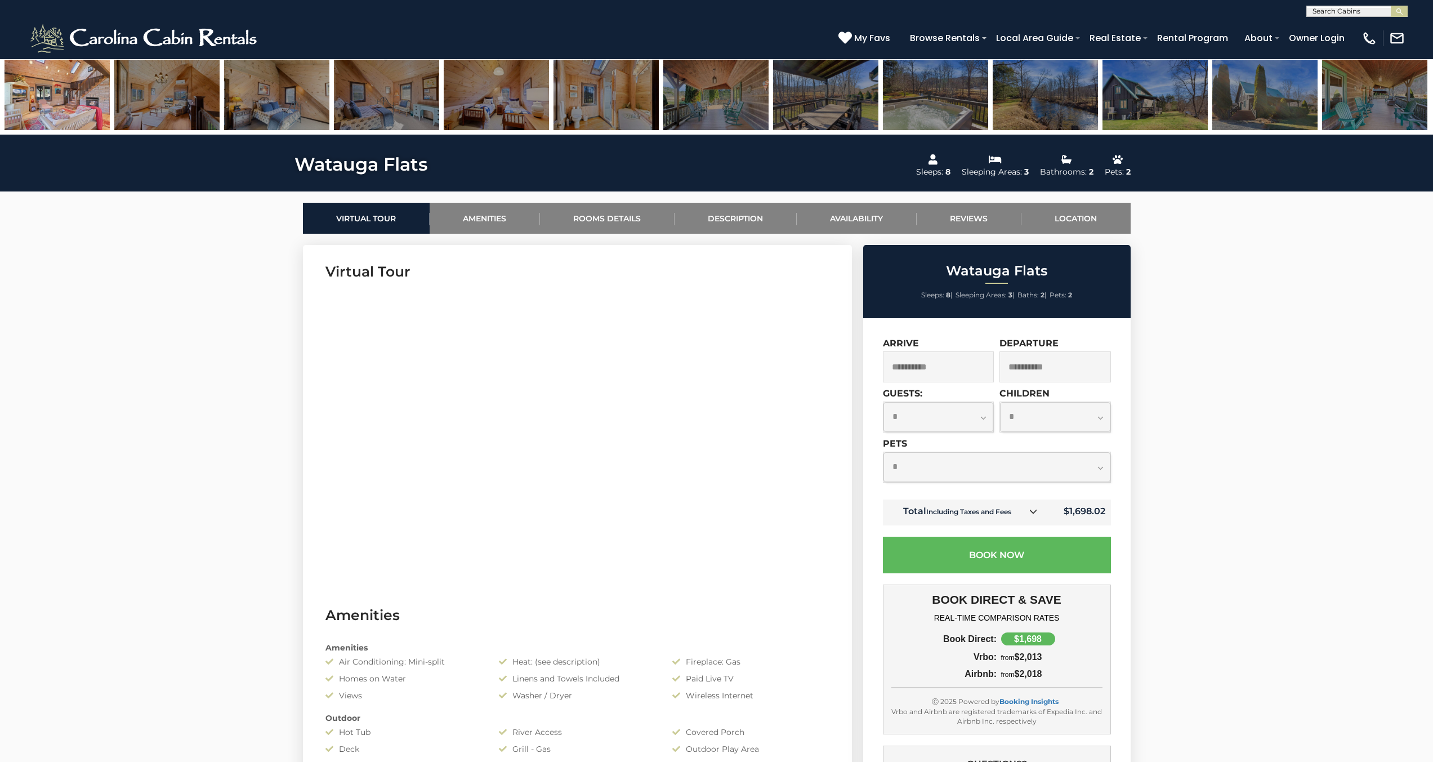
scroll to position [394, 0]
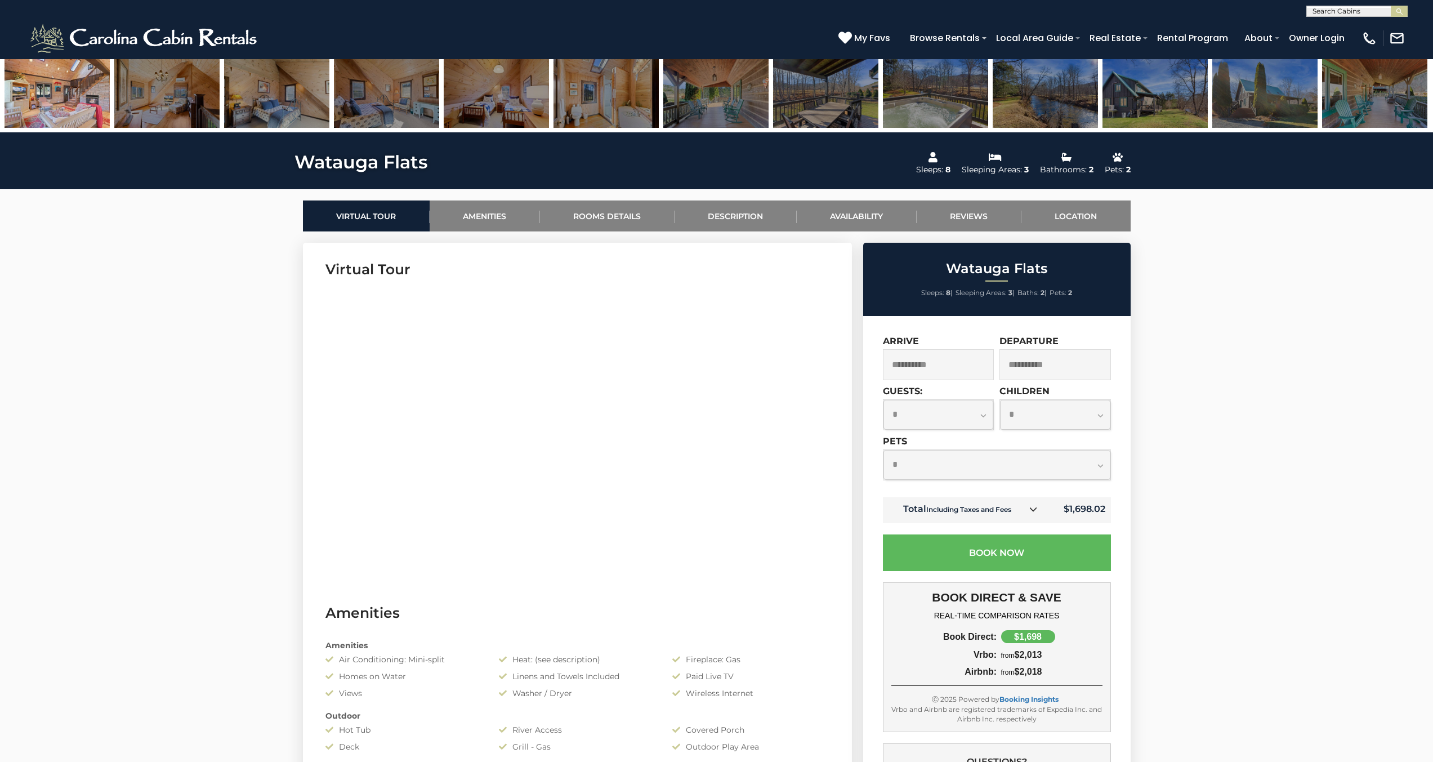
click at [963, 413] on select "**********" at bounding box center [938, 415] width 110 height 30
select select "*"
click at [883, 400] on select "**********" at bounding box center [938, 415] width 110 height 30
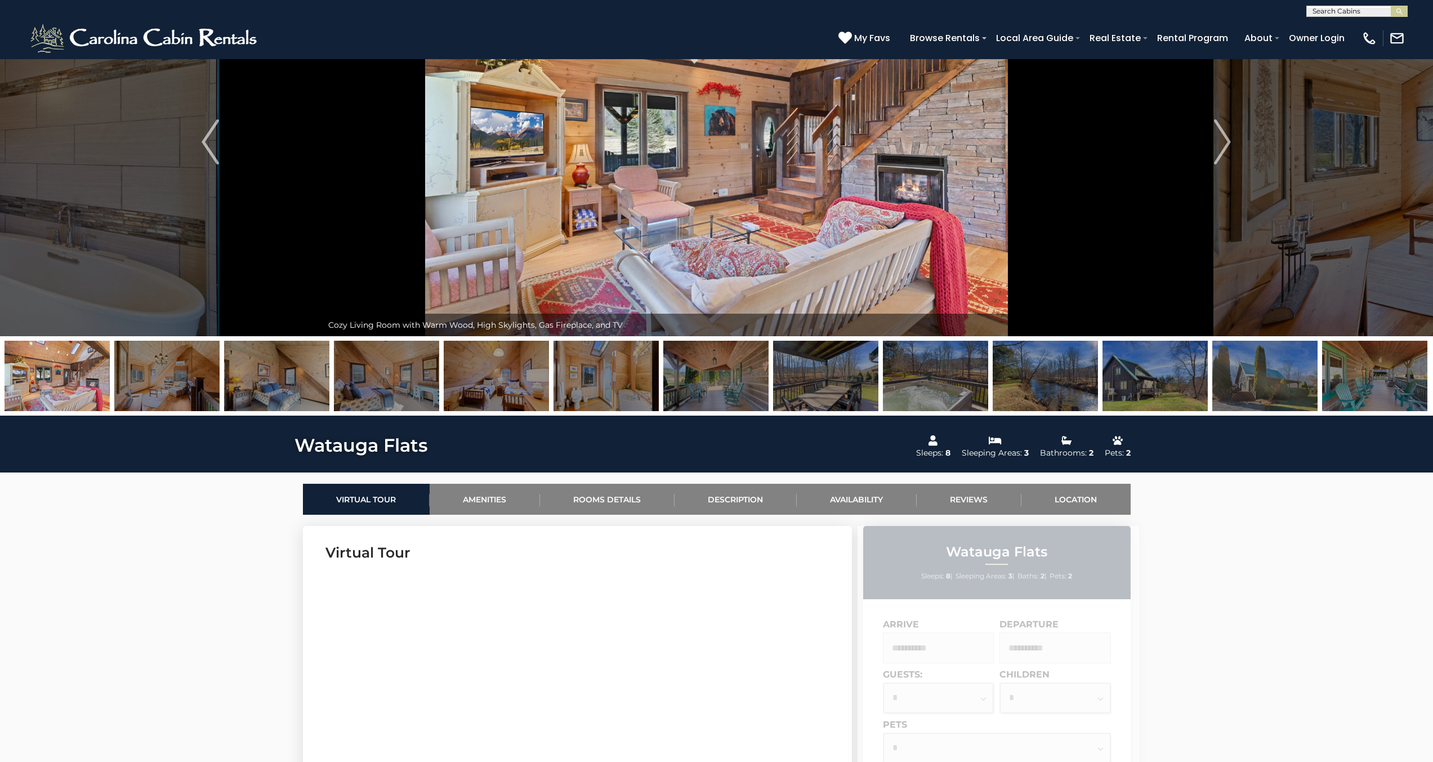
scroll to position [450, 0]
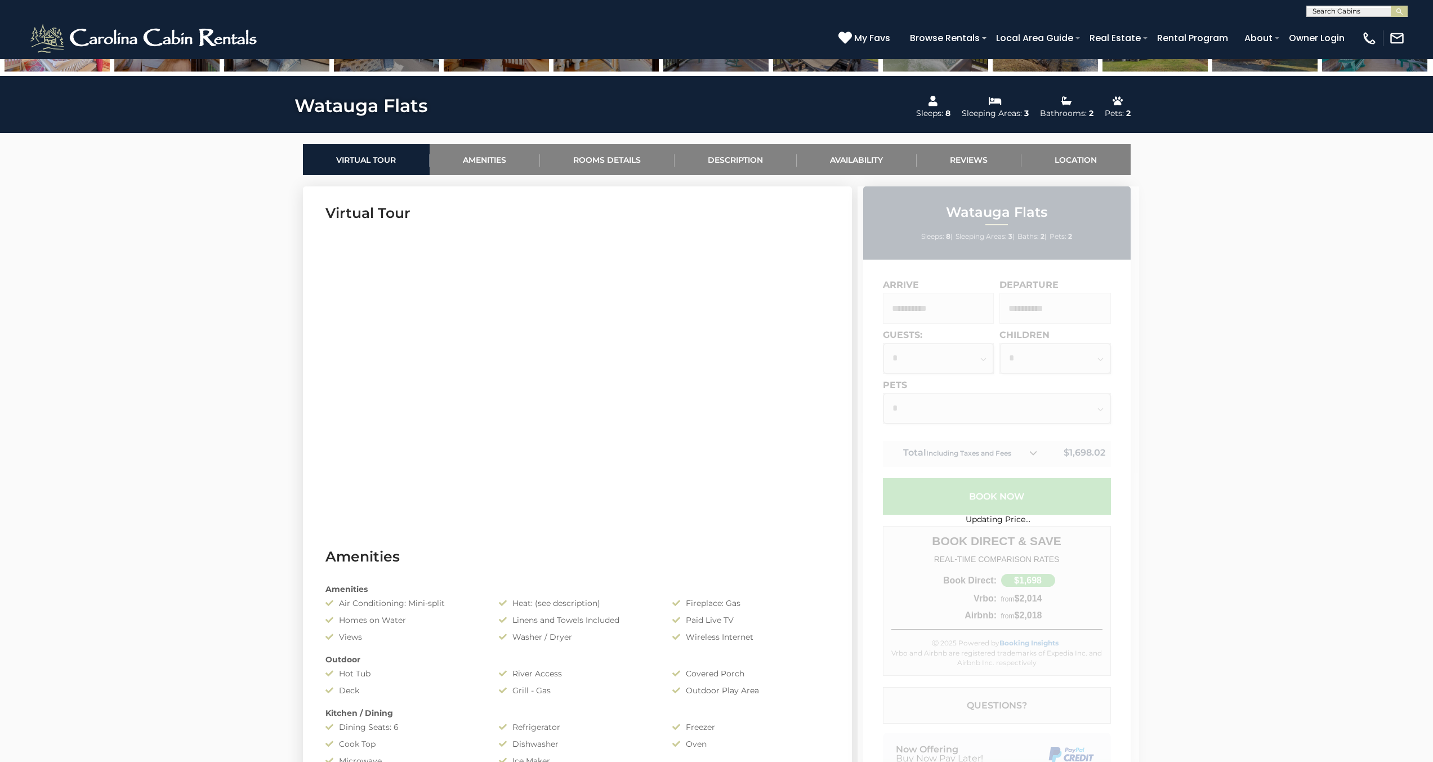
click at [943, 365] on div "Updating Price..." at bounding box center [999, 502] width 282 height 632
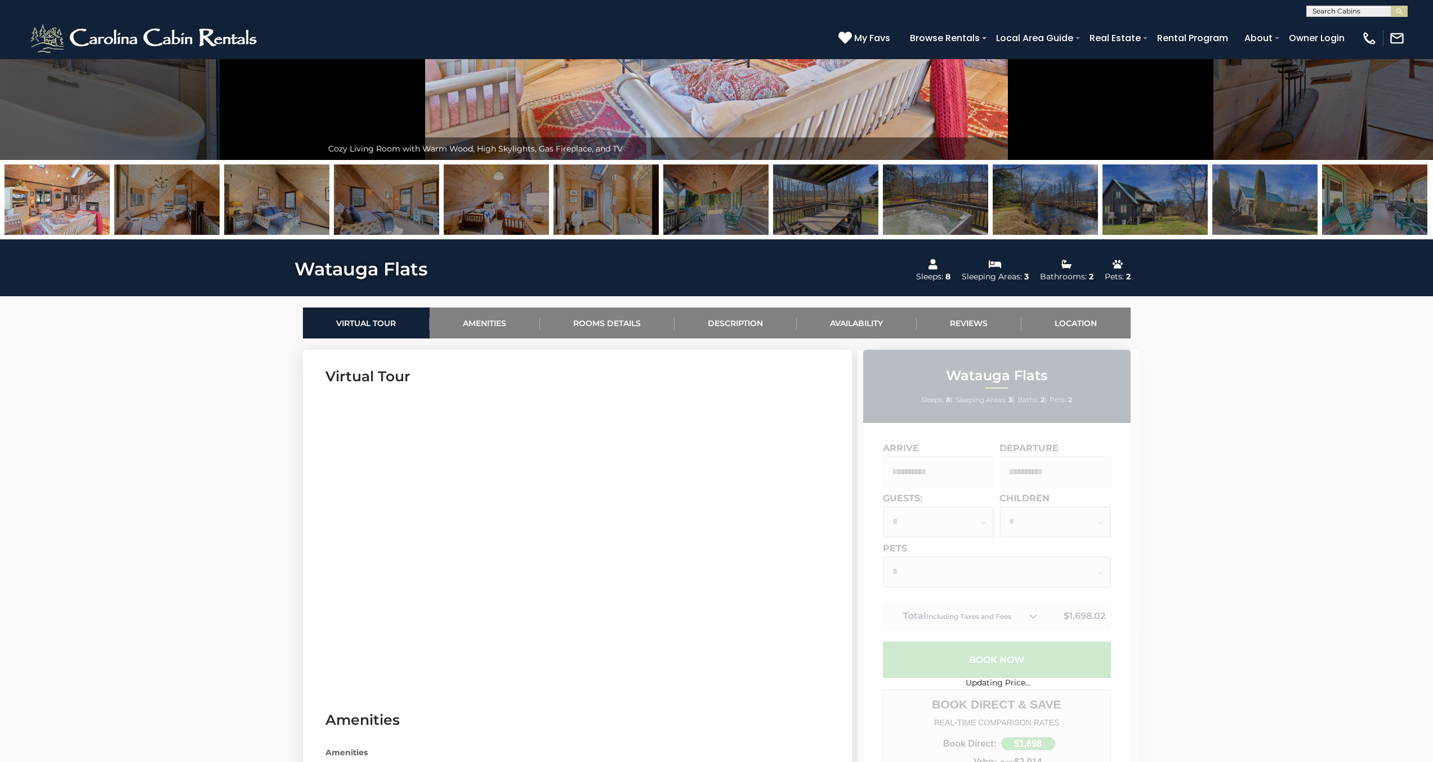
scroll to position [282, 0]
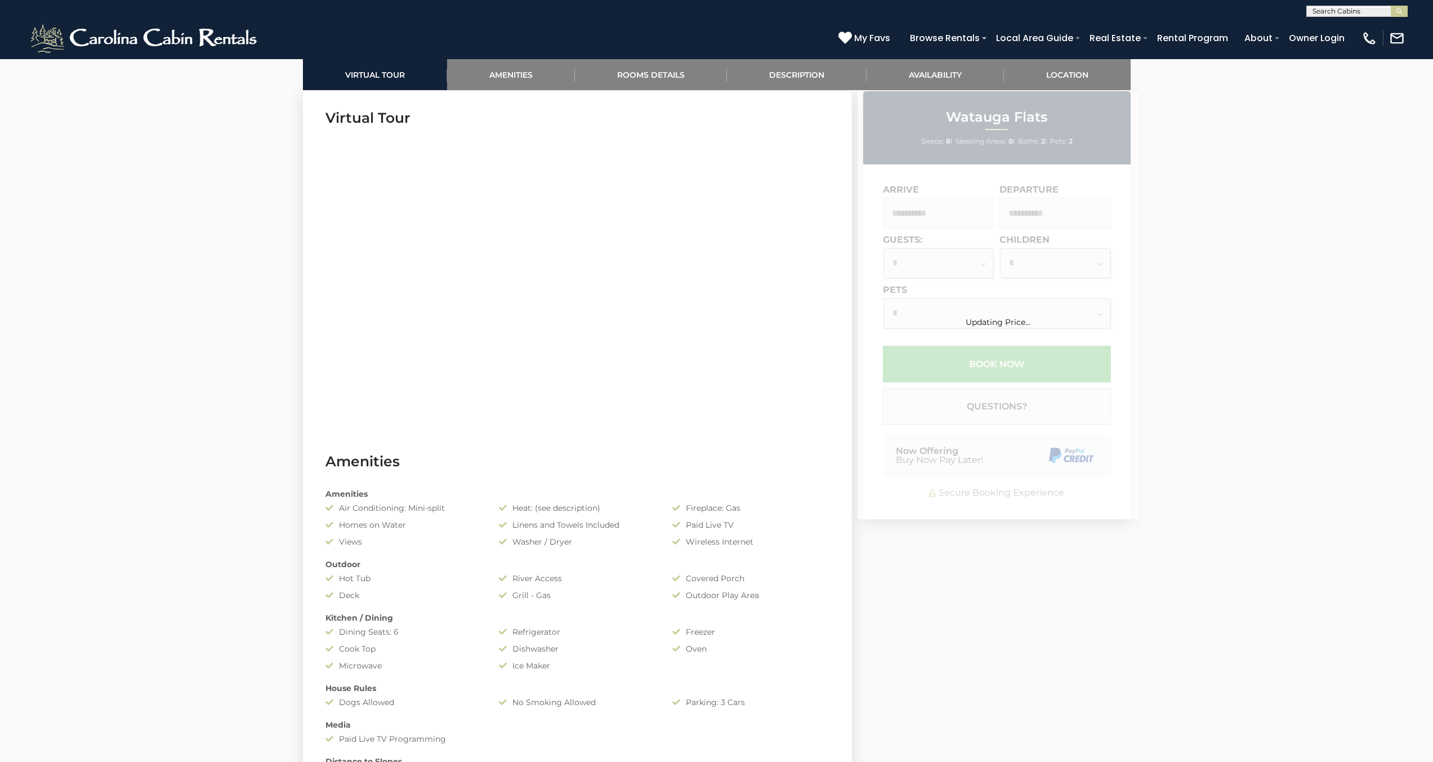
scroll to position [563, 0]
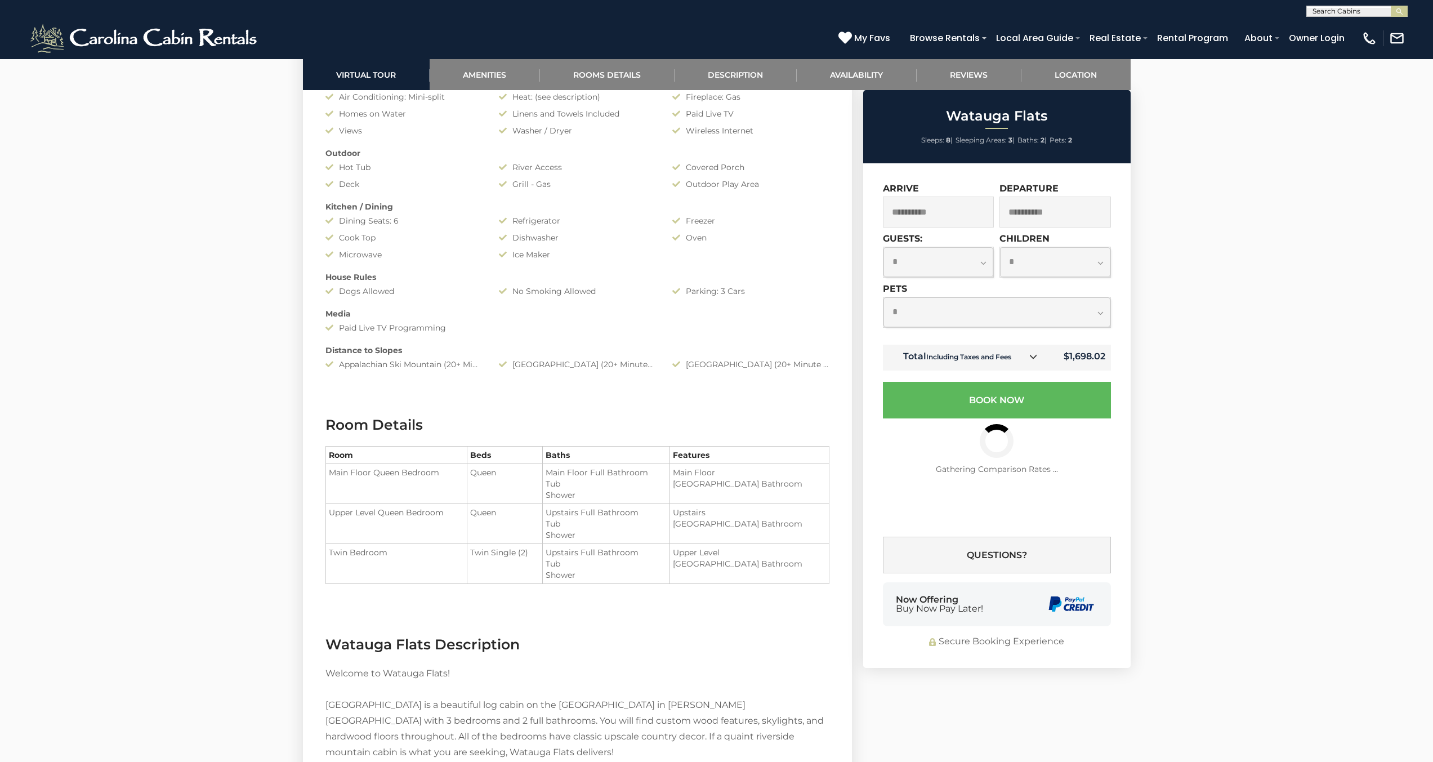
scroll to position [957, 0]
click at [948, 253] on select "**********" at bounding box center [938, 262] width 110 height 30
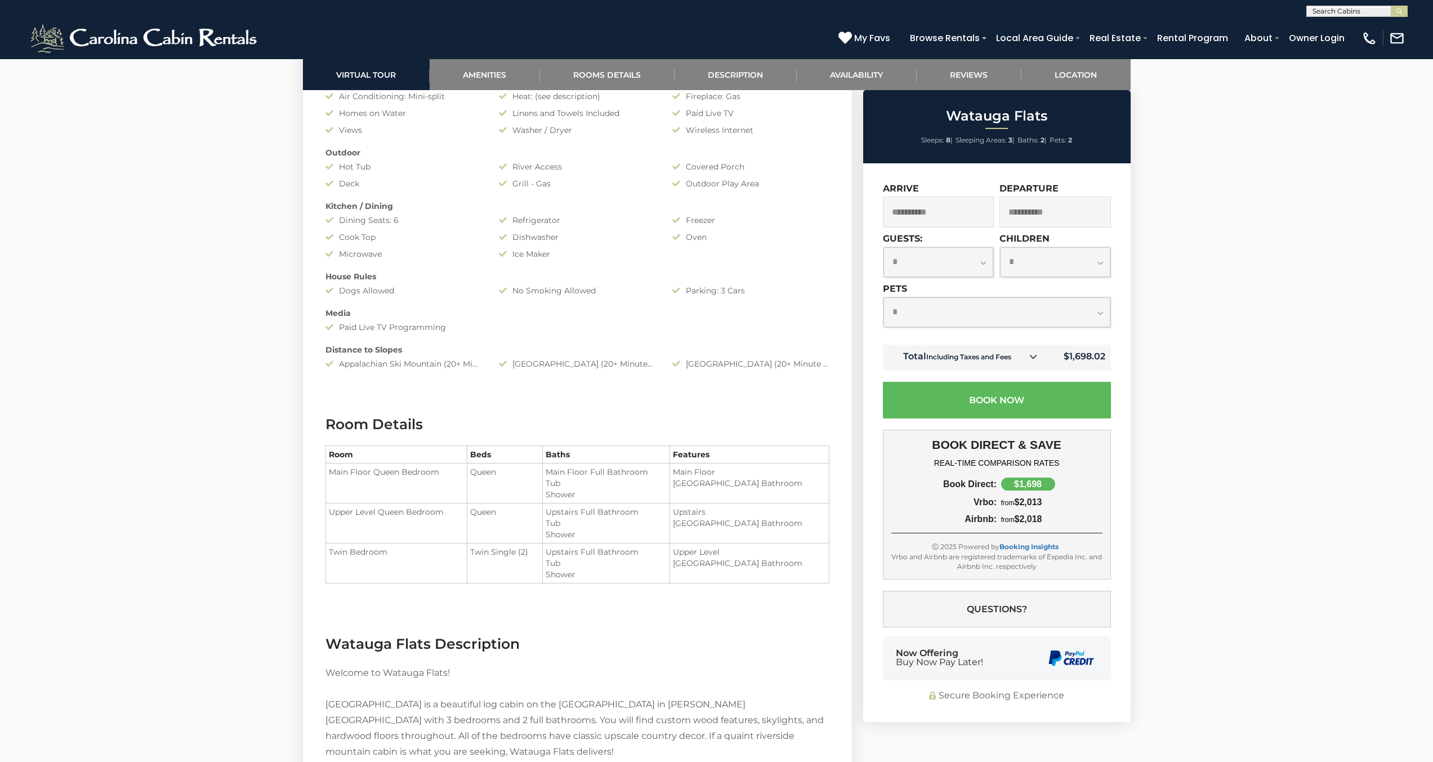
drag, startPoint x: 1291, startPoint y: 308, endPoint x: 1115, endPoint y: 258, distance: 182.5
click at [1289, 307] on div "Welcome to Watauga Flats! 8" at bounding box center [716, 674] width 1433 height 3147
click at [1066, 249] on select "**********" at bounding box center [1055, 262] width 110 height 30
click at [1135, 329] on div "Watauga Flats Sleeps: 8 | Sleeping Areas: 3 | Baths: 2 | Pets: 2 $1,698 includi…" at bounding box center [999, 406] width 282 height 632
click at [1064, 264] on select "**********" at bounding box center [1055, 262] width 110 height 30
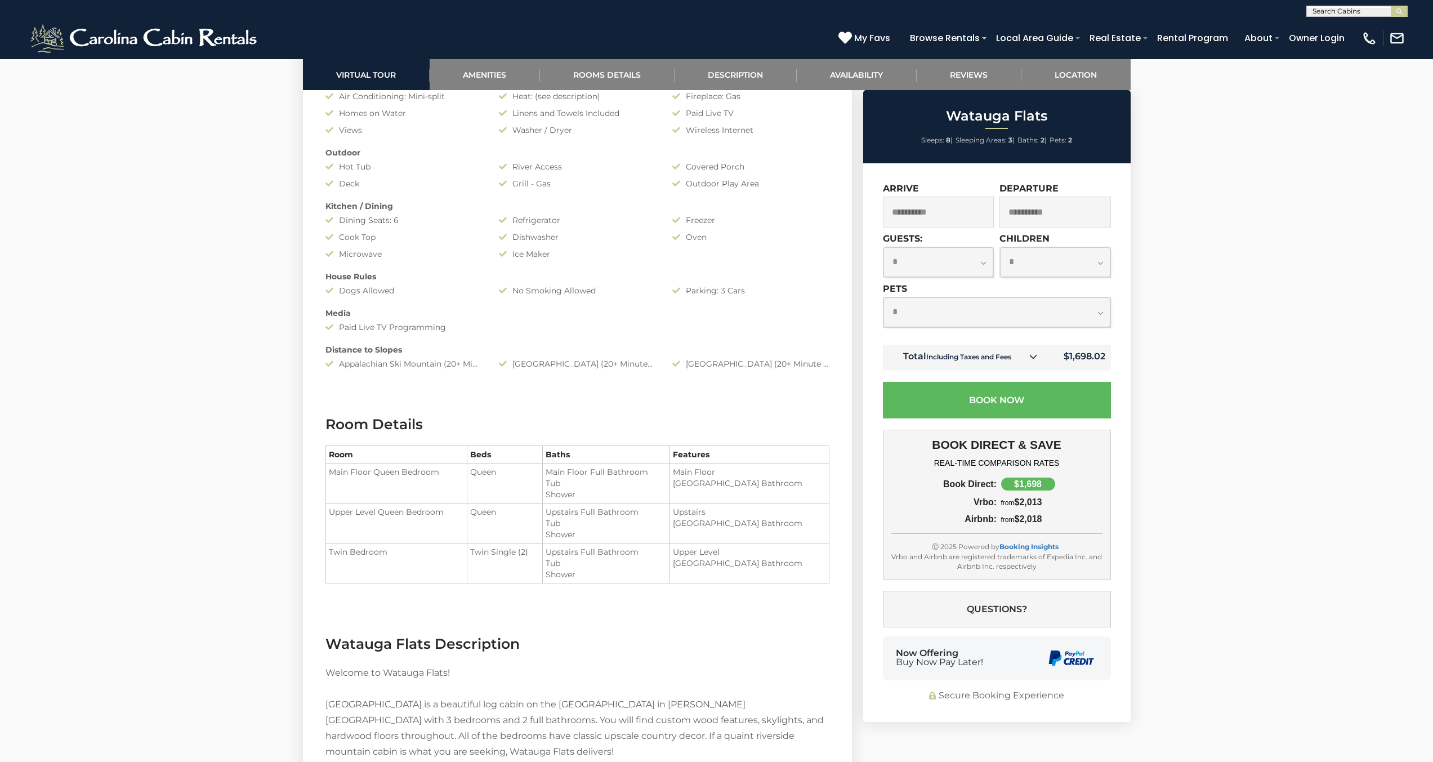
select select "*"
click at [1000, 247] on select "**********" at bounding box center [1055, 262] width 110 height 30
click at [972, 261] on select "**********" at bounding box center [938, 262] width 110 height 30
select select "*"
click at [883, 247] on select "**********" at bounding box center [938, 262] width 110 height 30
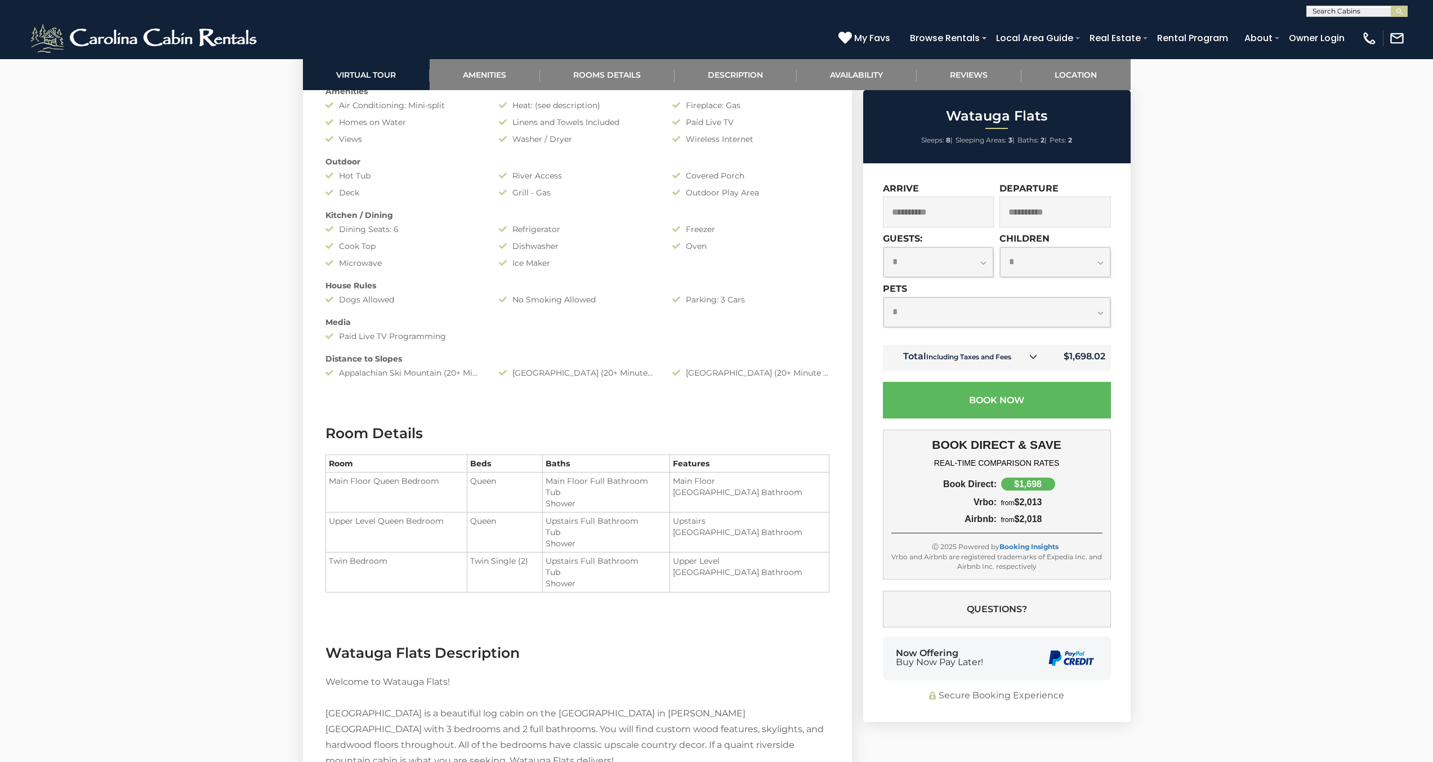
scroll to position [788, 0]
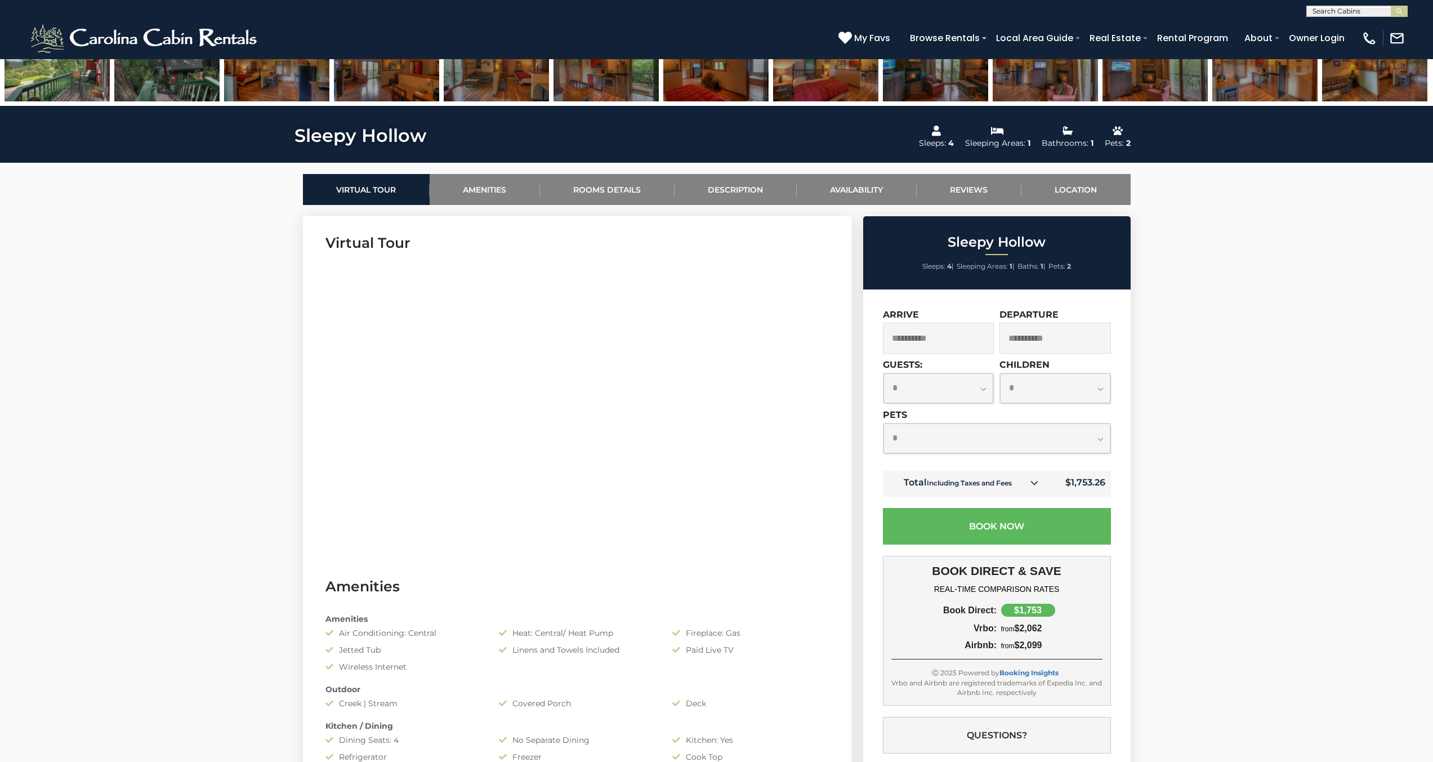
scroll to position [450, 0]
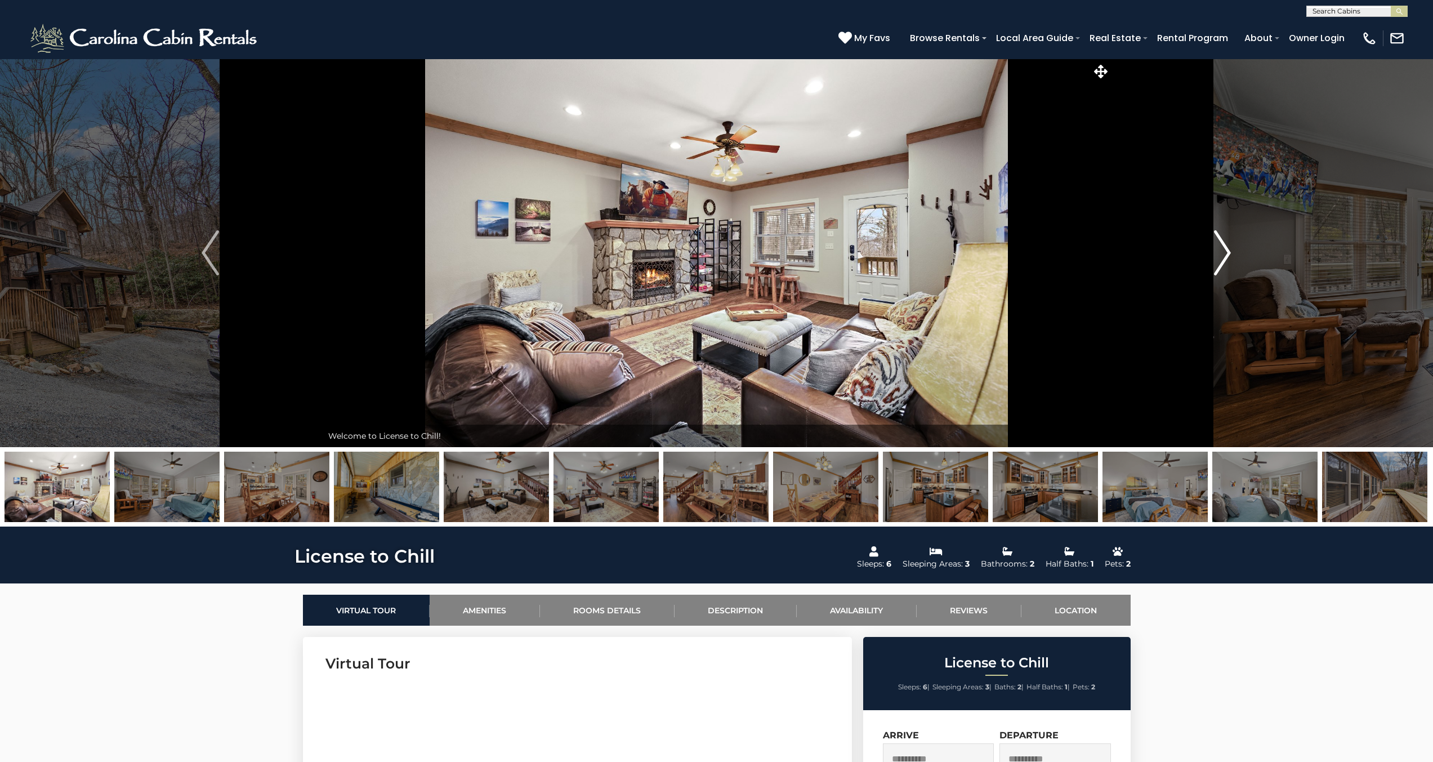
click at [1219, 254] on img "Next" at bounding box center [1222, 252] width 17 height 45
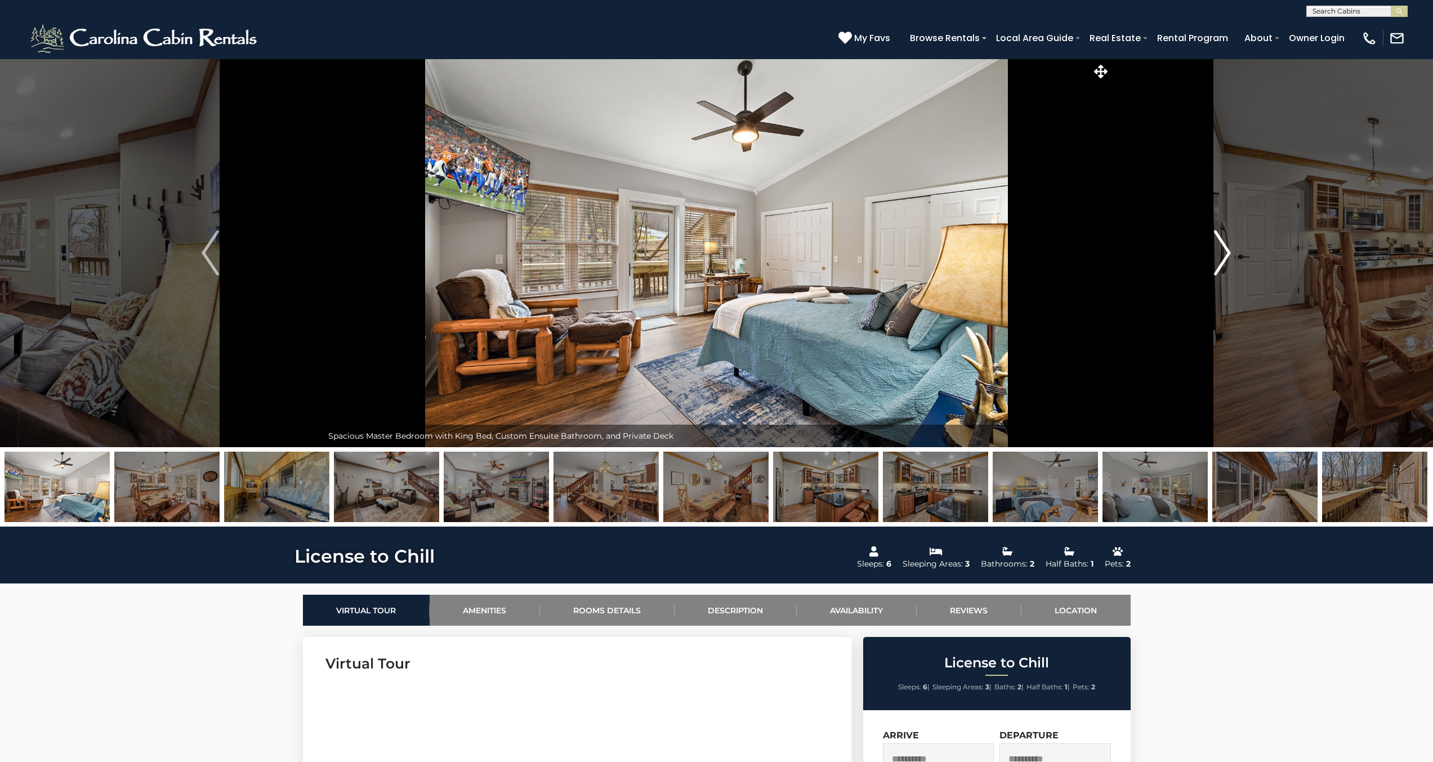
click at [1219, 254] on img "Next" at bounding box center [1222, 252] width 17 height 45
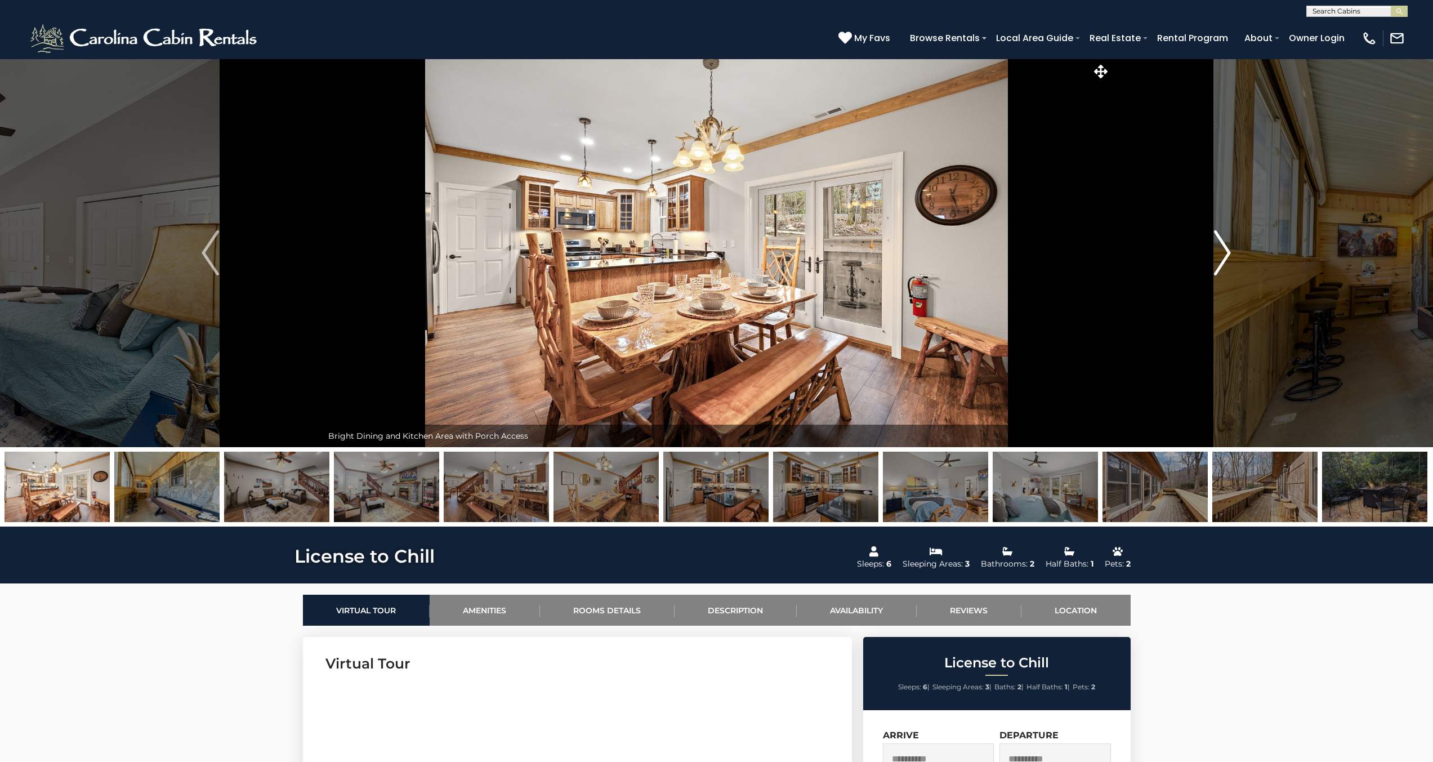
click at [1219, 254] on img "Next" at bounding box center [1222, 252] width 17 height 45
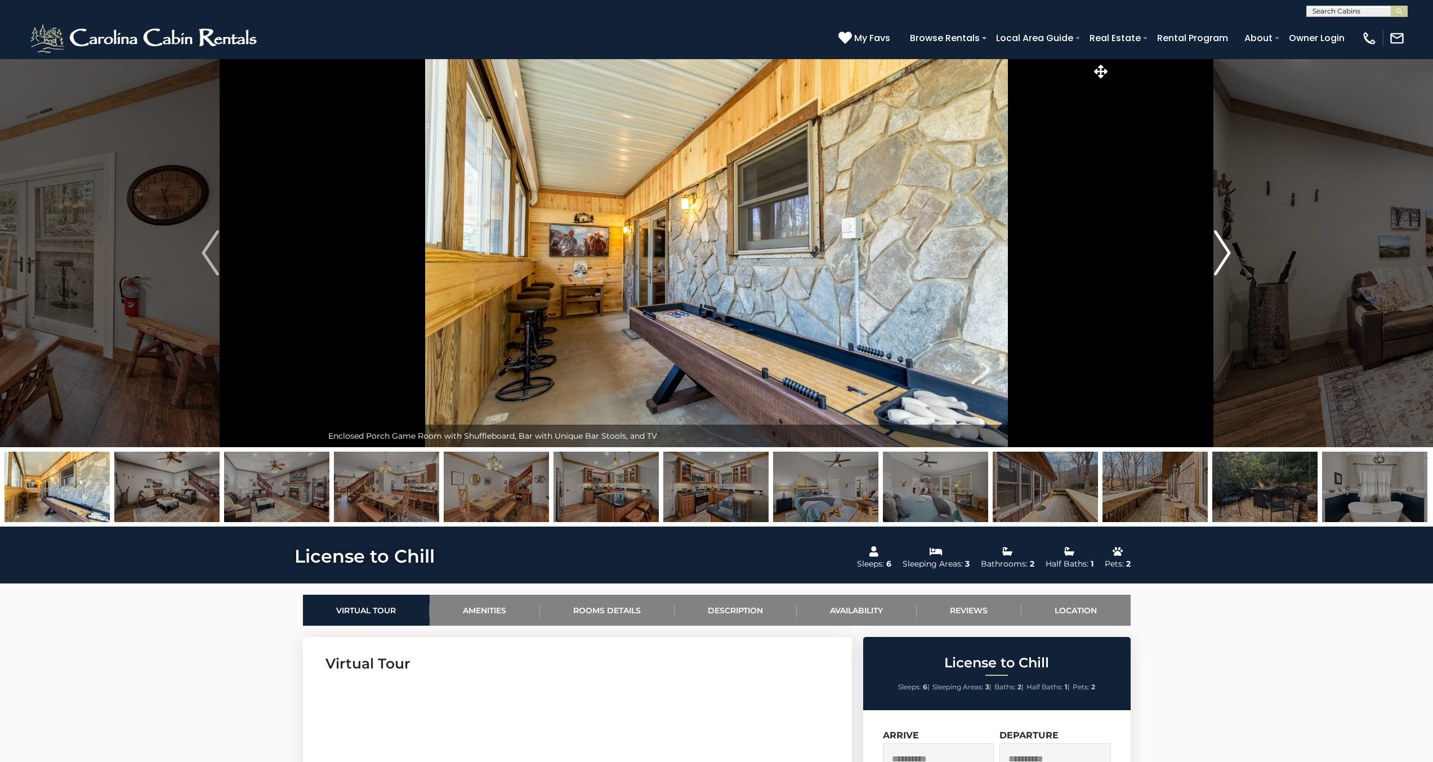
click at [1219, 254] on img "Next" at bounding box center [1222, 252] width 17 height 45
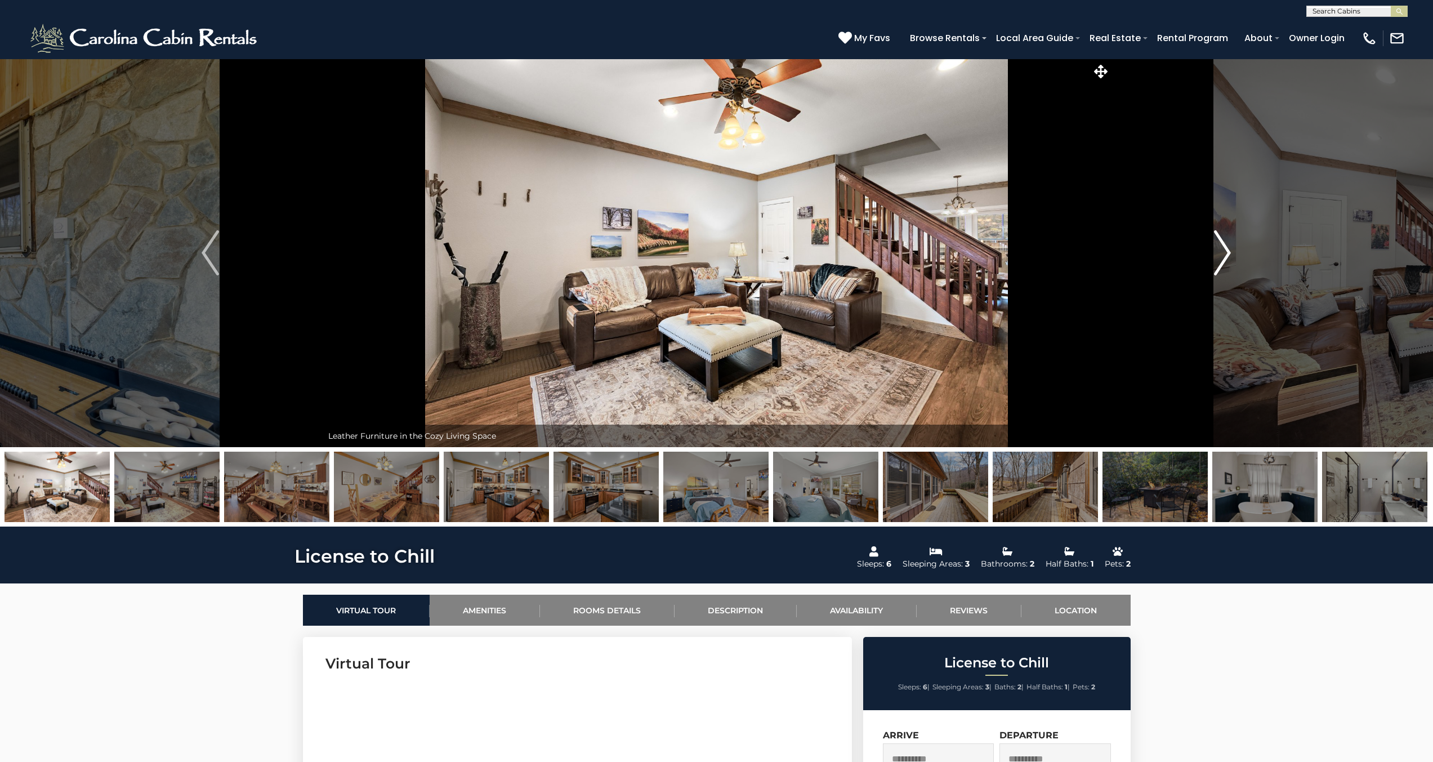
click at [1219, 254] on img "Next" at bounding box center [1222, 252] width 17 height 45
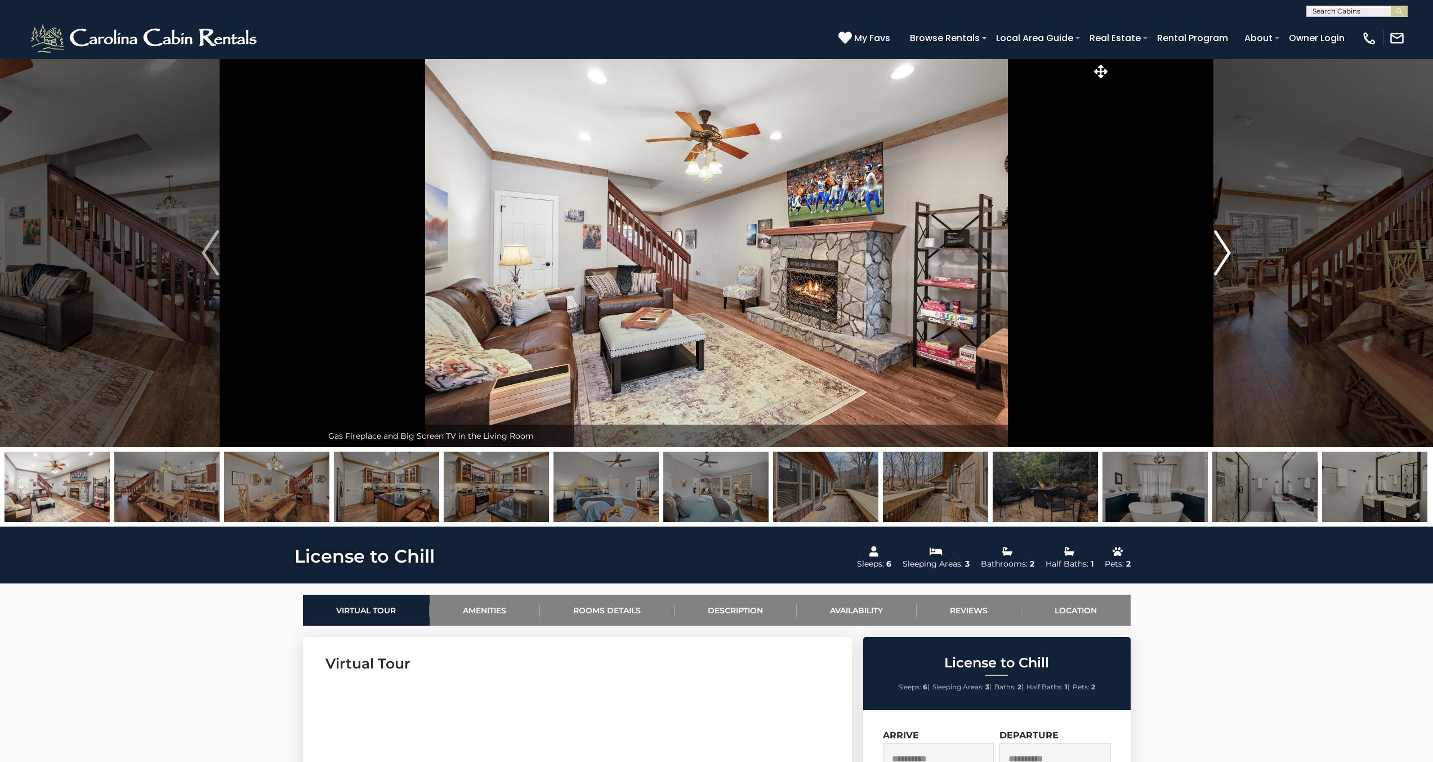
click at [1219, 254] on img "Next" at bounding box center [1222, 252] width 17 height 45
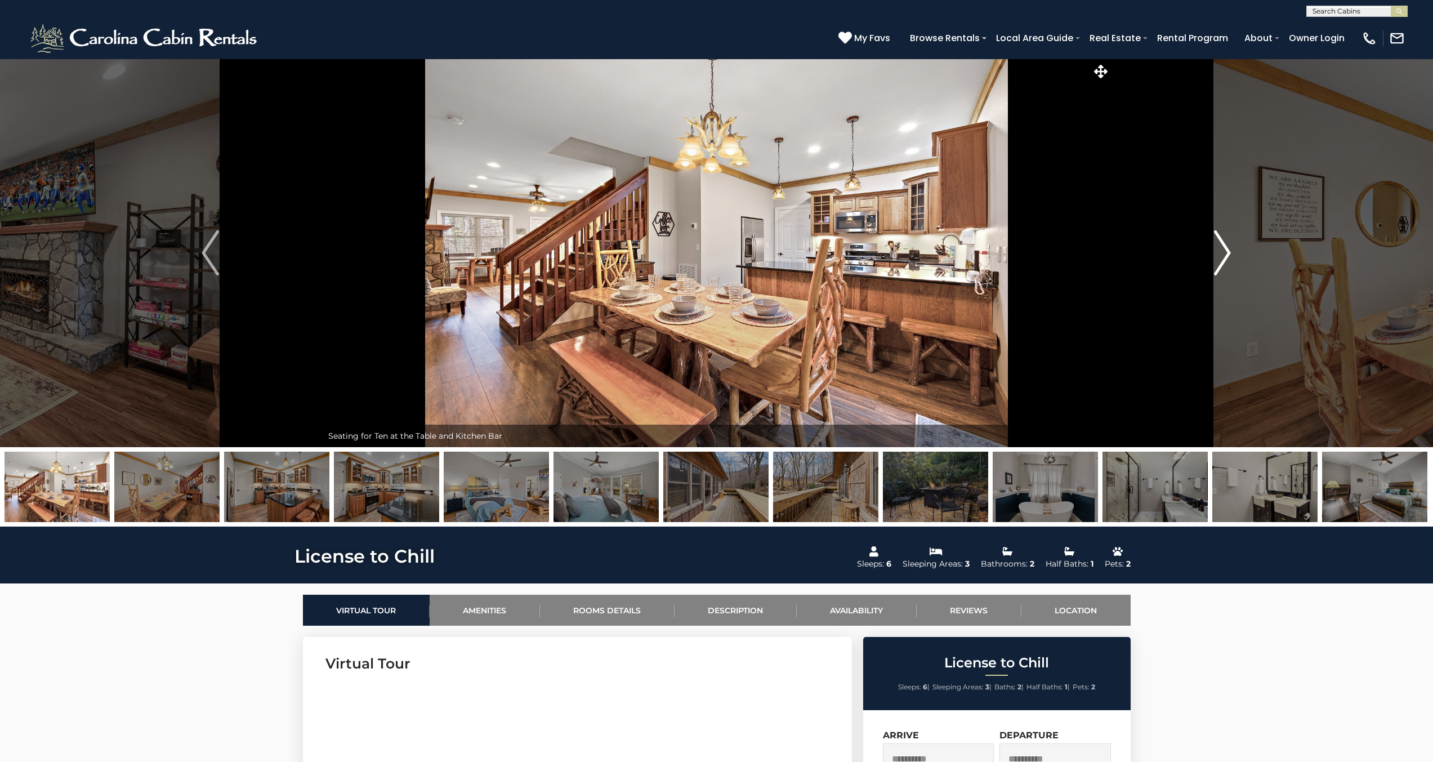
click at [1219, 254] on img "Next" at bounding box center [1222, 252] width 17 height 45
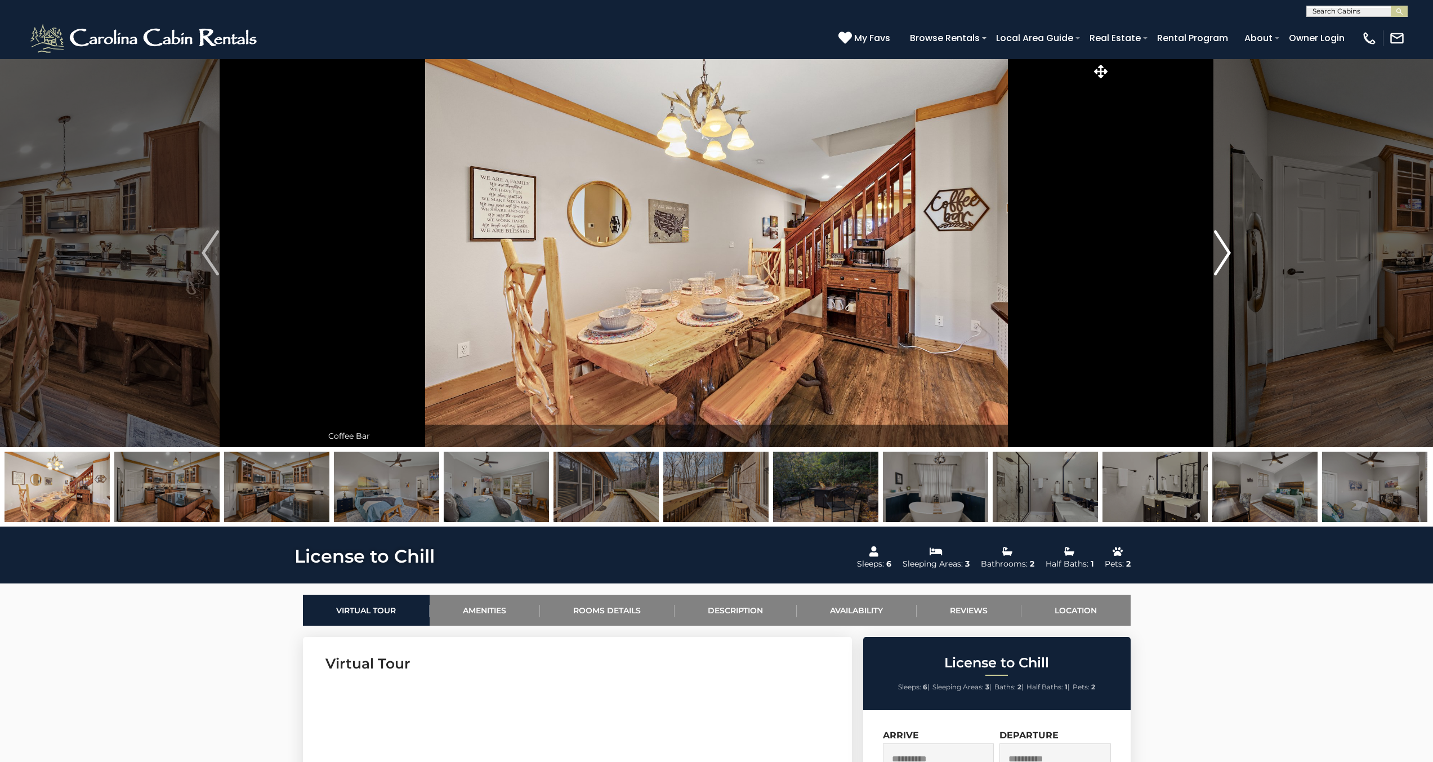
click at [1219, 254] on img "Next" at bounding box center [1222, 252] width 17 height 45
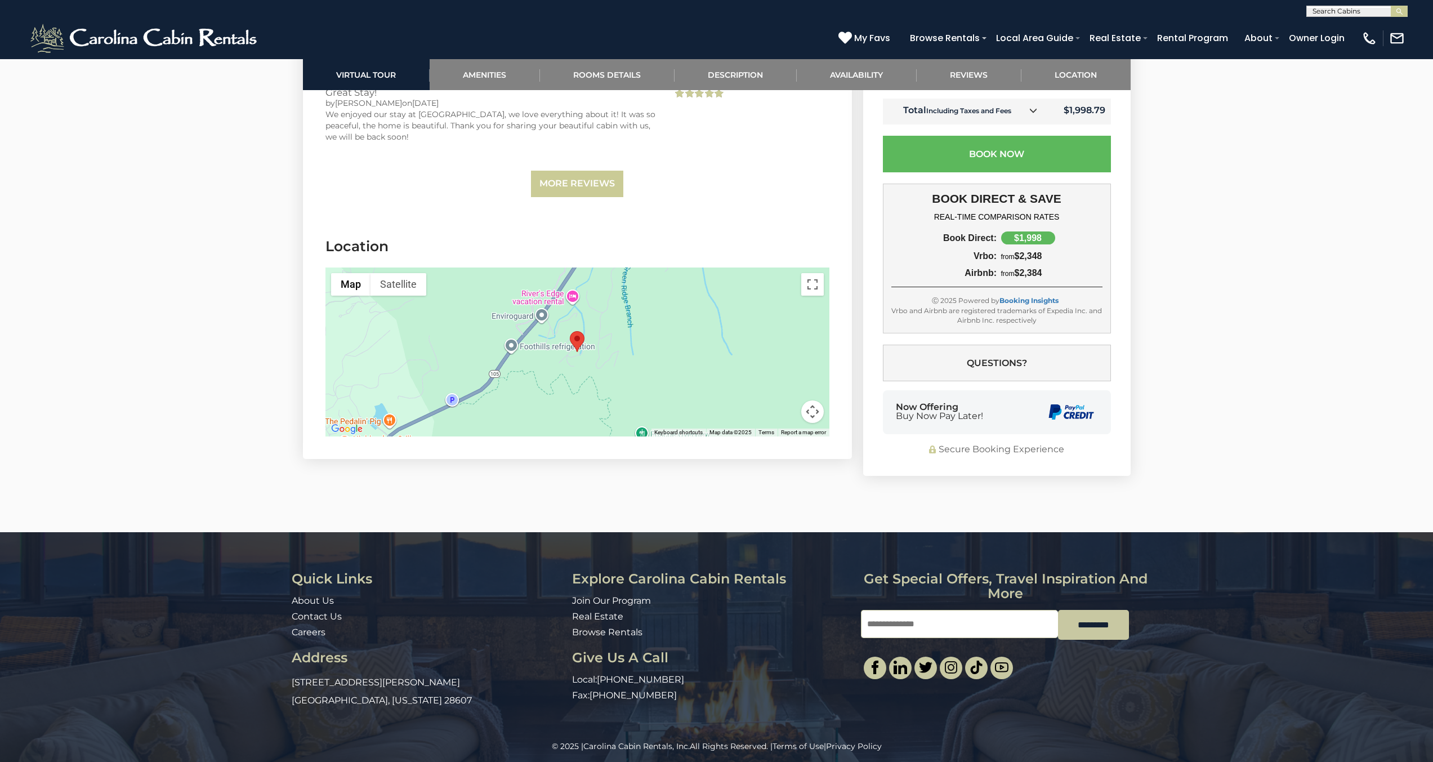
scroll to position [2691, 0]
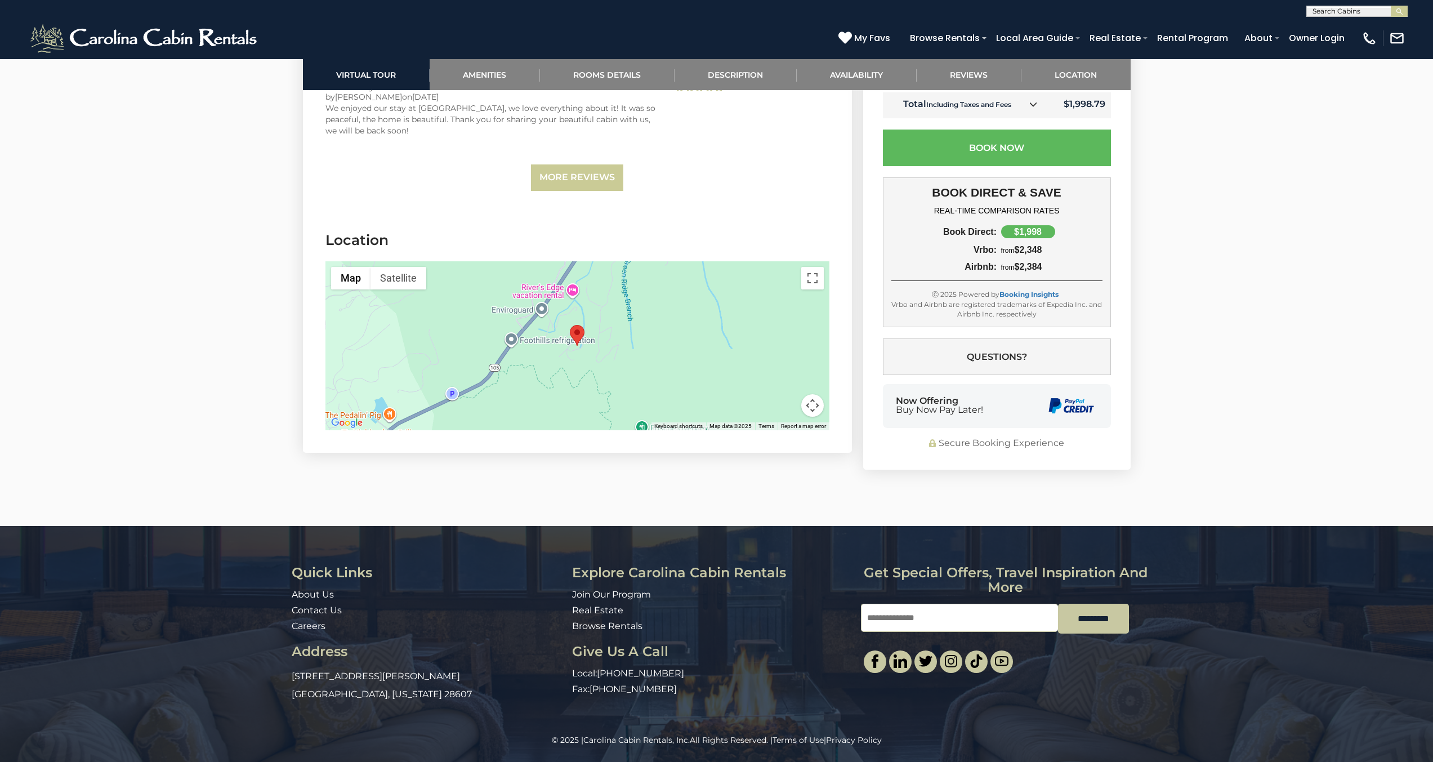
click at [611, 348] on div at bounding box center [577, 345] width 504 height 169
click at [813, 279] on button "Toggle fullscreen view" at bounding box center [812, 278] width 23 height 23
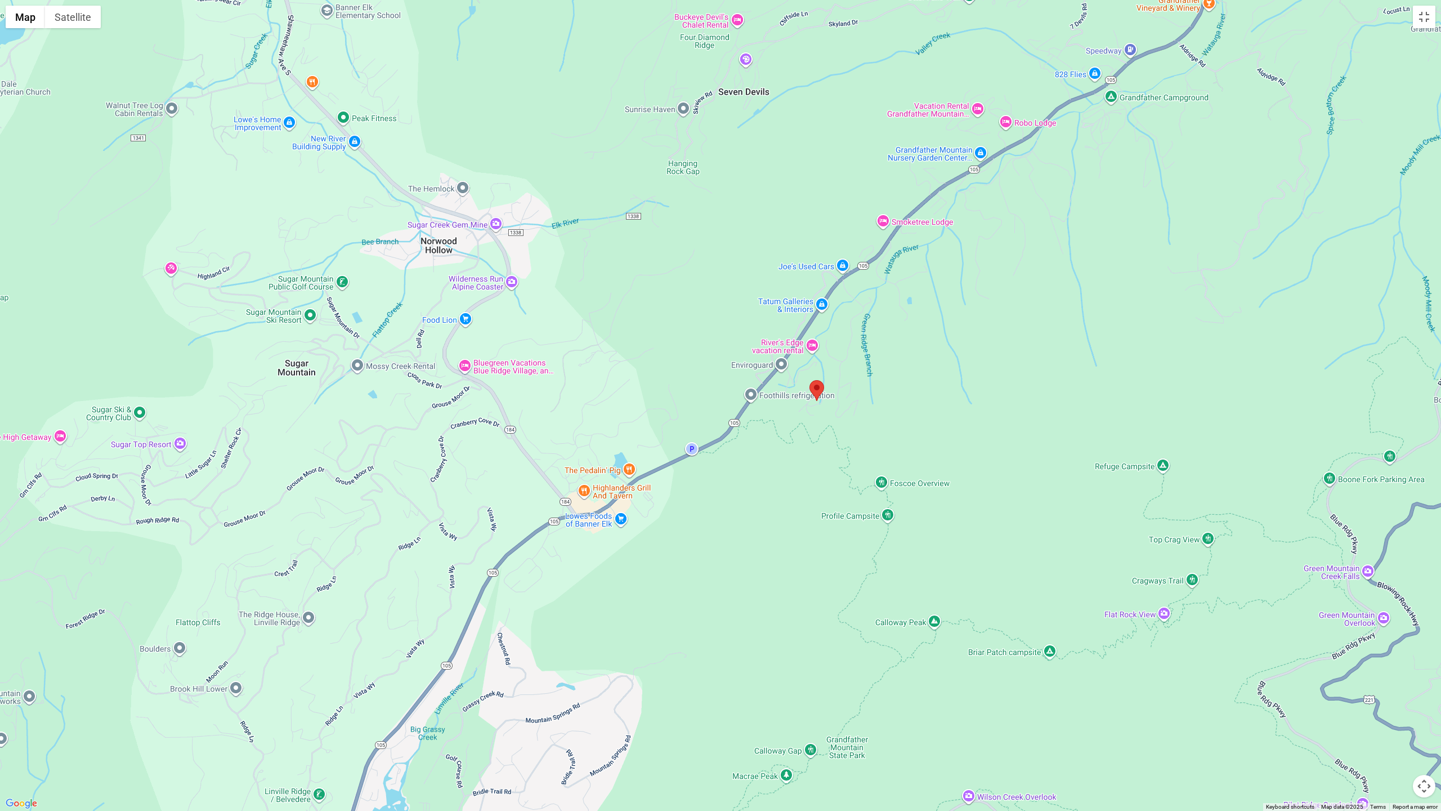
drag, startPoint x: 758, startPoint y: 432, endPoint x: 865, endPoint y: 427, distance: 107.6
click at [865, 427] on div at bounding box center [720, 405] width 1441 height 811
click at [798, 408] on div at bounding box center [720, 405] width 1441 height 811
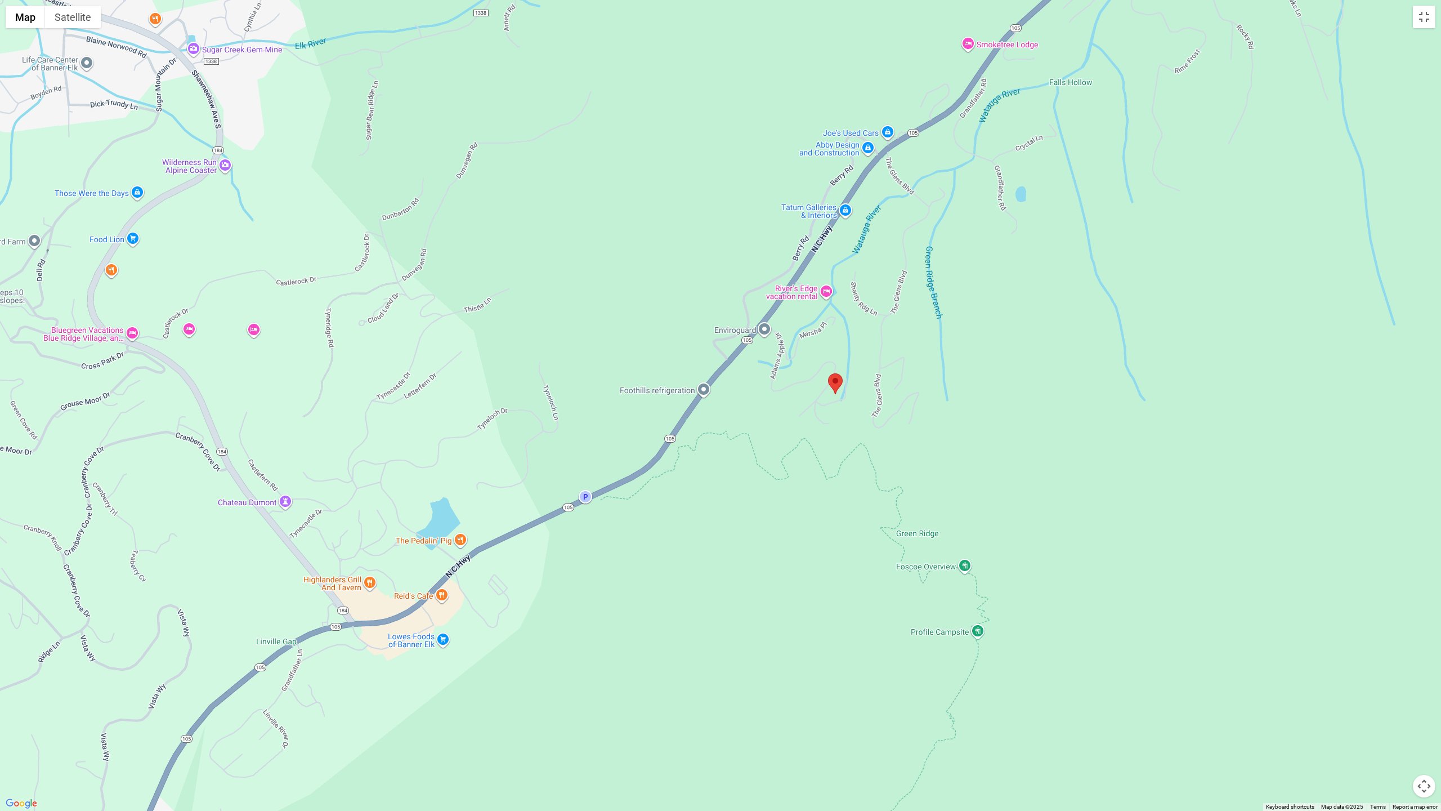
click at [804, 407] on div at bounding box center [720, 405] width 1441 height 811
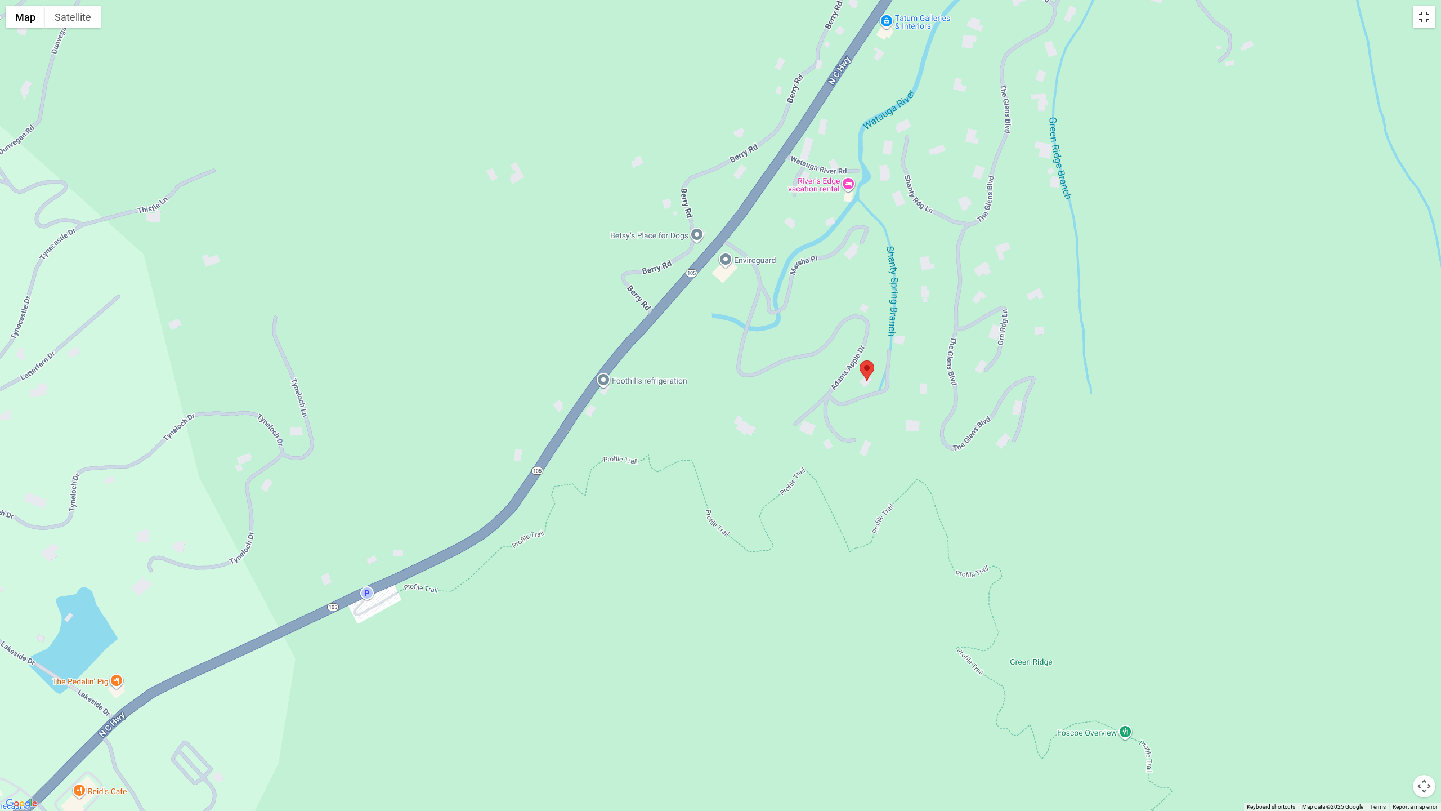
click at [1422, 23] on button "Toggle fullscreen view" at bounding box center [1424, 17] width 23 height 23
